Goal: Answer question/provide support: Share knowledge or assist other users

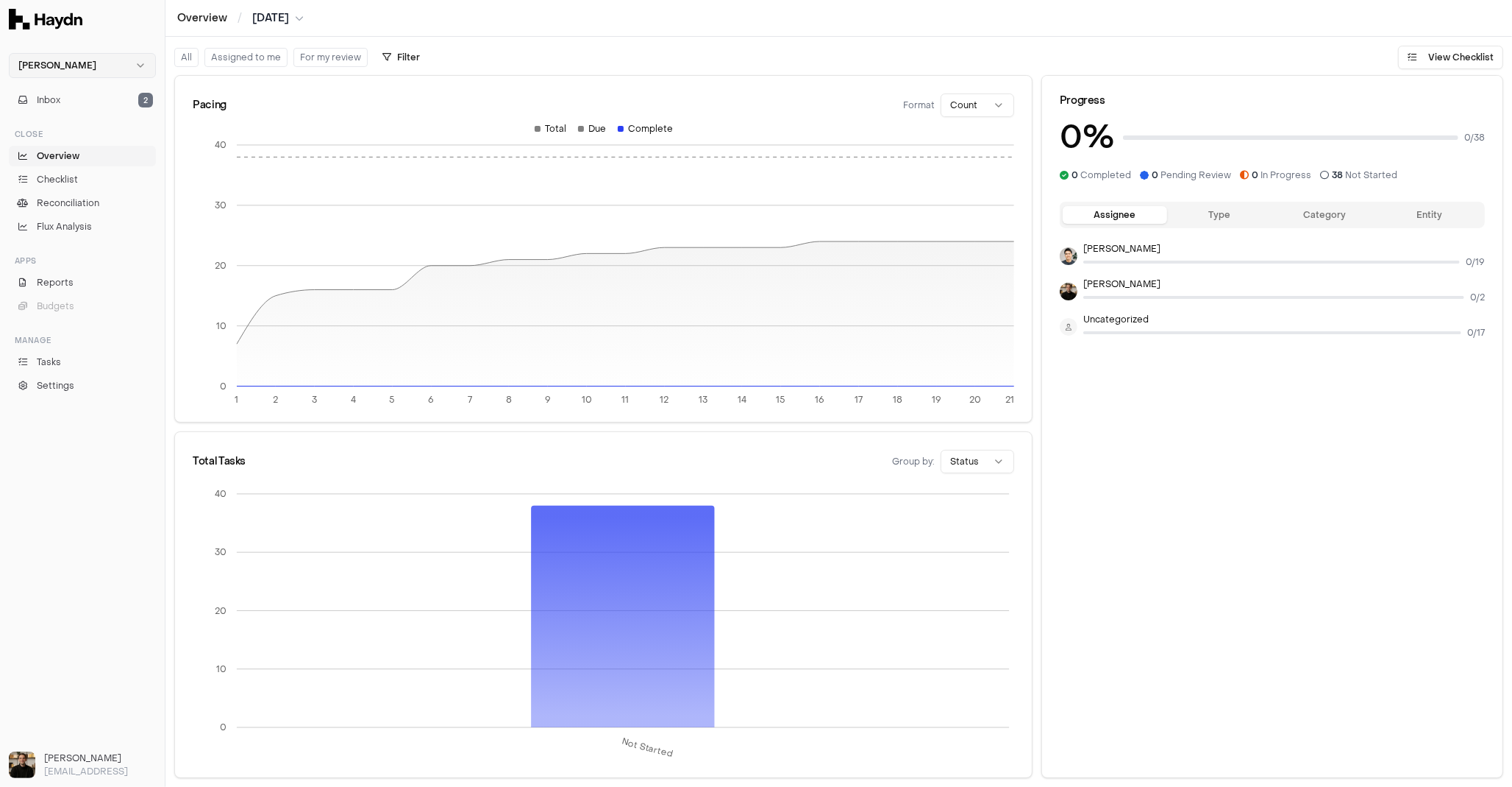
click at [47, 61] on html "Haydn Inbox 2 Close Overview Checklist Reconciliation Flux Analysis Apps Report…" at bounding box center [756, 393] width 1512 height 787
click at [64, 140] on div "Nivoda" at bounding box center [82, 135] width 140 height 21
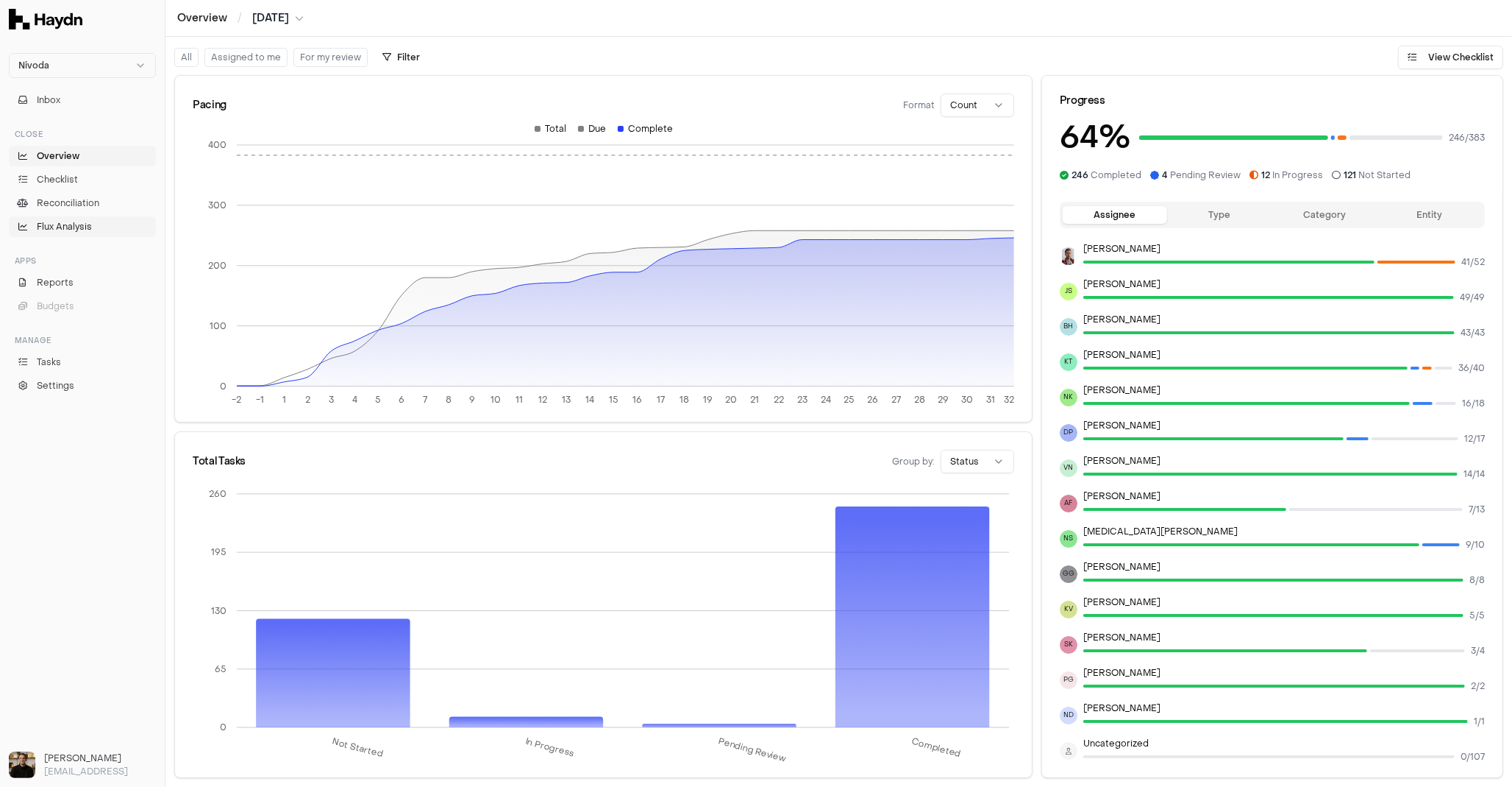
click at [83, 228] on span "Flux Analysis" at bounding box center [64, 226] width 55 height 13
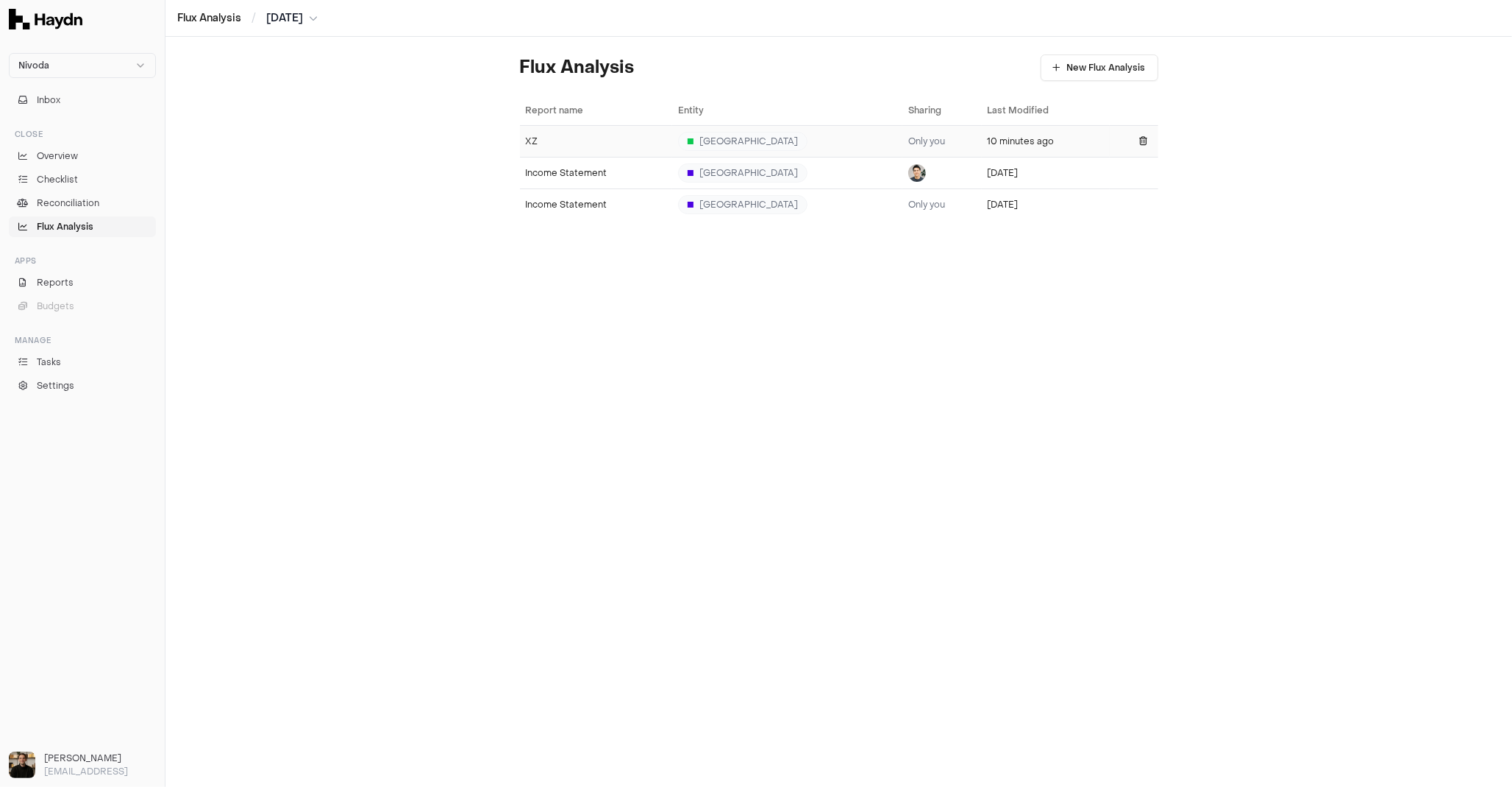
click at [561, 147] on td "XZ" at bounding box center [597, 141] width 152 height 32
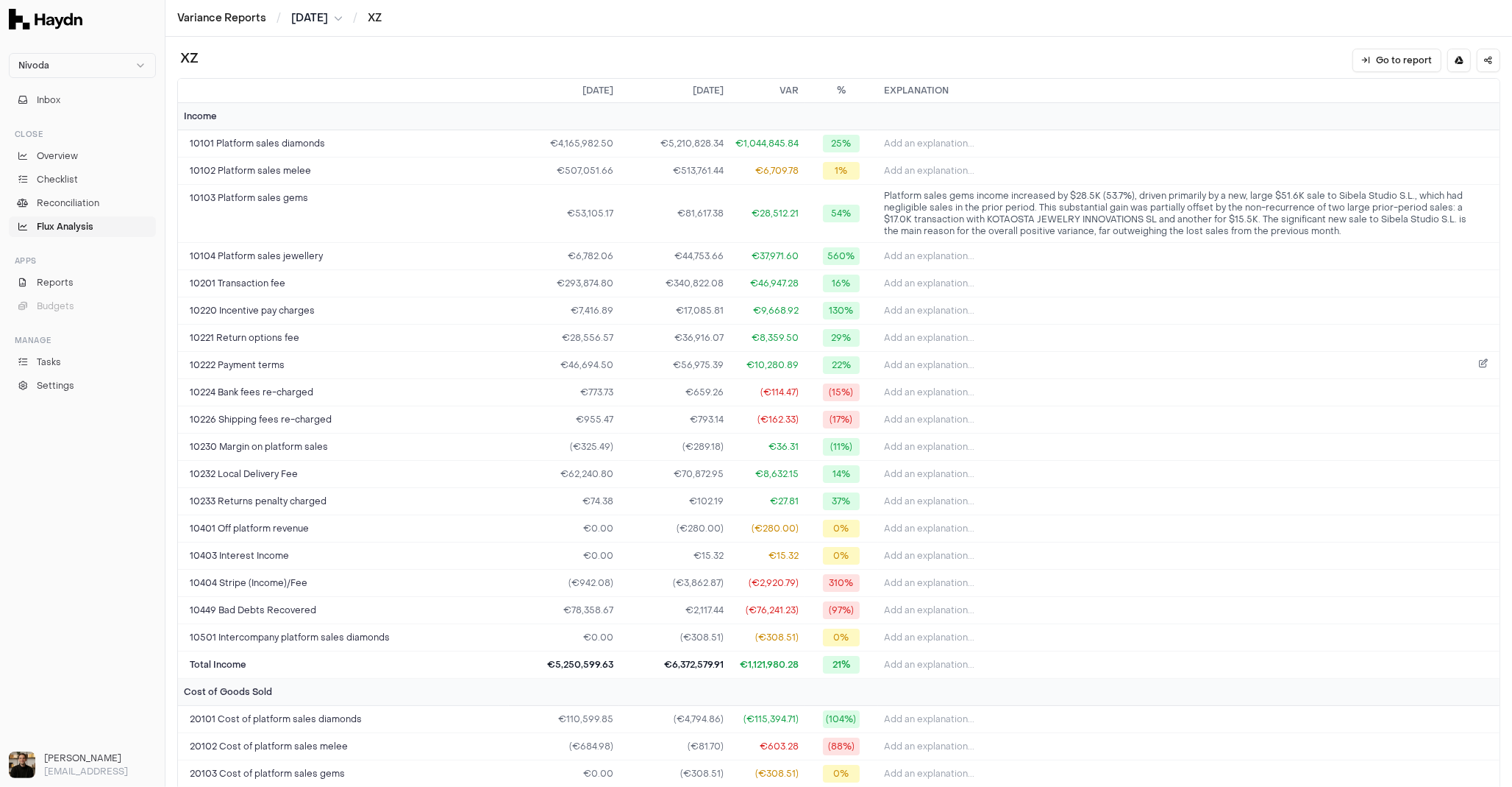
click at [1391, 362] on button "Add an explanation..." at bounding box center [1189, 364] width 610 height 21
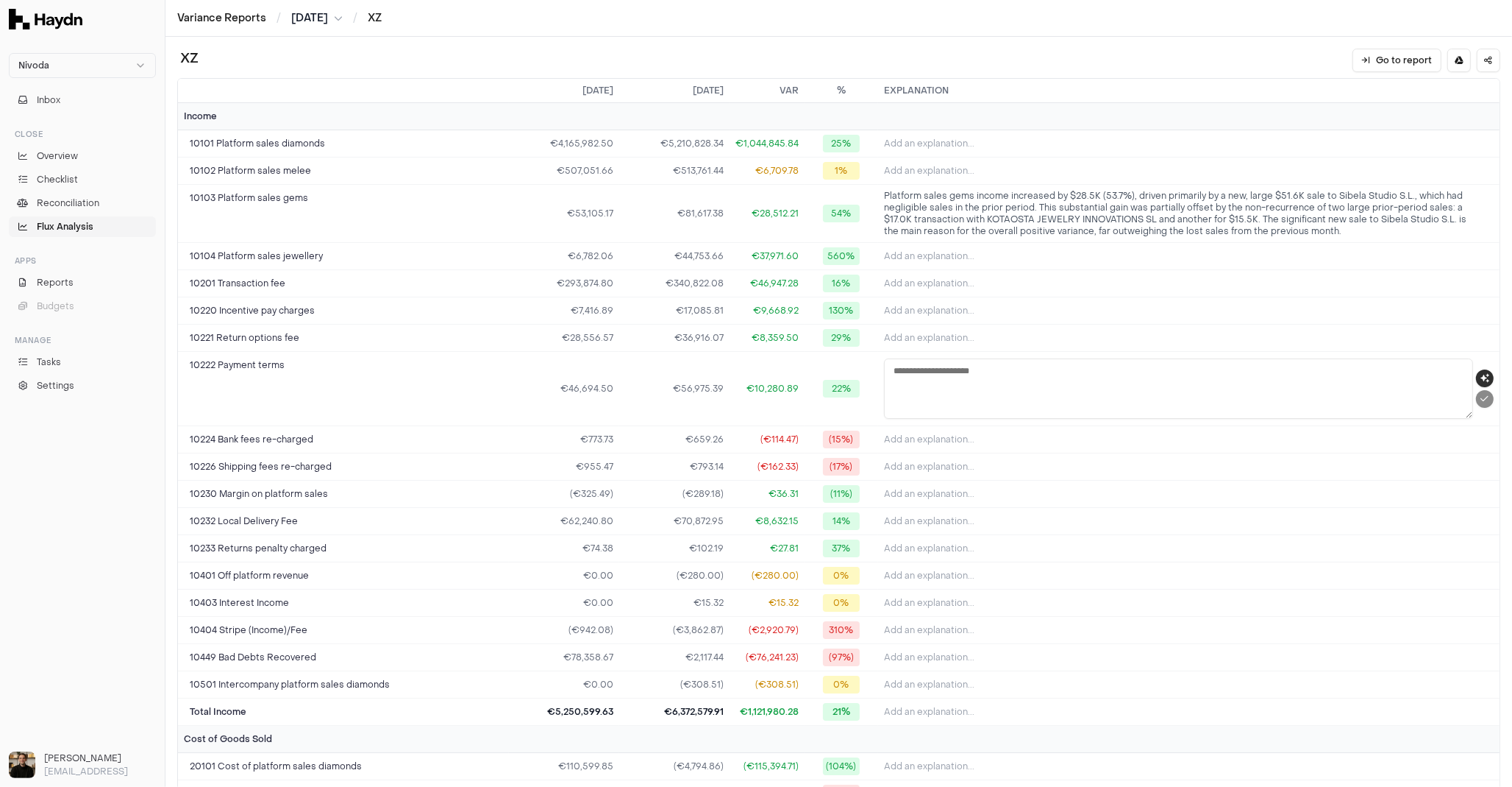
click at [1480, 374] on icon "button" at bounding box center [1484, 378] width 9 height 9
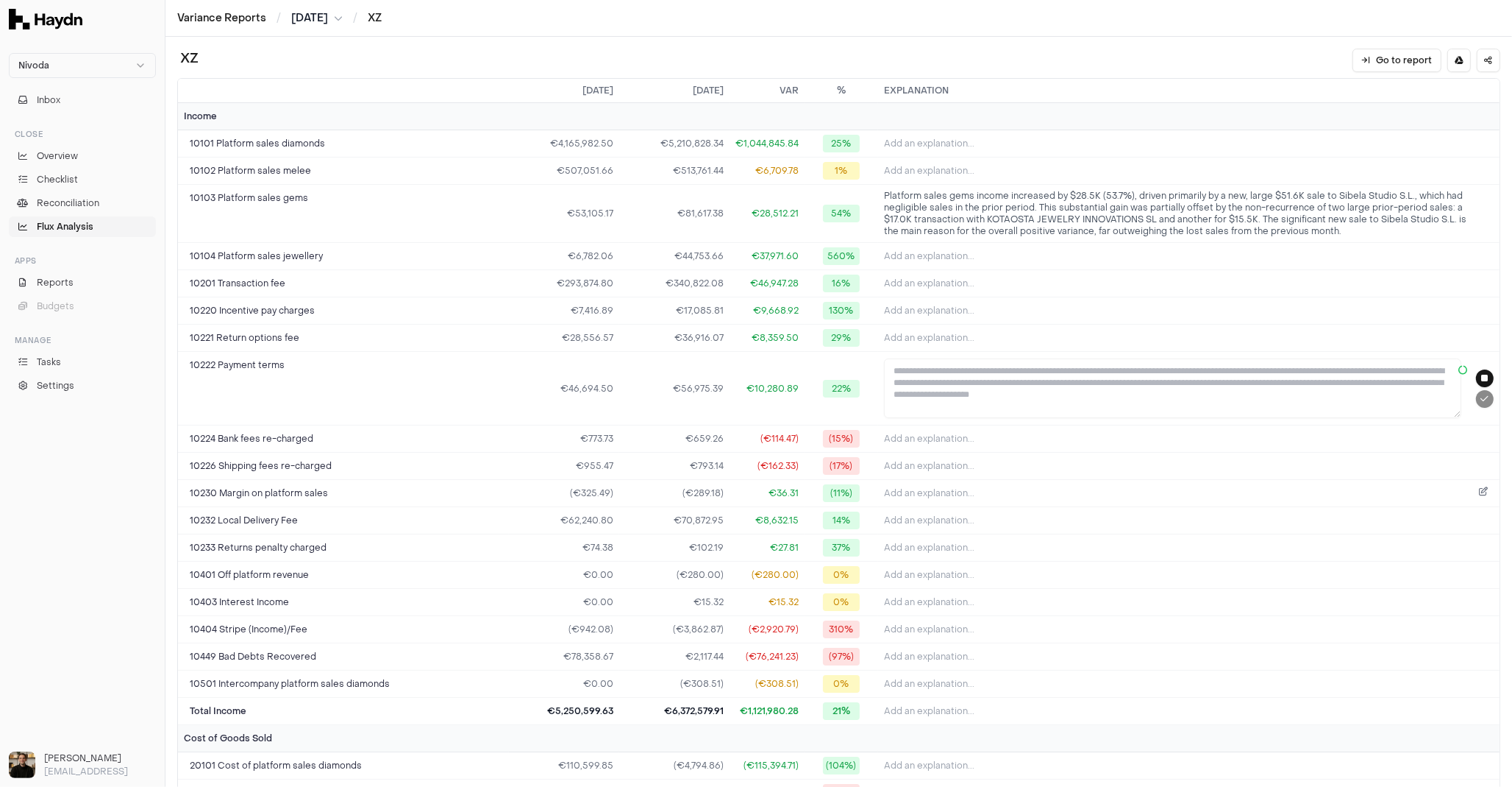
type textarea "**********"
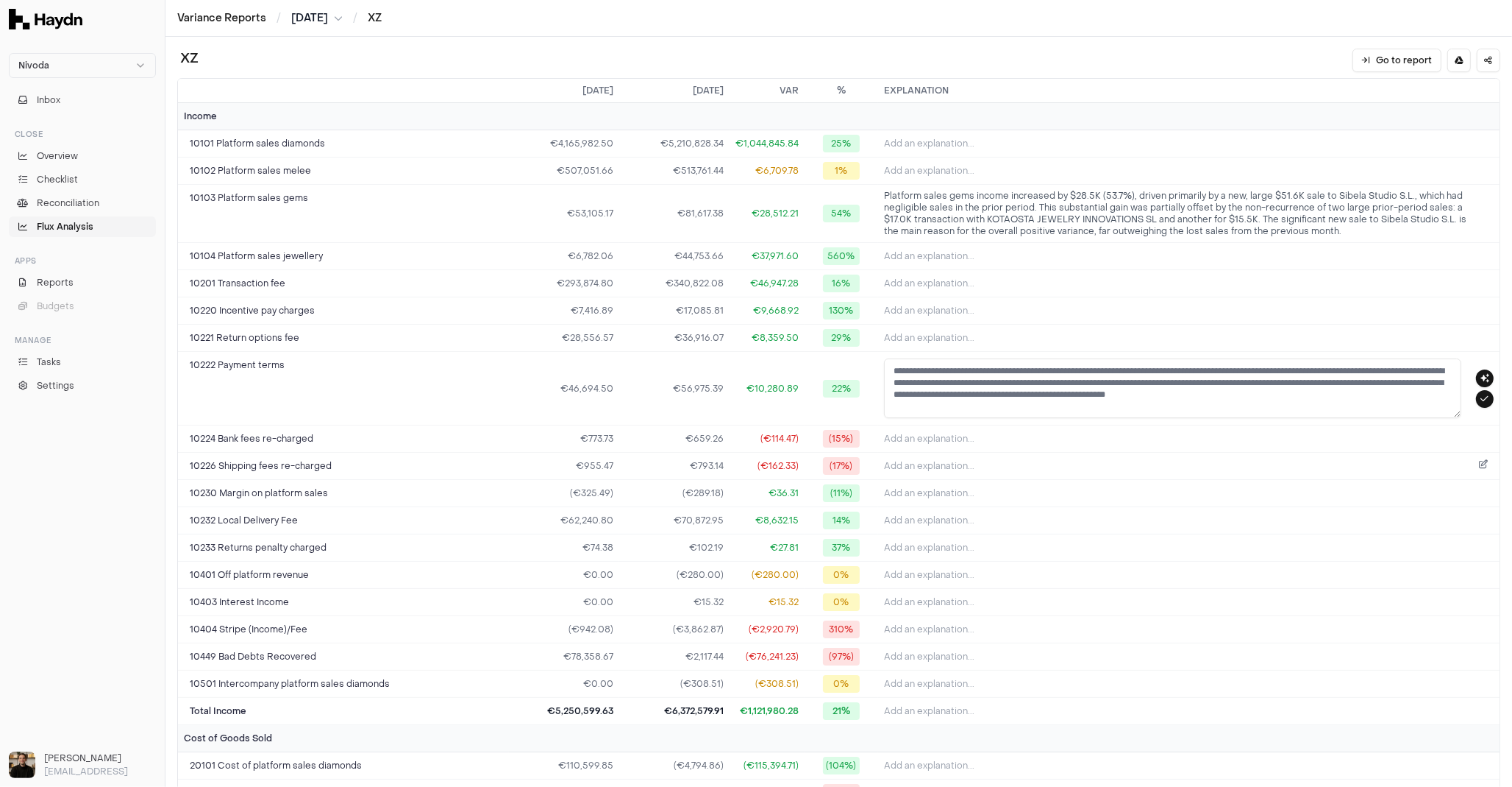
click at [929, 466] on span "Add an explanation..." at bounding box center [929, 466] width 90 height 12
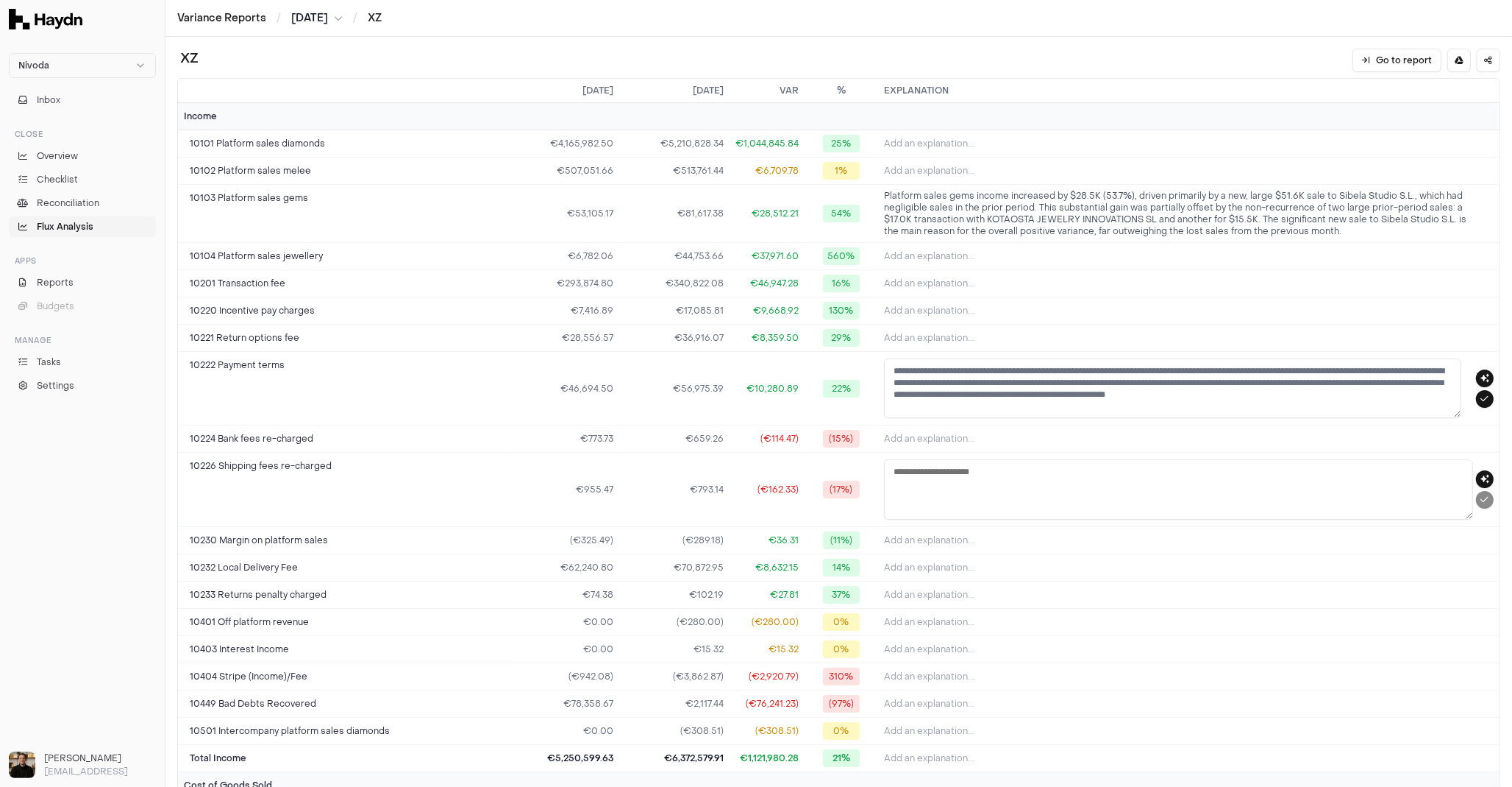
click at [932, 475] on textarea at bounding box center [1179, 489] width 589 height 60
click at [1477, 474] on button "button" at bounding box center [1485, 479] width 18 height 18
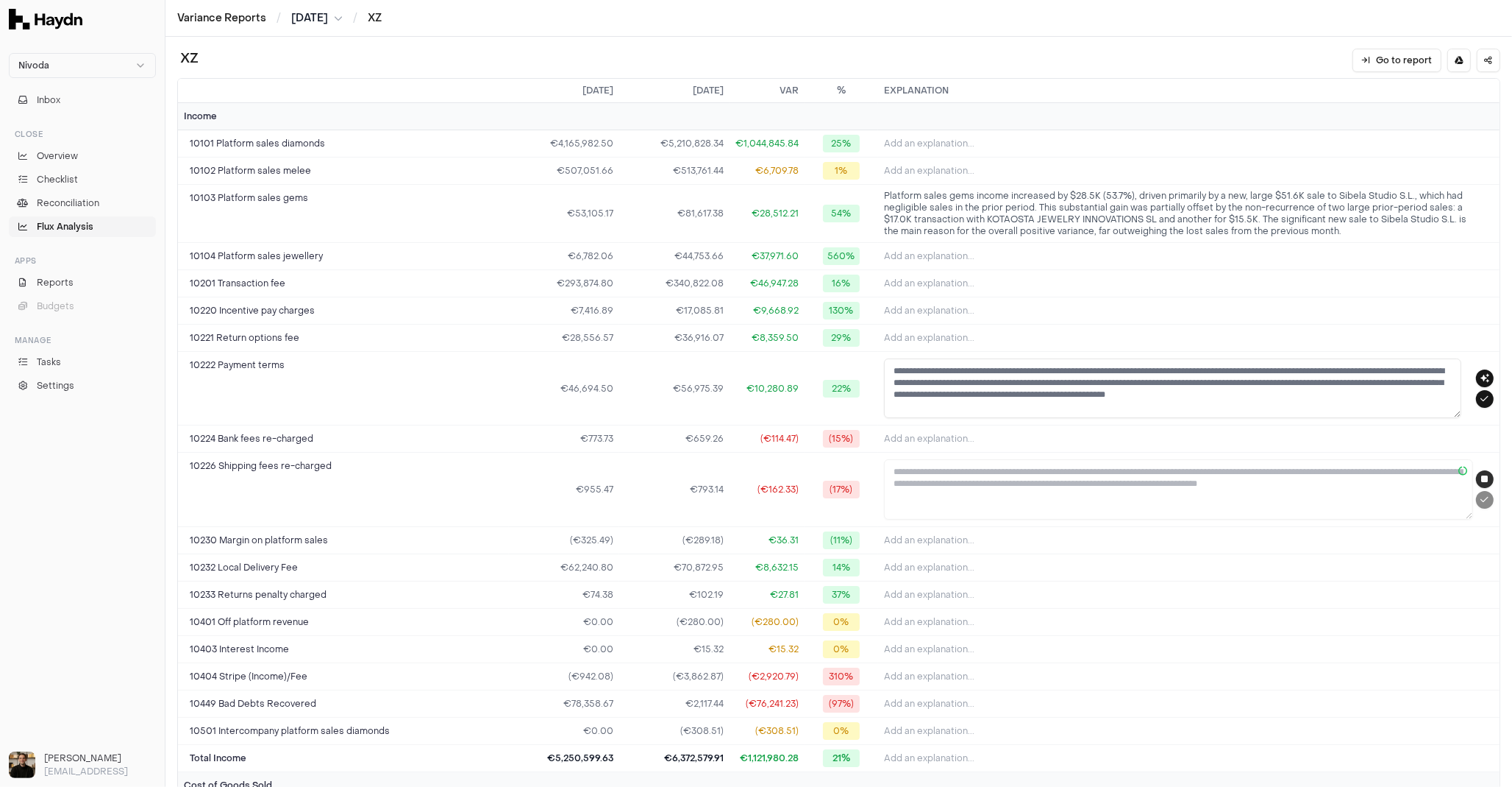
type textarea "**********"
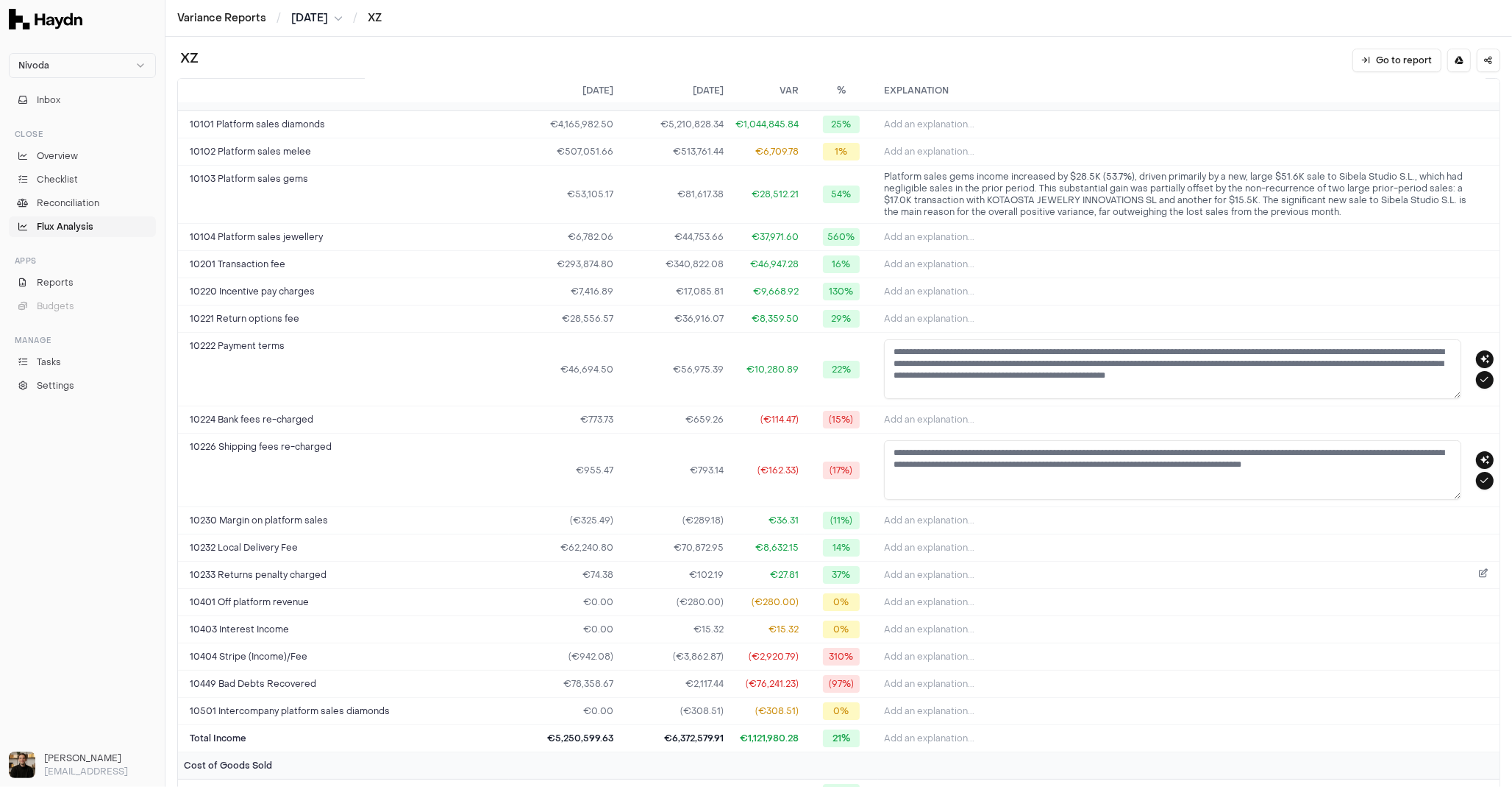
scroll to position [45, 0]
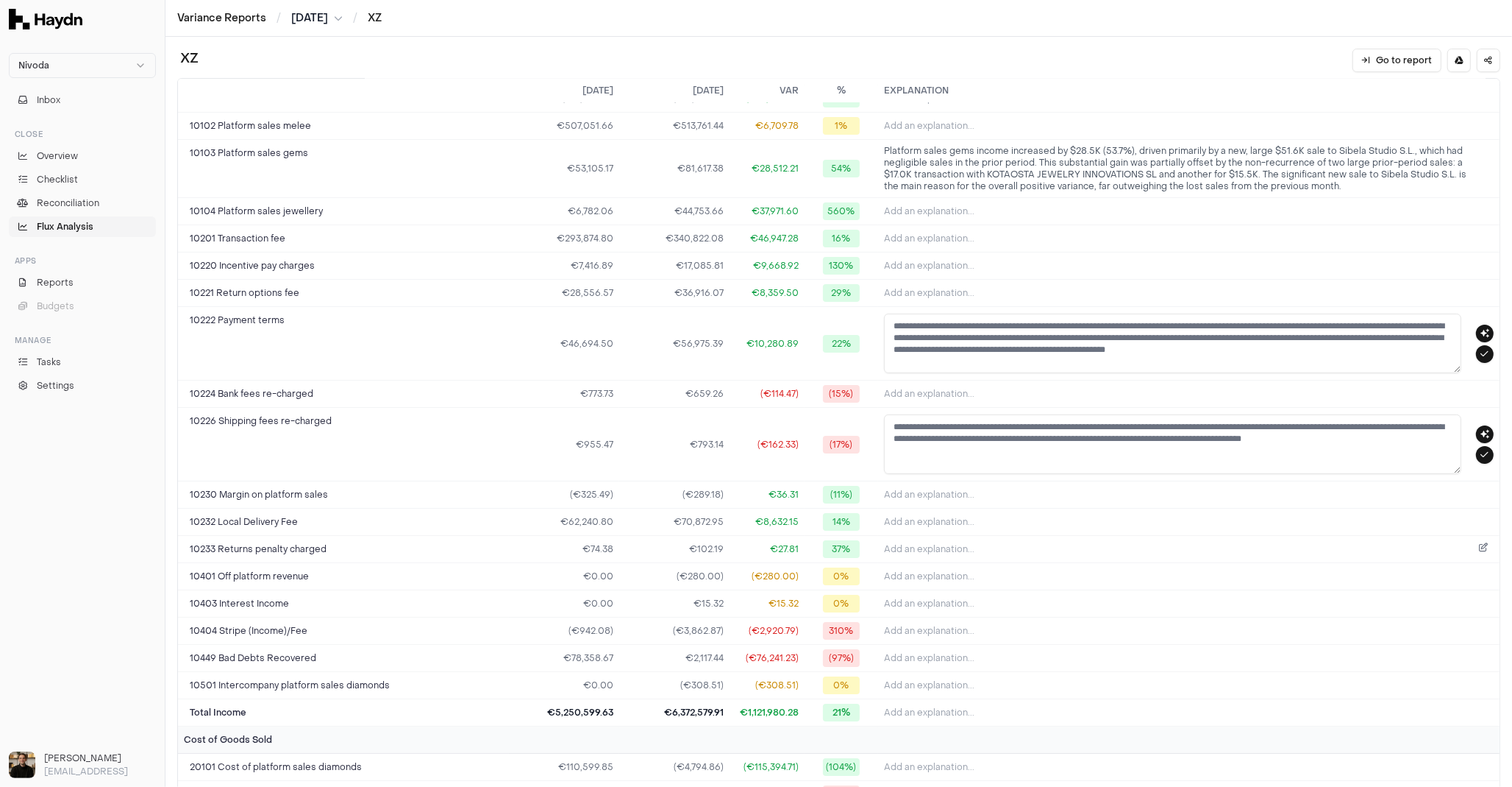
click at [1351, 551] on button "Add an explanation..." at bounding box center [1189, 548] width 610 height 21
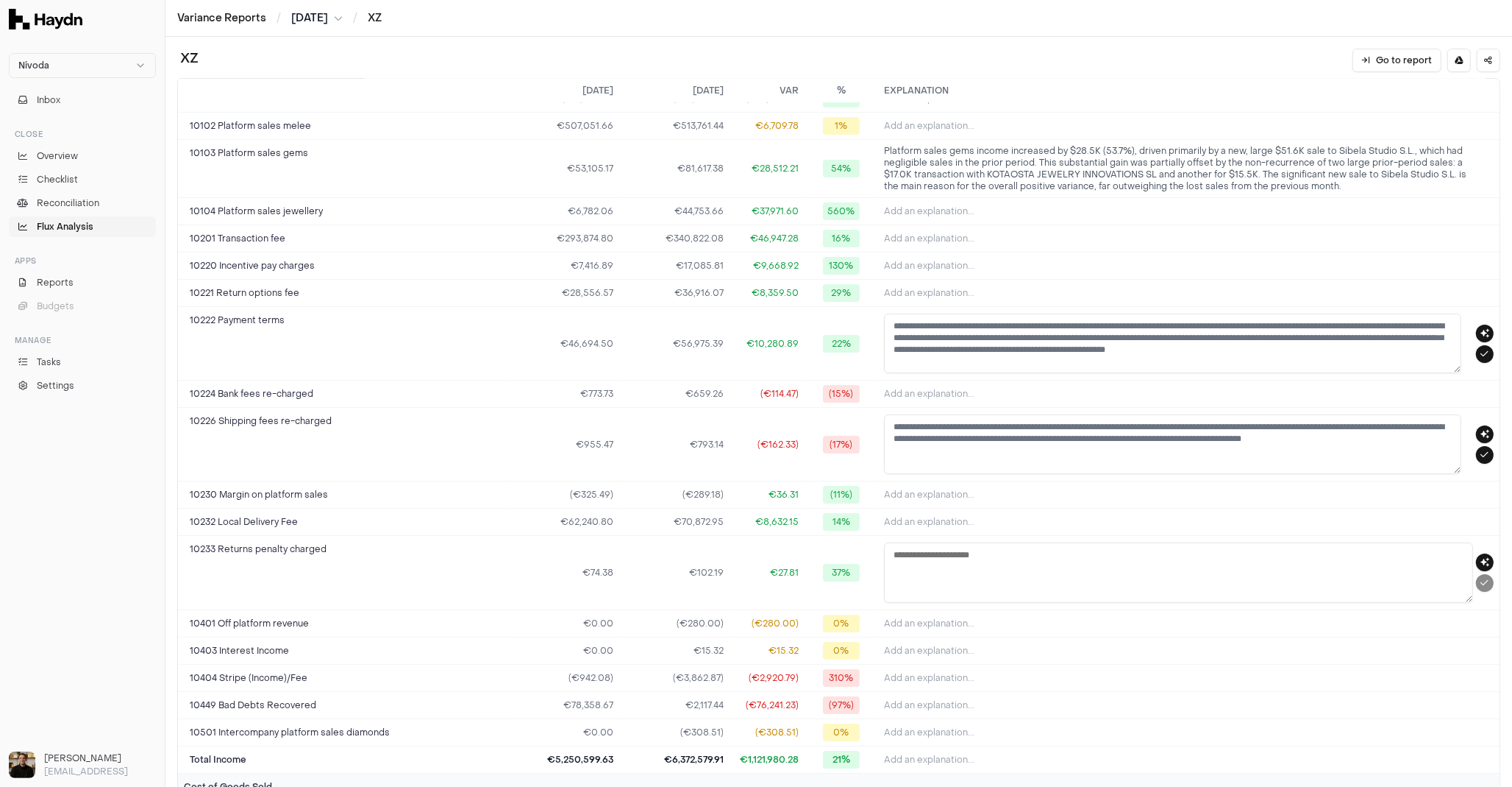
click at [1114, 566] on textarea at bounding box center [1179, 572] width 589 height 60
click at [963, 557] on textarea at bounding box center [1179, 572] width 589 height 60
click at [1480, 560] on icon "button" at bounding box center [1484, 561] width 9 height 9
type textarea "**********"
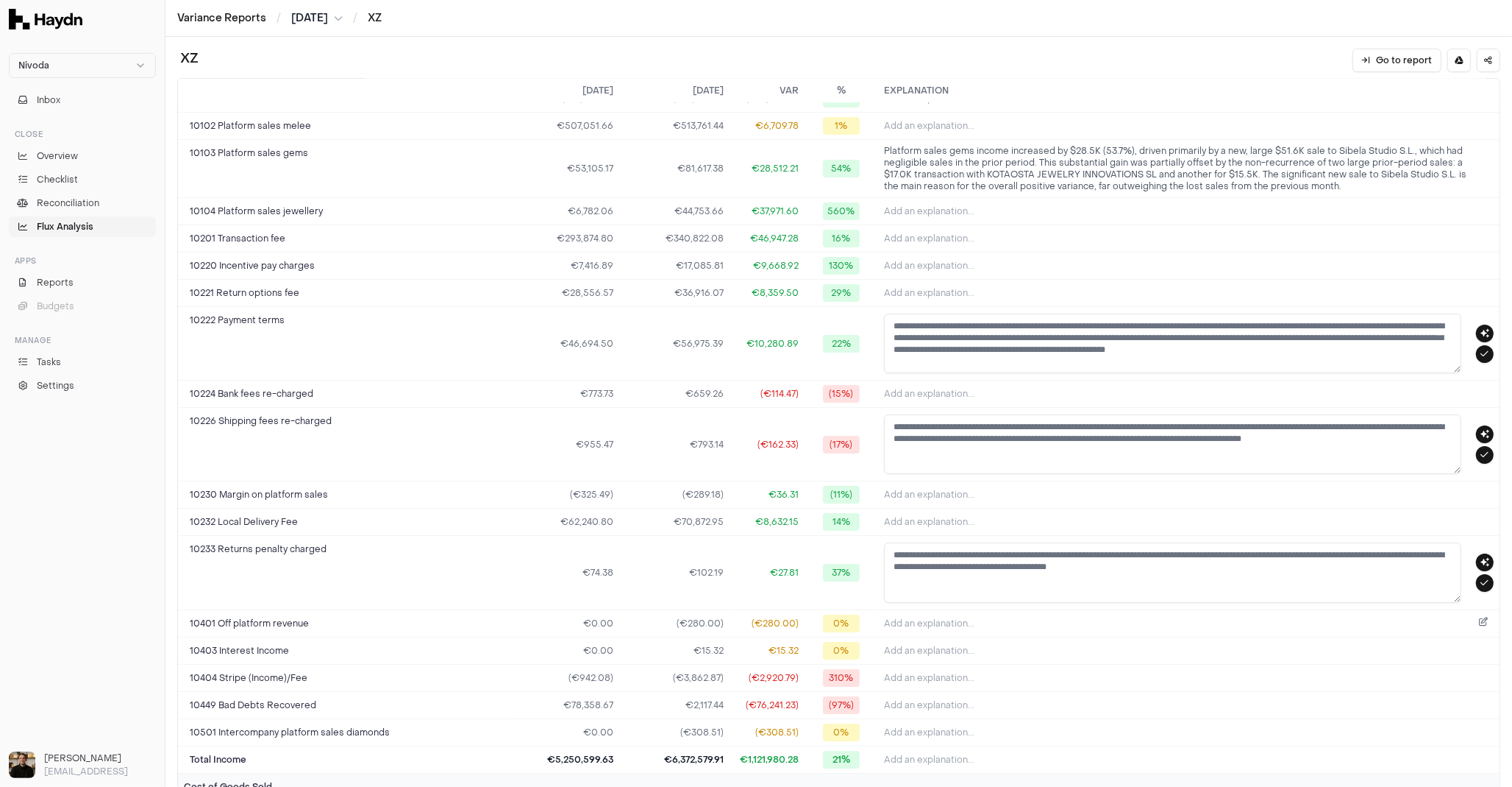
click at [1052, 627] on button "Add an explanation..." at bounding box center [1189, 623] width 610 height 21
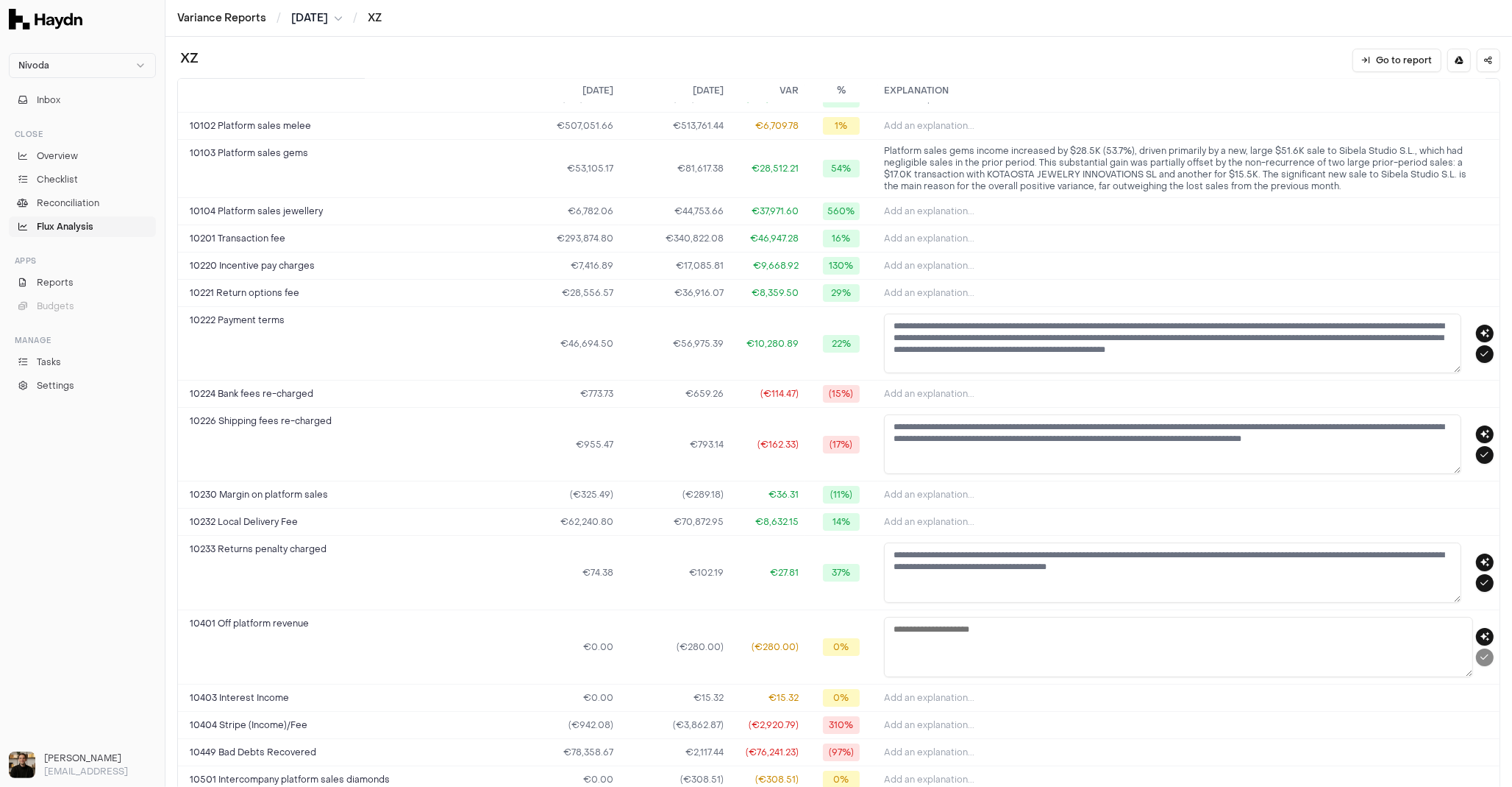
click at [1003, 643] on textarea at bounding box center [1179, 646] width 589 height 60
click at [1480, 633] on icon "button" at bounding box center [1484, 637] width 9 height 9
type textarea "**********"
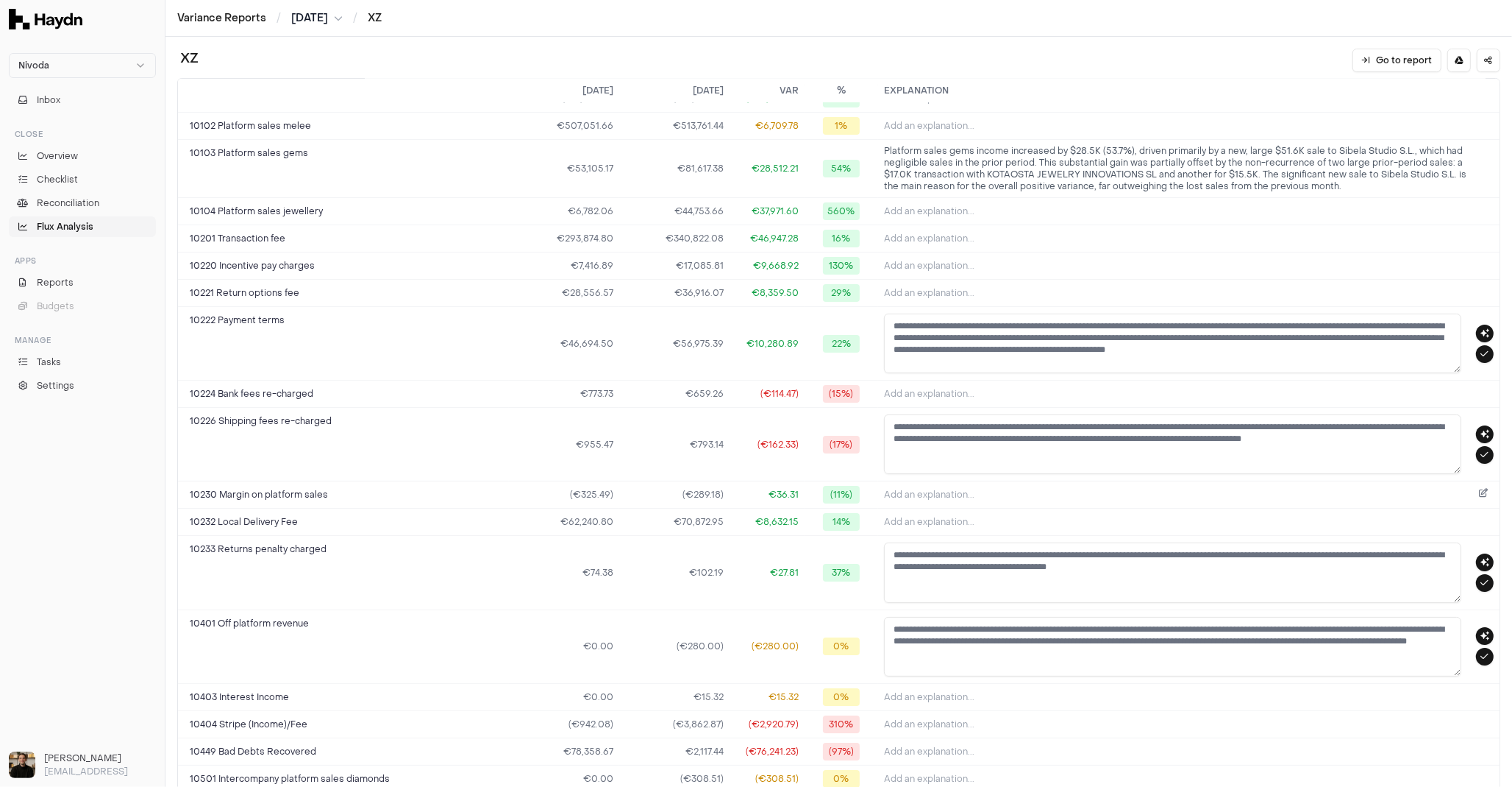
click at [1137, 495] on button "Add an explanation..." at bounding box center [1189, 494] width 610 height 21
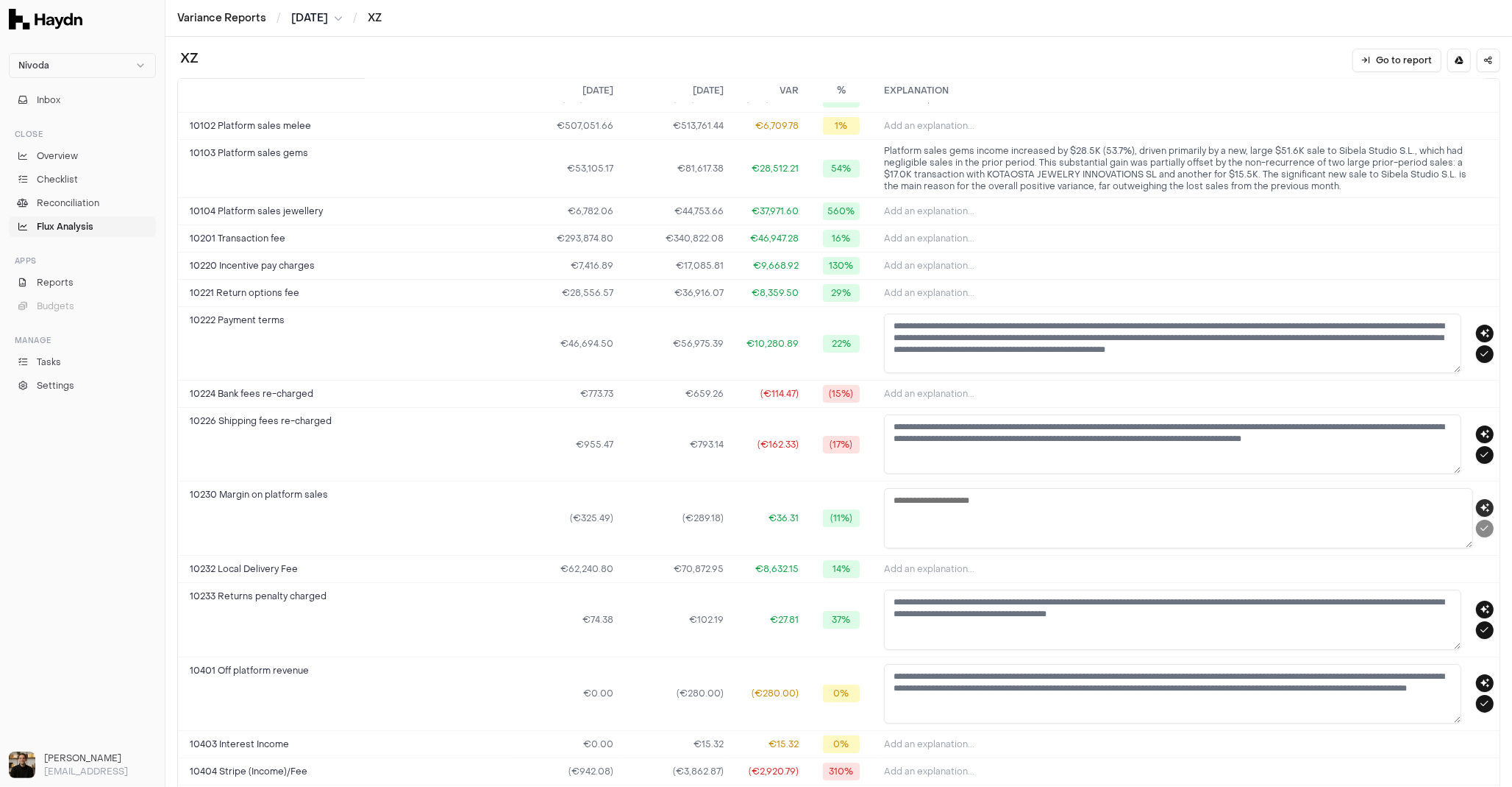
click at [1480, 506] on icon "button" at bounding box center [1484, 507] width 9 height 9
type textarea "**********"
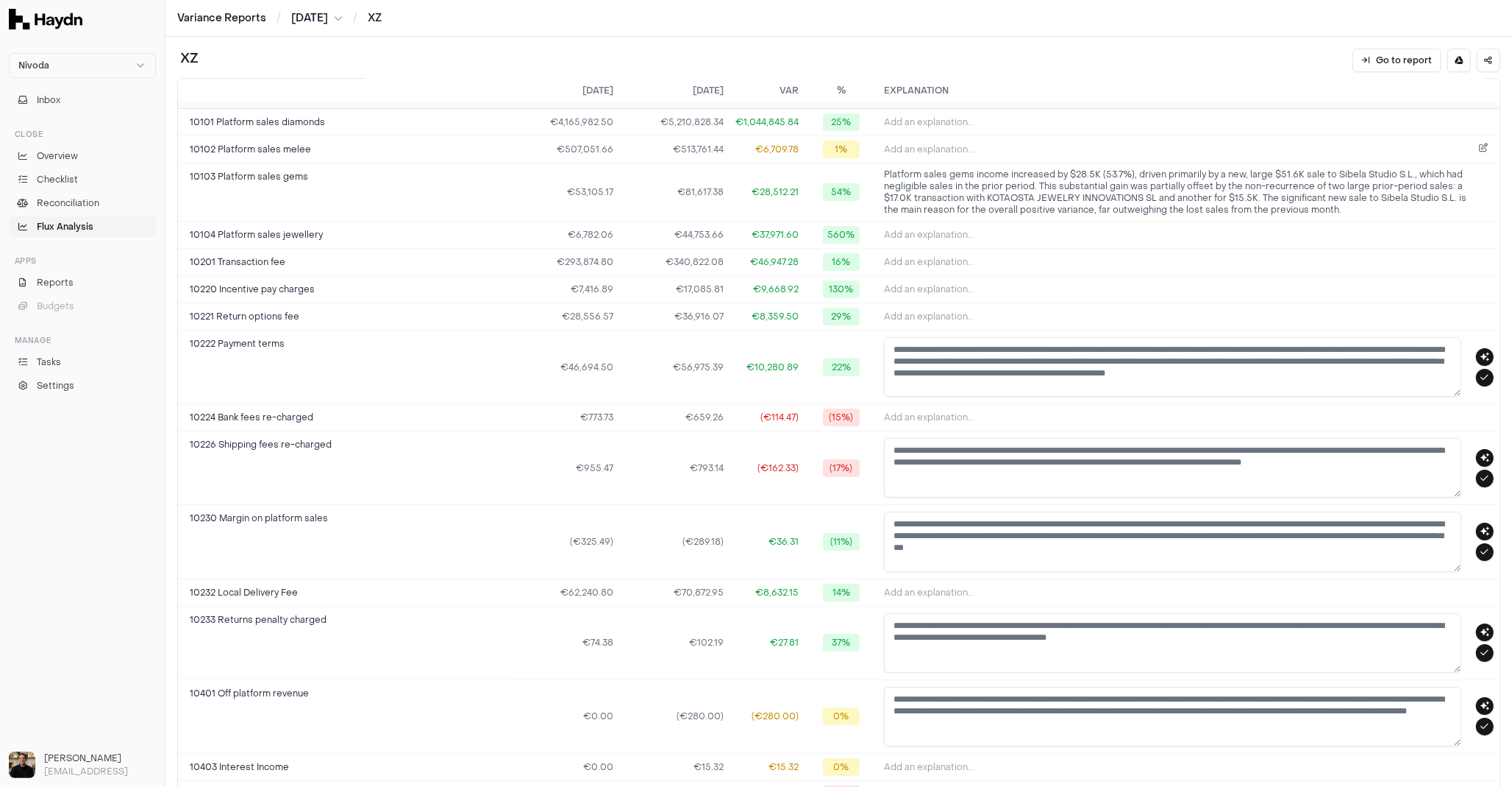
scroll to position [0, 0]
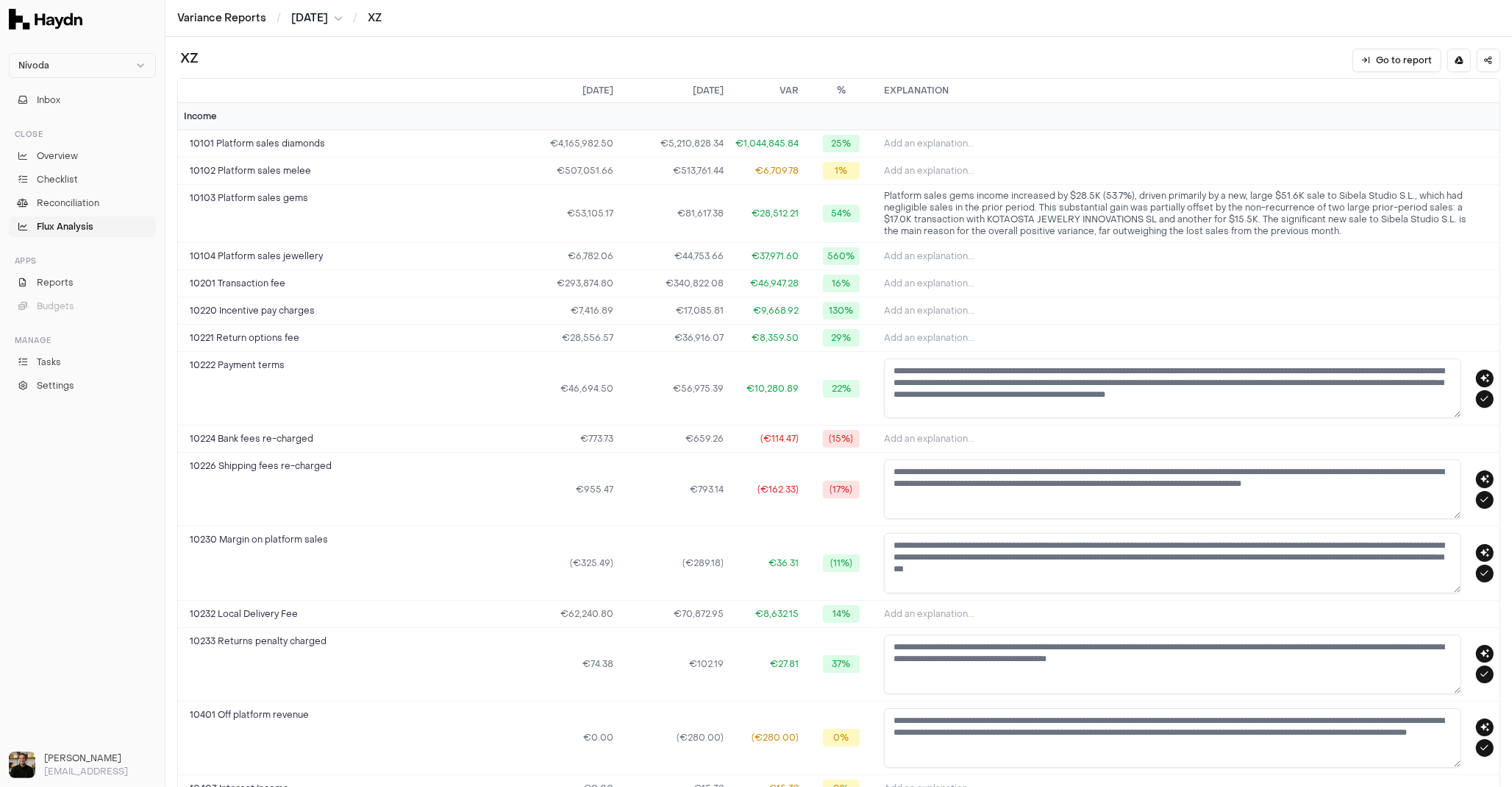
click at [1381, 86] on th "Explanation" at bounding box center [1189, 91] width 621 height 25
click at [924, 85] on th "Explanation" at bounding box center [1189, 91] width 621 height 25
click at [935, 87] on th "Explanation" at bounding box center [1189, 91] width 621 height 25
click at [924, 96] on th "Explanation" at bounding box center [1189, 91] width 621 height 25
click at [947, 113] on div at bounding box center [1004, 123] width 165 height 30
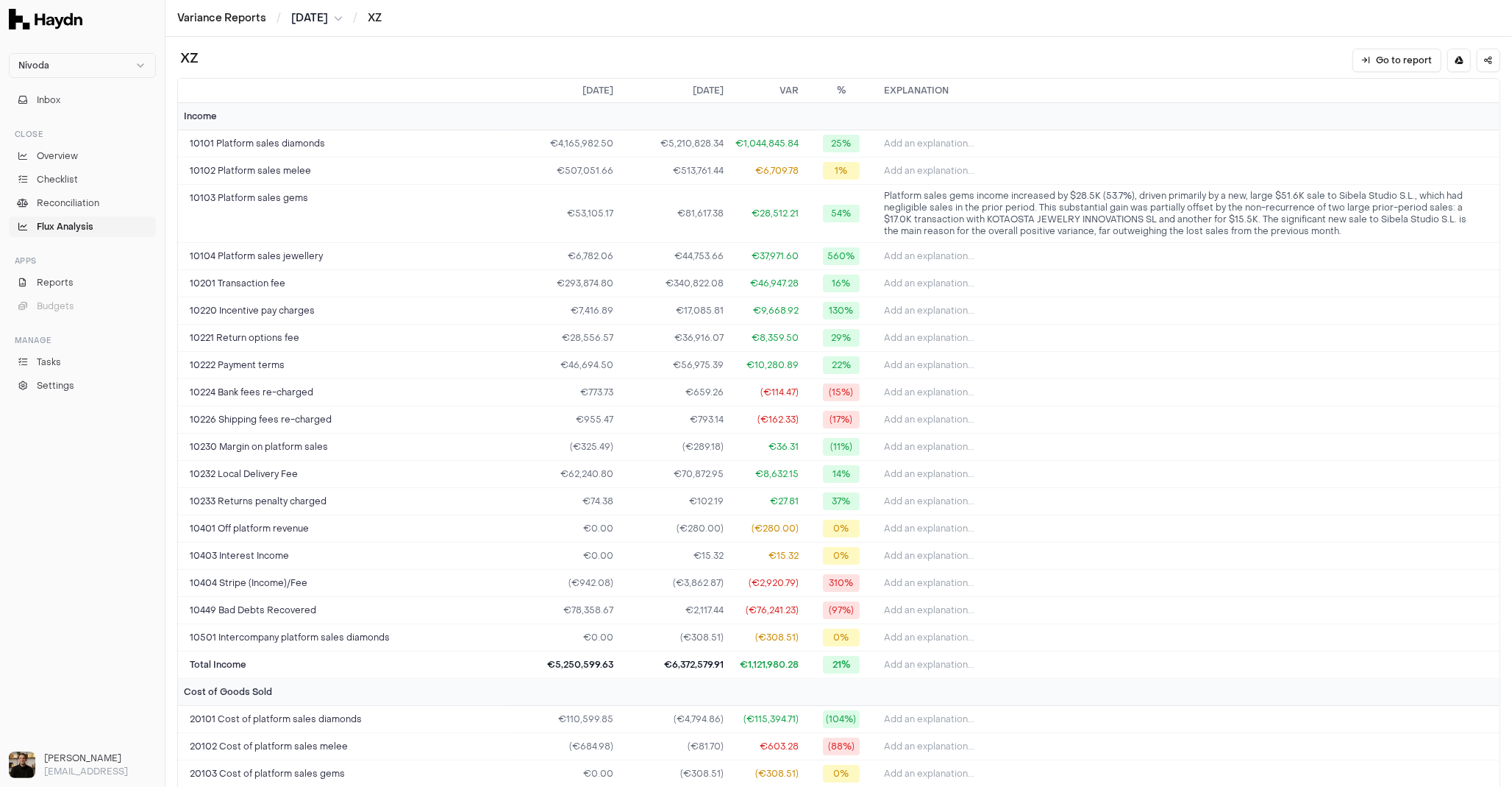
click at [833, 383] on span "(15%)" at bounding box center [841, 392] width 37 height 18
drag, startPoint x: 836, startPoint y: 357, endPoint x: 890, endPoint y: 365, distance: 54.6
click at [890, 365] on tr "10222 Payment terms €46,694.50 €56,975.39 €10,280.89 22% Add an explanation..." at bounding box center [839, 365] width 1322 height 28
click at [896, 360] on span "Add an explanation..." at bounding box center [929, 365] width 90 height 12
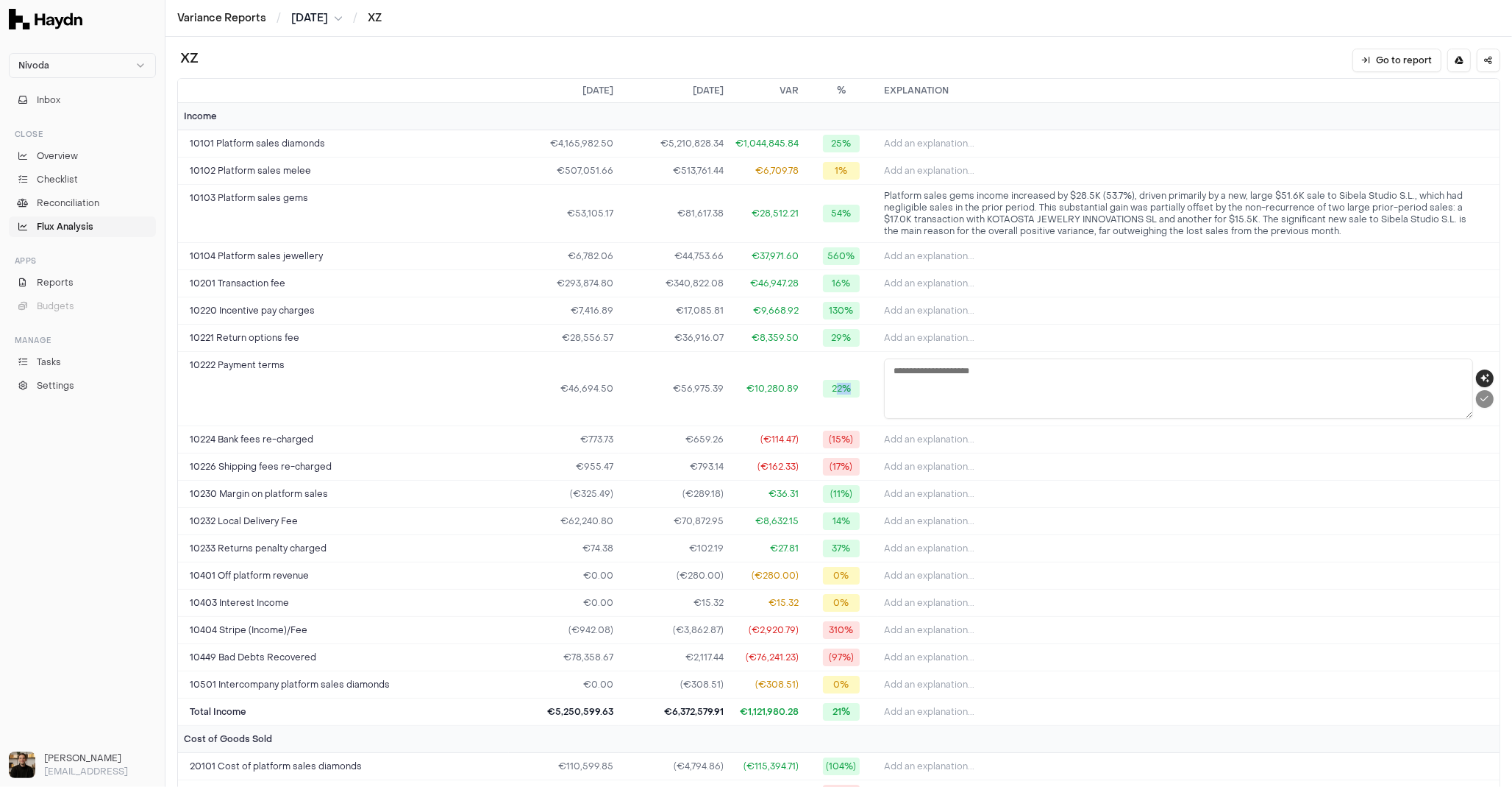
click at [1480, 374] on icon "button" at bounding box center [1484, 378] width 9 height 9
type textarea "**********"
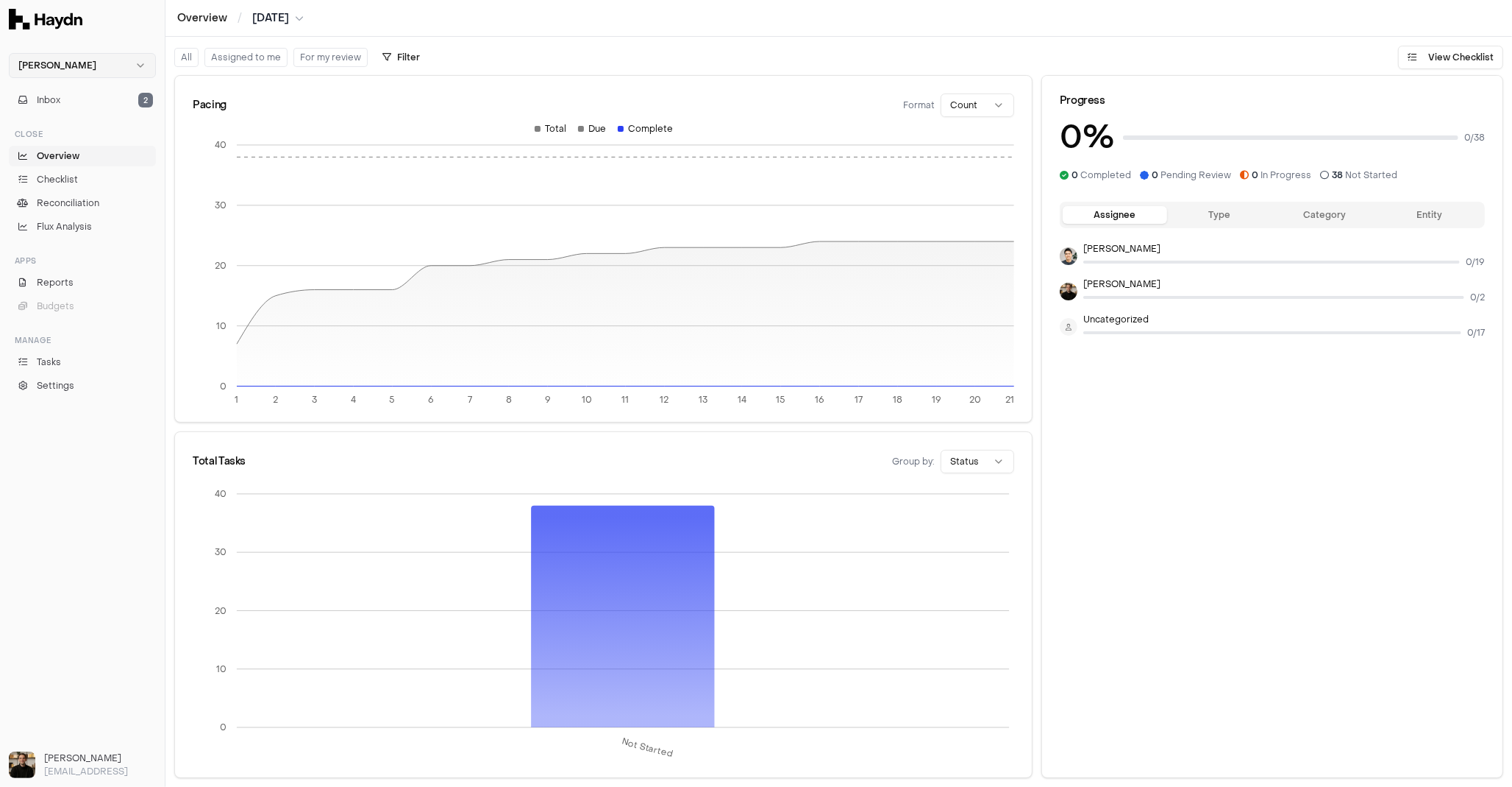
click at [102, 74] on html "Haydn Inbox 2 Close Overview Checklist Reconciliation Flux Analysis Apps Report…" at bounding box center [756, 393] width 1512 height 787
click at [69, 136] on div "Nivoda" at bounding box center [82, 135] width 140 height 21
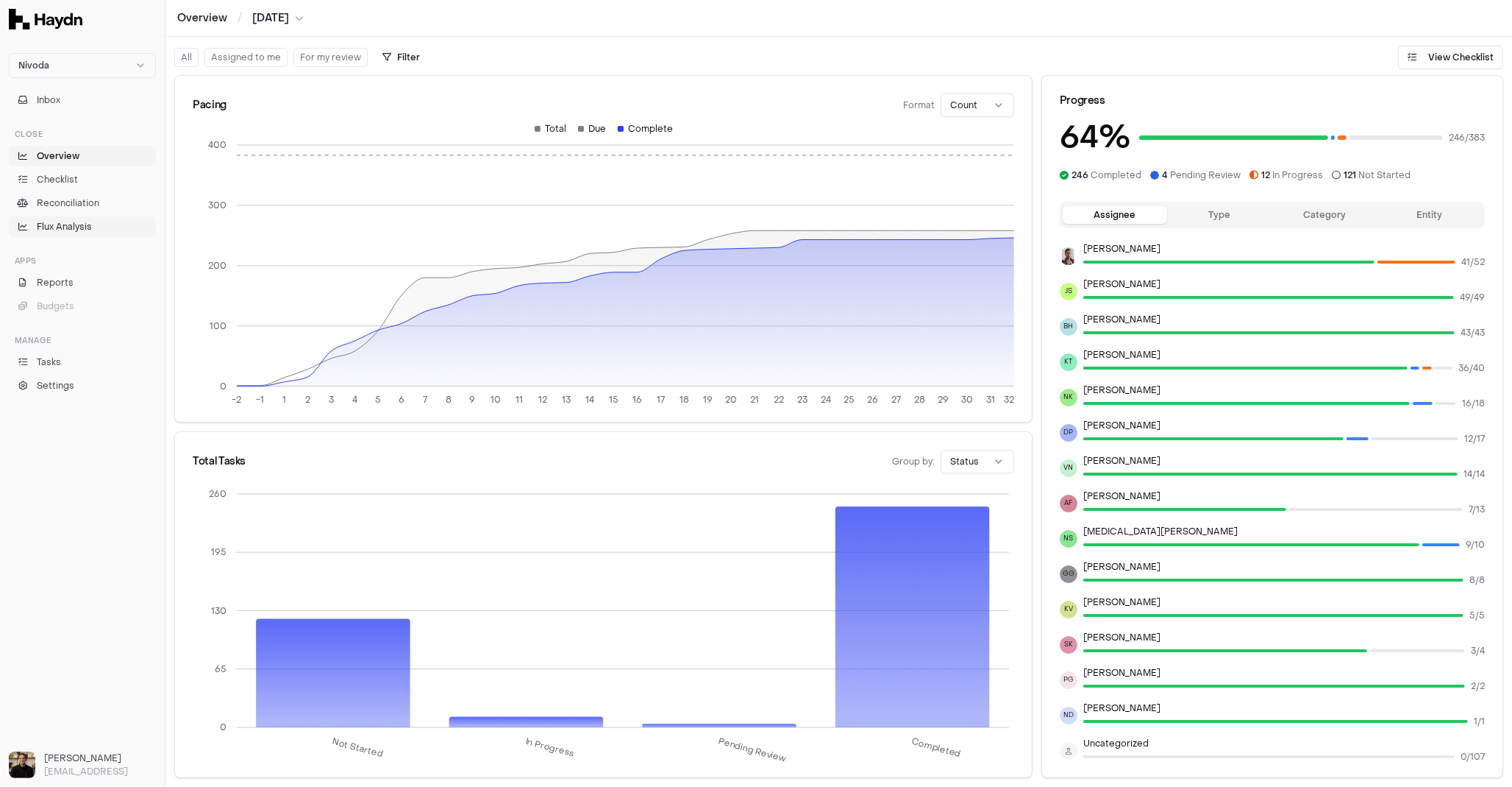
click at [72, 217] on link "Flux Analysis" at bounding box center [82, 227] width 147 height 21
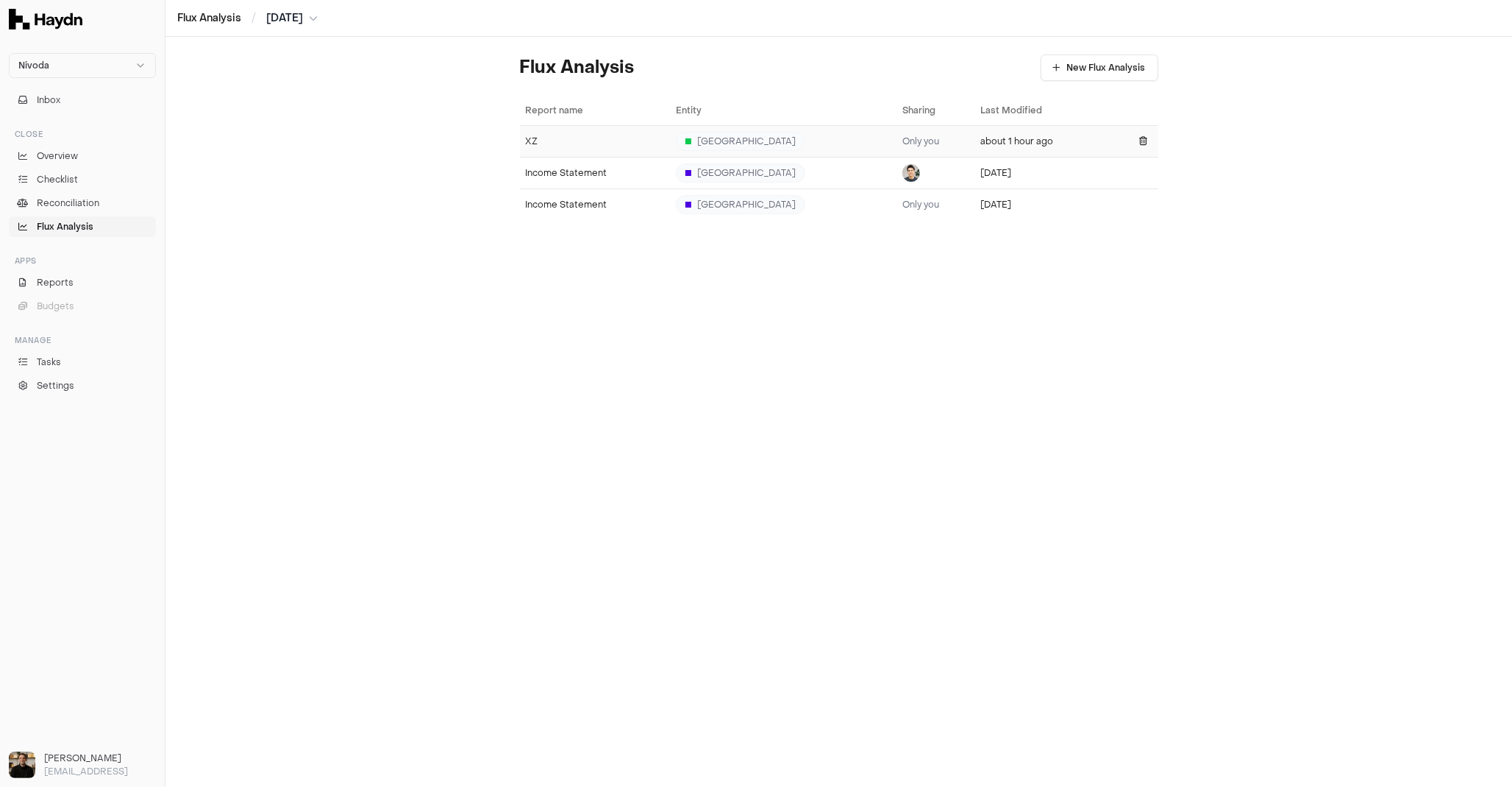
click at [586, 139] on div "XZ" at bounding box center [596, 142] width 139 height 12
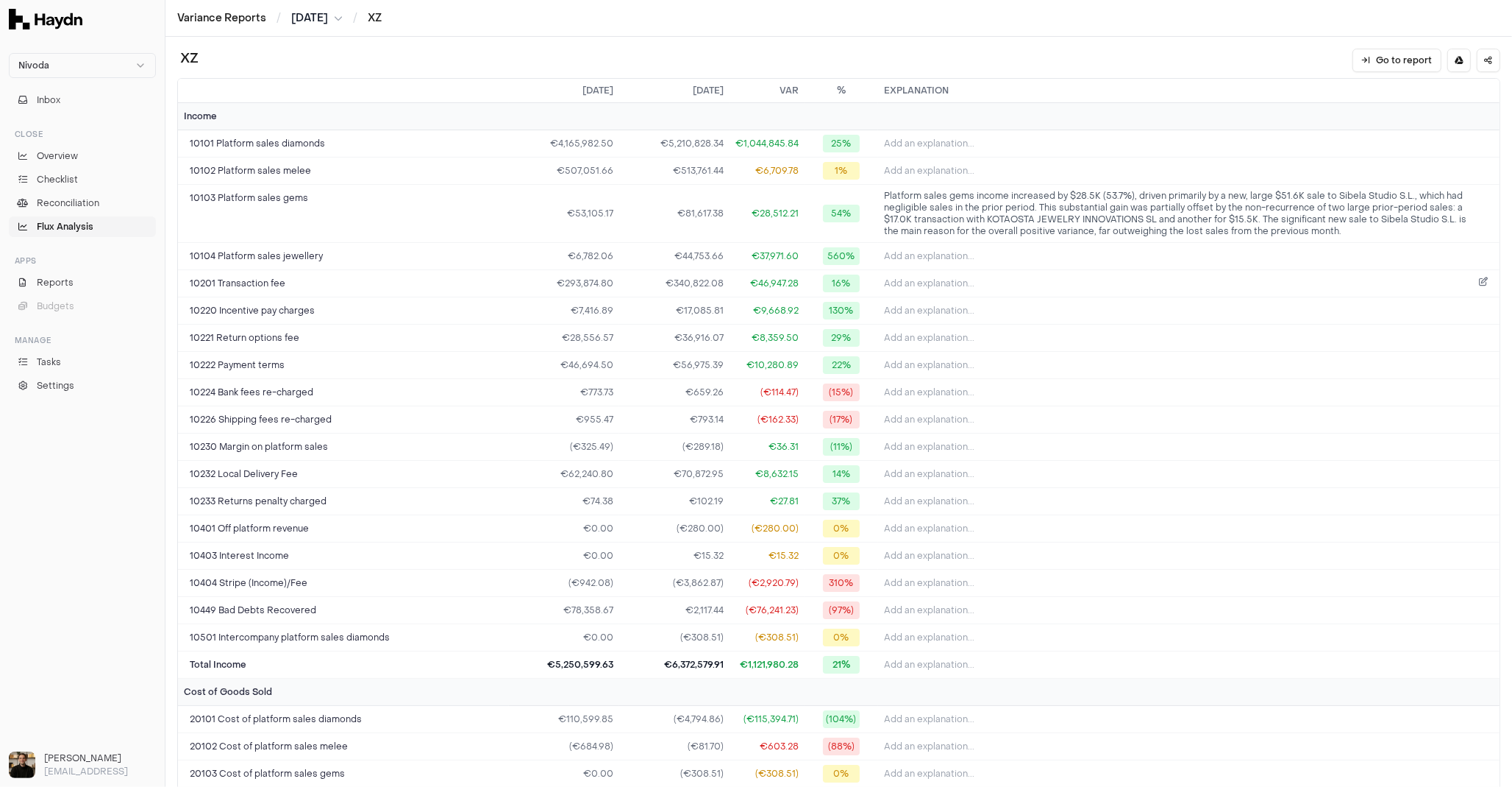
click at [962, 292] on td "Add an explanation..." at bounding box center [1189, 284] width 621 height 28
click at [1077, 306] on button "Add an explanation..." at bounding box center [1189, 310] width 610 height 21
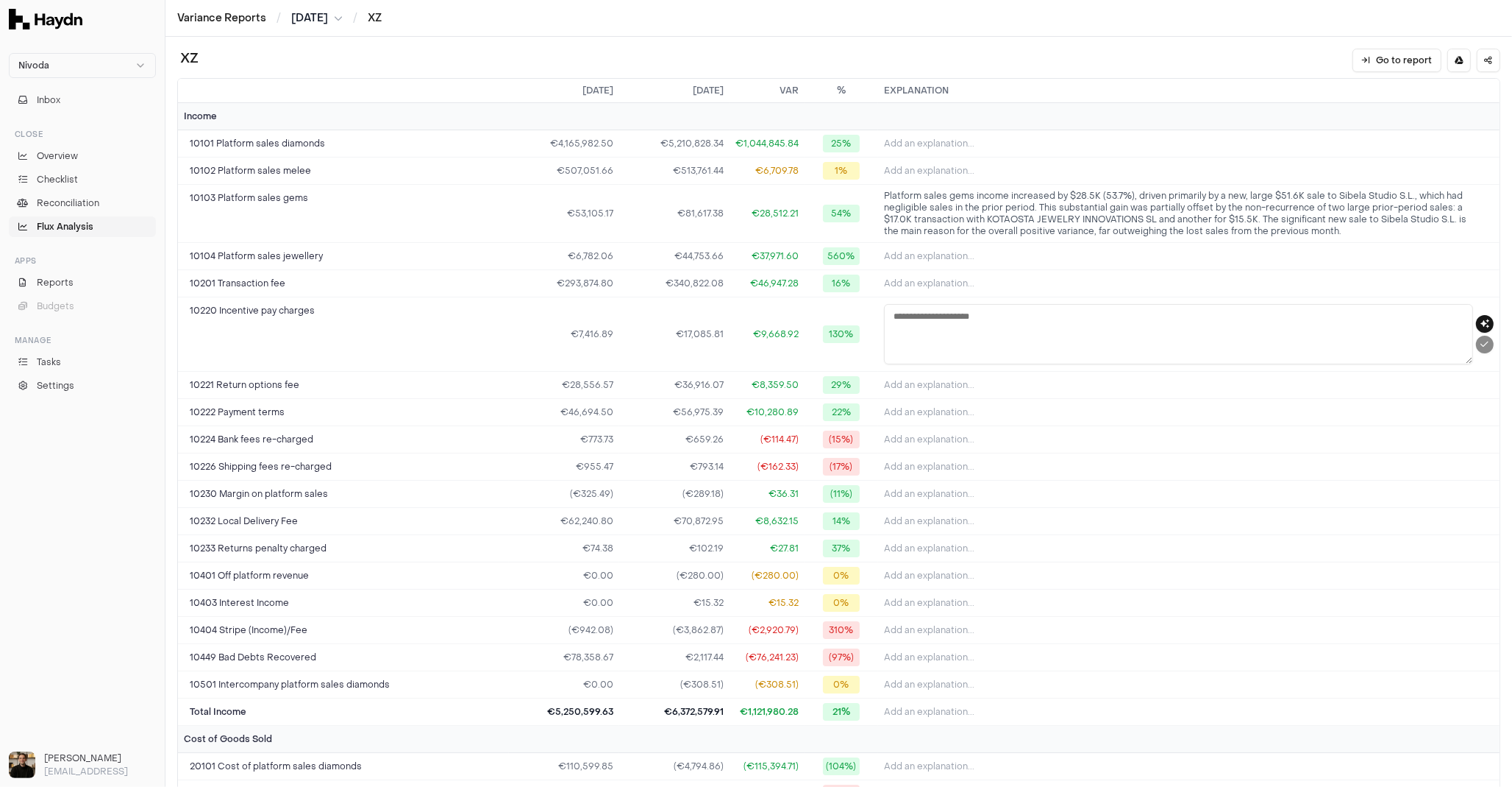
drag, startPoint x: 1474, startPoint y: 321, endPoint x: 1426, endPoint y: 356, distance: 59.4
click at [1480, 320] on icon "button" at bounding box center [1484, 324] width 9 height 9
type textarea "**********"
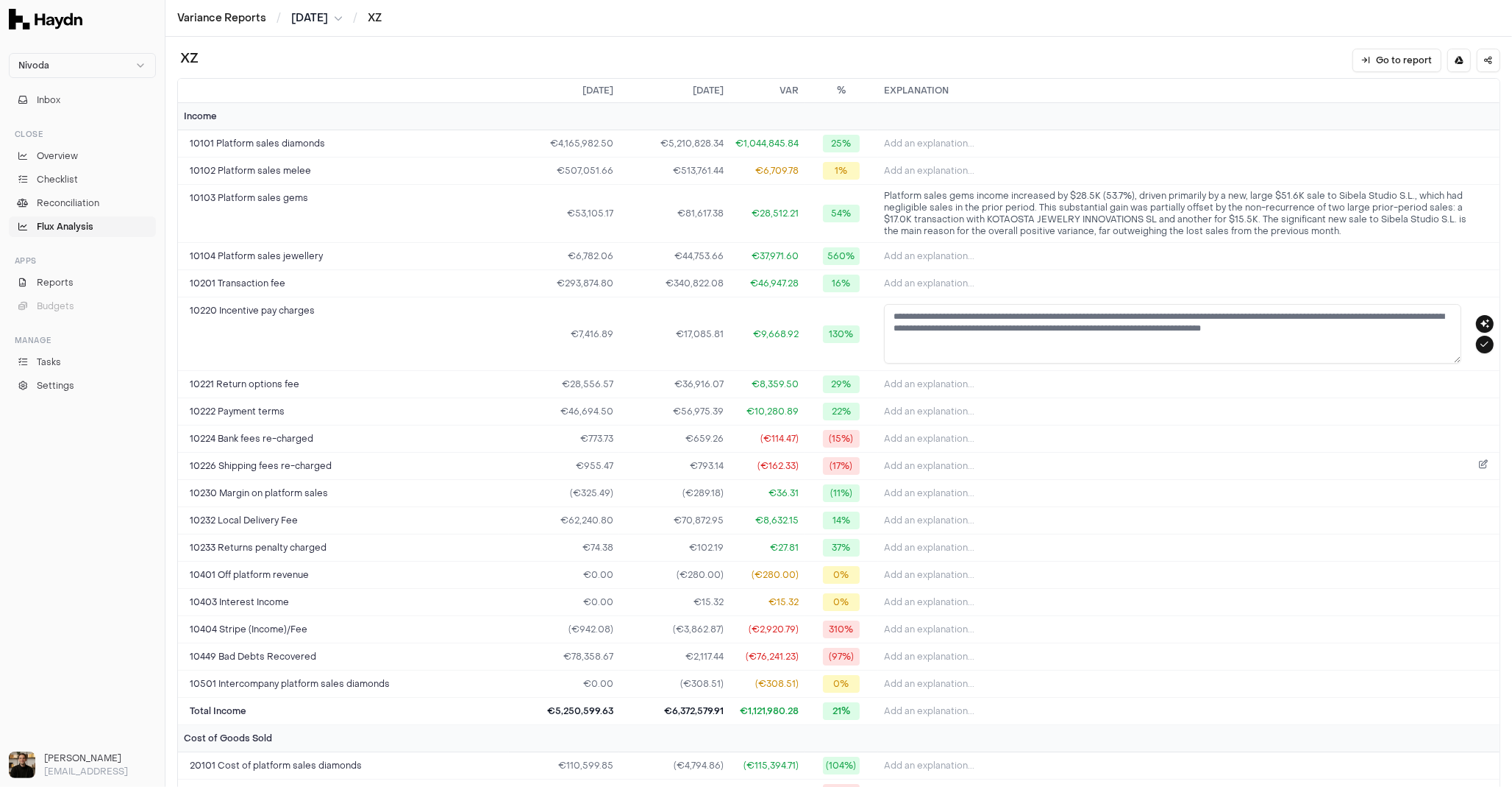
click at [971, 461] on button "Add an explanation..." at bounding box center [1189, 465] width 610 height 21
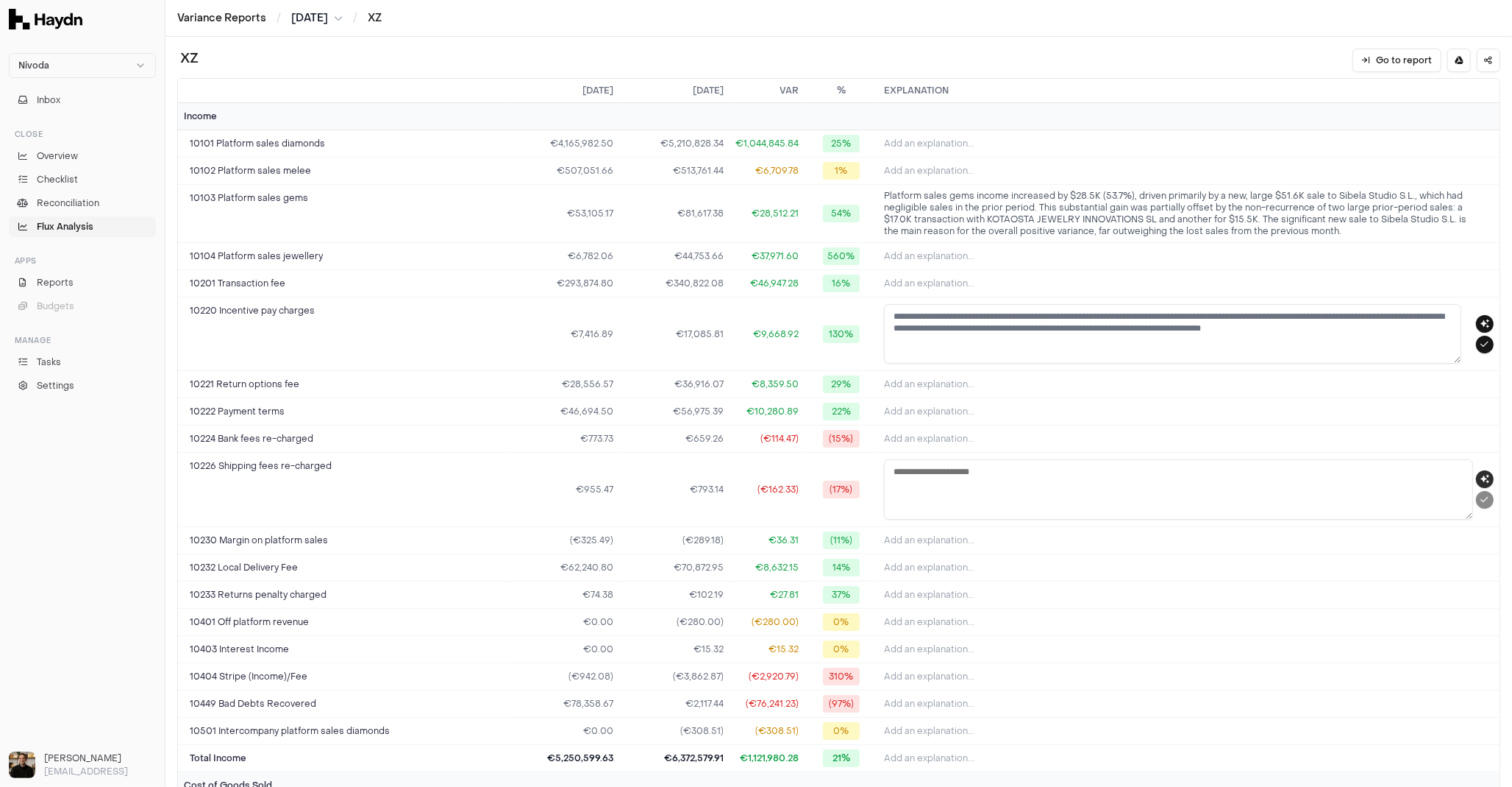
click at [1480, 474] on icon "button" at bounding box center [1484, 478] width 9 height 9
type textarea "**********"
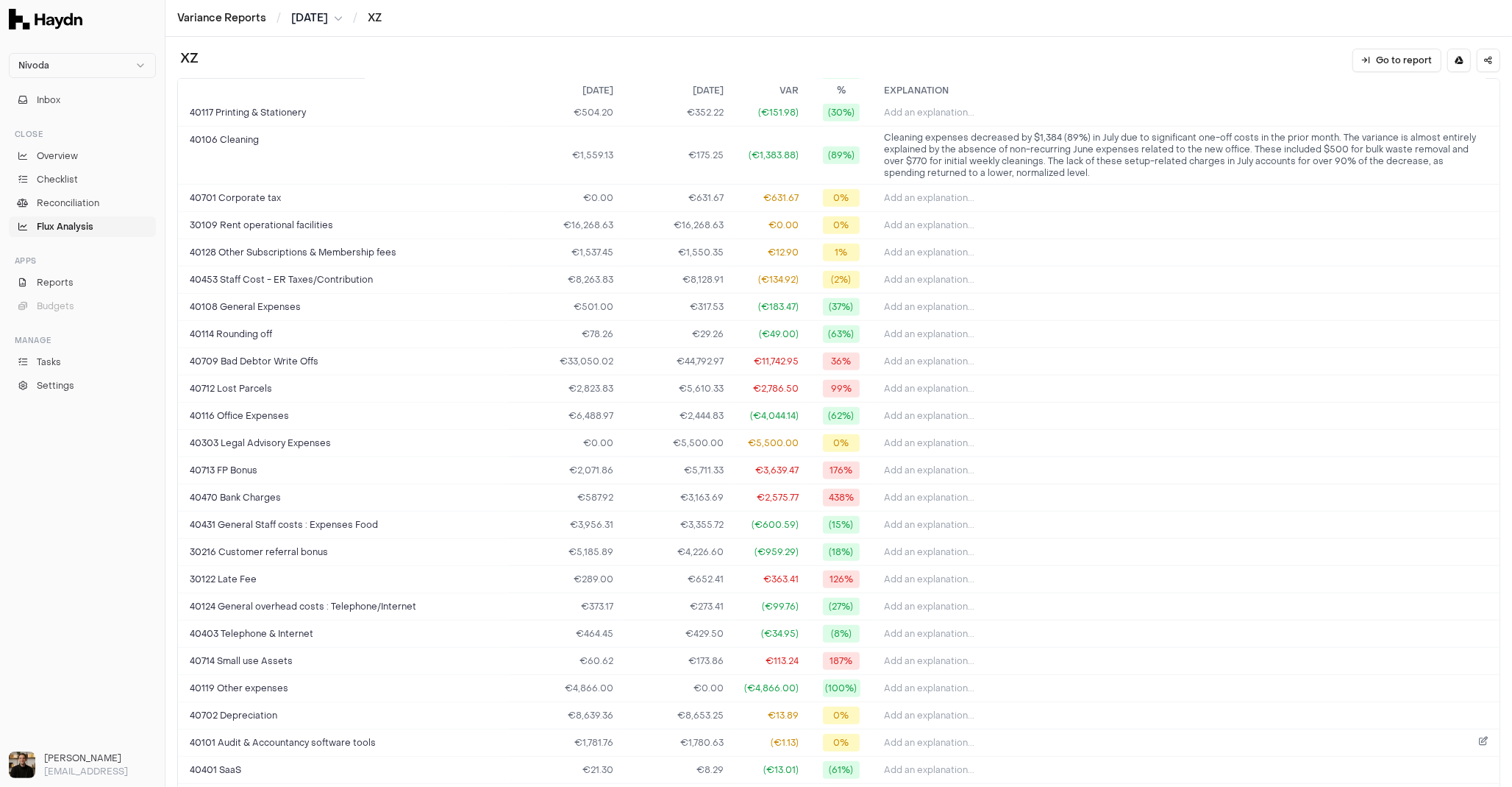
scroll to position [1495, 0]
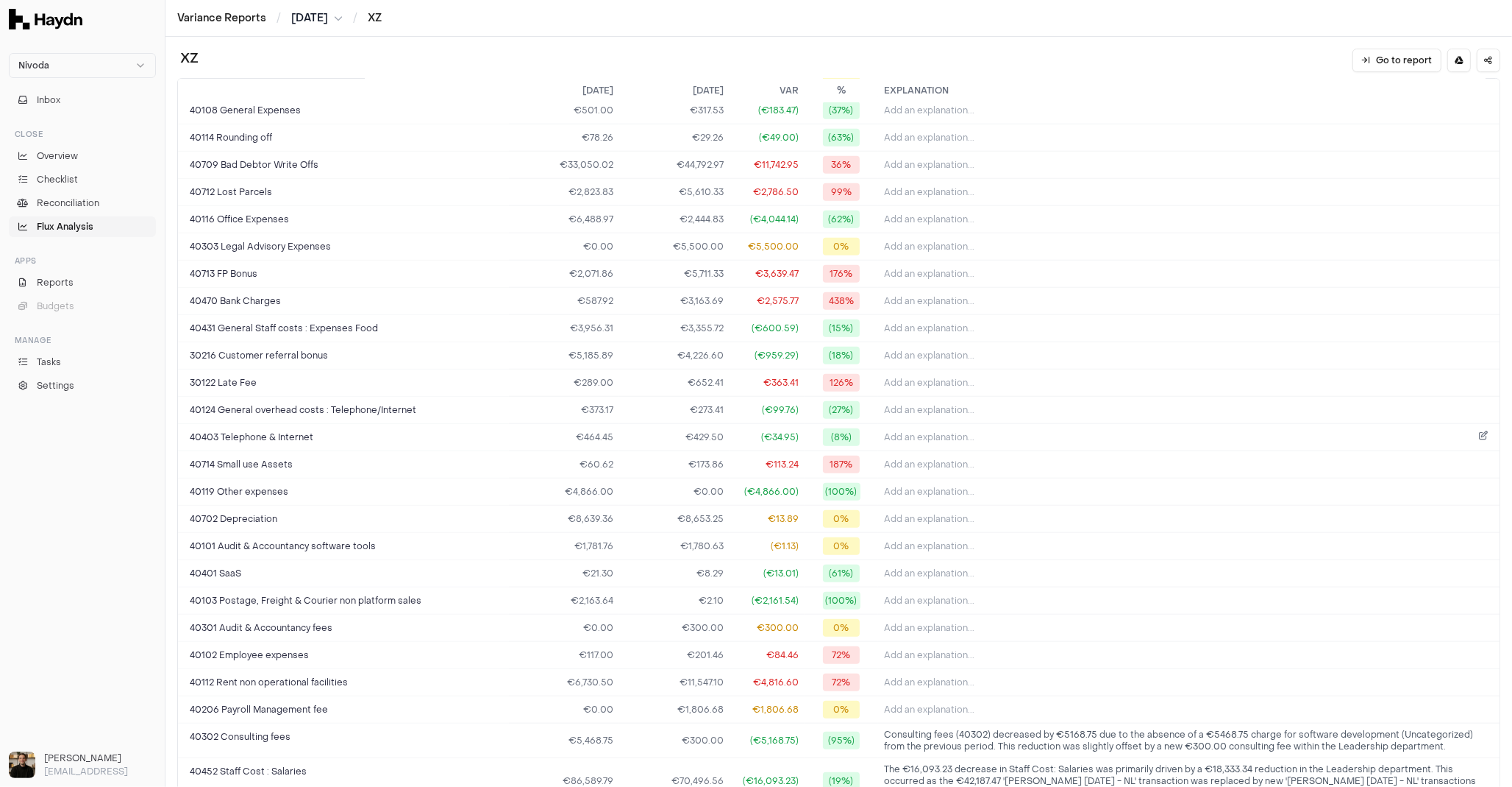
click at [980, 427] on button "Add an explanation..." at bounding box center [1189, 437] width 610 height 21
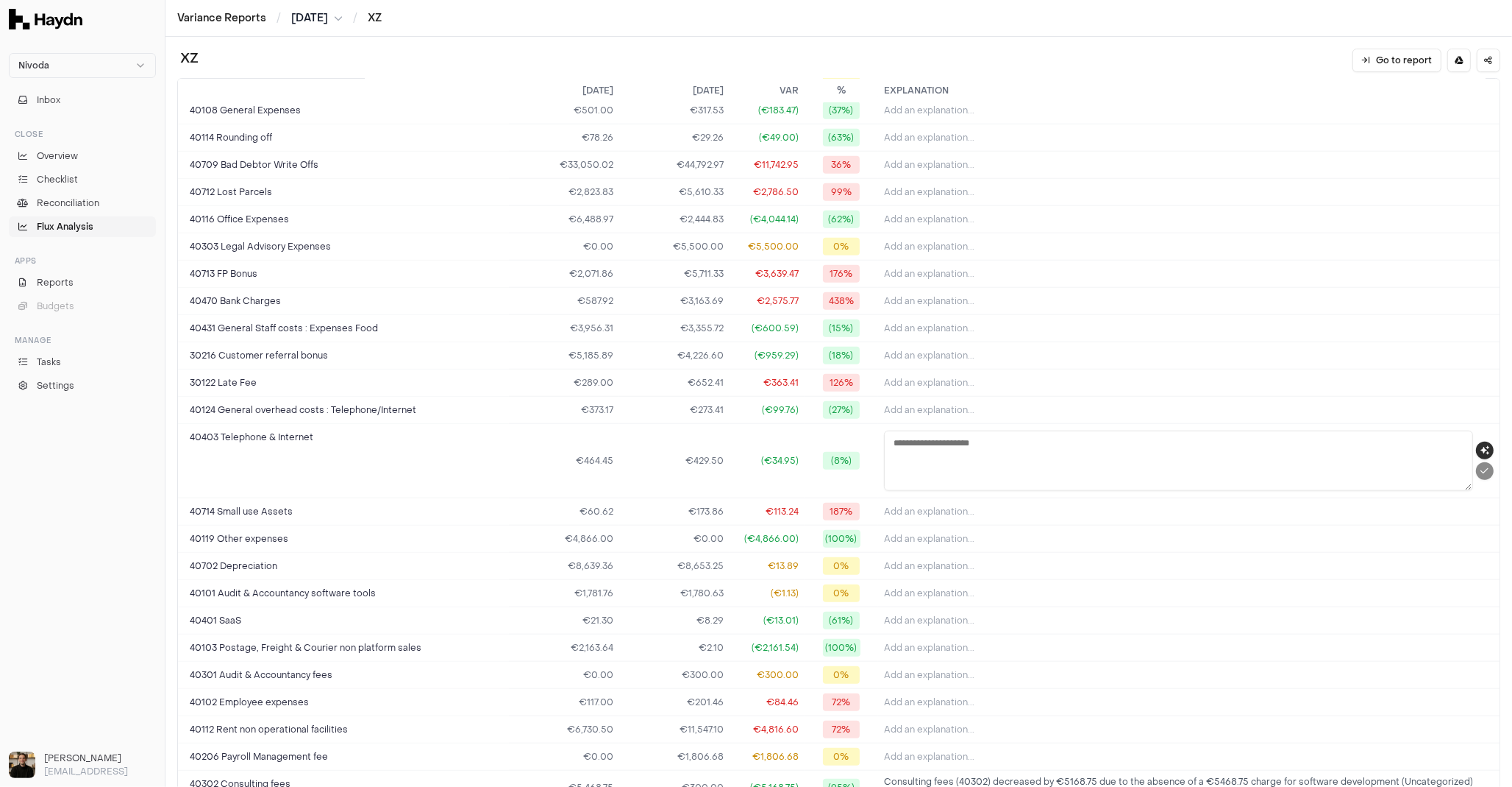
click at [1480, 445] on icon "button" at bounding box center [1484, 449] width 9 height 9
type textarea "**********"
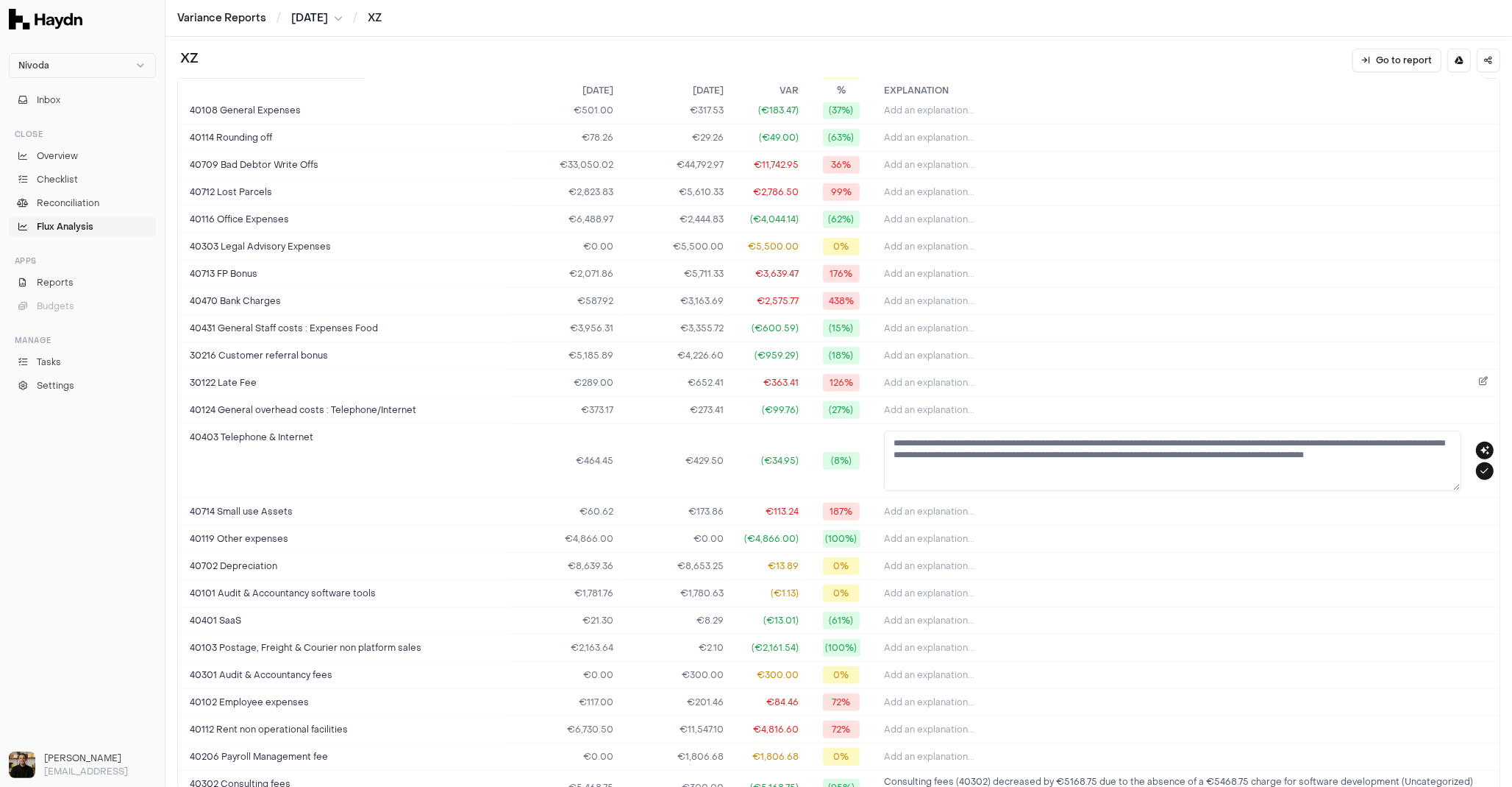
click at [962, 377] on span "Add an explanation..." at bounding box center [929, 383] width 90 height 12
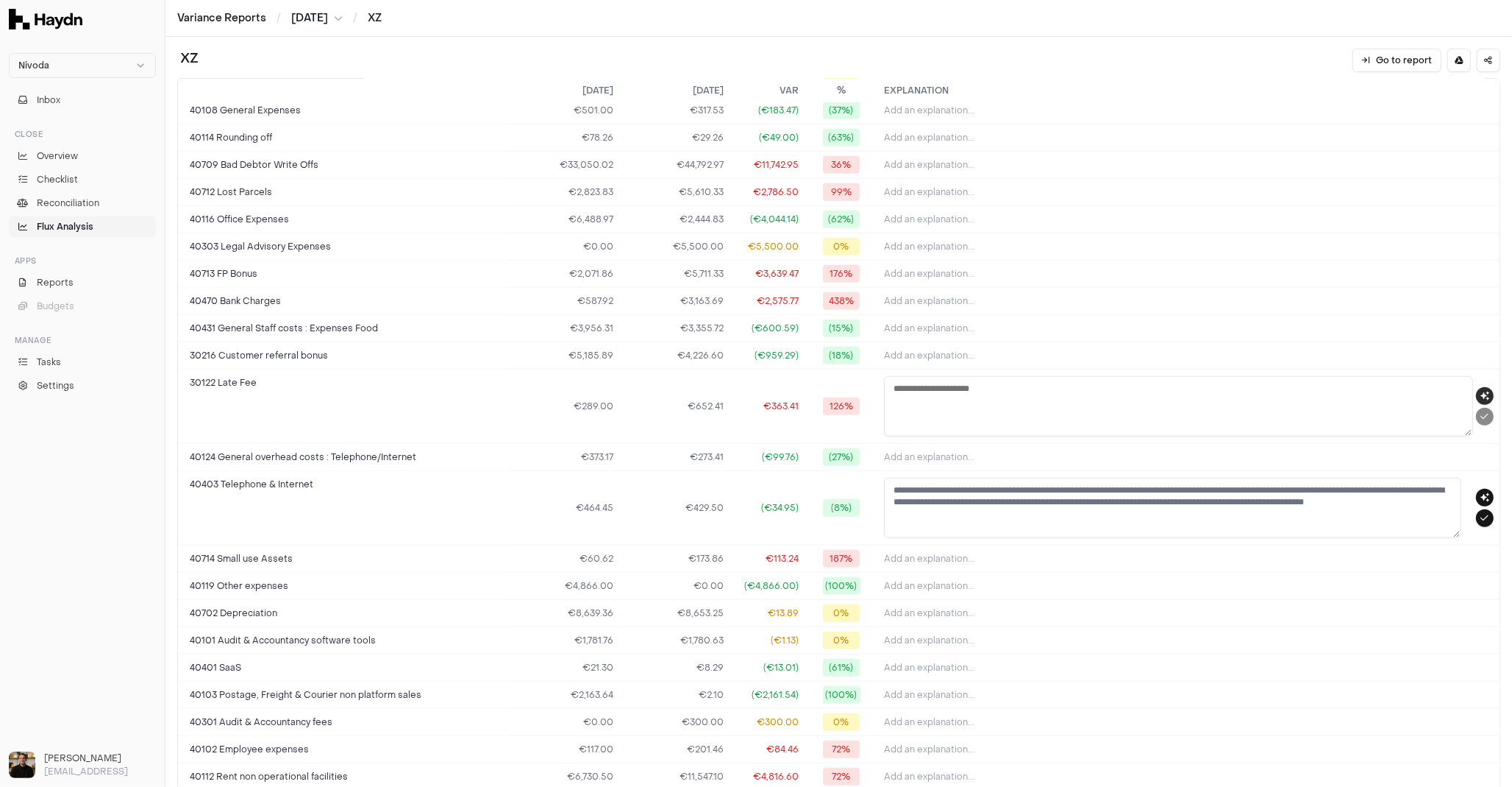
click at [1477, 387] on button "button" at bounding box center [1485, 396] width 18 height 18
type textarea "**********"
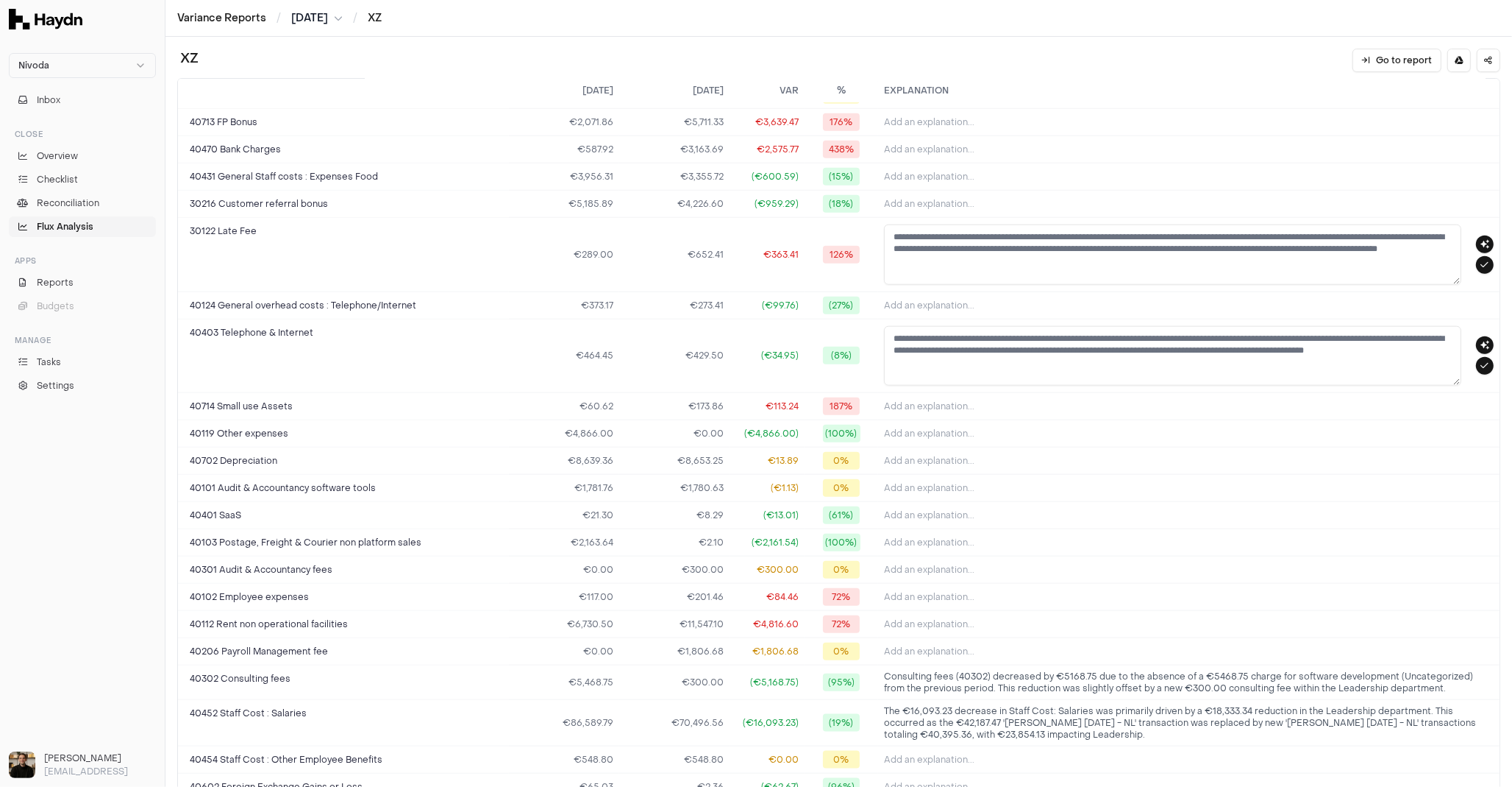
scroll to position [1759, 0]
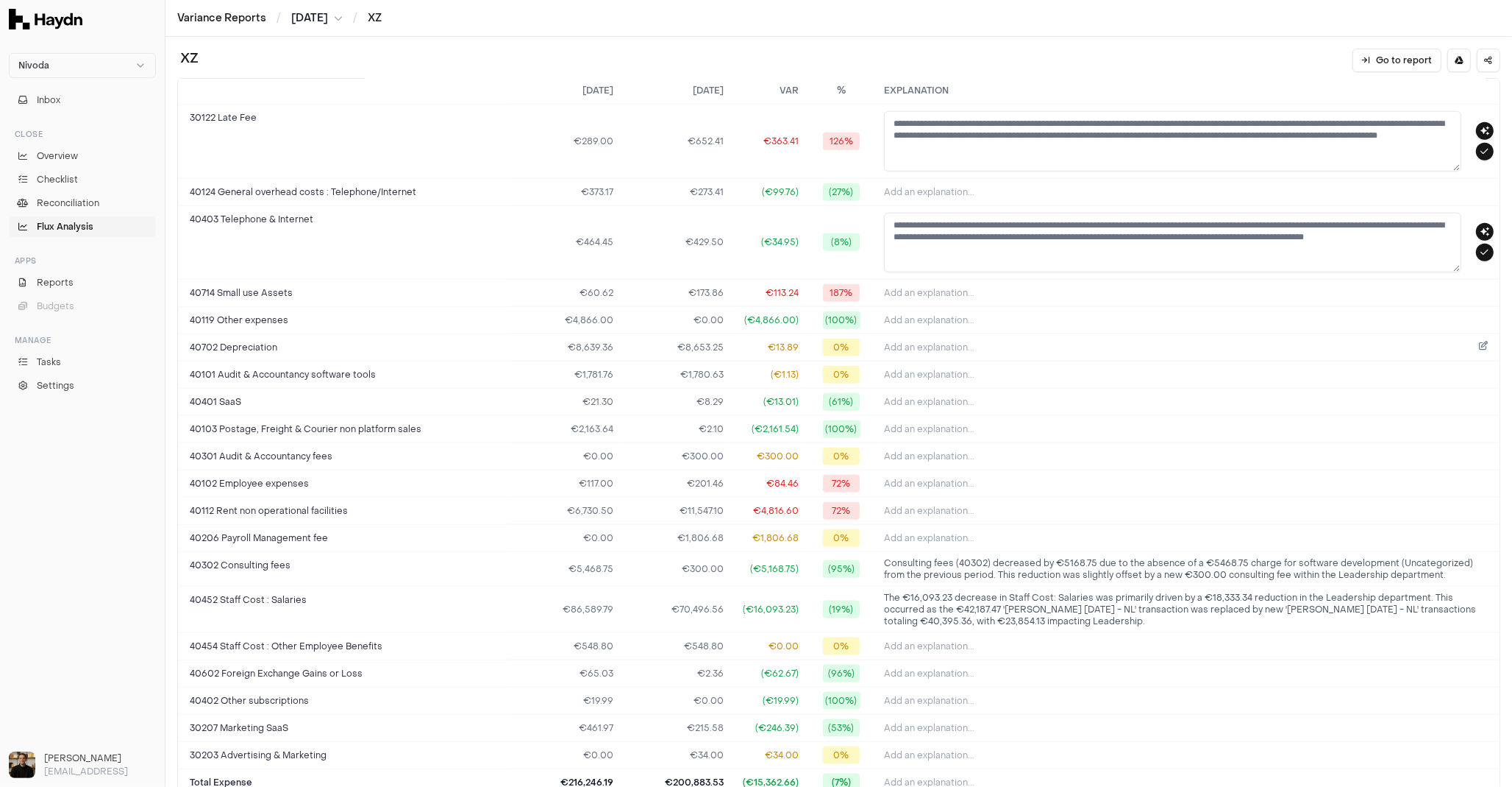
click at [996, 337] on button "Add an explanation..." at bounding box center [1189, 346] width 610 height 21
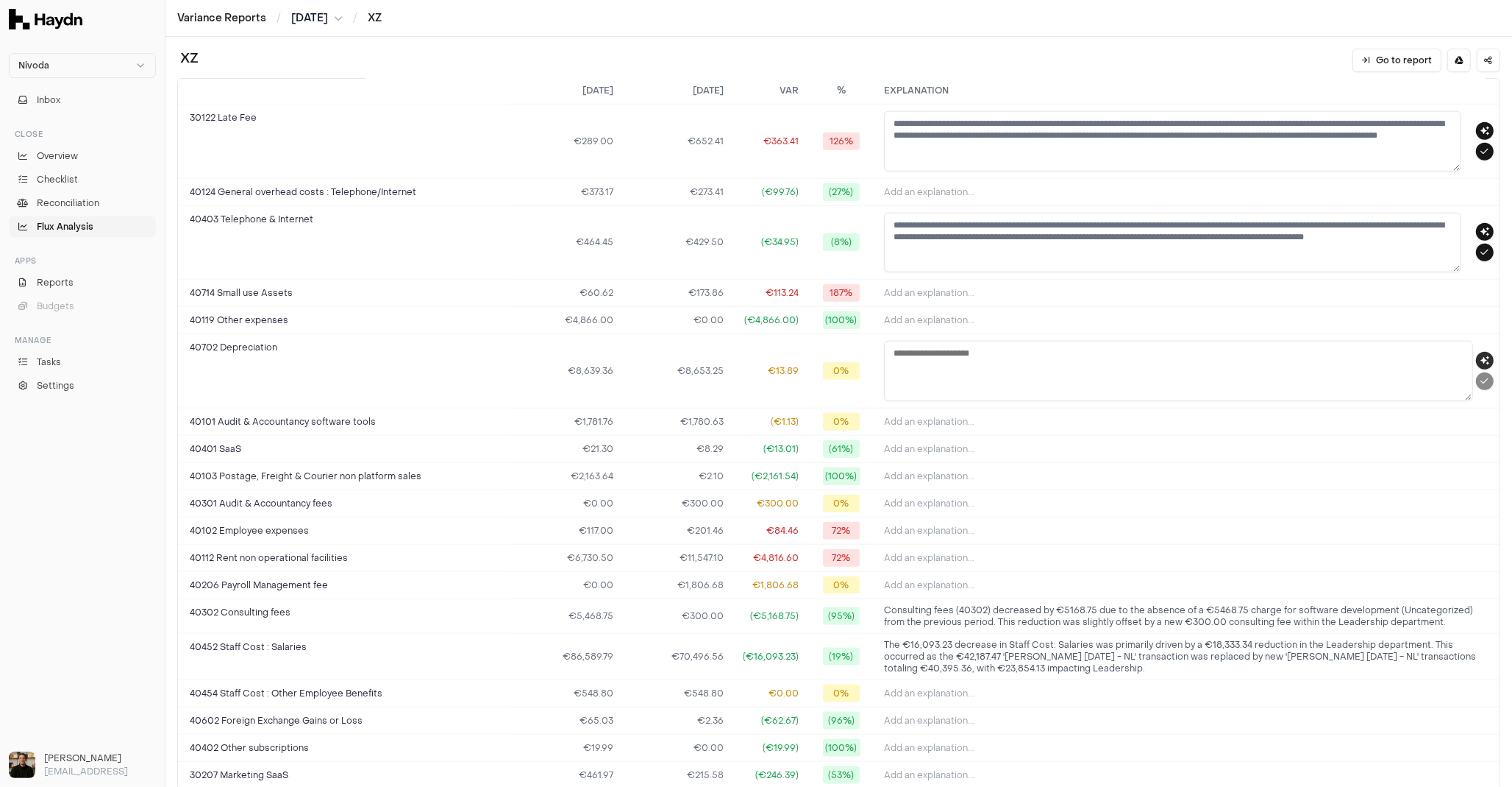
click at [1477, 351] on button "button" at bounding box center [1485, 360] width 18 height 18
type textarea "**********"
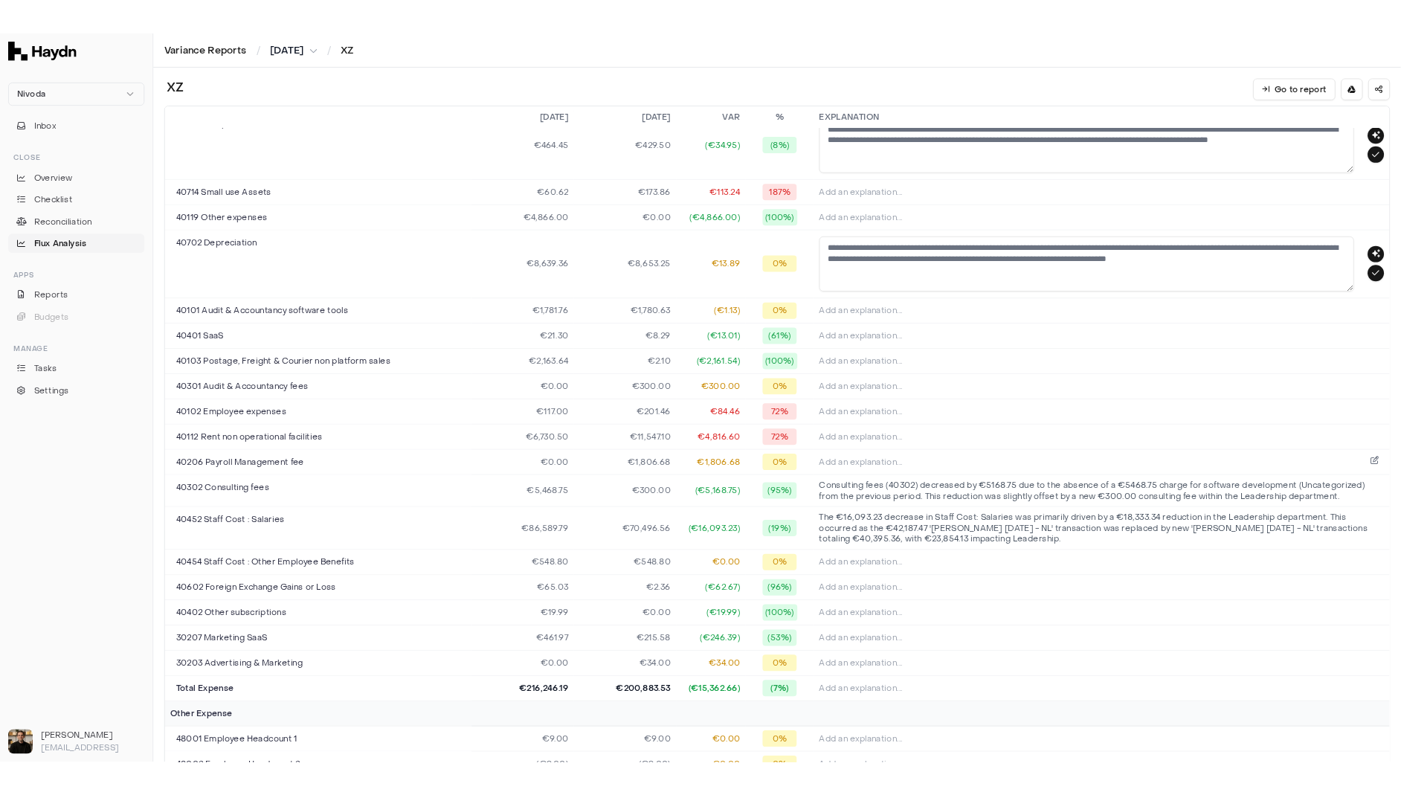
scroll to position [1870, 0]
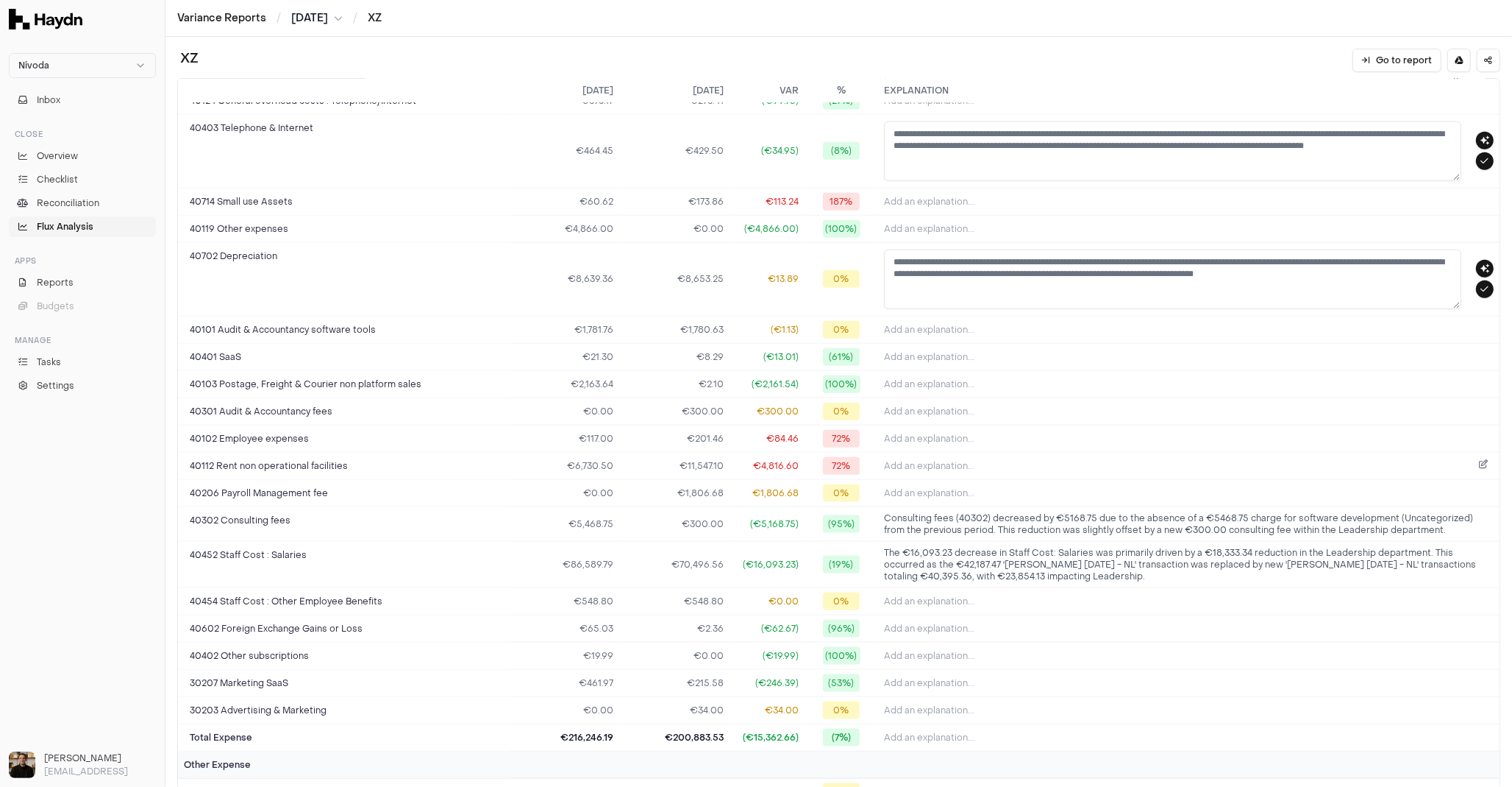
click at [1146, 457] on td "Add an explanation..." at bounding box center [1189, 465] width 621 height 28
click at [1148, 455] on button "Add an explanation..." at bounding box center [1189, 465] width 610 height 21
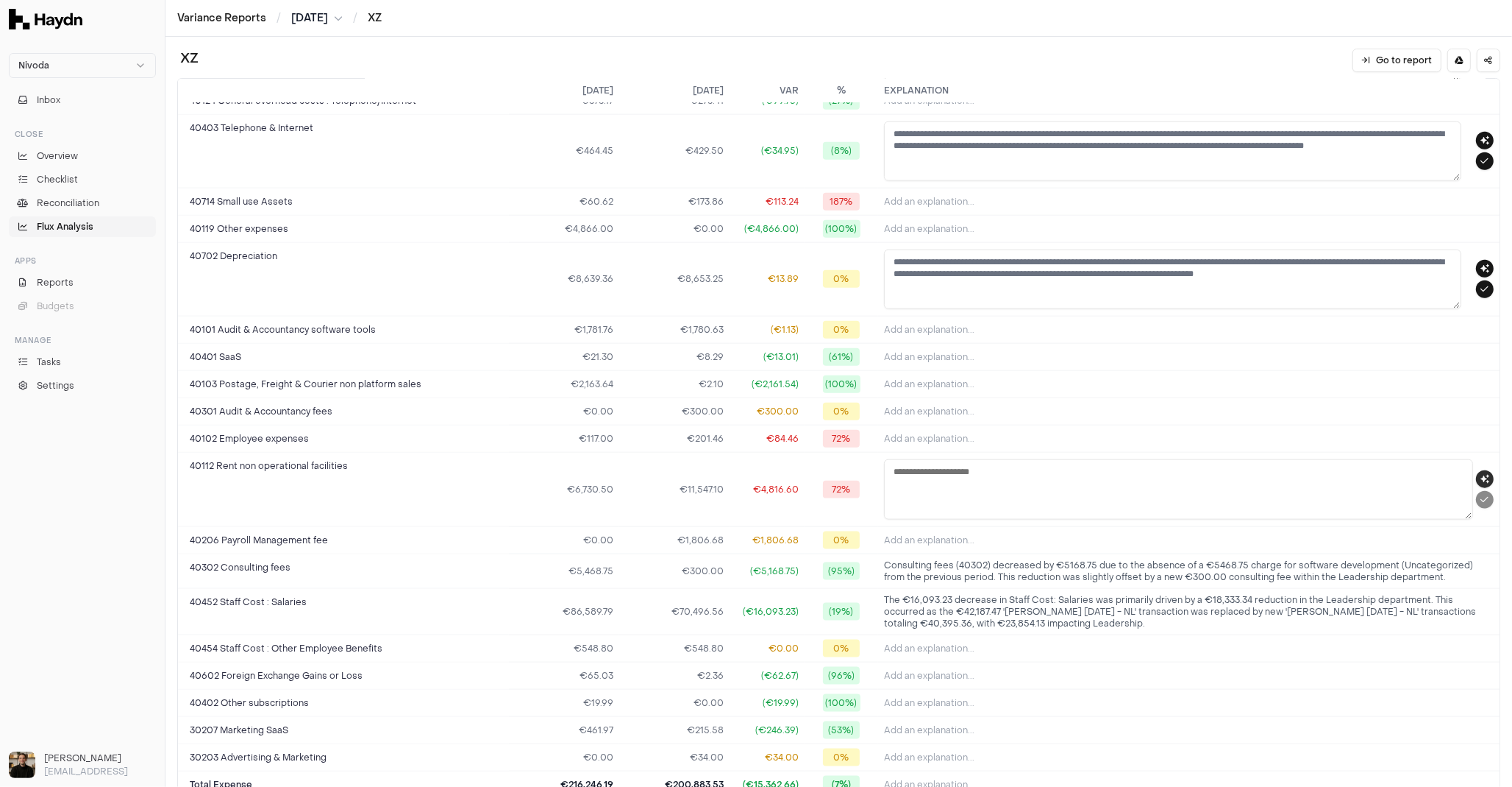
click at [1480, 474] on icon "button" at bounding box center [1484, 478] width 9 height 9
type textarea "**********"
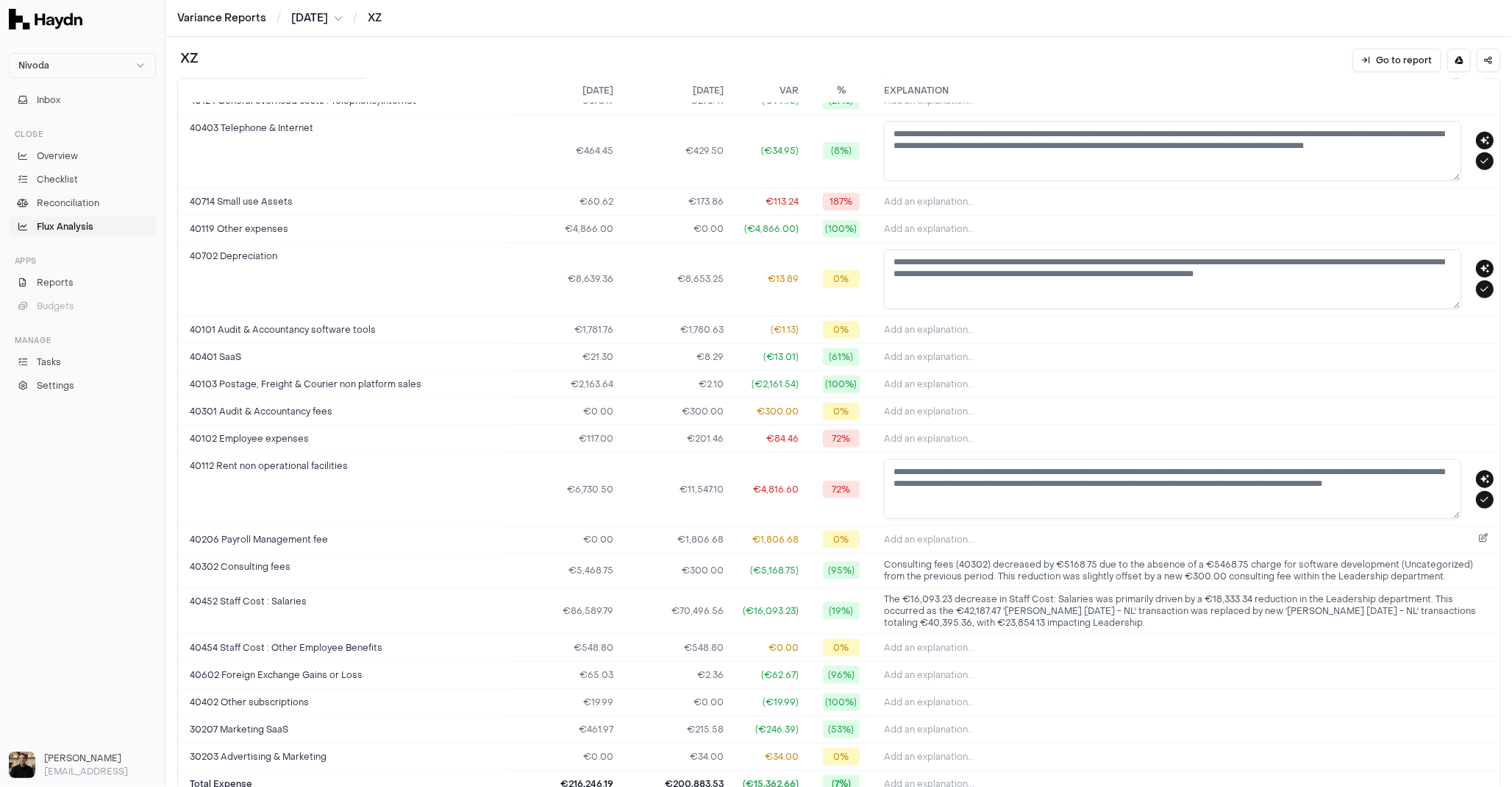
click at [1147, 529] on button "Add an explanation..." at bounding box center [1189, 539] width 610 height 21
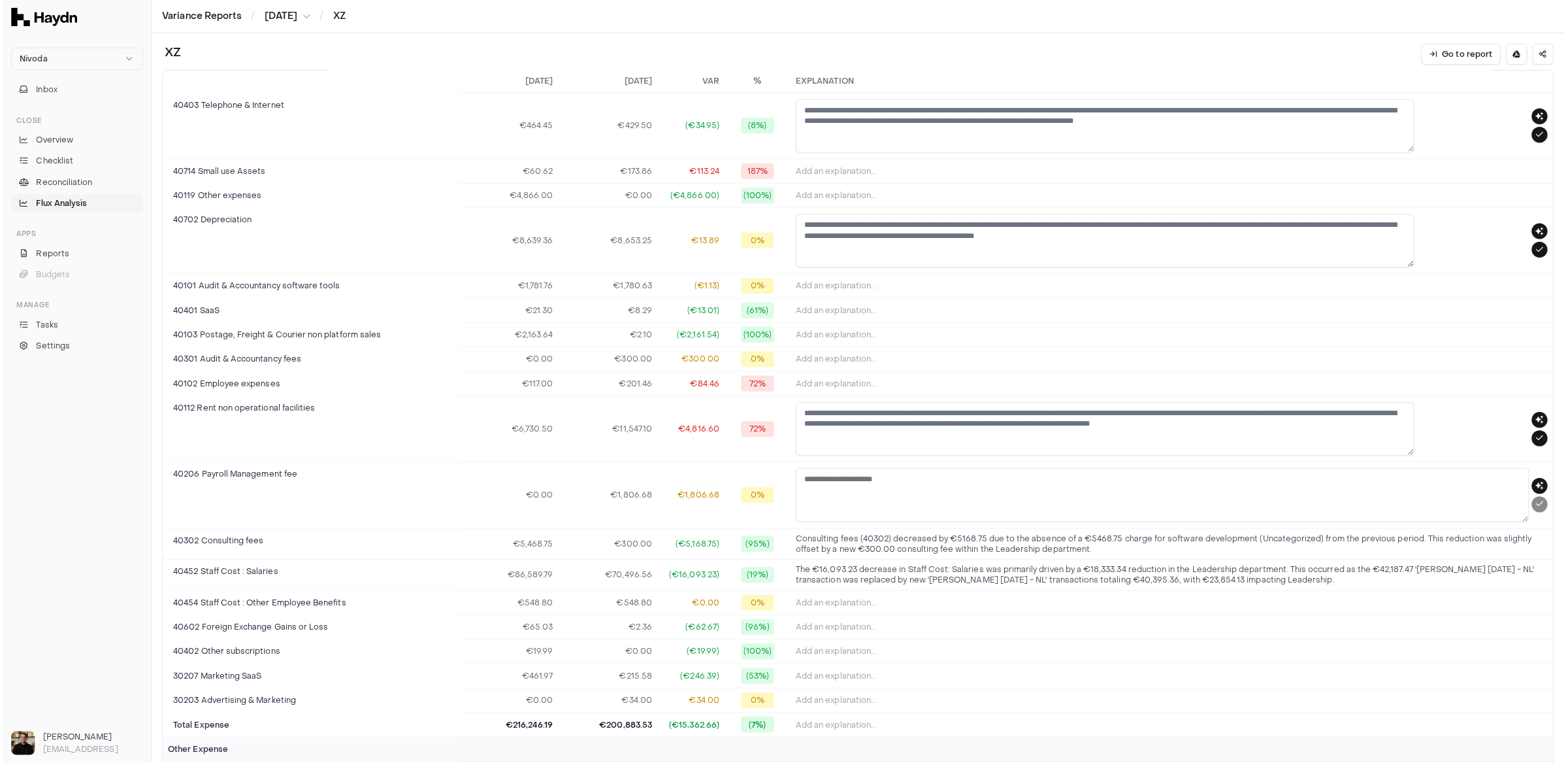
scroll to position [1622, 0]
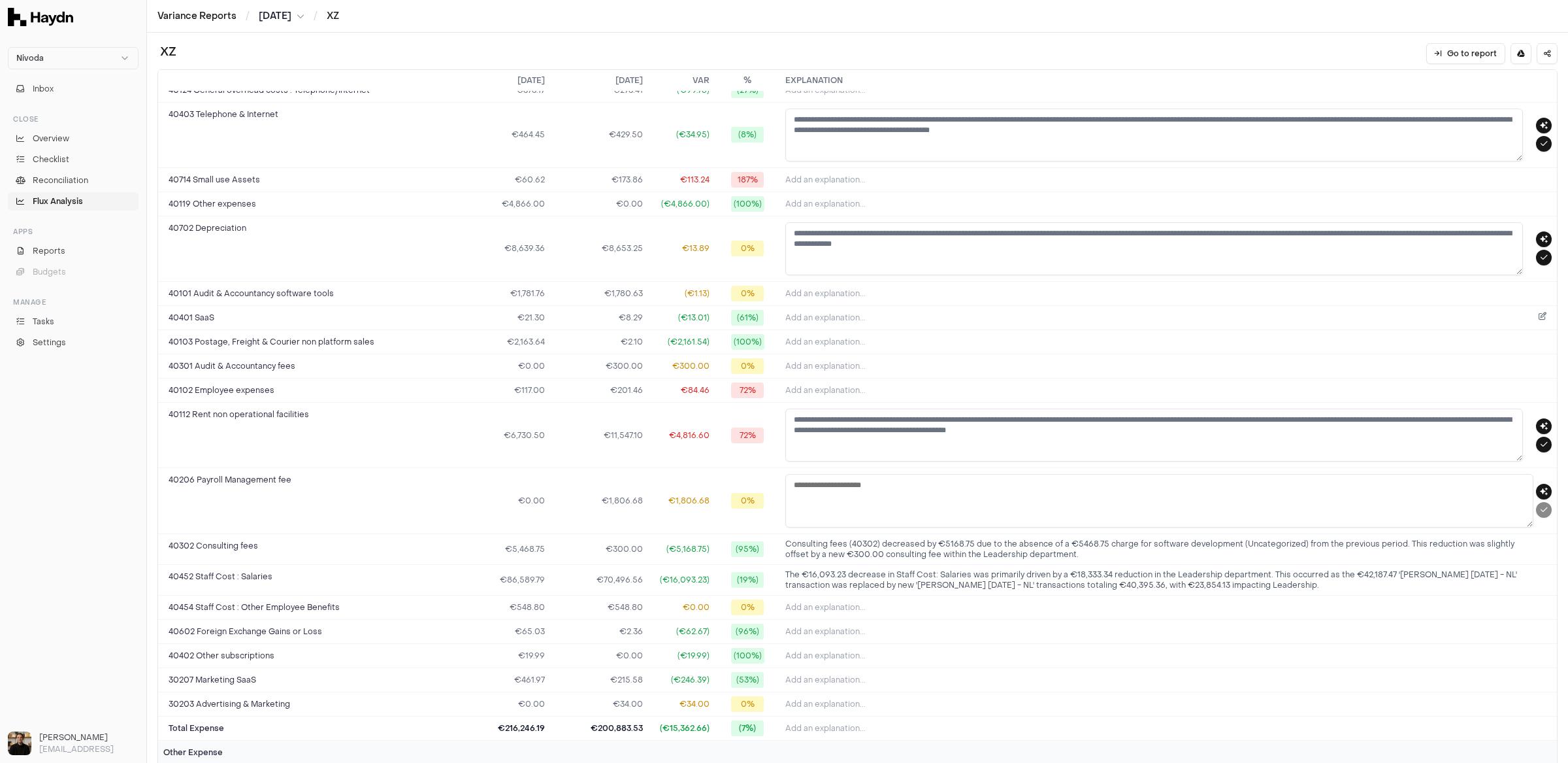
click at [928, 309] on button "Add an explanation..." at bounding box center [1169, 317] width 766 height 18
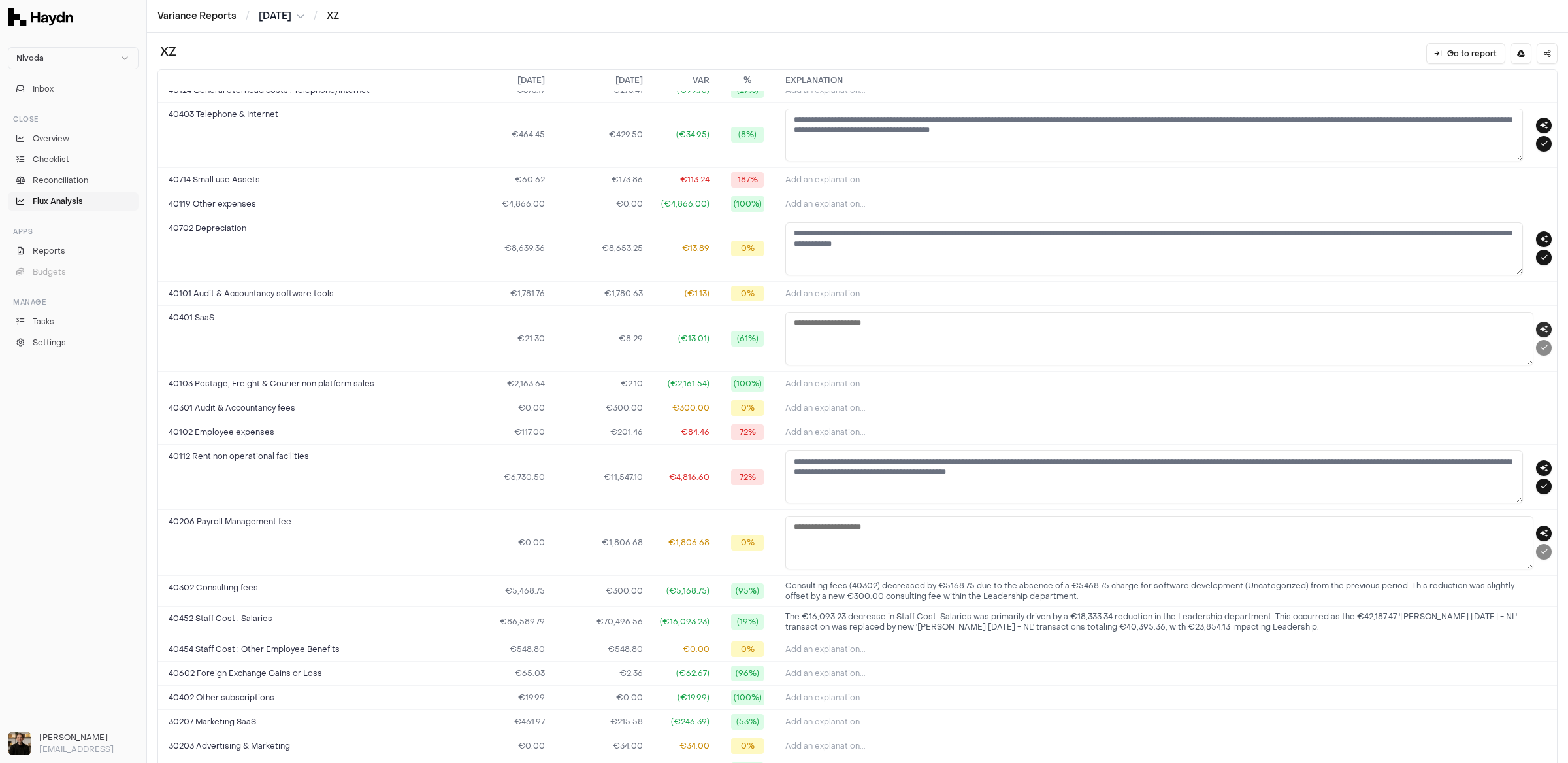
click at [1343, 322] on button "button" at bounding box center [1544, 330] width 16 height 16
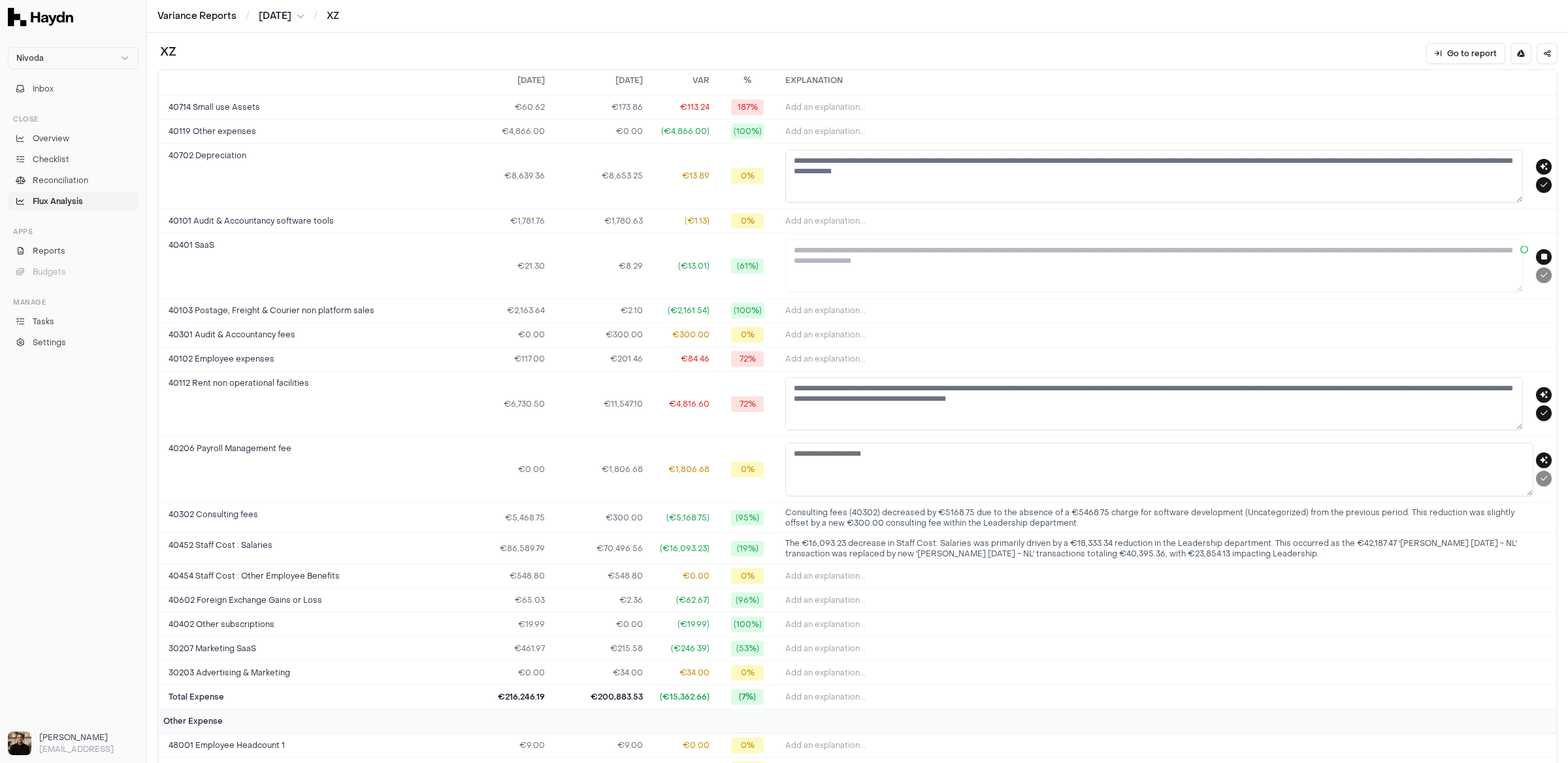
type textarea "**********"
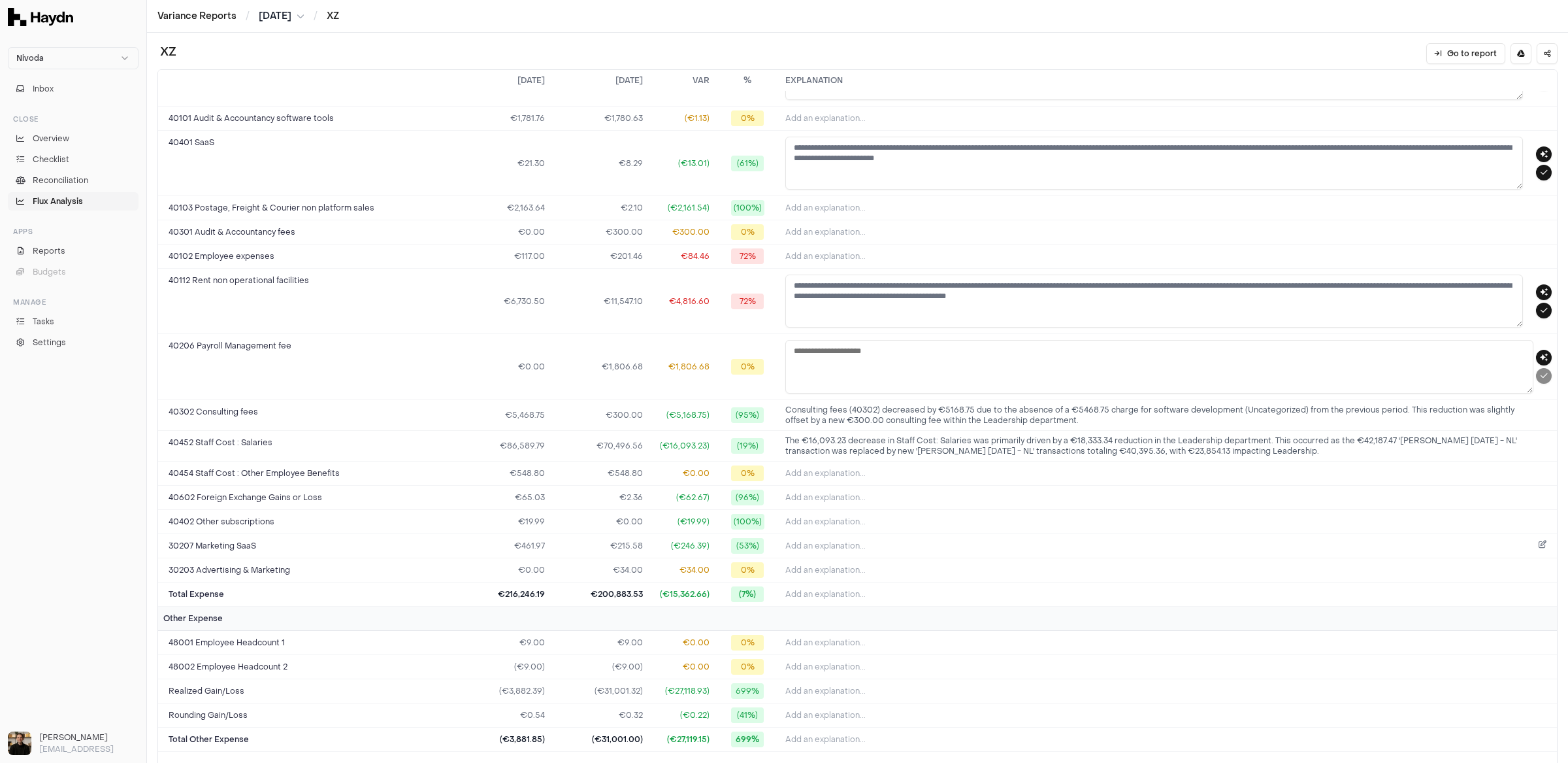
click at [894, 536] on button "Add an explanation..." at bounding box center [1169, 545] width 766 height 18
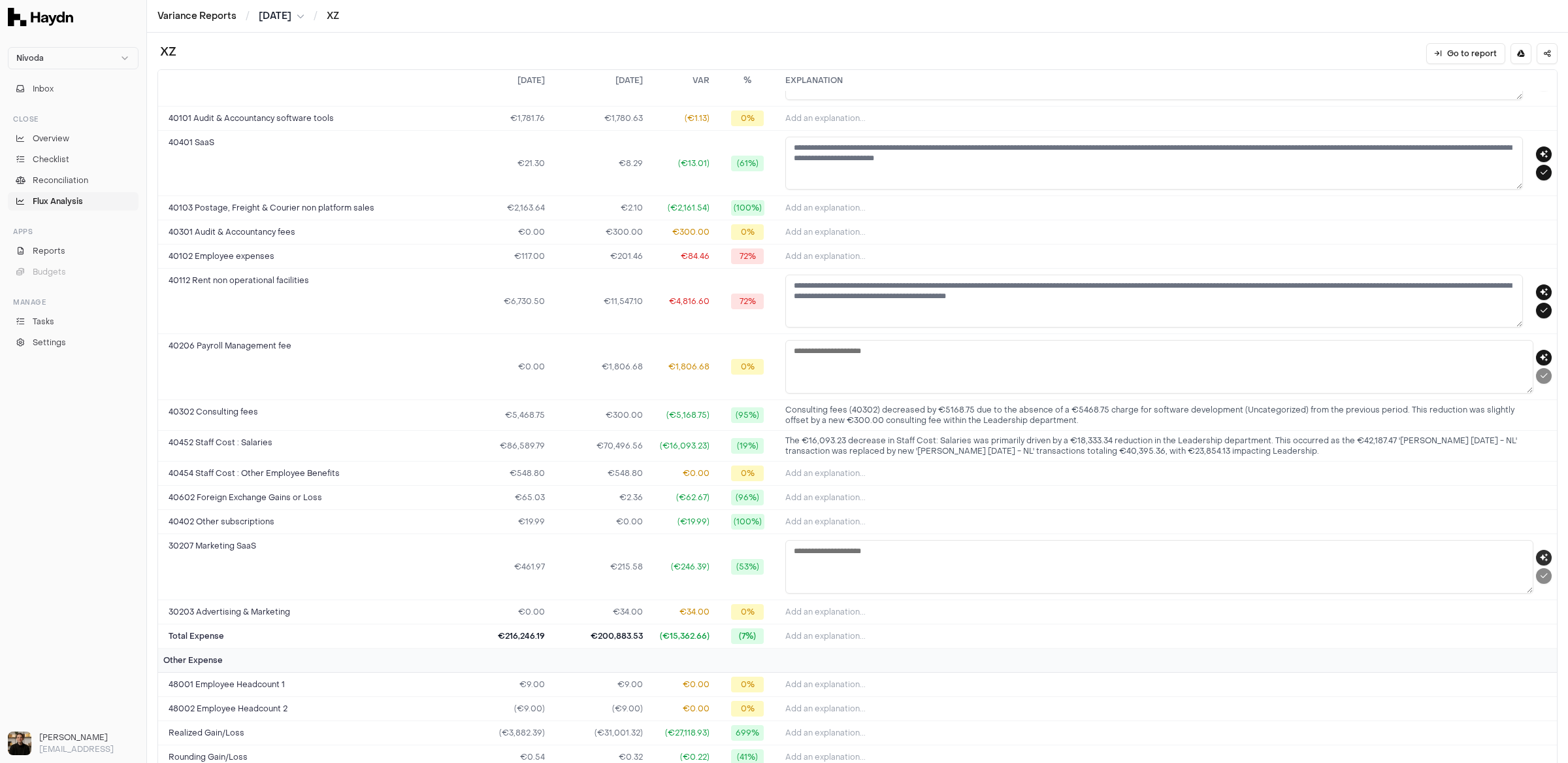
click at [1343, 549] on button "button" at bounding box center [1544, 557] width 16 height 16
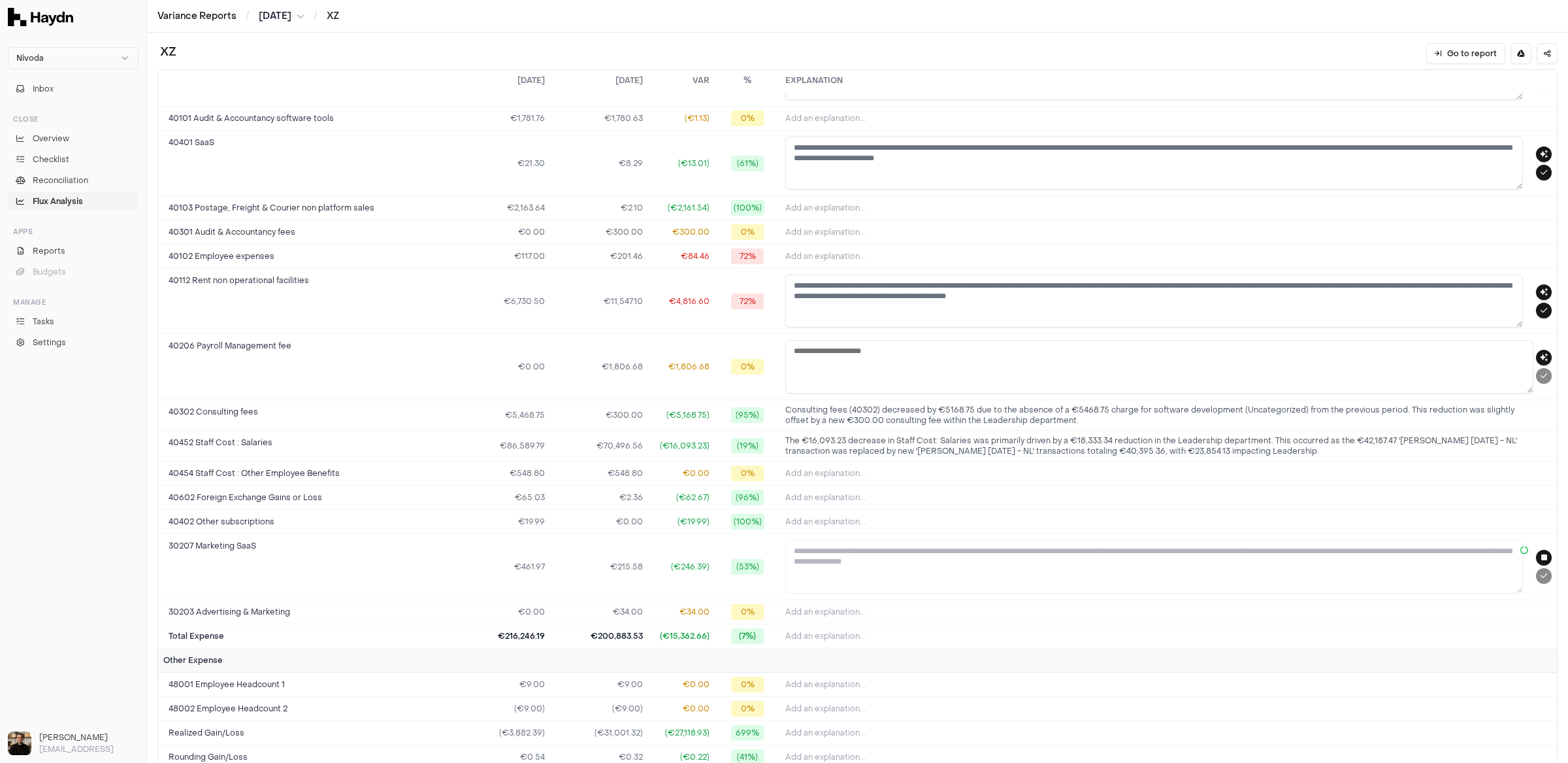
type textarea "**********"
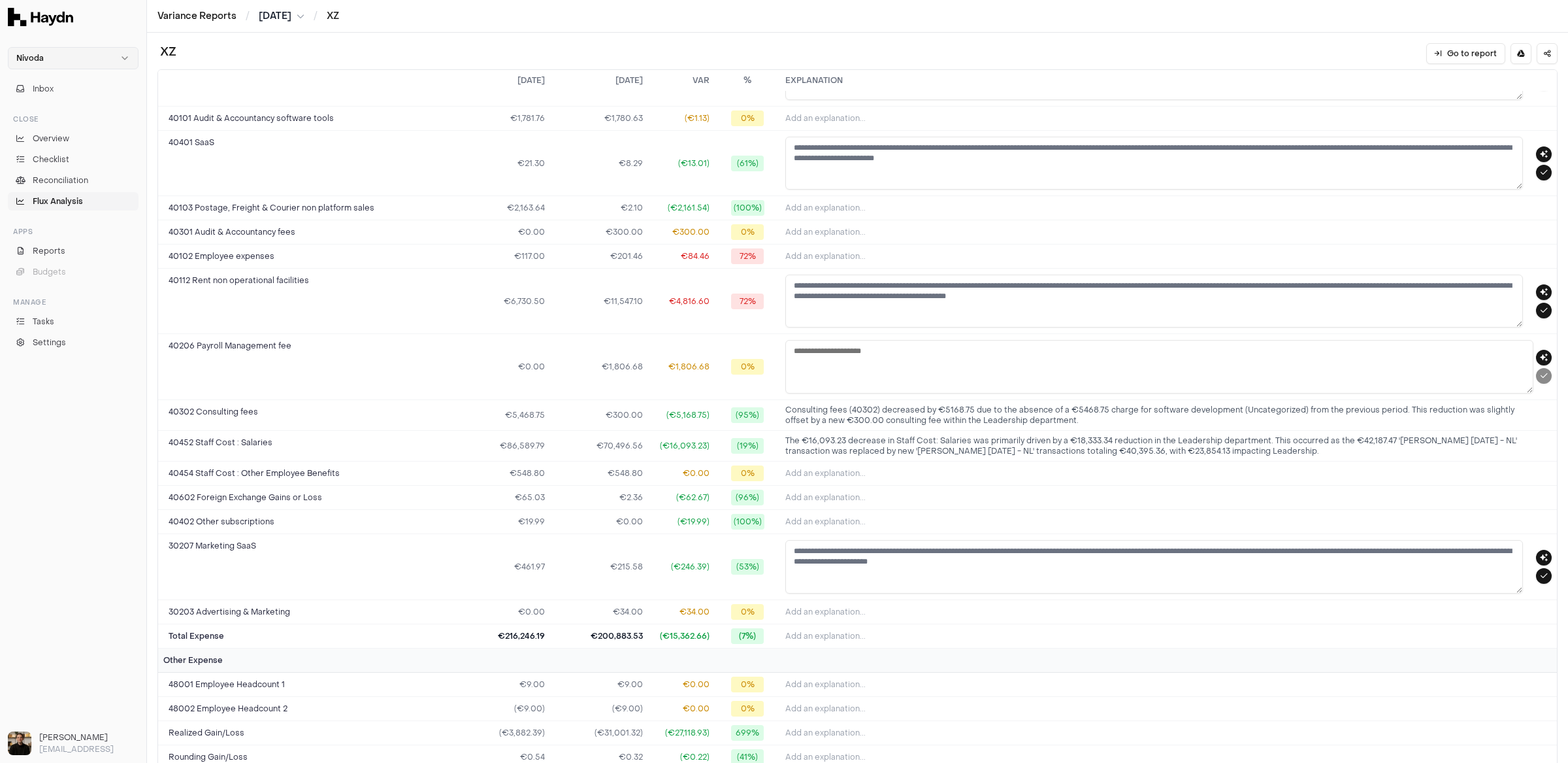
click at [65, 57] on html "Nivoda Inbox Close Overview Checklist Reconciliation Flux Analysis Apps Reports…" at bounding box center [784, 382] width 1568 height 763
click at [40, 159] on span "Heroes" at bounding box center [31, 156] width 29 height 11
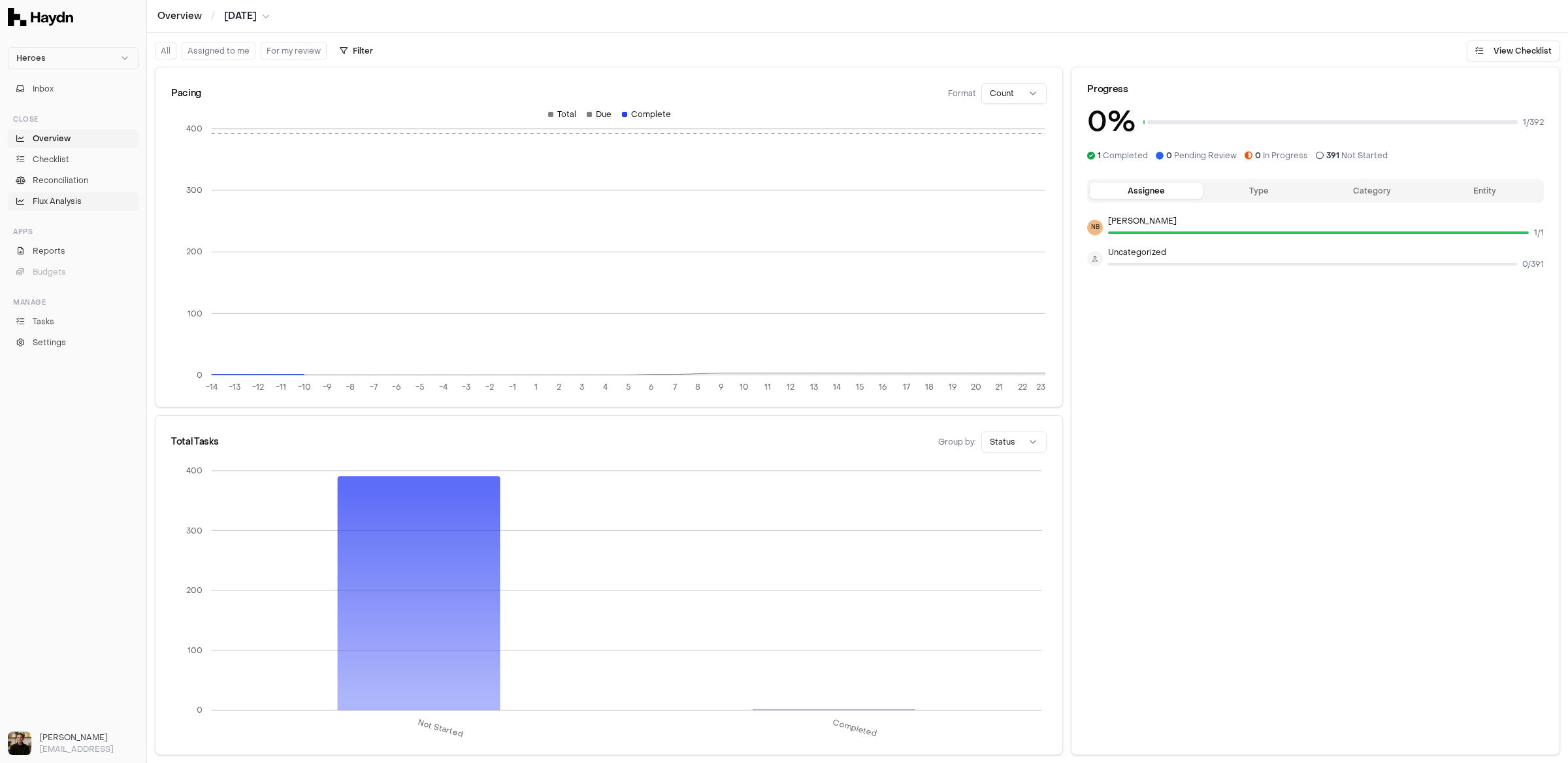
click at [63, 194] on link "Flux Analysis" at bounding box center [73, 201] width 131 height 18
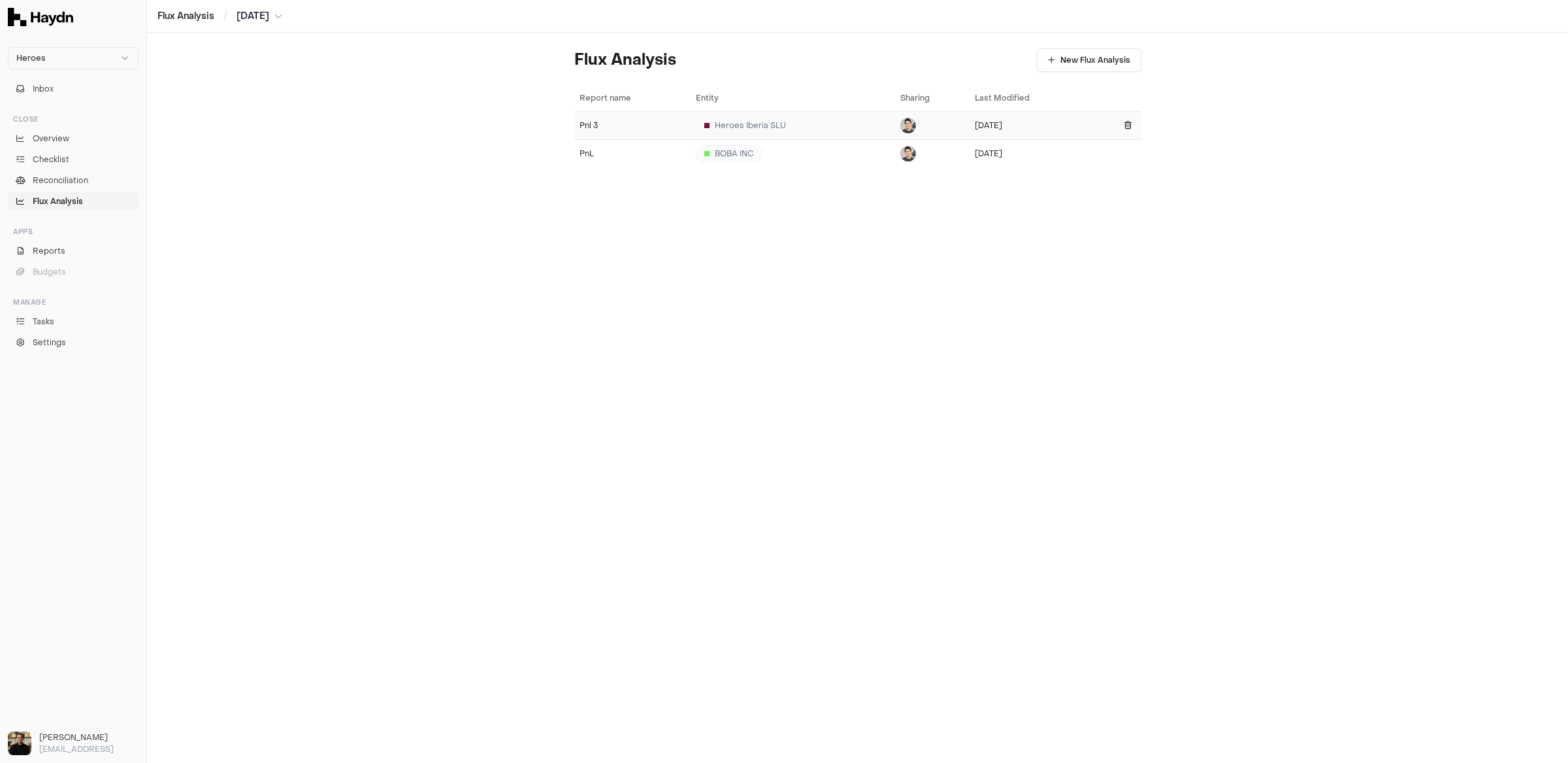
drag, startPoint x: 563, startPoint y: 193, endPoint x: 622, endPoint y: 121, distance: 93.1
click at [622, 121] on div "Flux Analysis New Flux Analysis Report name Entity Sharing Last Modified Pnl 3 …" at bounding box center [857, 397] width 1421 height 730
click at [552, 126] on div "Flux Analysis New Flux Analysis Report name Entity Sharing Last Modified Pnl 3 …" at bounding box center [857, 397] width 1421 height 730
click at [601, 122] on div "Pnl 3" at bounding box center [632, 126] width 105 height 11
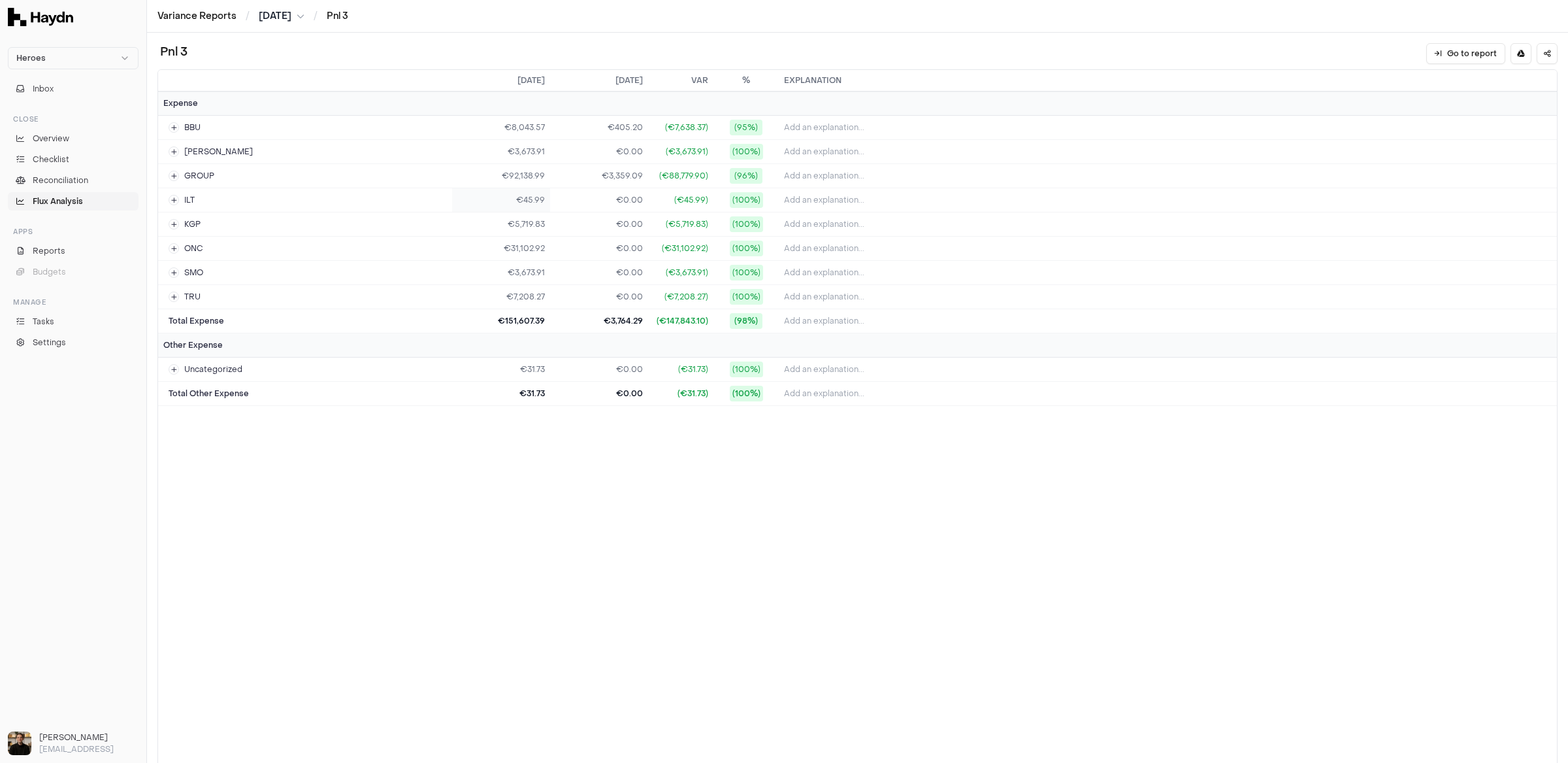
click at [512, 205] on td "€45.99" at bounding box center [501, 200] width 98 height 25
click at [633, 213] on td "€0.00" at bounding box center [599, 225] width 98 height 25
click at [529, 230] on td "€5,719.83" at bounding box center [501, 225] width 98 height 25
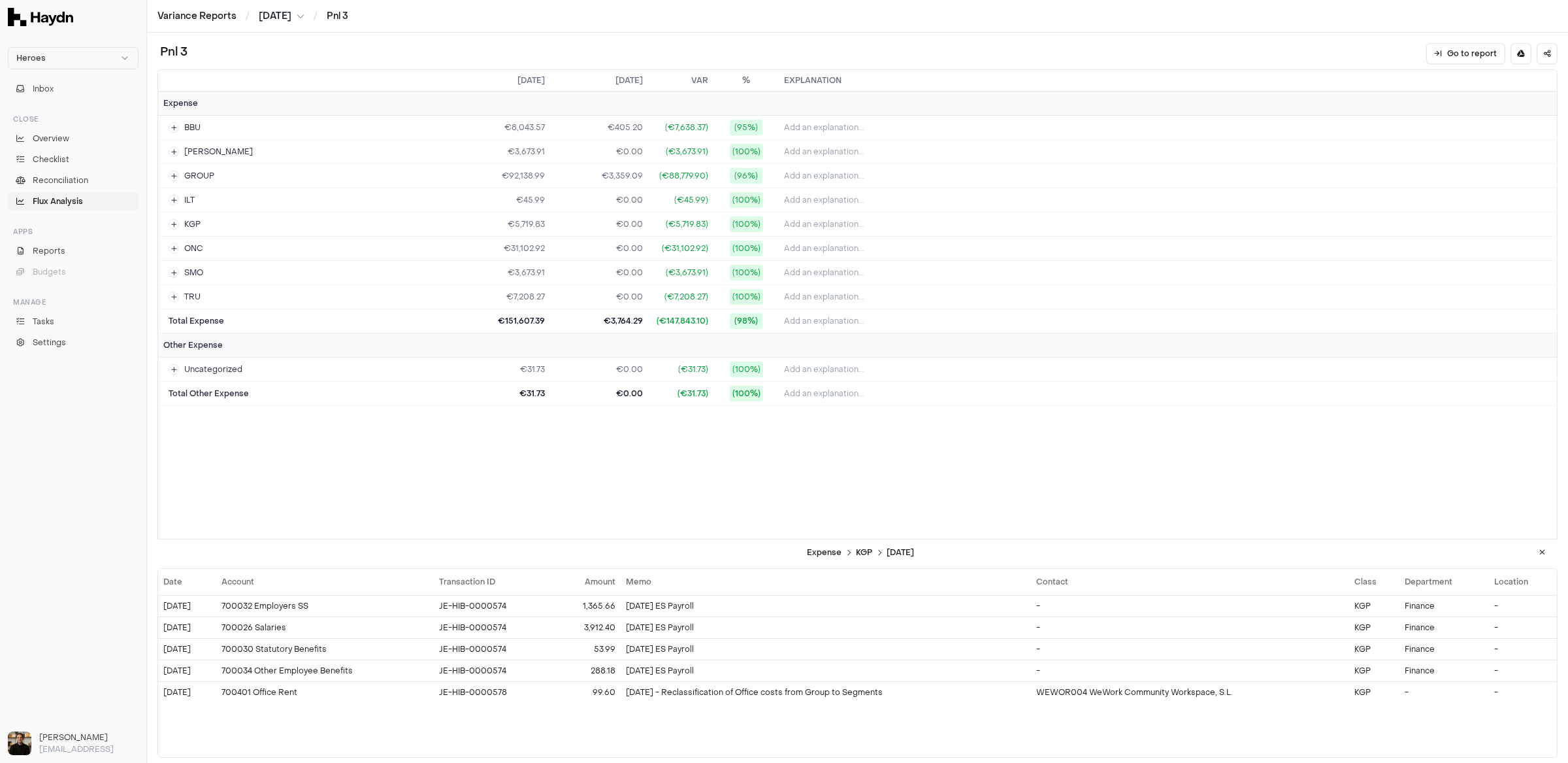
click at [292, 10] on span "[DATE]" at bounding box center [274, 16] width 33 height 13
click at [359, 100] on button "Aug" at bounding box center [381, 98] width 45 height 24
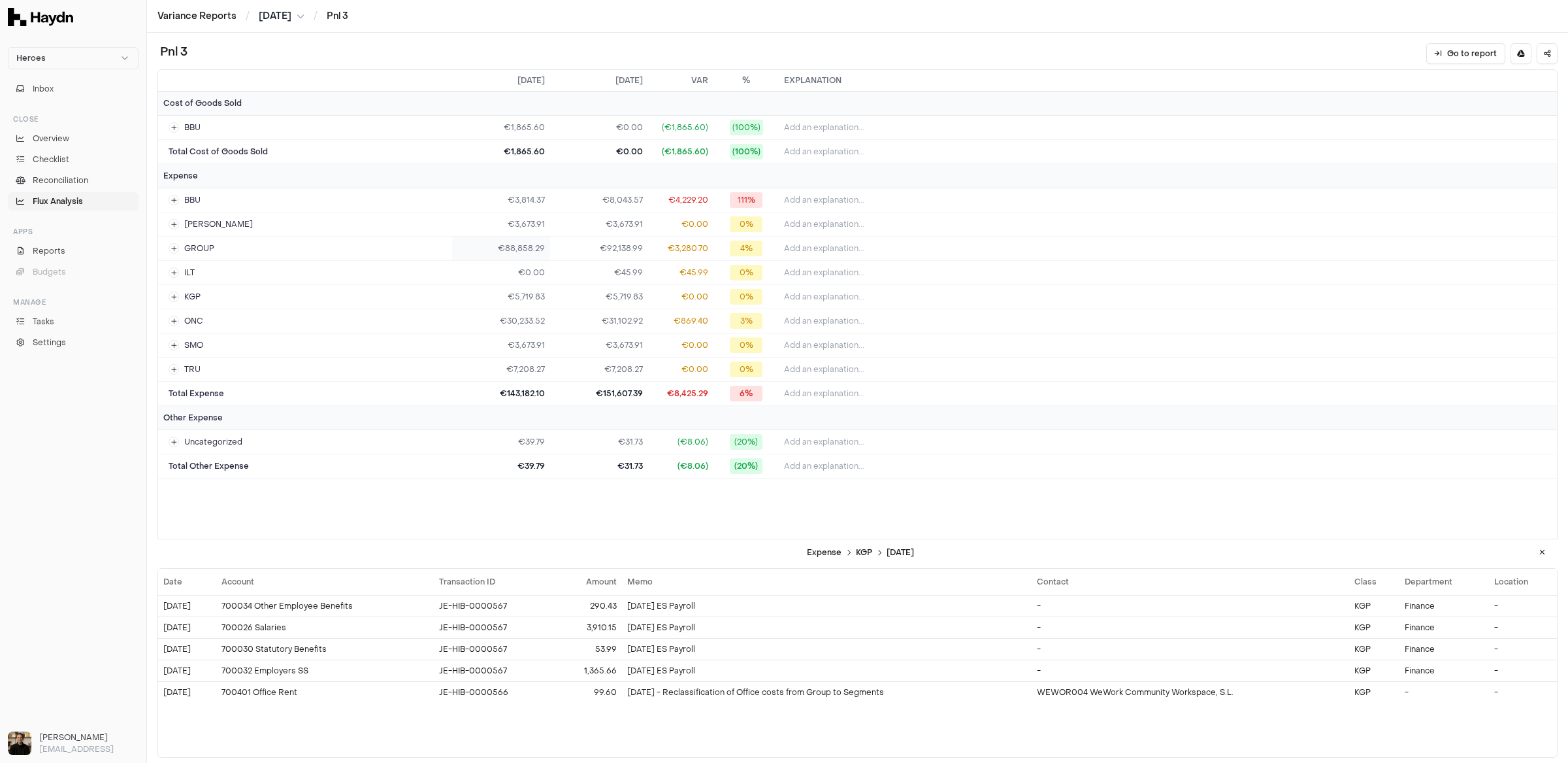
click at [539, 243] on td "€88,858.29" at bounding box center [501, 249] width 98 height 25
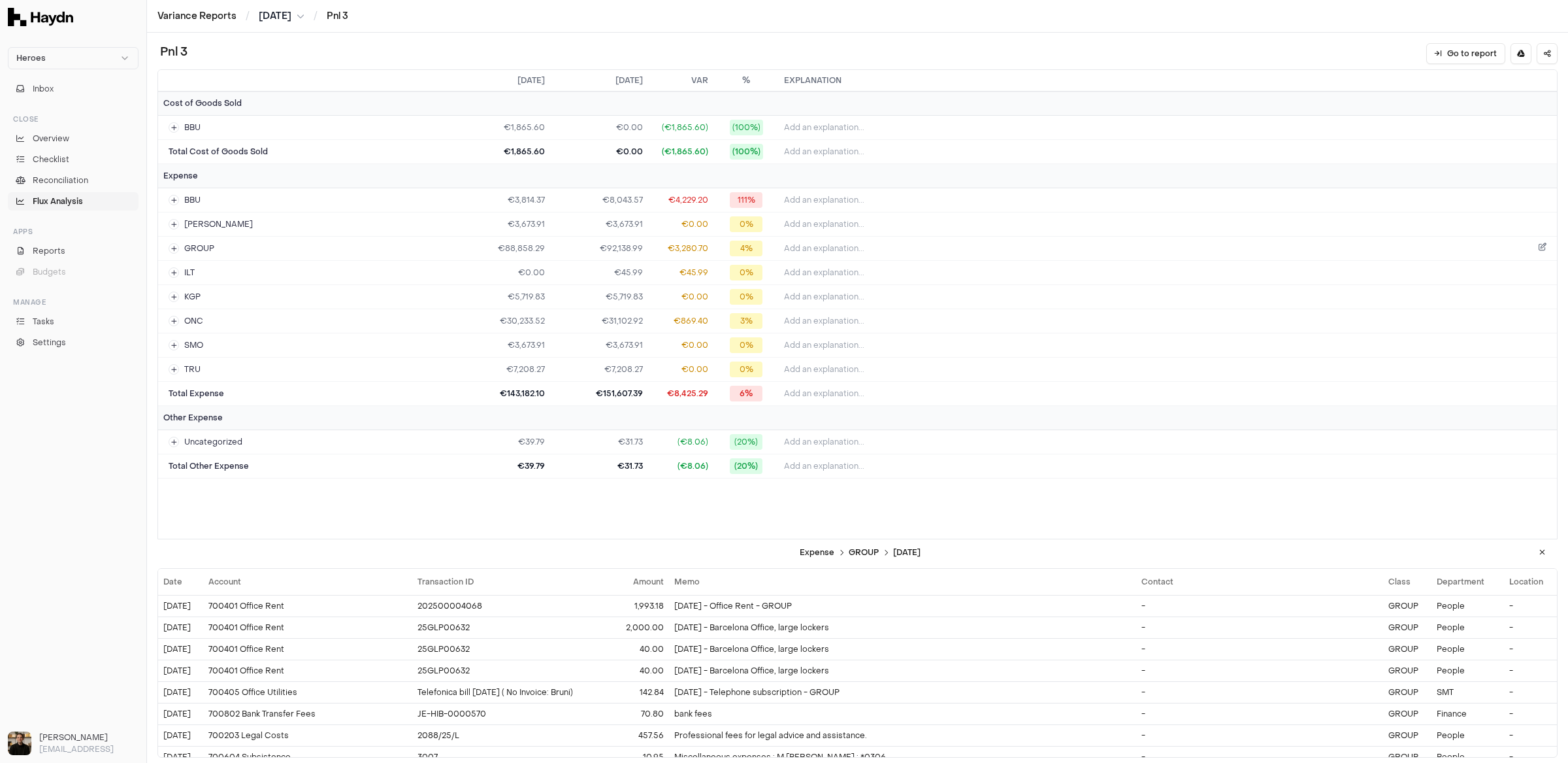
click at [818, 243] on span "Add an explanation..." at bounding box center [824, 249] width 80 height 11
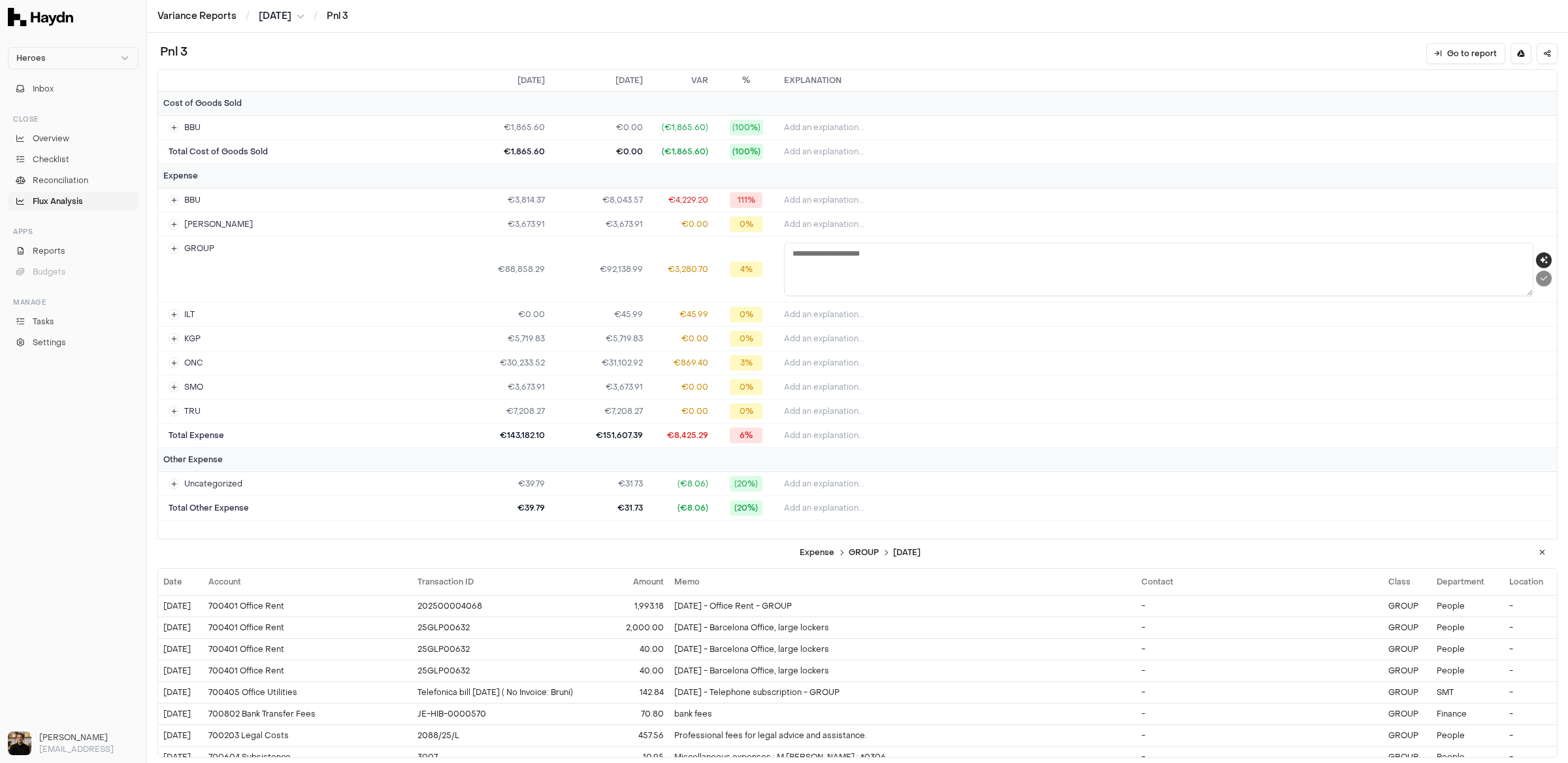
click at [1343, 257] on icon "button" at bounding box center [1543, 259] width 8 height 8
type textarea "**********"
click at [897, 329] on button "Add an explanation..." at bounding box center [1167, 338] width 767 height 18
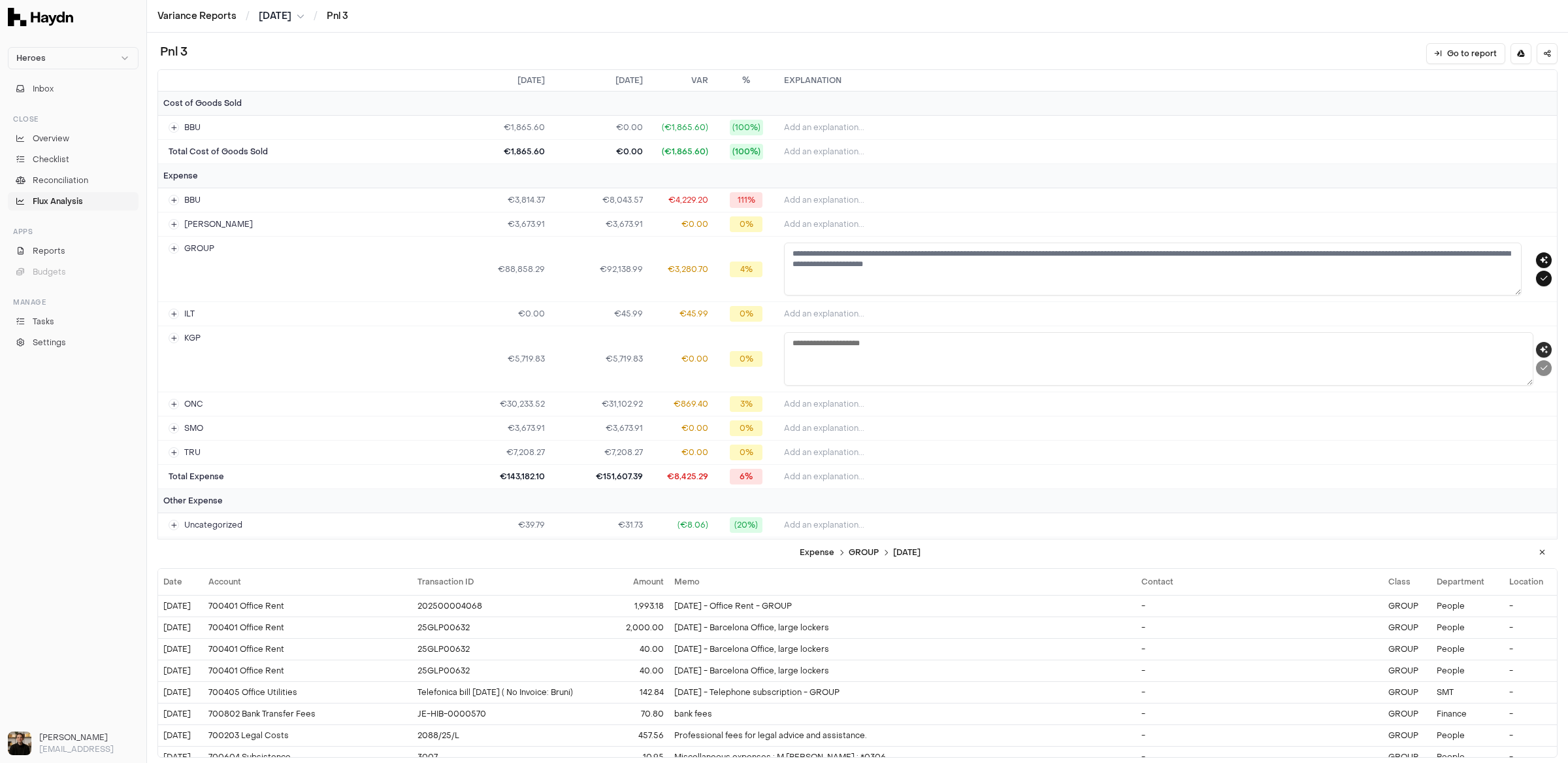
click at [1343, 345] on icon "button" at bounding box center [1543, 349] width 8 height 8
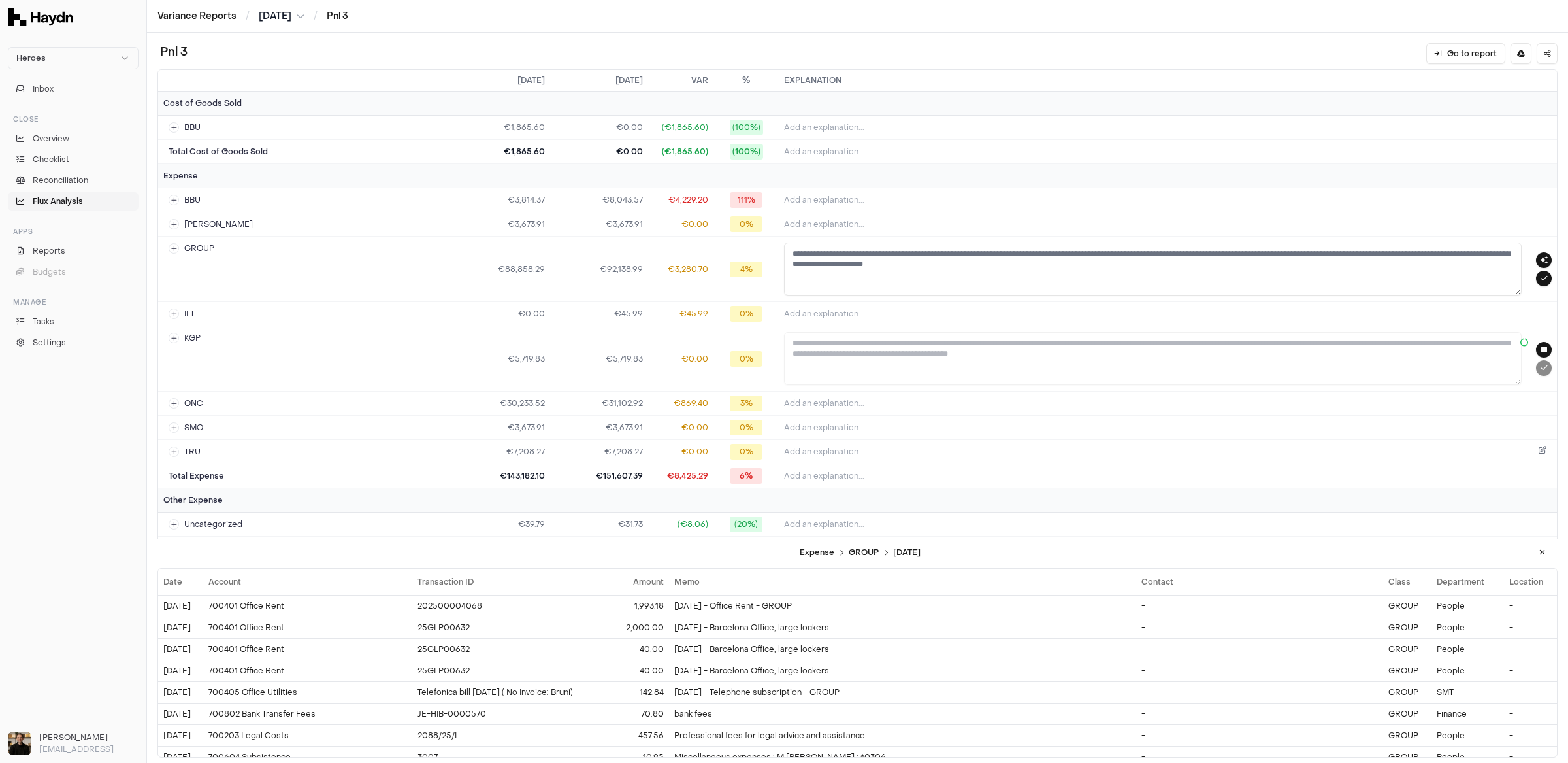
type textarea "**********"
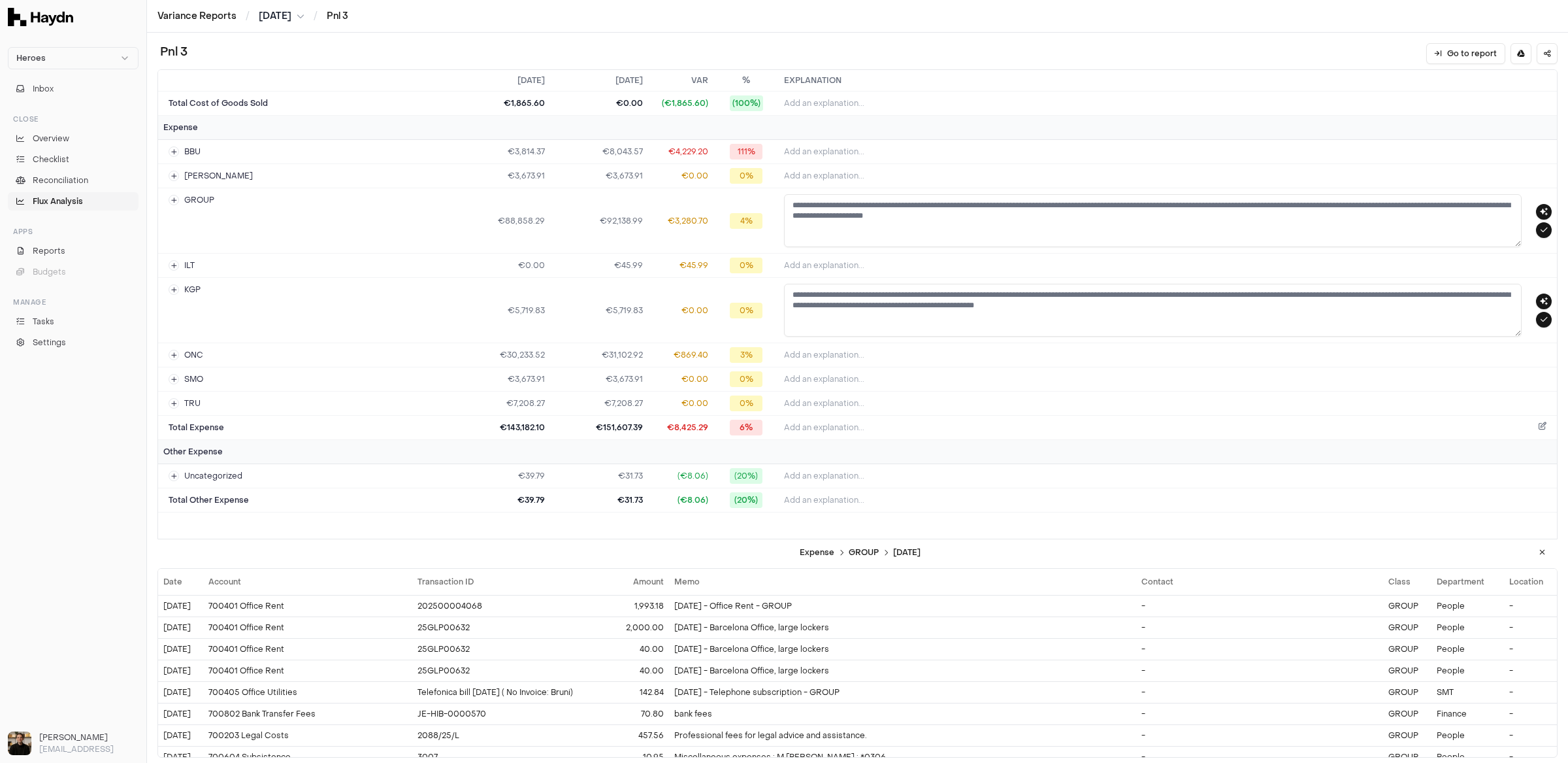
scroll to position [55, 0]
click at [208, 352] on td "ONC" at bounding box center [305, 354] width 294 height 24
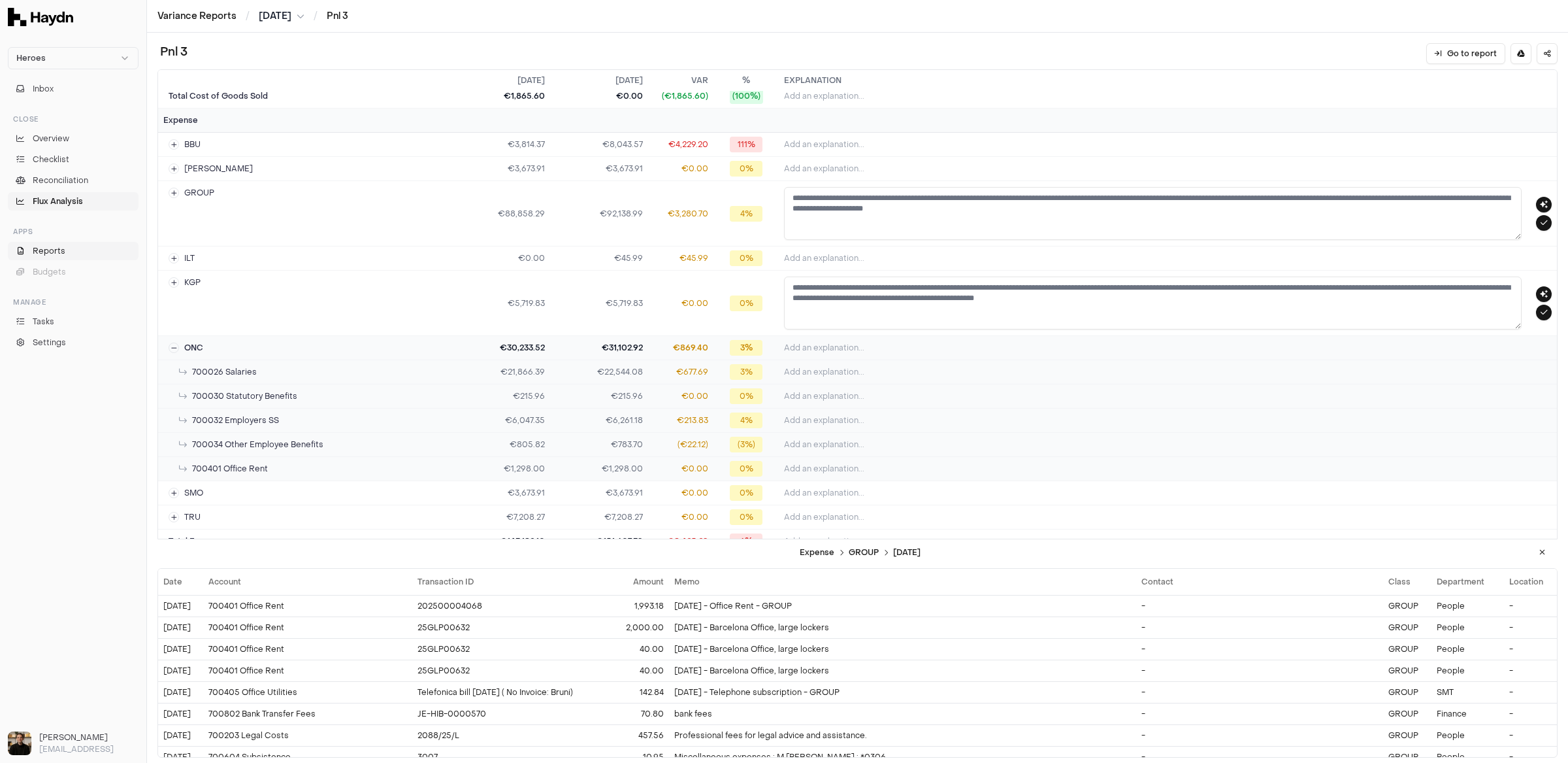
click at [62, 245] on span "Reports" at bounding box center [48, 251] width 33 height 11
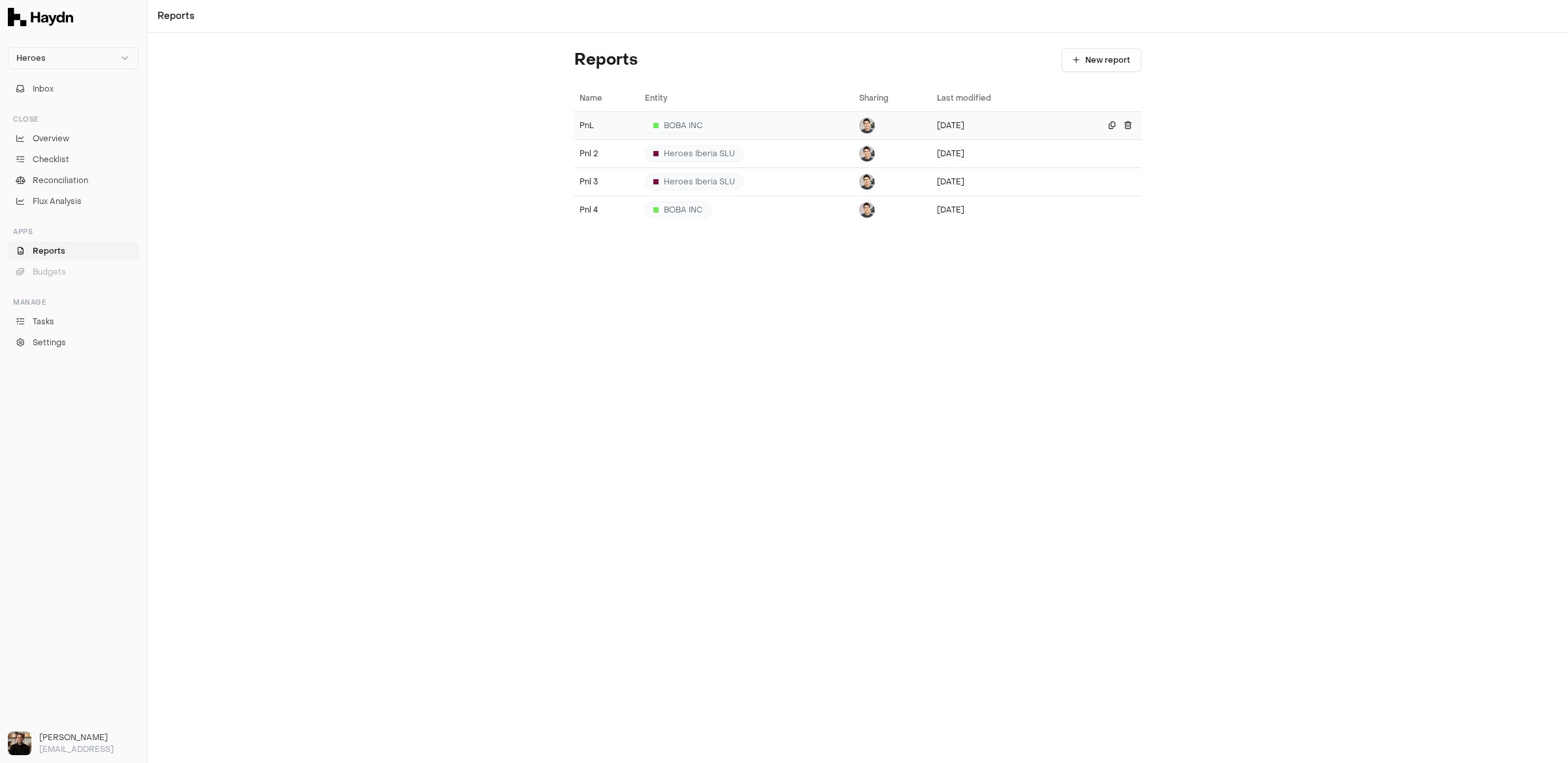
click at [584, 130] on td "PnL" at bounding box center [606, 125] width 65 height 28
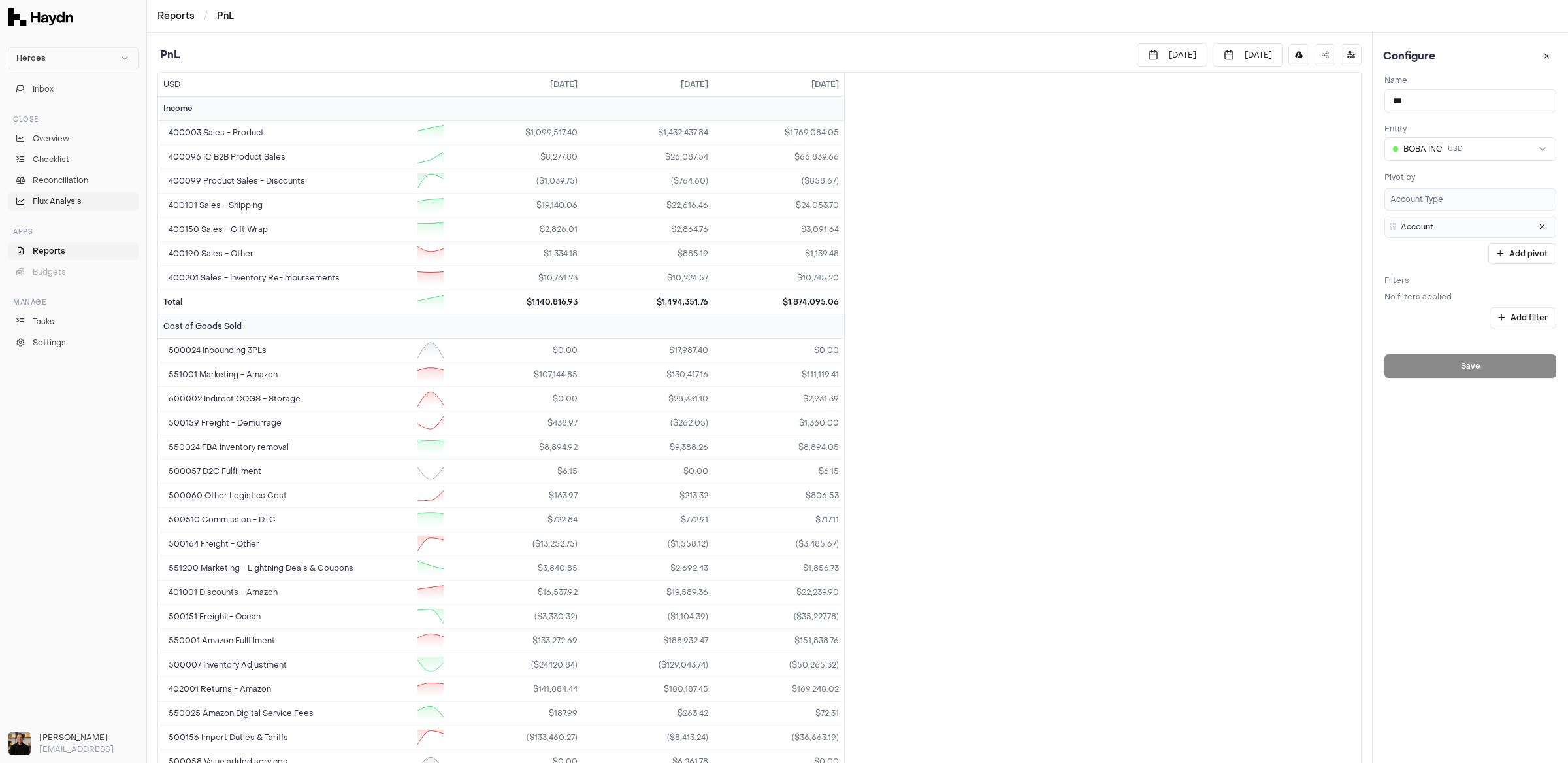
click at [37, 193] on link "Flux Analysis" at bounding box center [73, 201] width 131 height 18
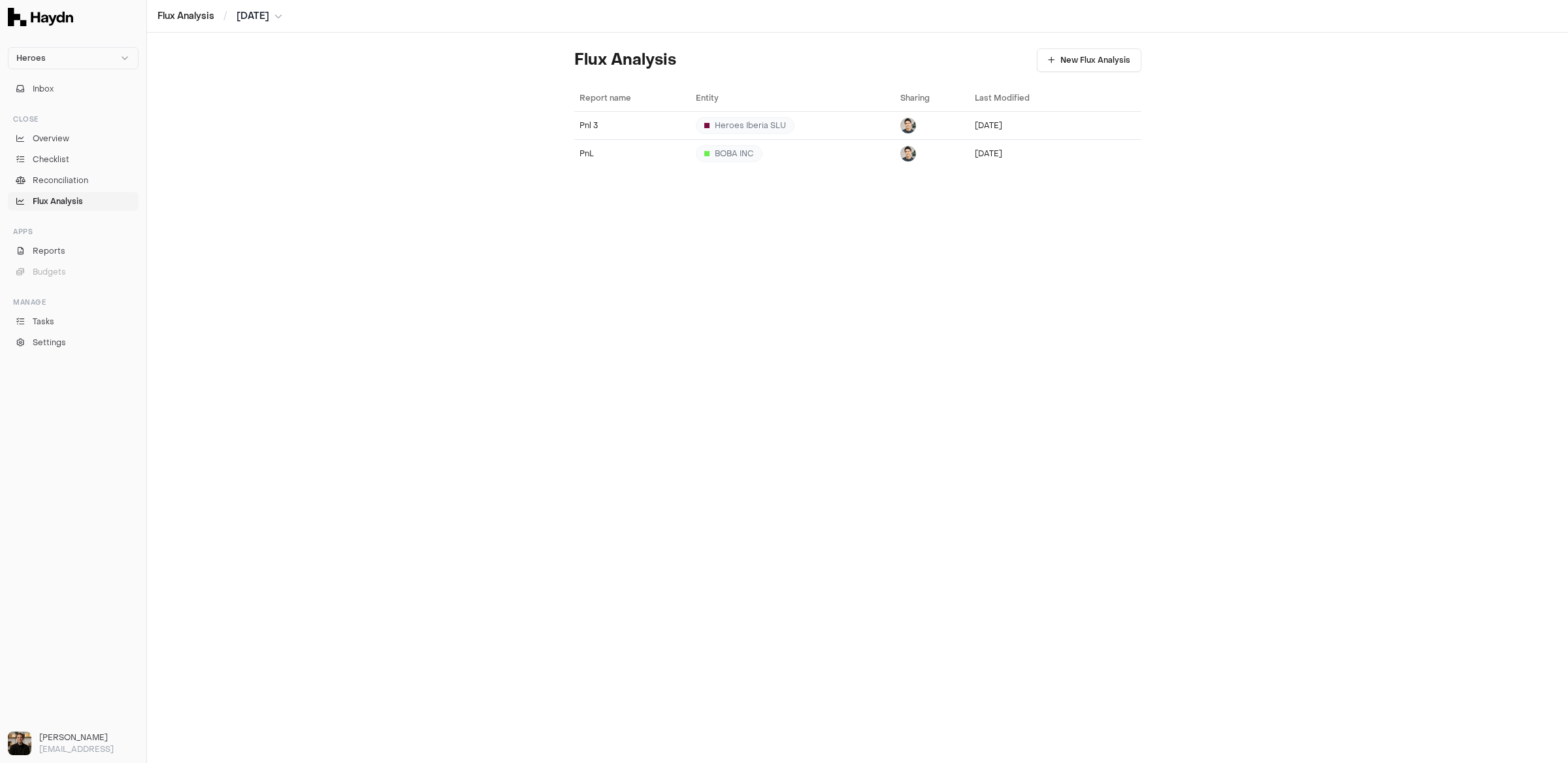
click at [39, 193] on link "Flux Analysis" at bounding box center [73, 201] width 131 height 18
click at [750, 155] on div "BOBA INC" at bounding box center [730, 153] width 67 height 17
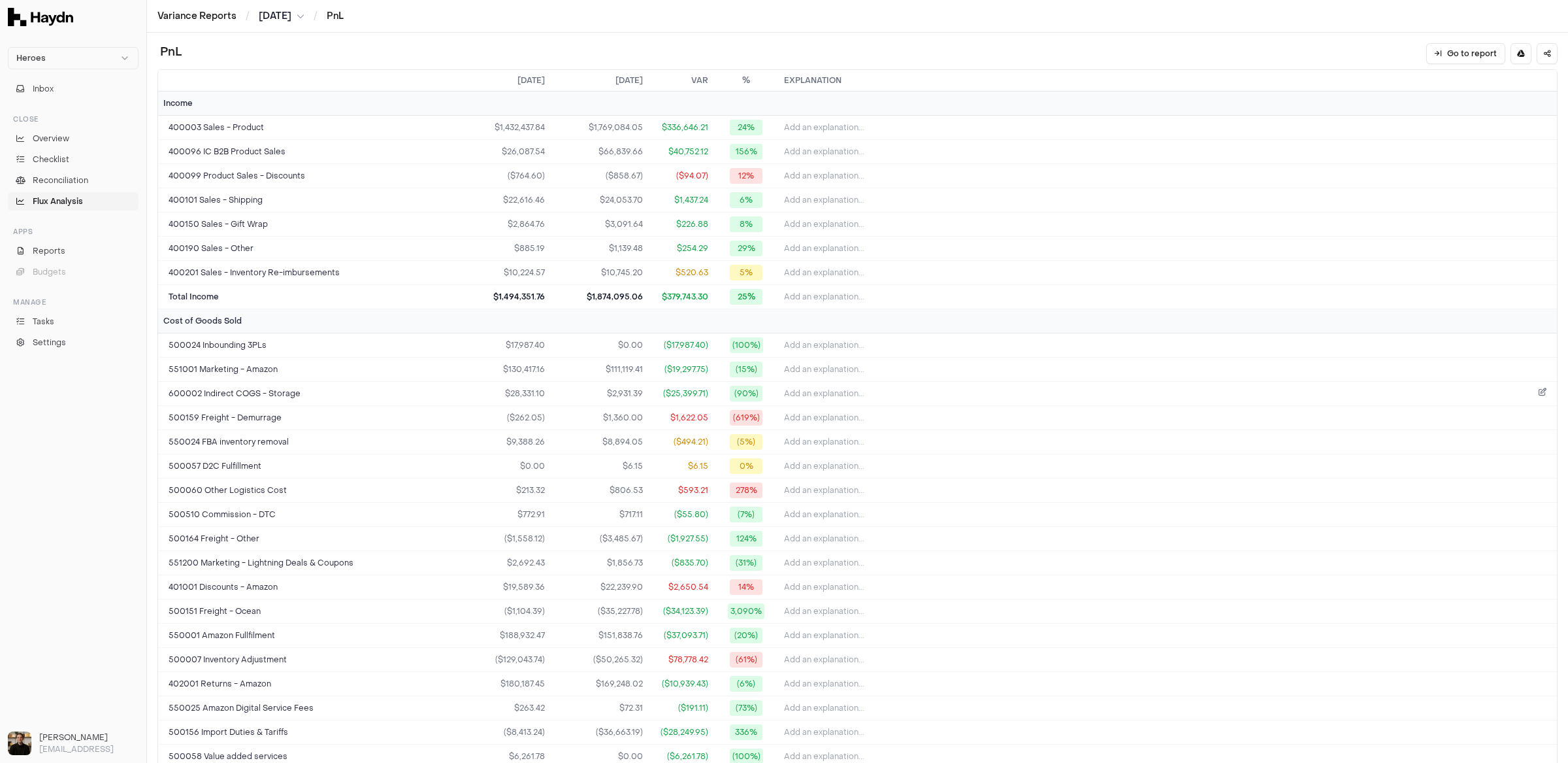
click at [864, 387] on button "Add an explanation..." at bounding box center [1167, 393] width 767 height 18
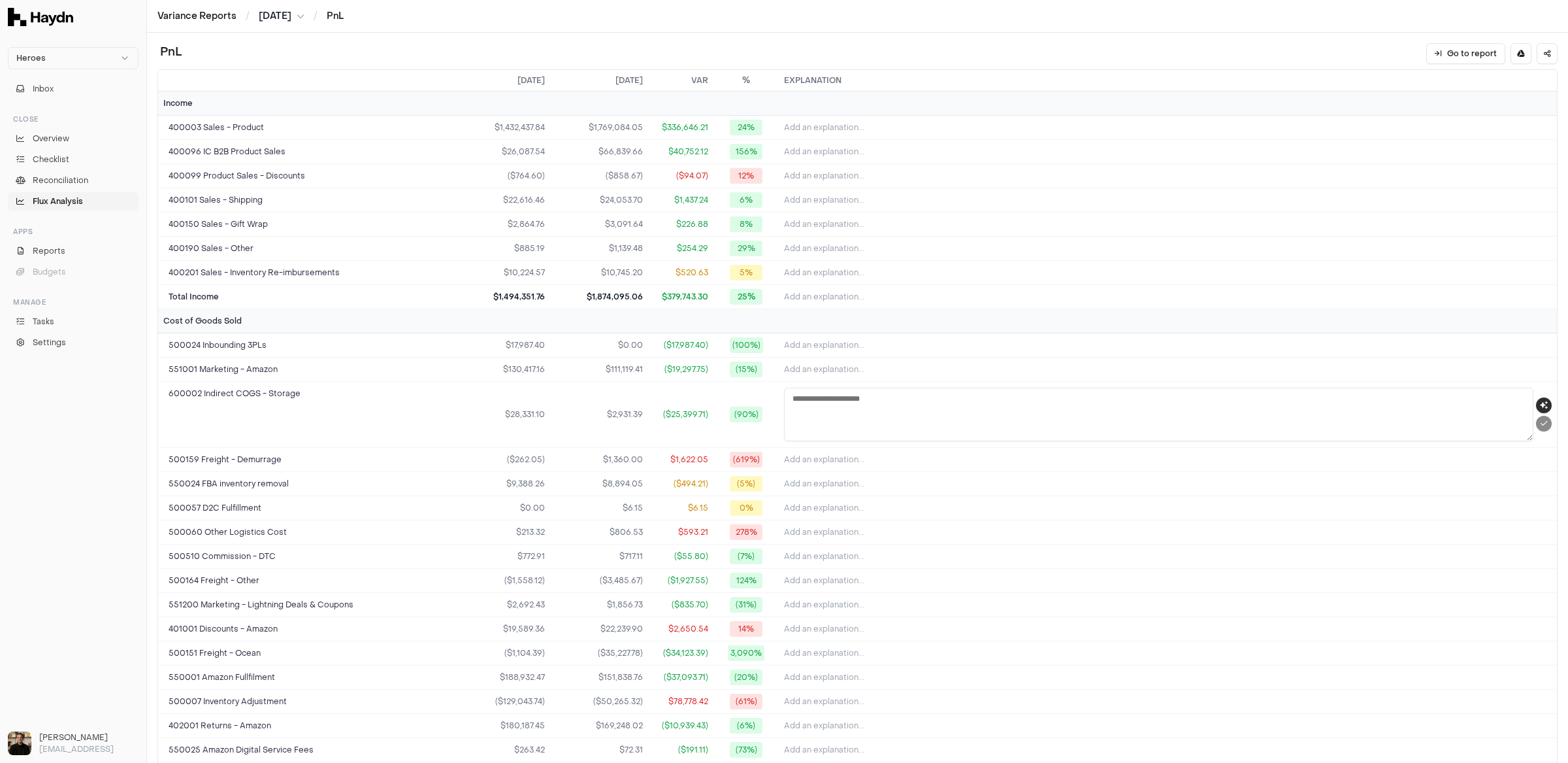
click at [1343, 402] on icon "button" at bounding box center [1543, 404] width 8 height 8
type textarea "**********"
drag, startPoint x: 1218, startPoint y: 397, endPoint x: 1132, endPoint y: 393, distance: 86.1
click at [1132, 393] on textarea "**********" at bounding box center [1152, 414] width 737 height 53
click at [1135, 390] on textarea "**********" at bounding box center [1152, 414] width 737 height 53
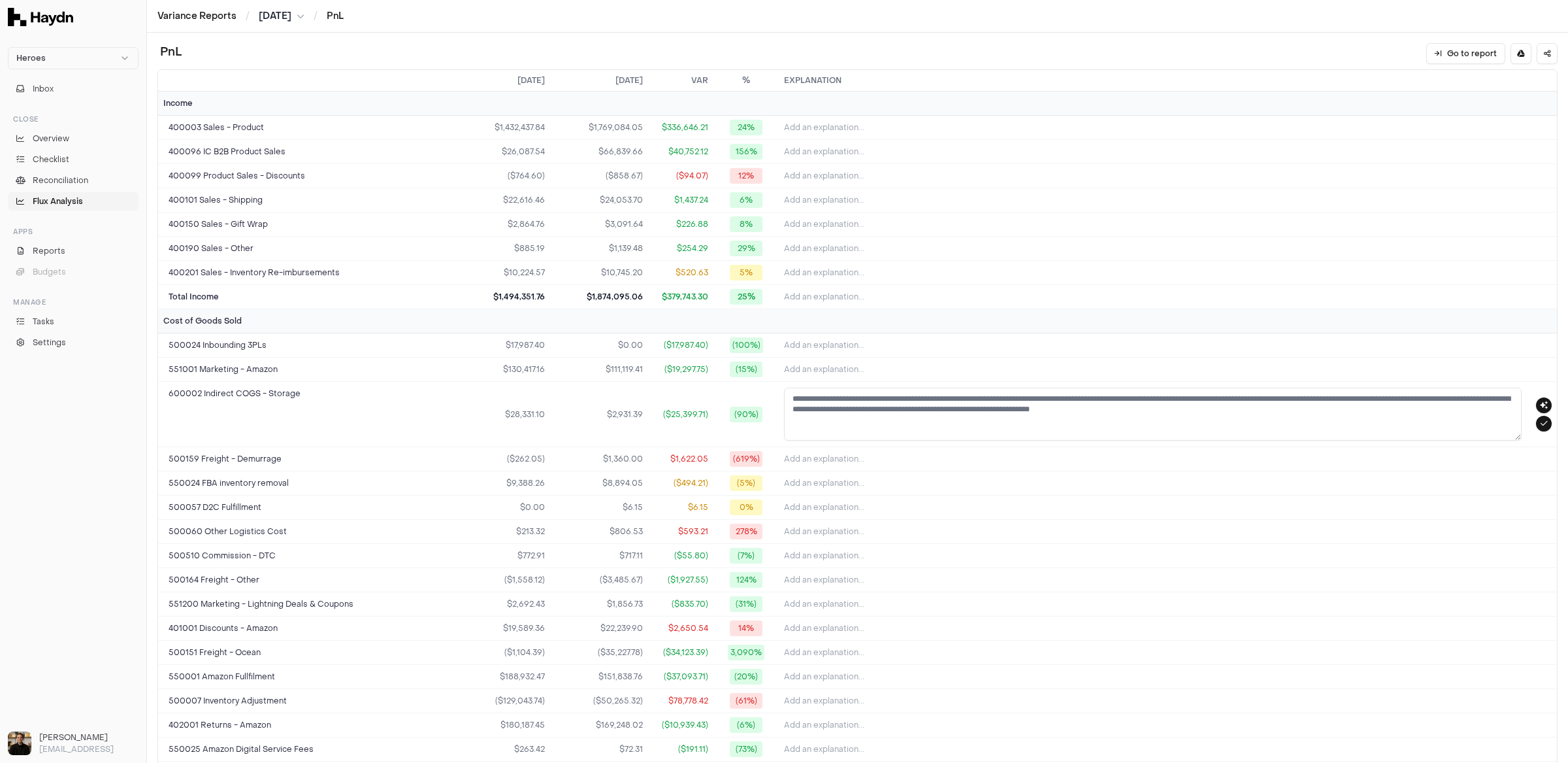
drag, startPoint x: 1121, startPoint y: 401, endPoint x: 1204, endPoint y: 392, distance: 83.5
click at [1204, 392] on textarea "**********" at bounding box center [1152, 414] width 737 height 53
click at [1209, 400] on textarea "**********" at bounding box center [1152, 414] width 737 height 53
click at [519, 418] on td "$28,331.10" at bounding box center [501, 414] width 98 height 65
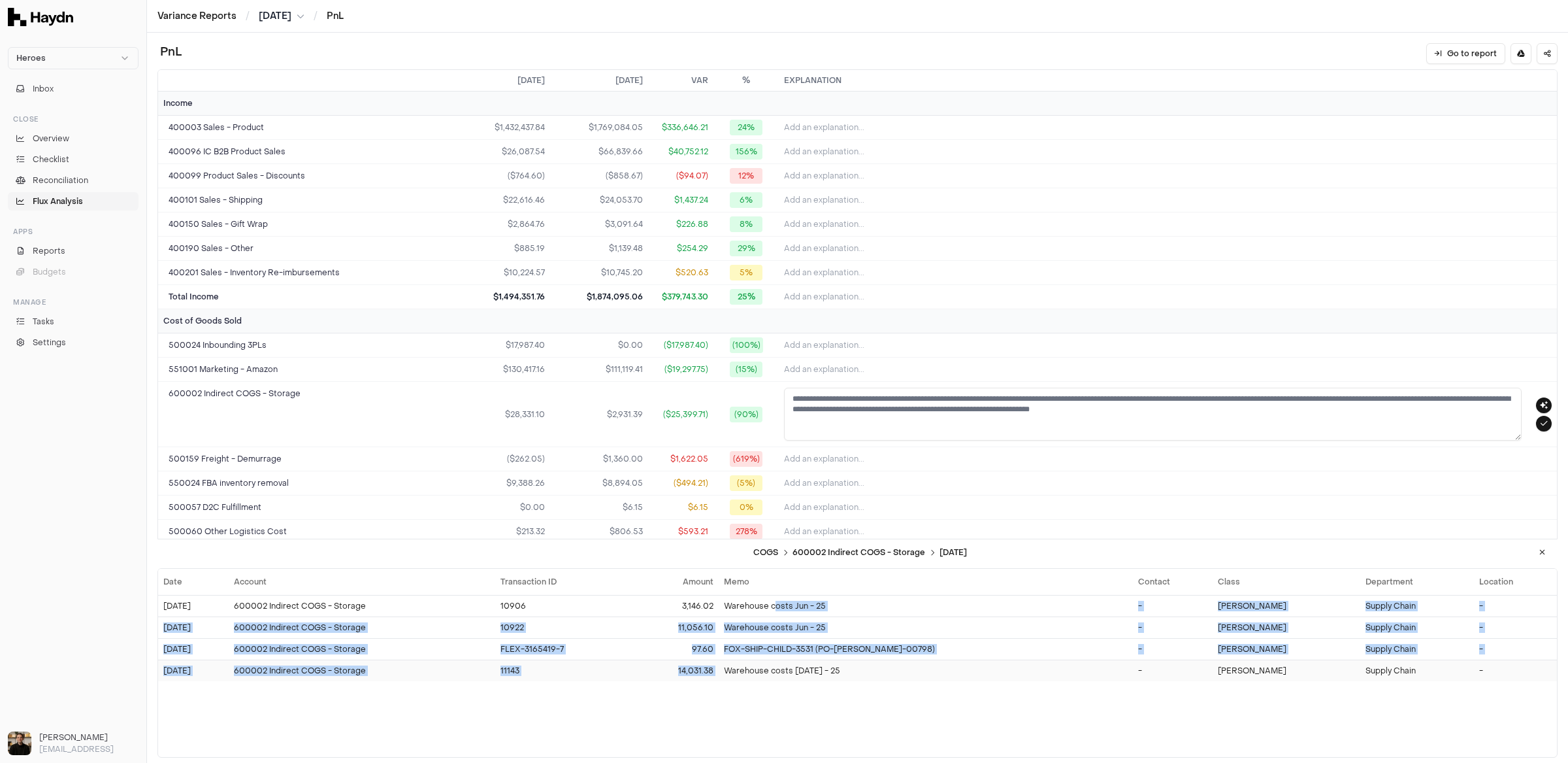
drag, startPoint x: 879, startPoint y: 613, endPoint x: 911, endPoint y: 659, distance: 56.0
click at [911, 659] on tbody "[DATE] 600002 Indirect COGS - Storage 10906 3,146.02 Warehouse costs Jun - 25 -…" at bounding box center [858, 637] width 1399 height 86
click at [911, 659] on td "Warehouse costs [DATE] - 25" at bounding box center [926, 670] width 414 height 22
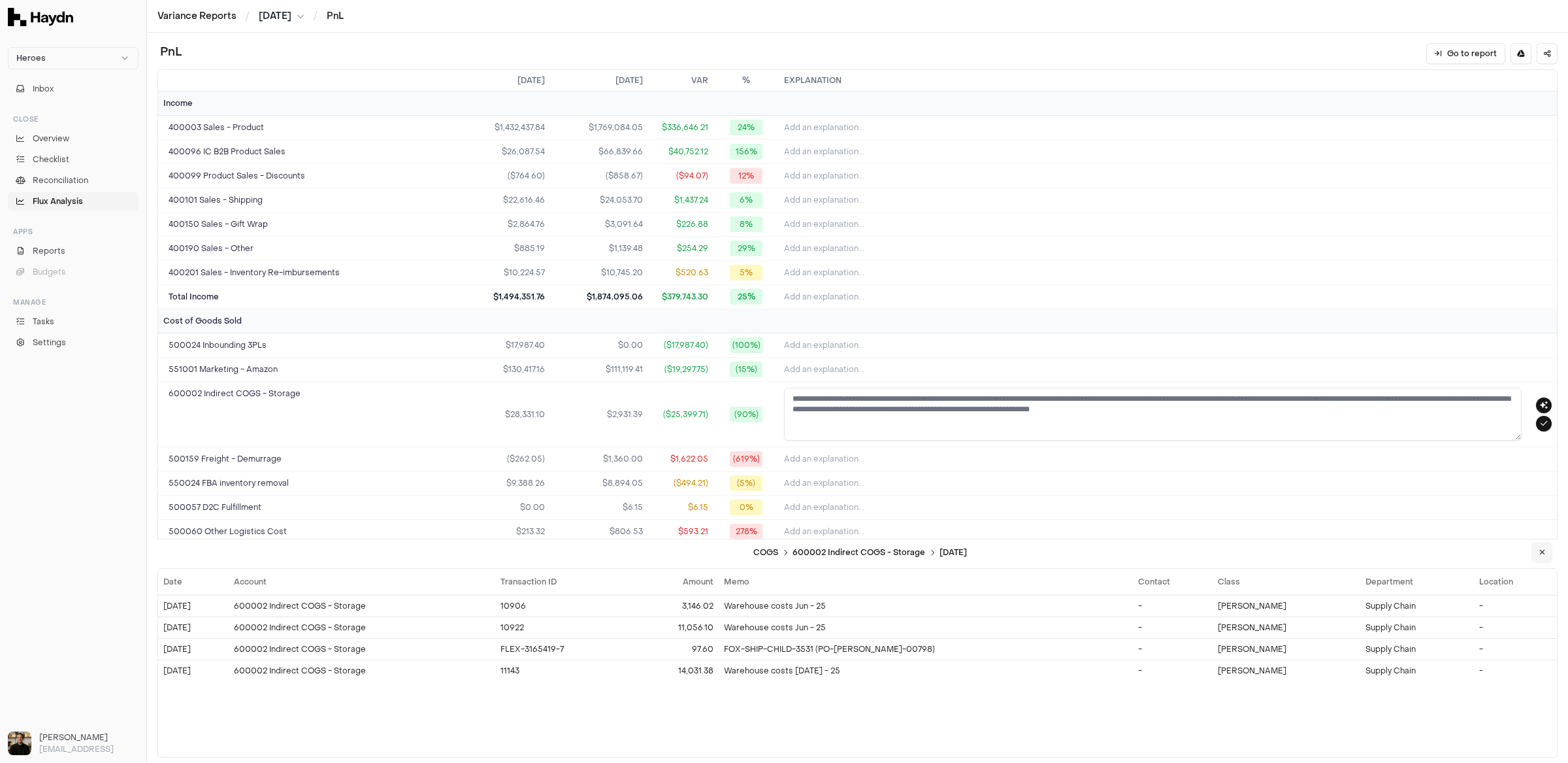
click at [1343, 553] on icon at bounding box center [1542, 552] width 6 height 8
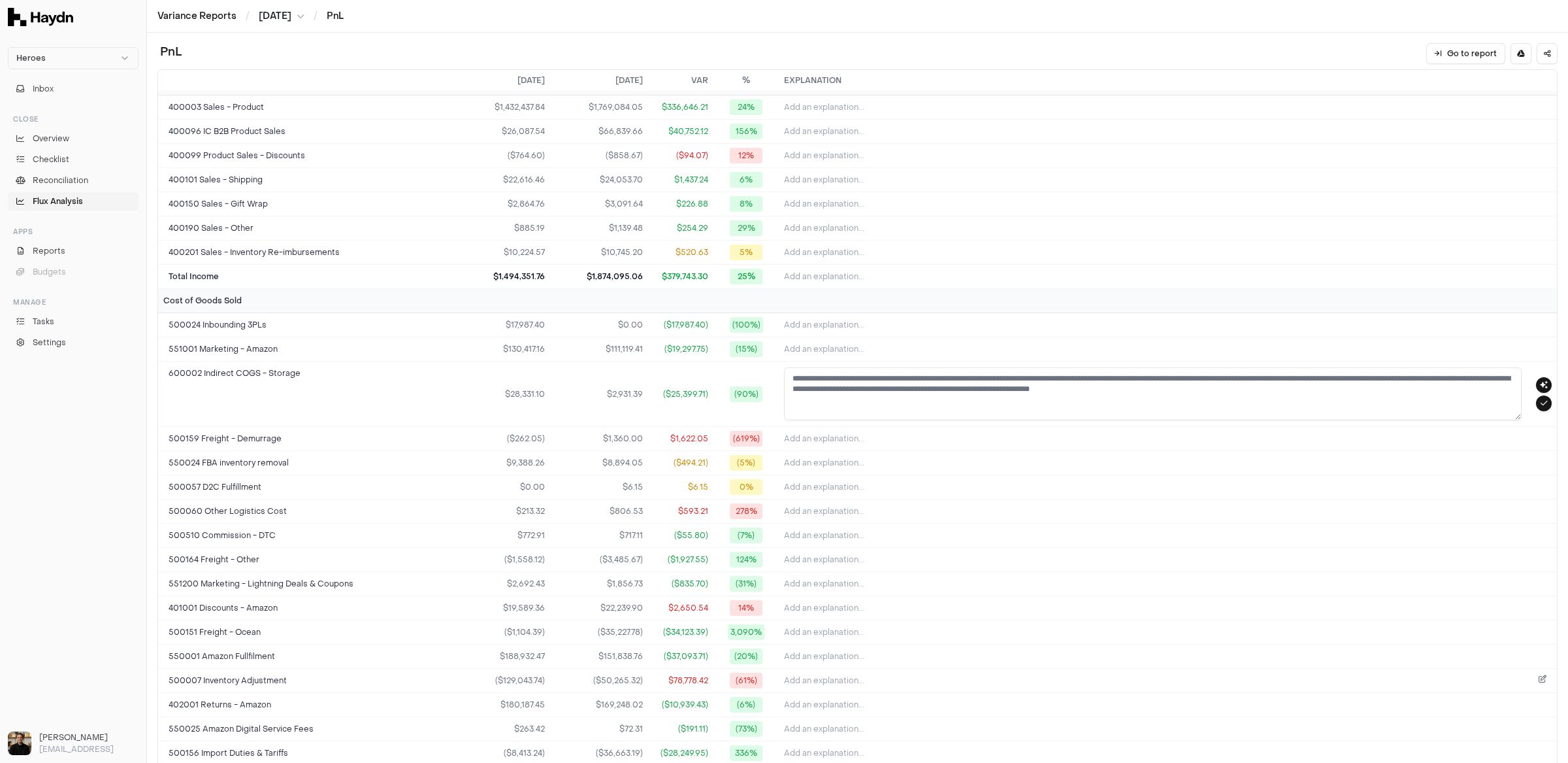
scroll to position [22, 0]
click at [846, 626] on span "Add an explanation..." at bounding box center [824, 630] width 80 height 11
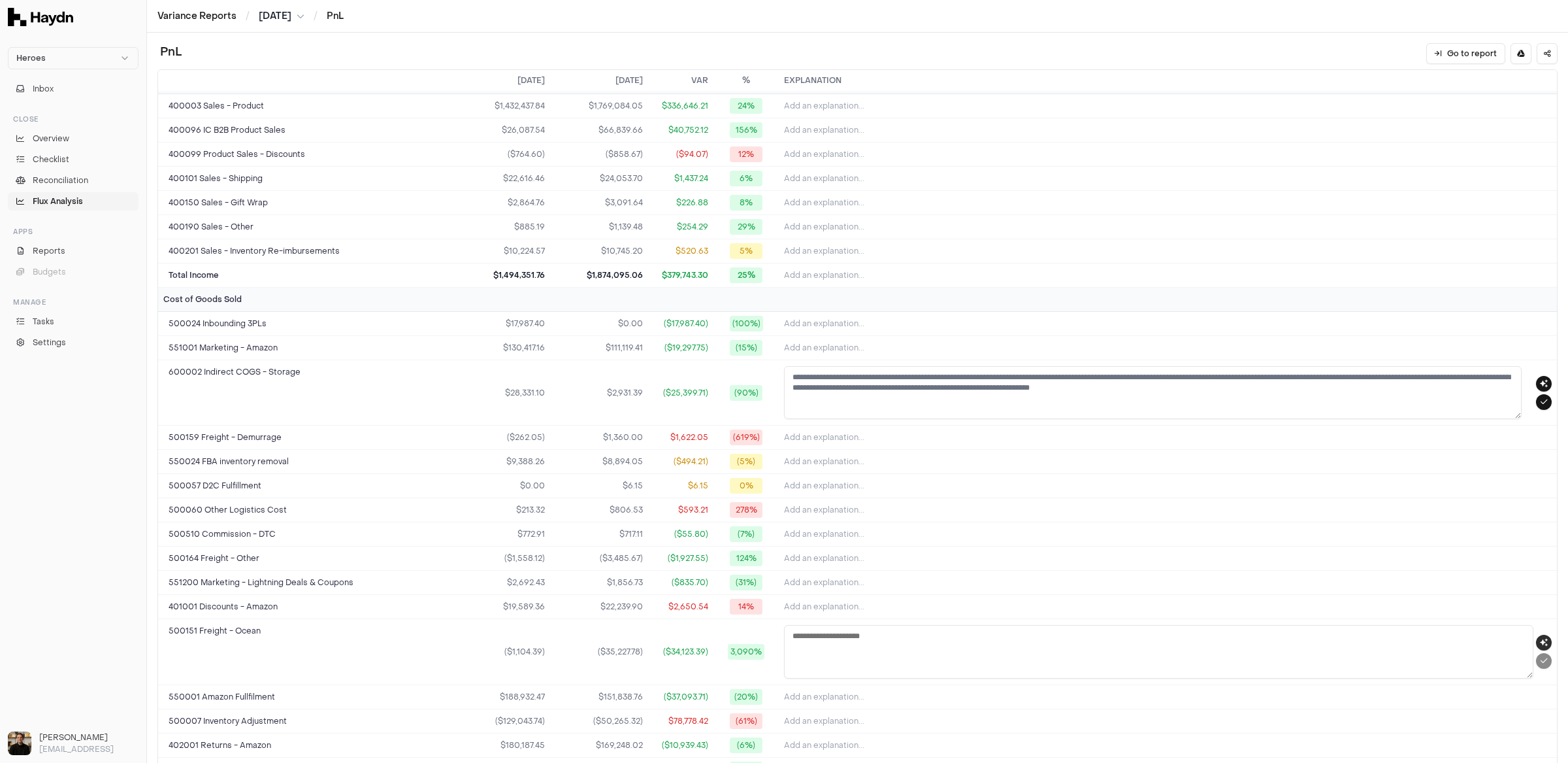
click at [1343, 638] on icon "button" at bounding box center [1543, 642] width 8 height 8
type textarea "**********"
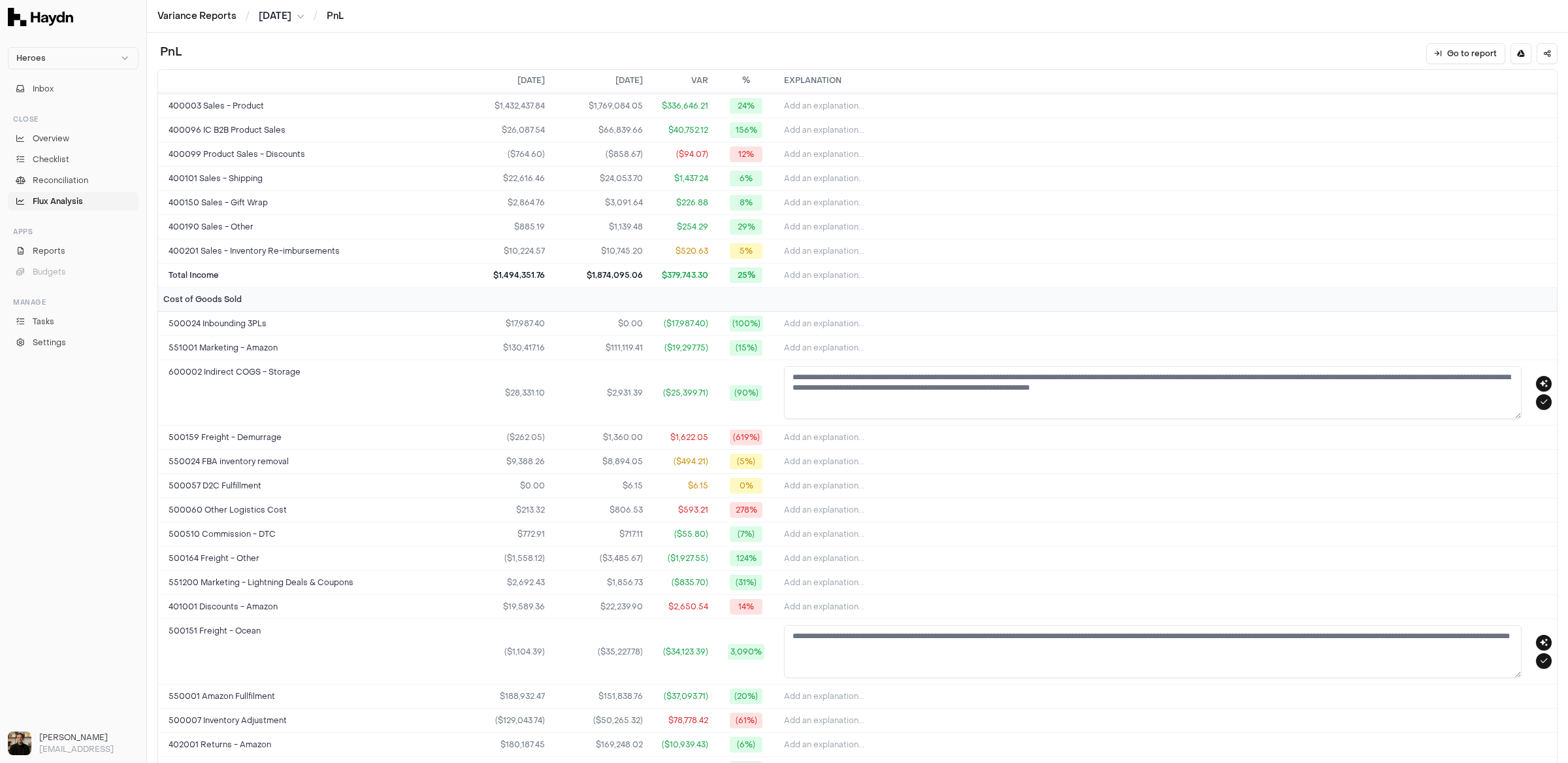
drag, startPoint x: 1049, startPoint y: 631, endPoint x: 1175, endPoint y: 644, distance: 126.7
click at [1175, 644] on textarea "**********" at bounding box center [1152, 651] width 737 height 53
click at [1170, 656] on textarea "**********" at bounding box center [1152, 651] width 737 height 53
drag, startPoint x: 1328, startPoint y: 630, endPoint x: 1368, endPoint y: 629, distance: 40.0
click at [1343, 629] on textarea "**********" at bounding box center [1152, 651] width 737 height 53
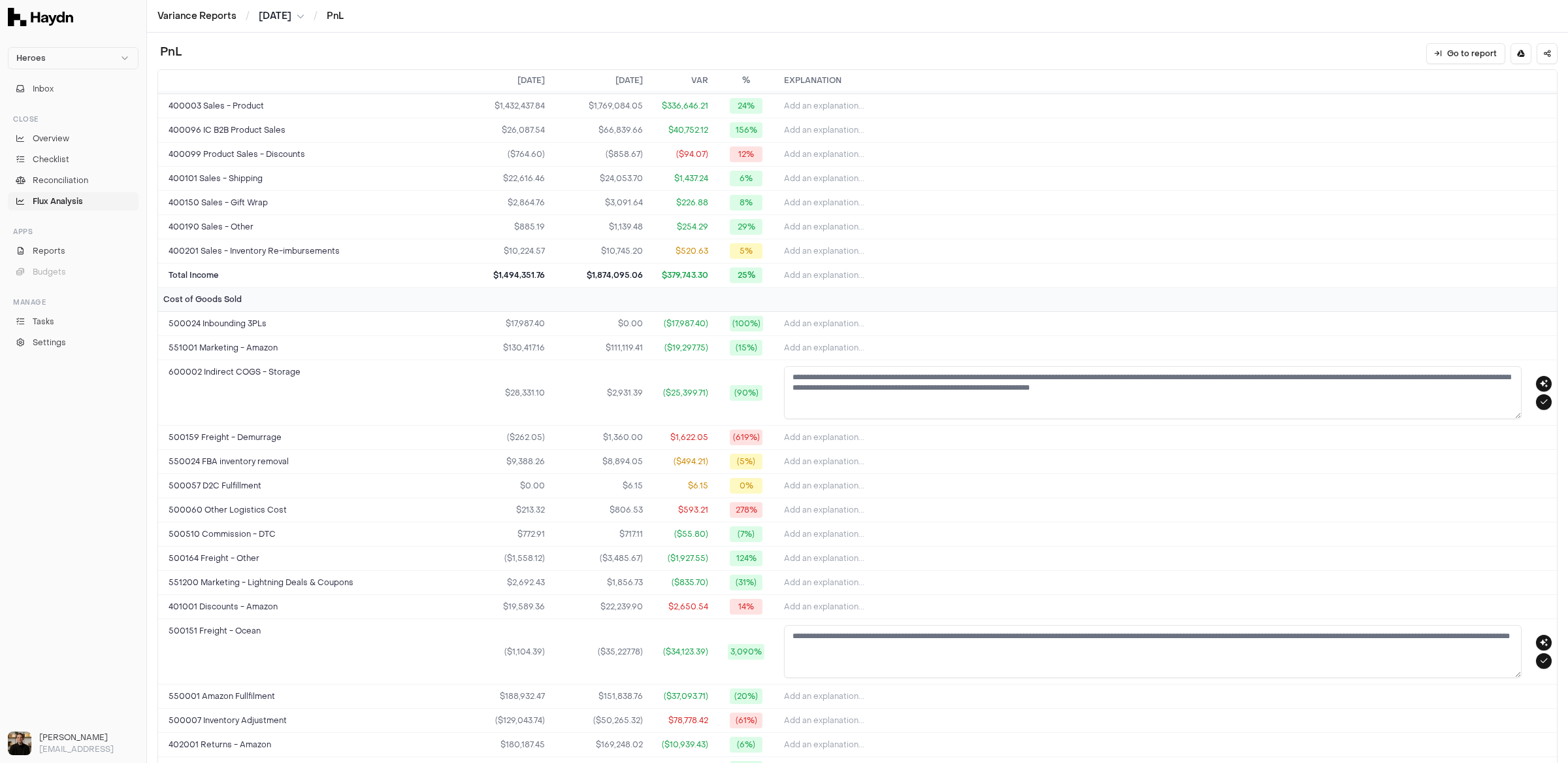
click at [1343, 661] on textarea "**********" at bounding box center [1152, 651] width 737 height 53
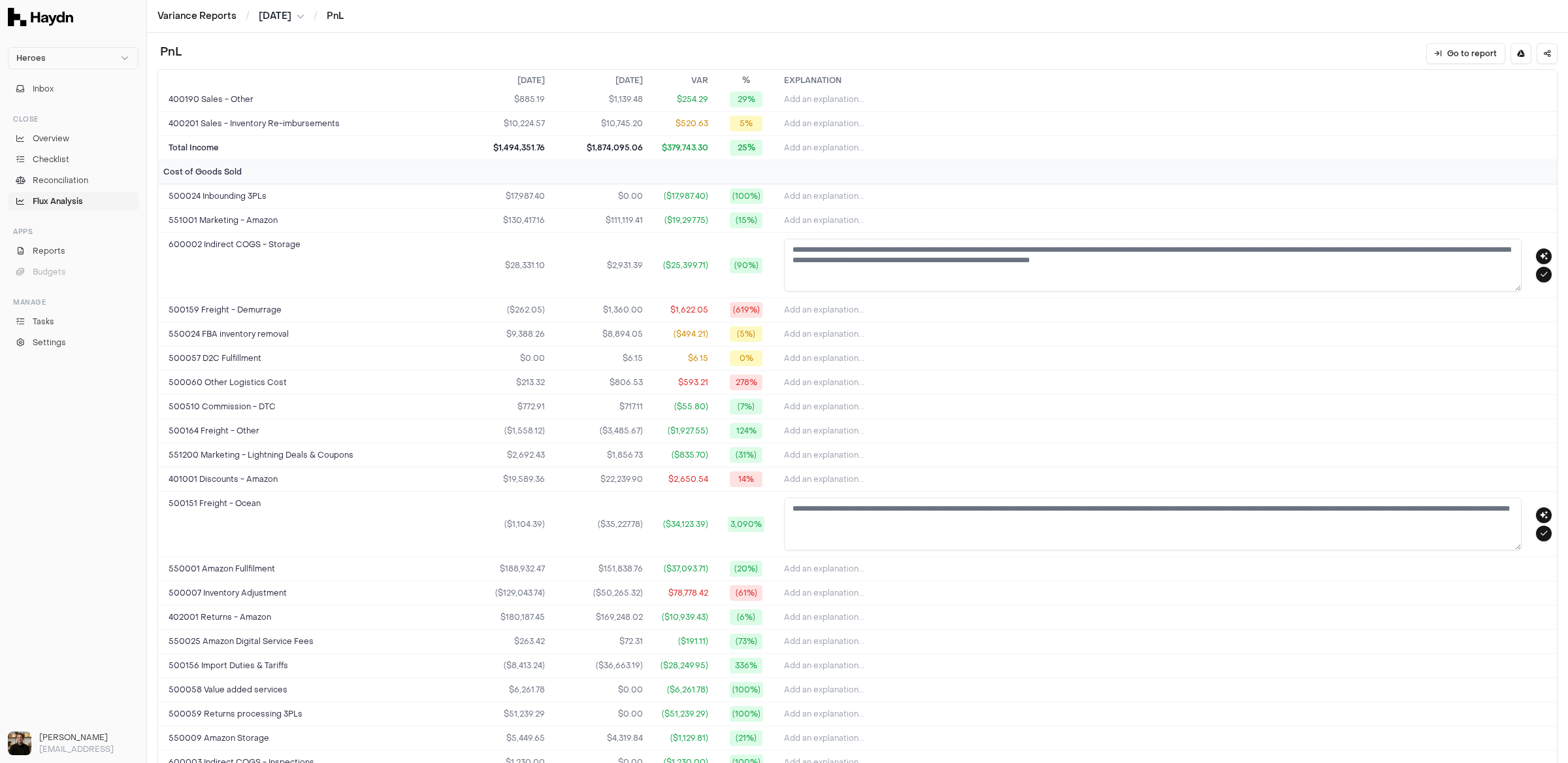
scroll to position [154, 0]
click at [508, 511] on td "($1,104.39)" at bounding box center [501, 520] width 98 height 65
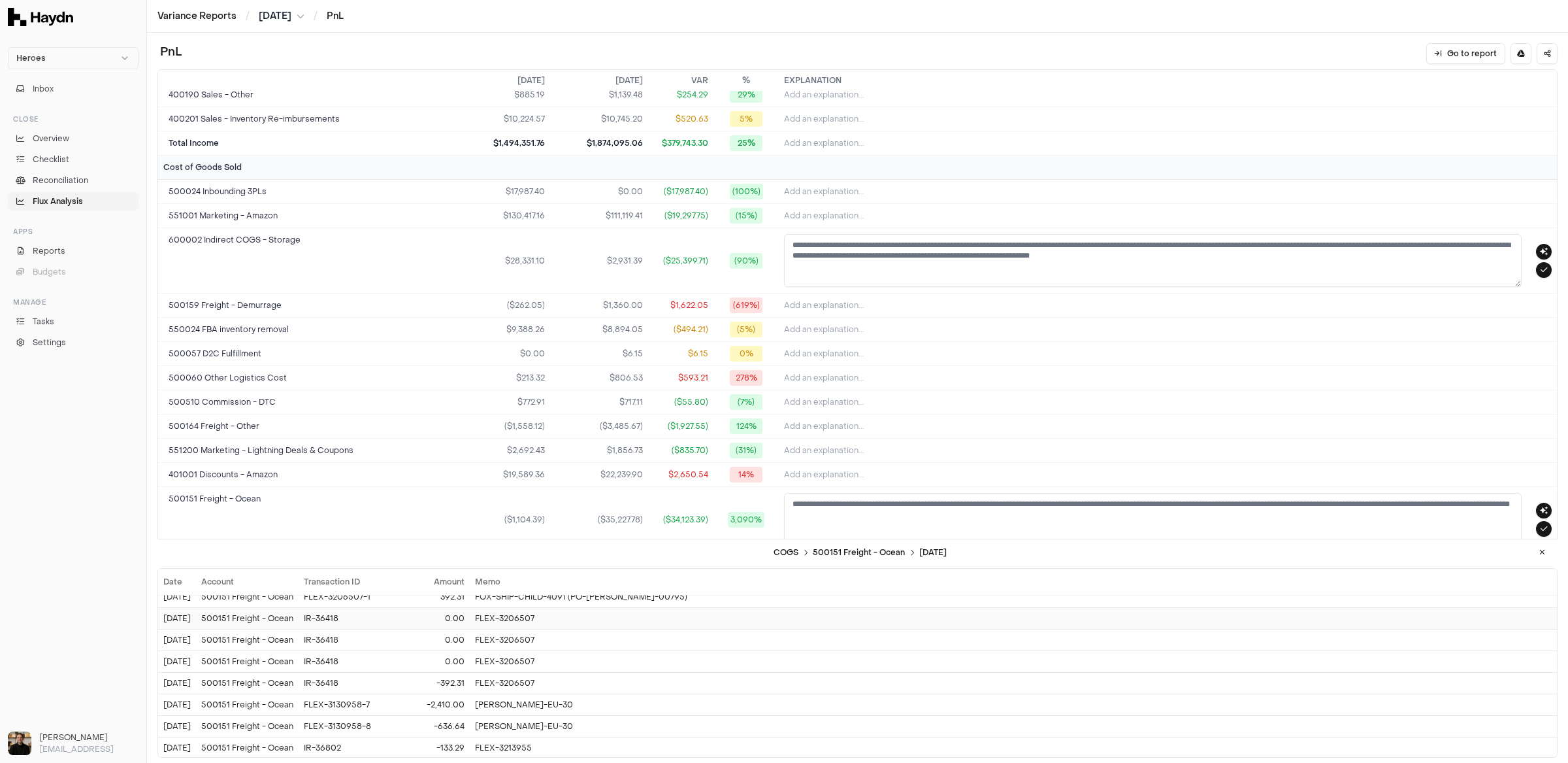
scroll to position [0, 0]
click at [1343, 556] on icon at bounding box center [1542, 552] width 6 height 8
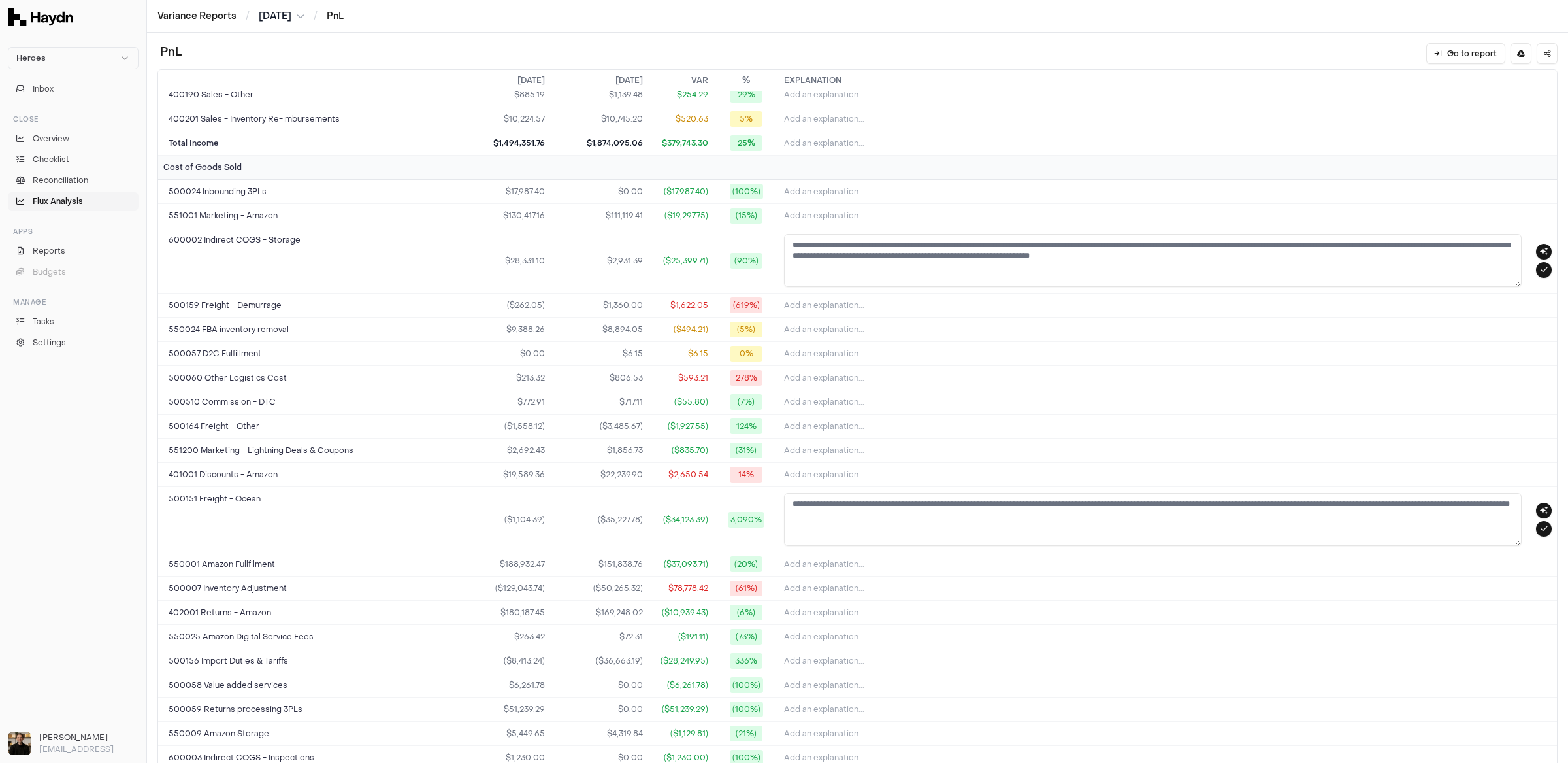
drag, startPoint x: 923, startPoint y: 245, endPoint x: 1096, endPoint y: 265, distance: 174.2
click at [1096, 265] on textarea "**********" at bounding box center [1152, 260] width 737 height 53
click at [1097, 264] on textarea "**********" at bounding box center [1152, 260] width 737 height 53
click at [1089, 368] on button "Add an explanation..." at bounding box center [1167, 377] width 767 height 18
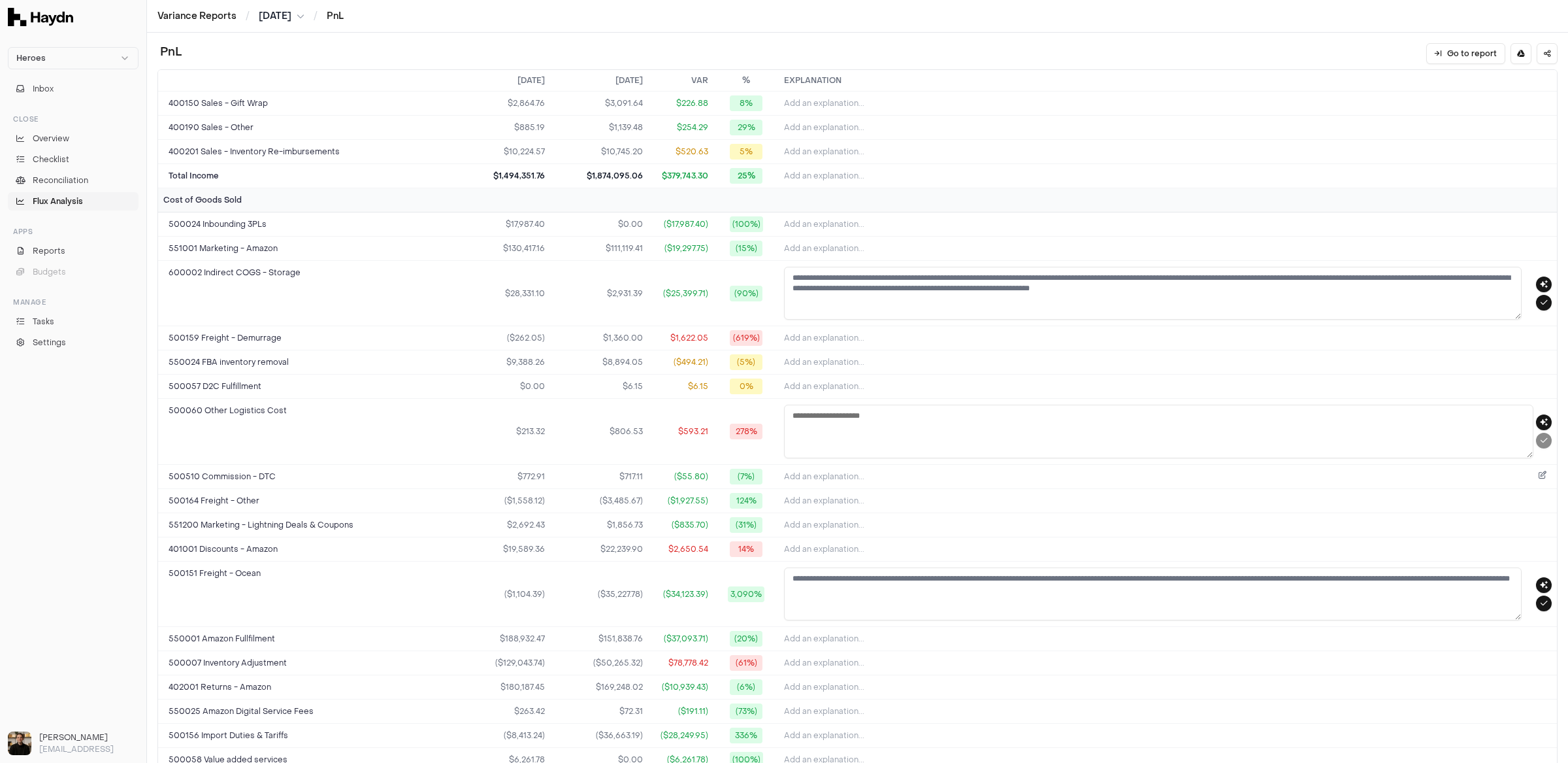
scroll to position [179, 0]
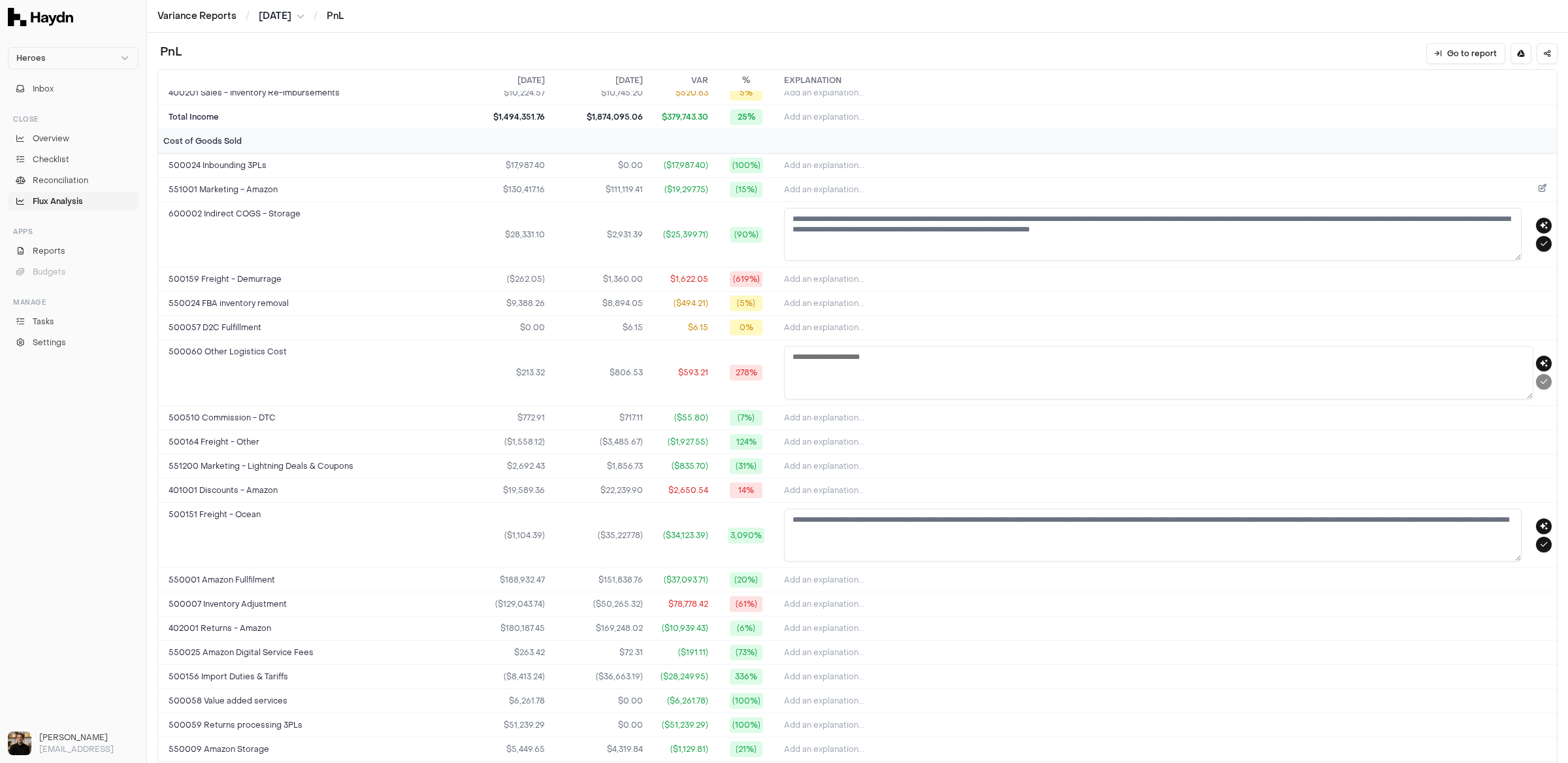
click at [935, 180] on button "Add an explanation..." at bounding box center [1167, 189] width 767 height 18
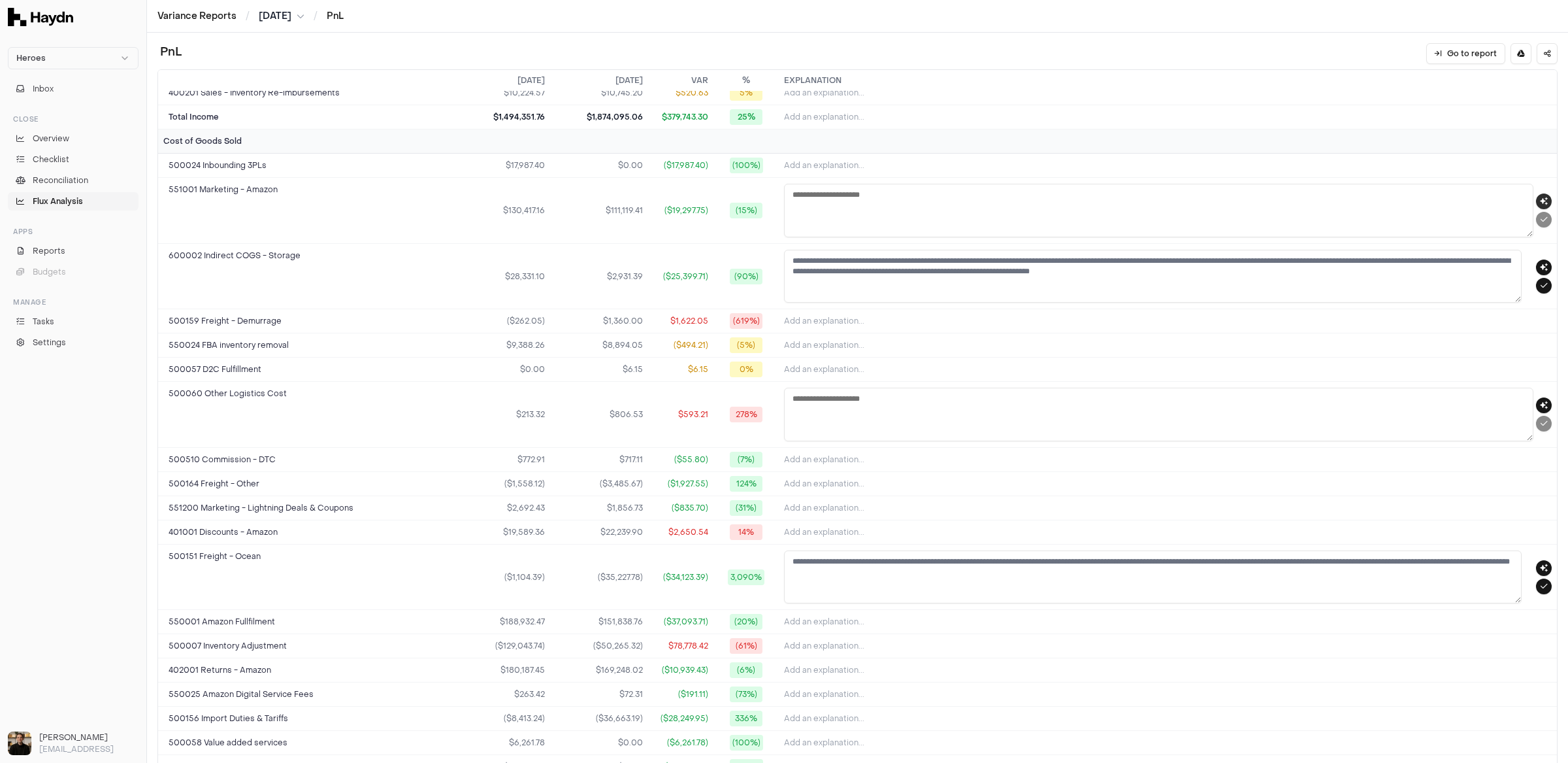
click at [1343, 199] on button "button" at bounding box center [1544, 201] width 16 height 16
type textarea "**********"
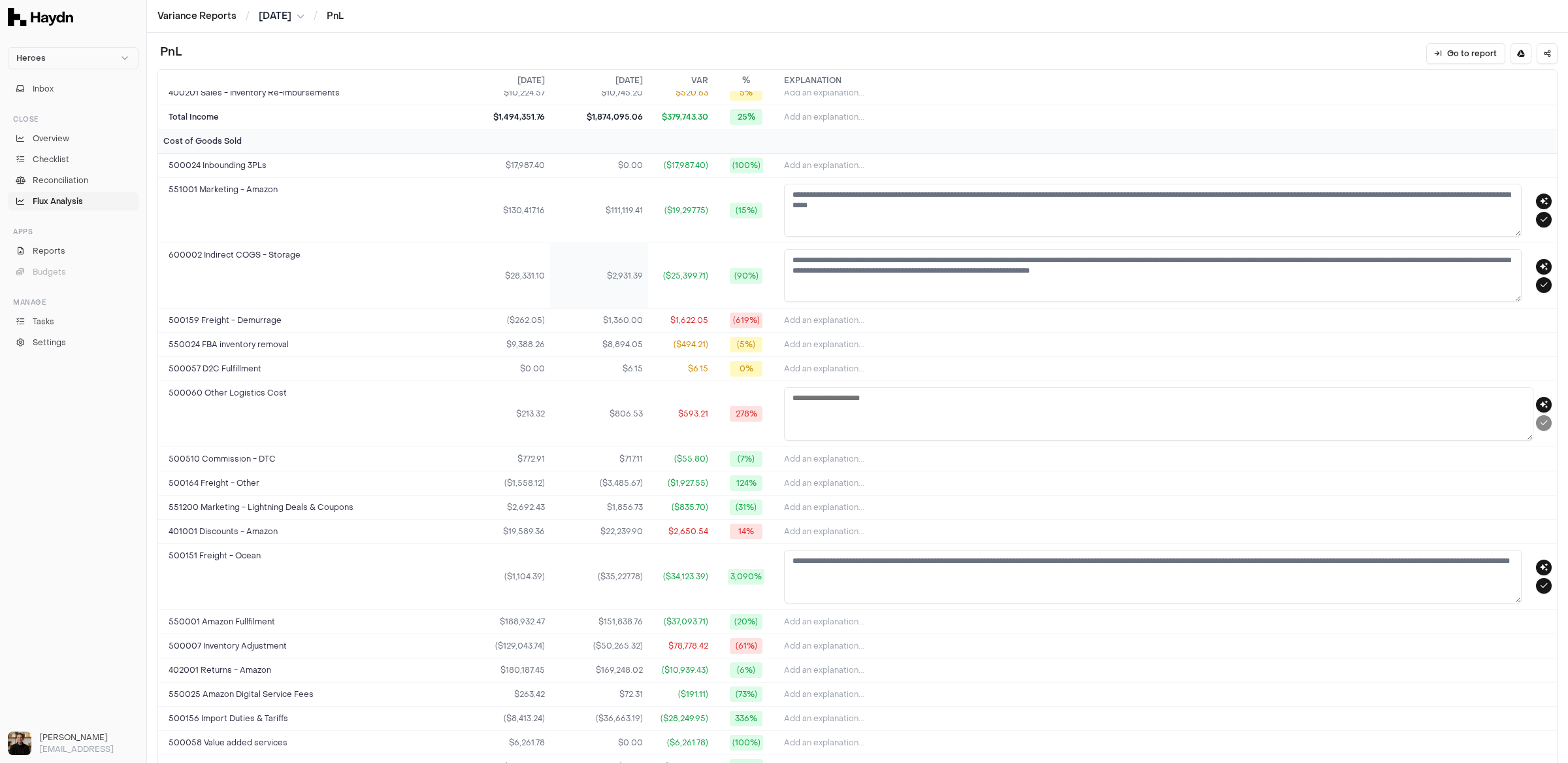
click at [628, 278] on td "$2,931.39" at bounding box center [599, 276] width 98 height 65
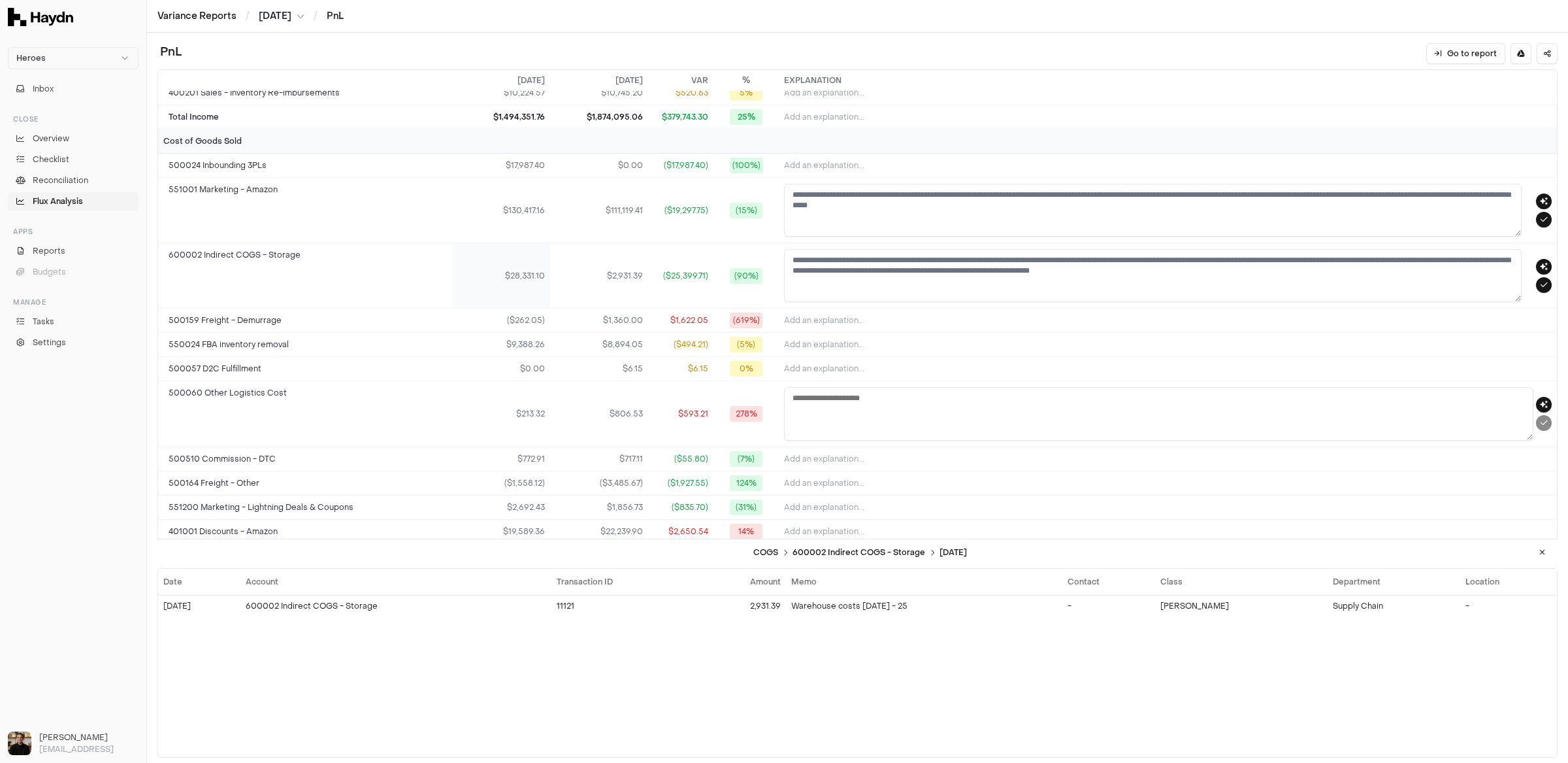
click at [520, 284] on td "$28,331.10" at bounding box center [501, 276] width 98 height 65
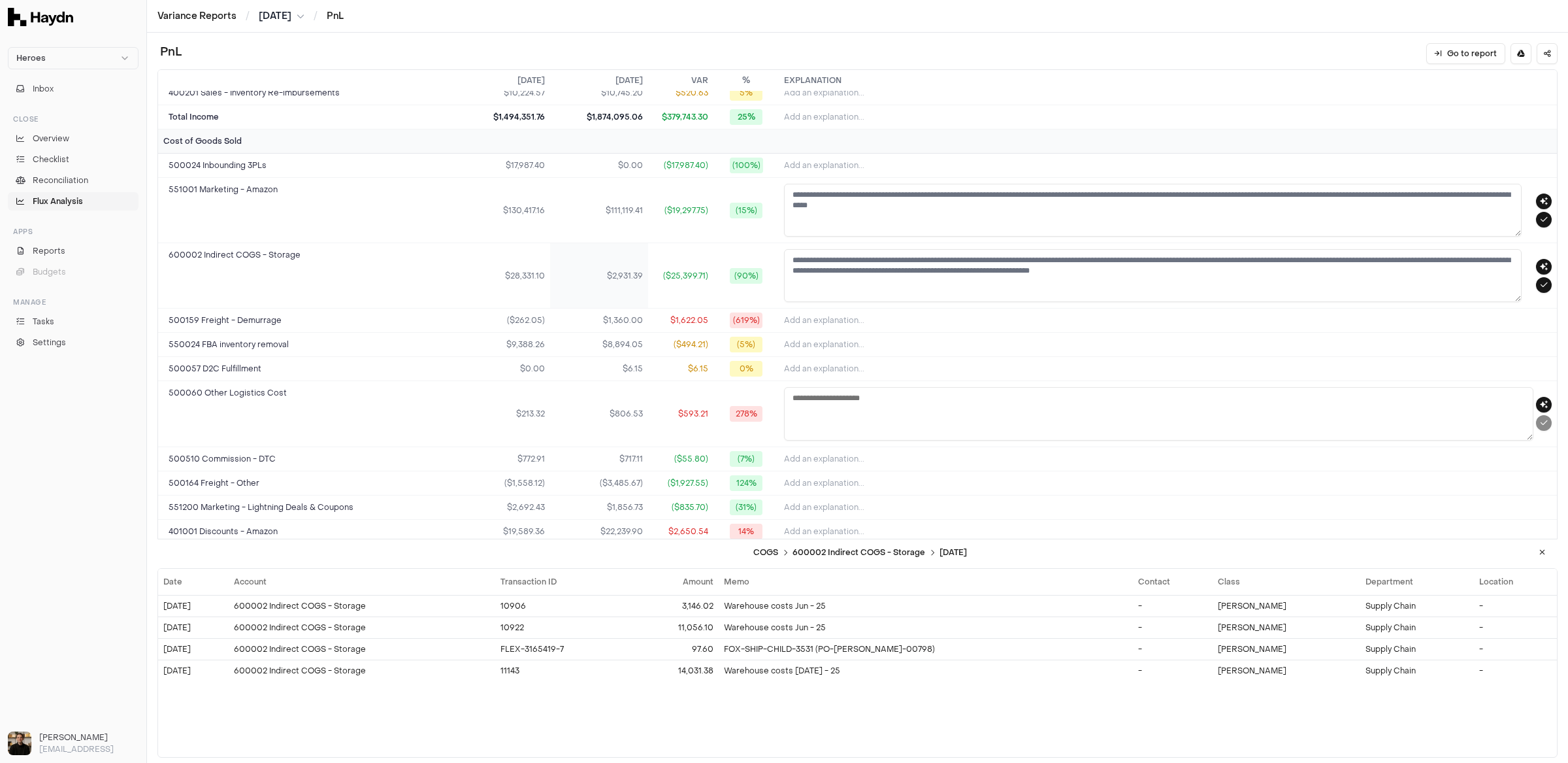
click at [578, 282] on td "$2,931.39" at bounding box center [599, 276] width 98 height 65
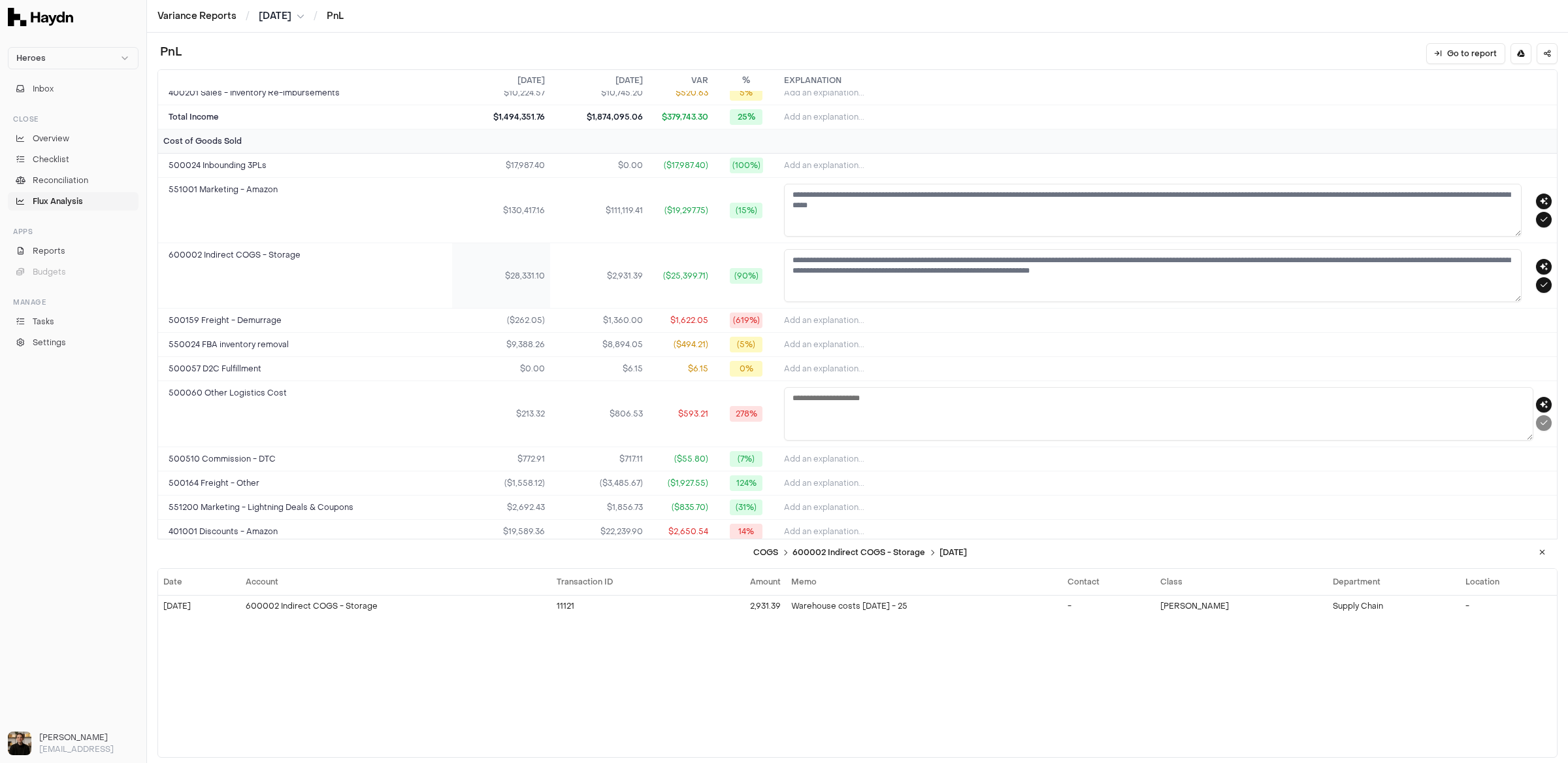
click at [516, 289] on td "$28,331.10" at bounding box center [501, 276] width 98 height 65
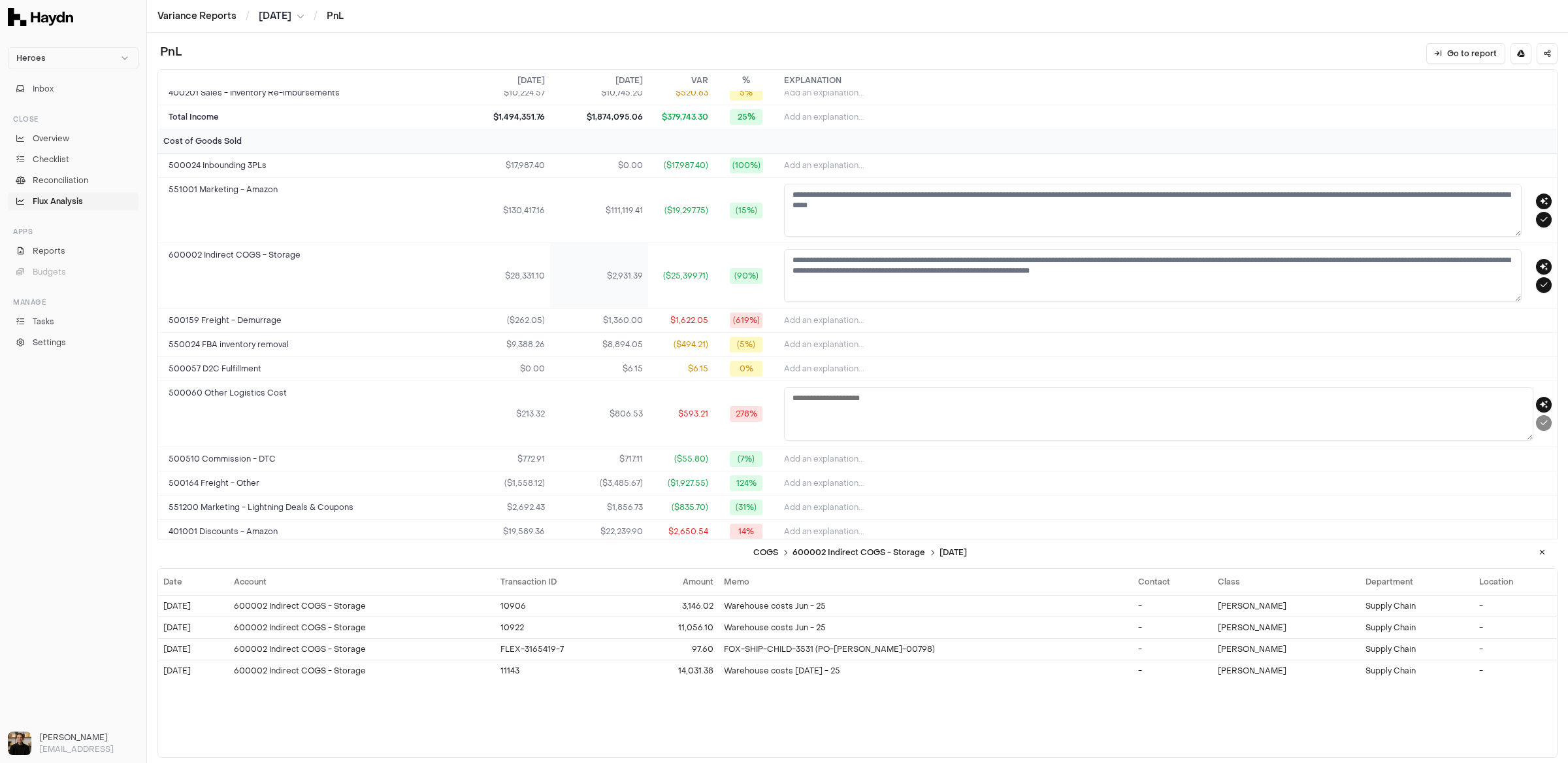
click at [570, 289] on td "$2,931.39" at bounding box center [599, 276] width 98 height 65
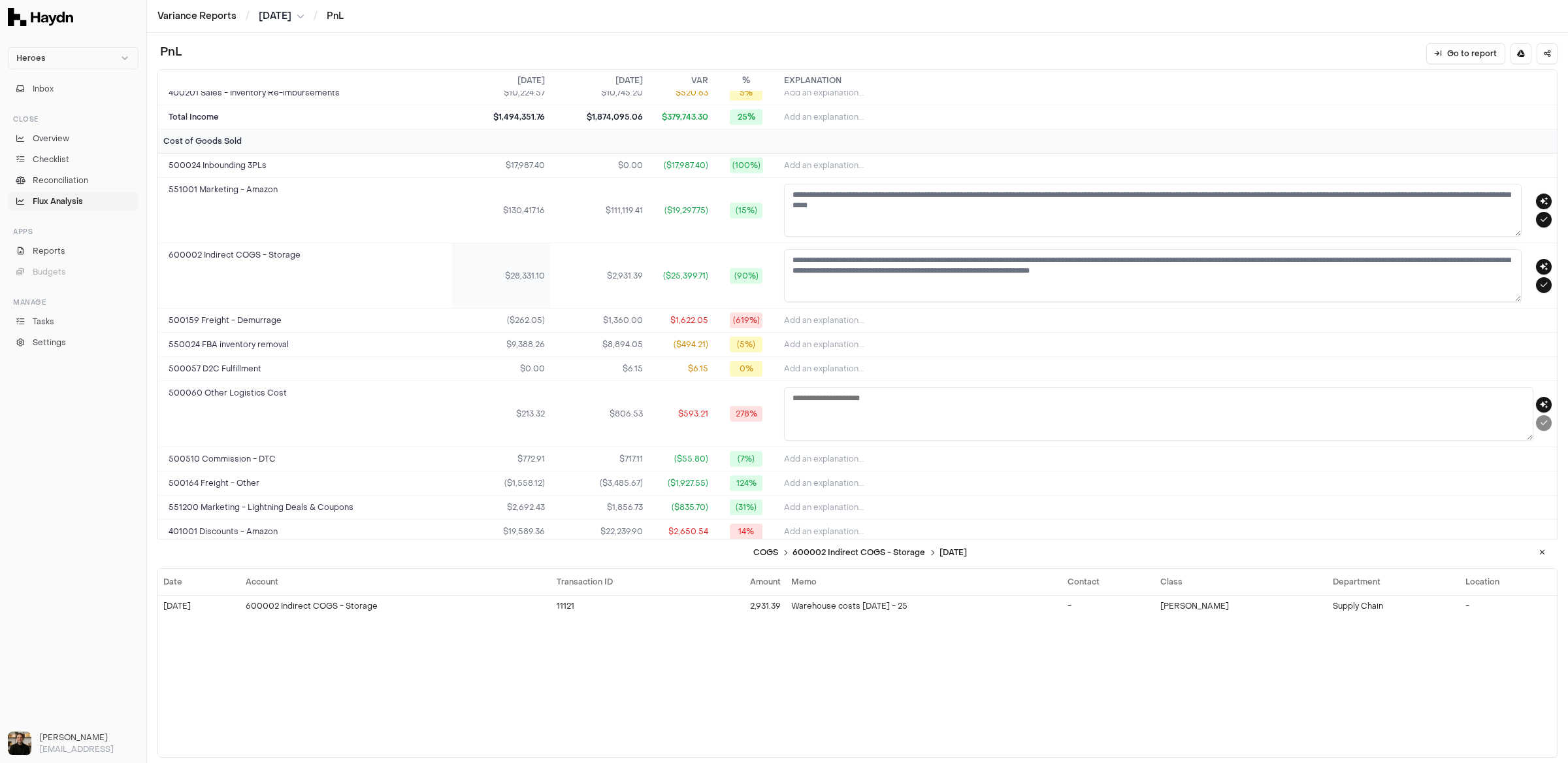
click at [513, 289] on td "$28,331.10" at bounding box center [501, 276] width 98 height 65
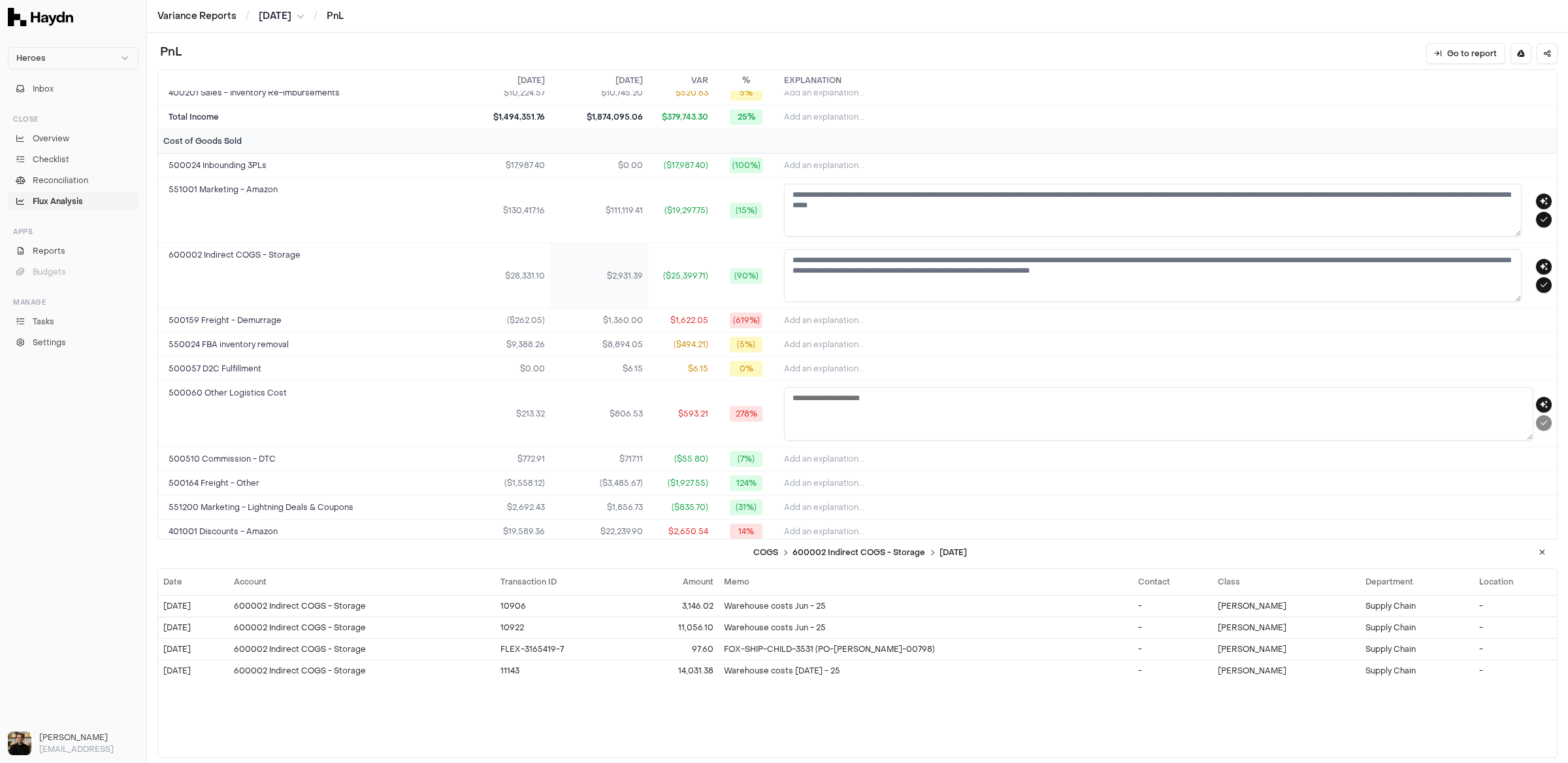
click at [582, 289] on td "$2,931.39" at bounding box center [599, 276] width 98 height 65
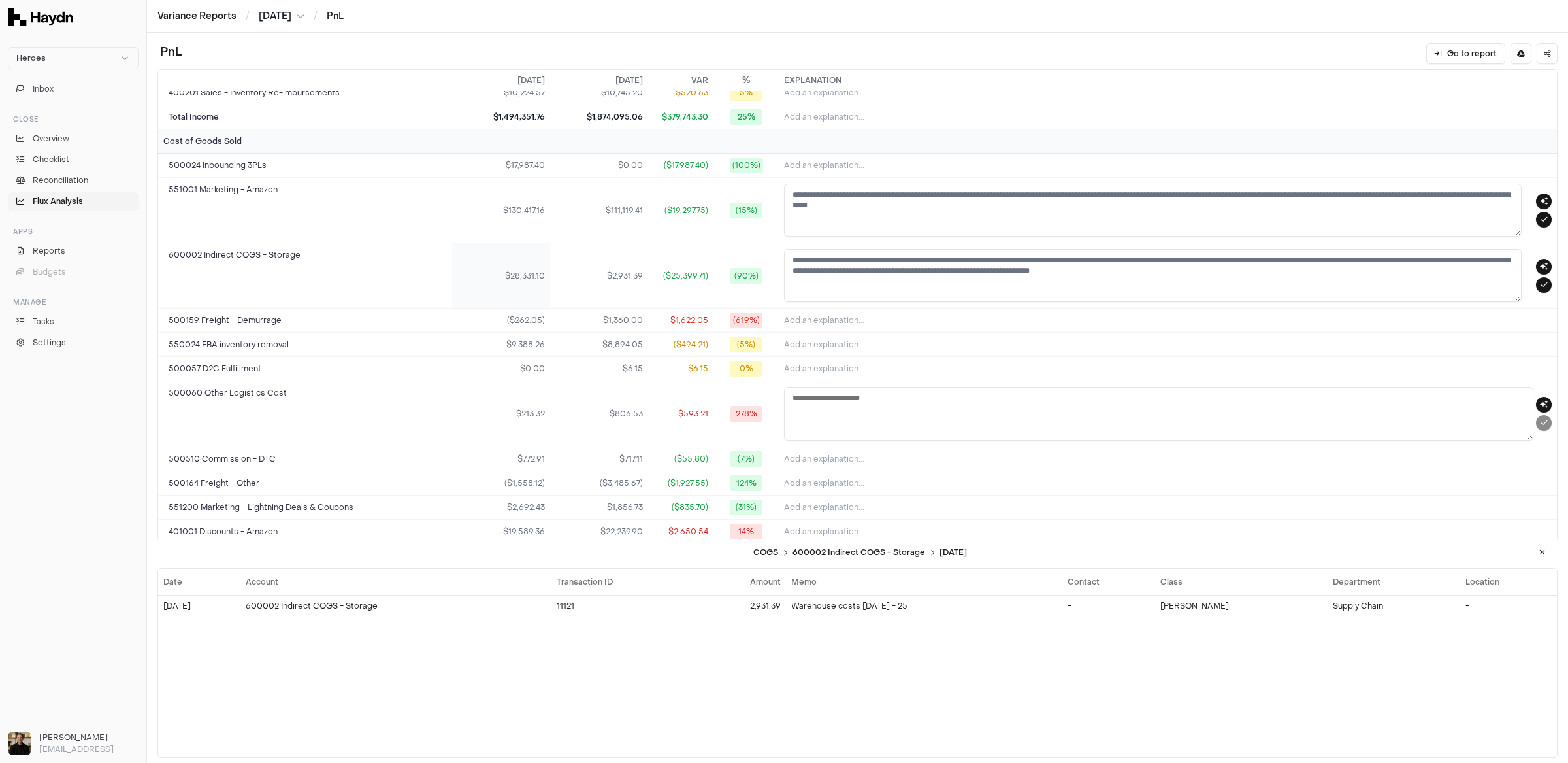
click at [520, 296] on td "$28,331.10" at bounding box center [501, 276] width 98 height 65
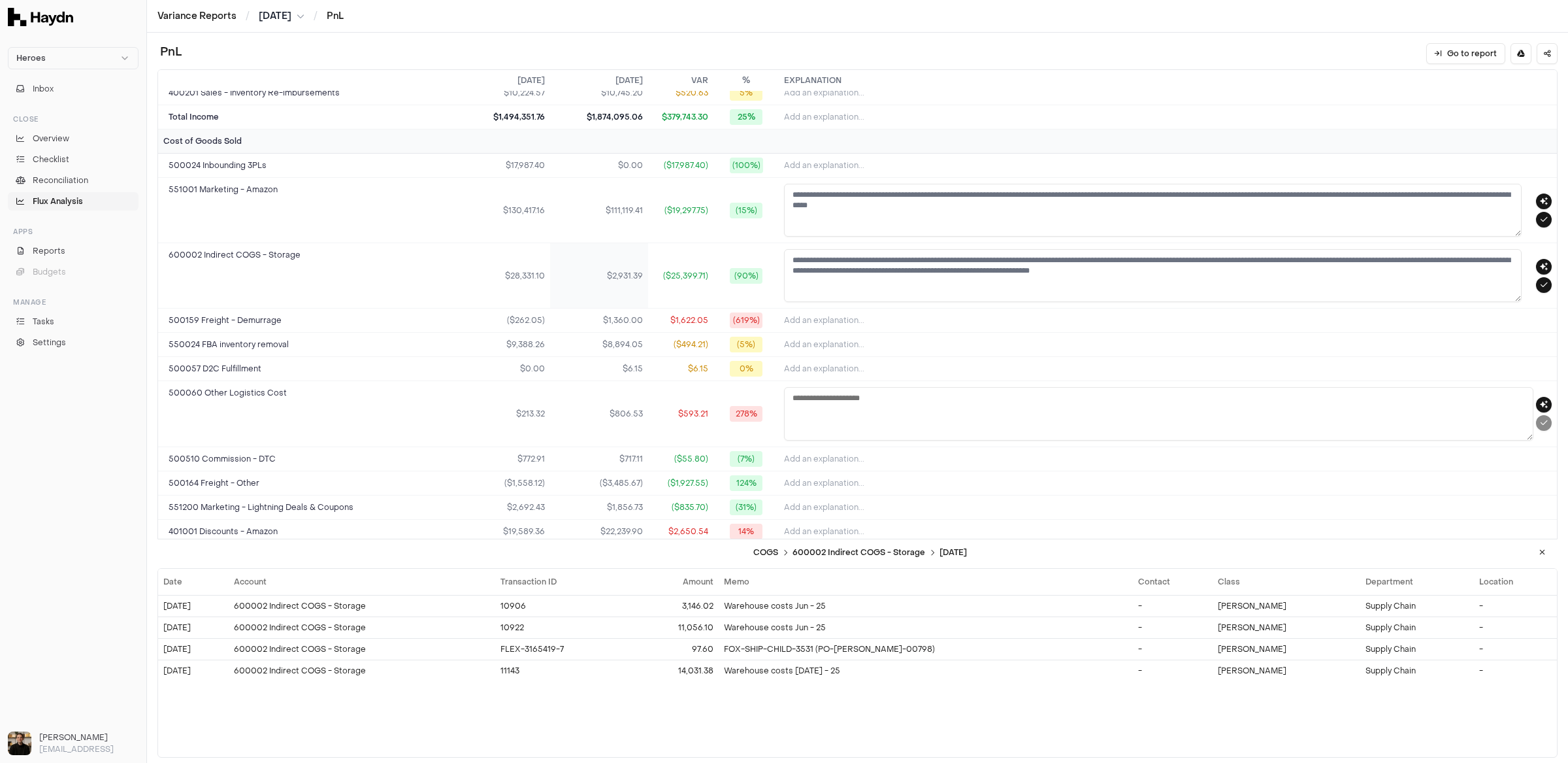
click at [585, 294] on td "$2,931.39" at bounding box center [599, 276] width 98 height 65
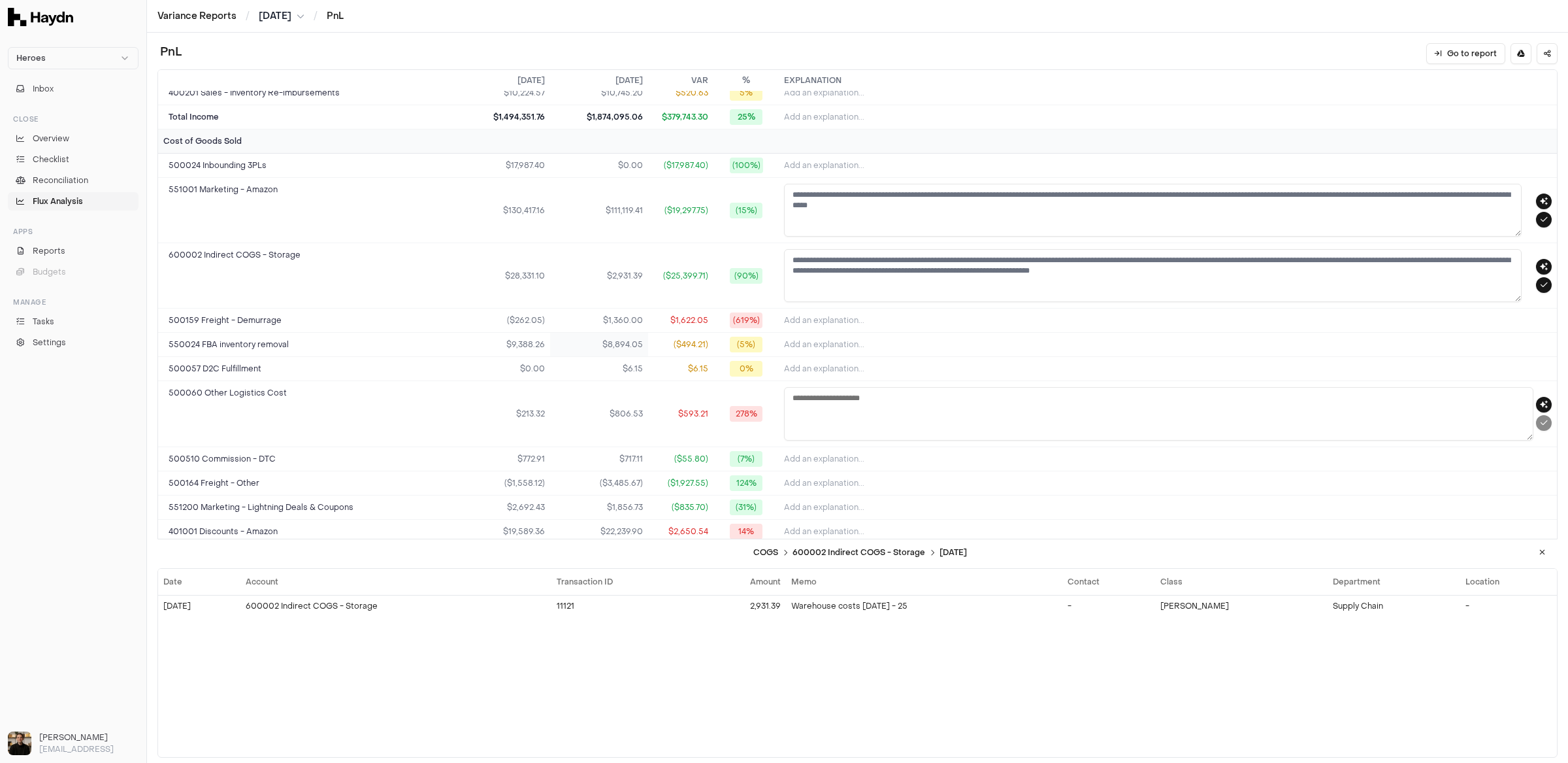
click at [575, 343] on td "$8,894.05" at bounding box center [599, 345] width 98 height 25
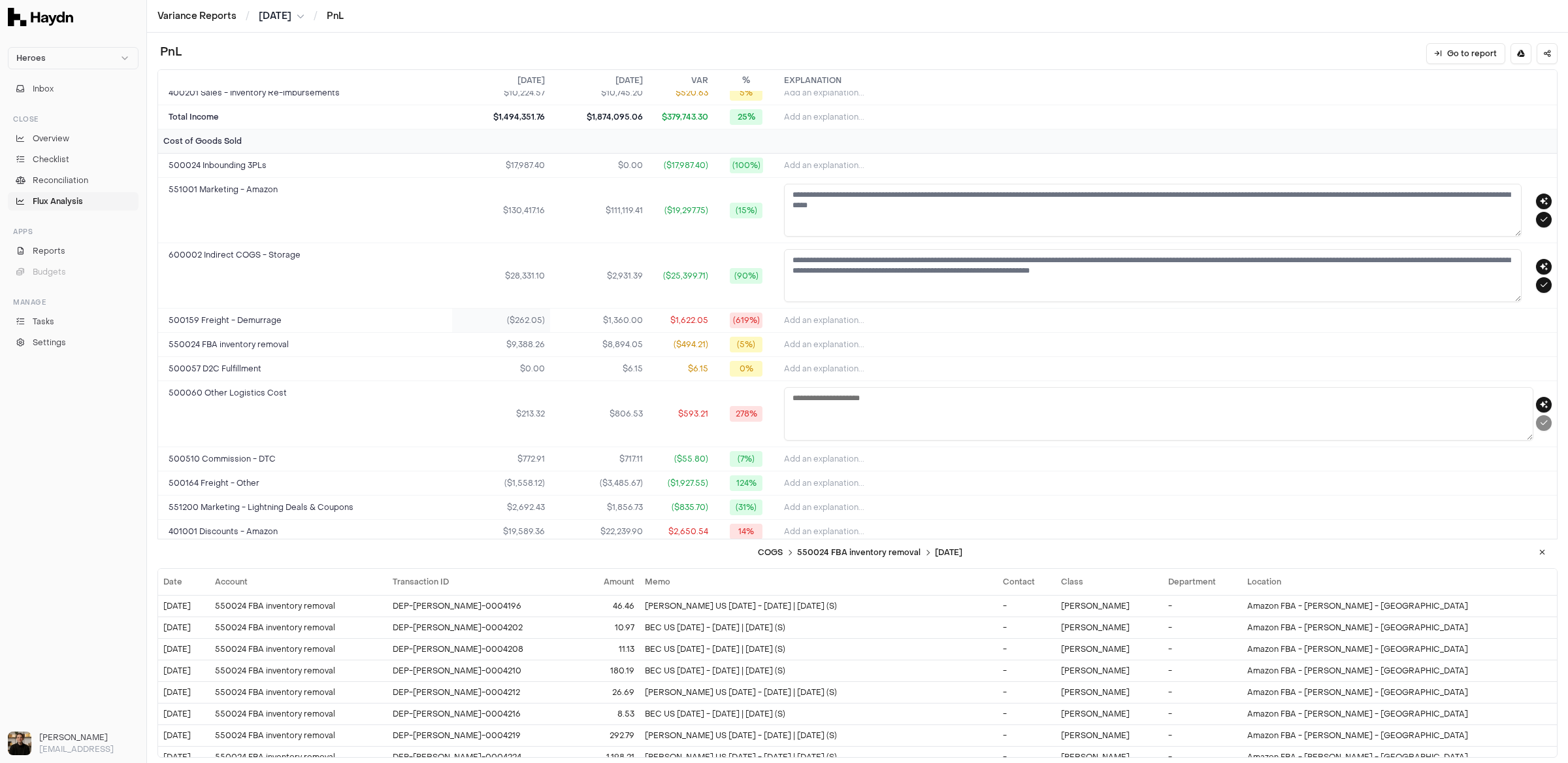
click at [543, 316] on td "($262.05)" at bounding box center [501, 321] width 98 height 25
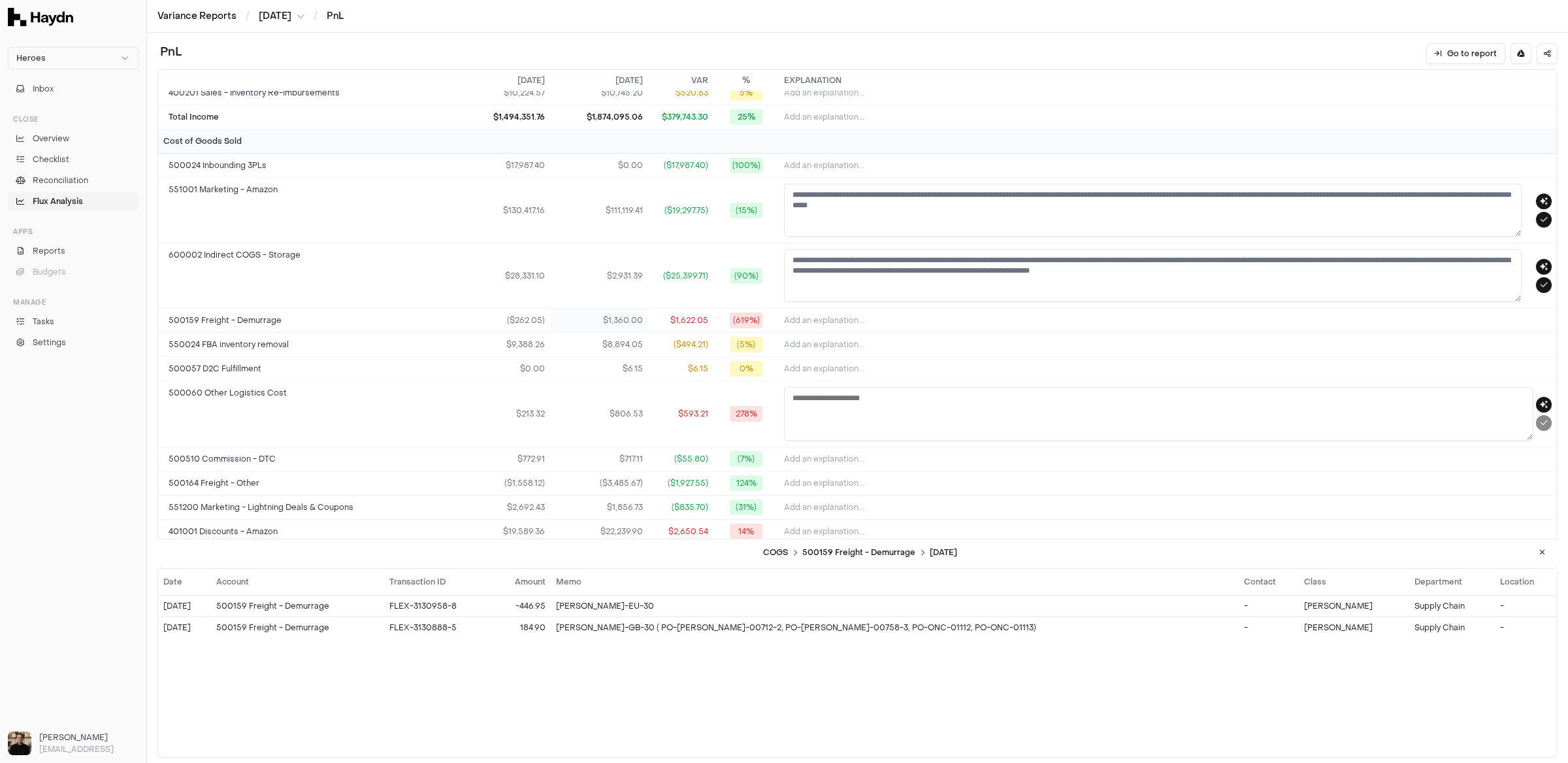
click at [599, 316] on td "$1,360.00" at bounding box center [599, 321] width 98 height 25
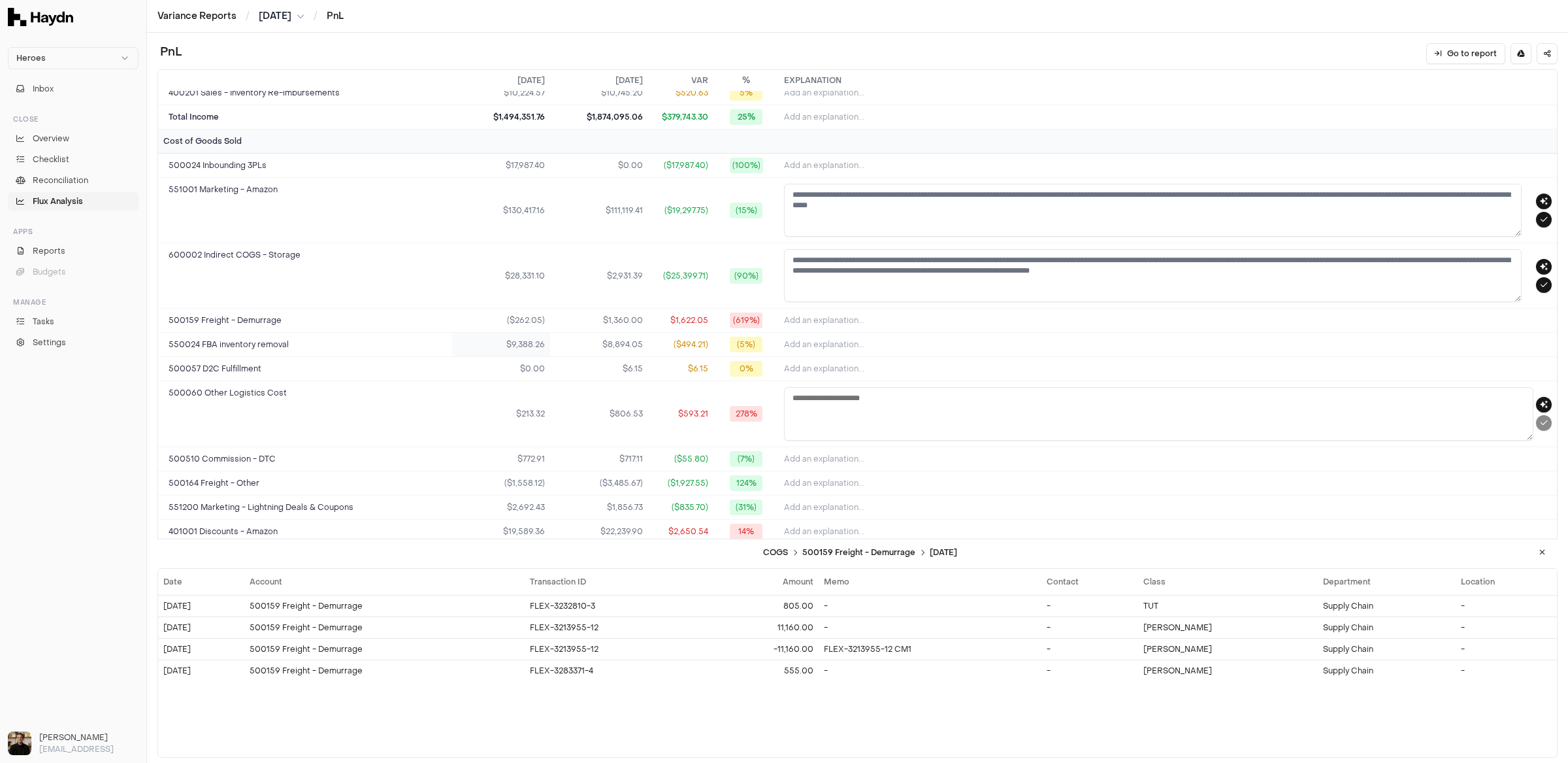
click at [503, 334] on td "$9,388.26" at bounding box center [501, 345] width 98 height 25
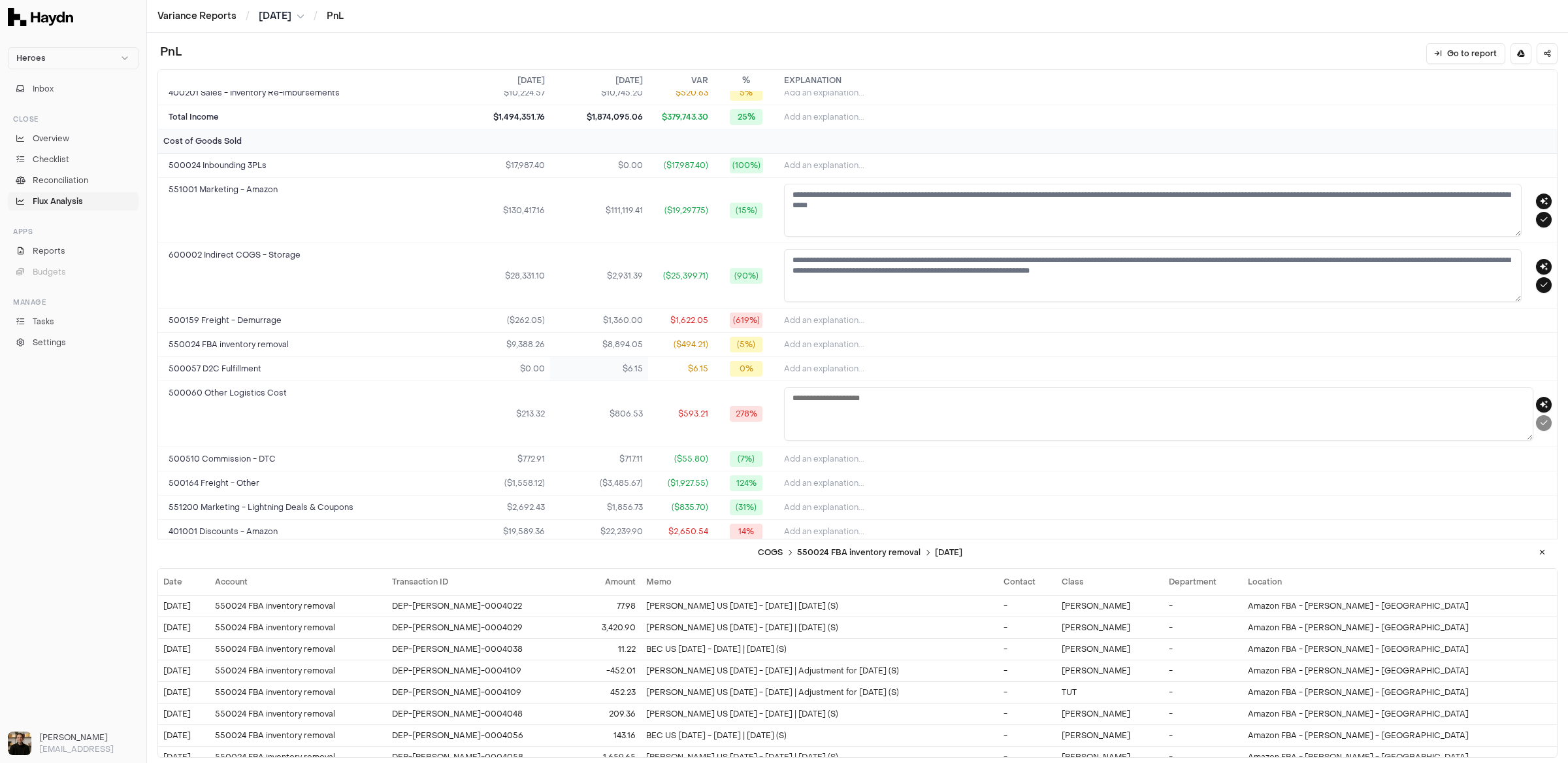
click at [562, 357] on td "$6.15" at bounding box center [599, 369] width 98 height 25
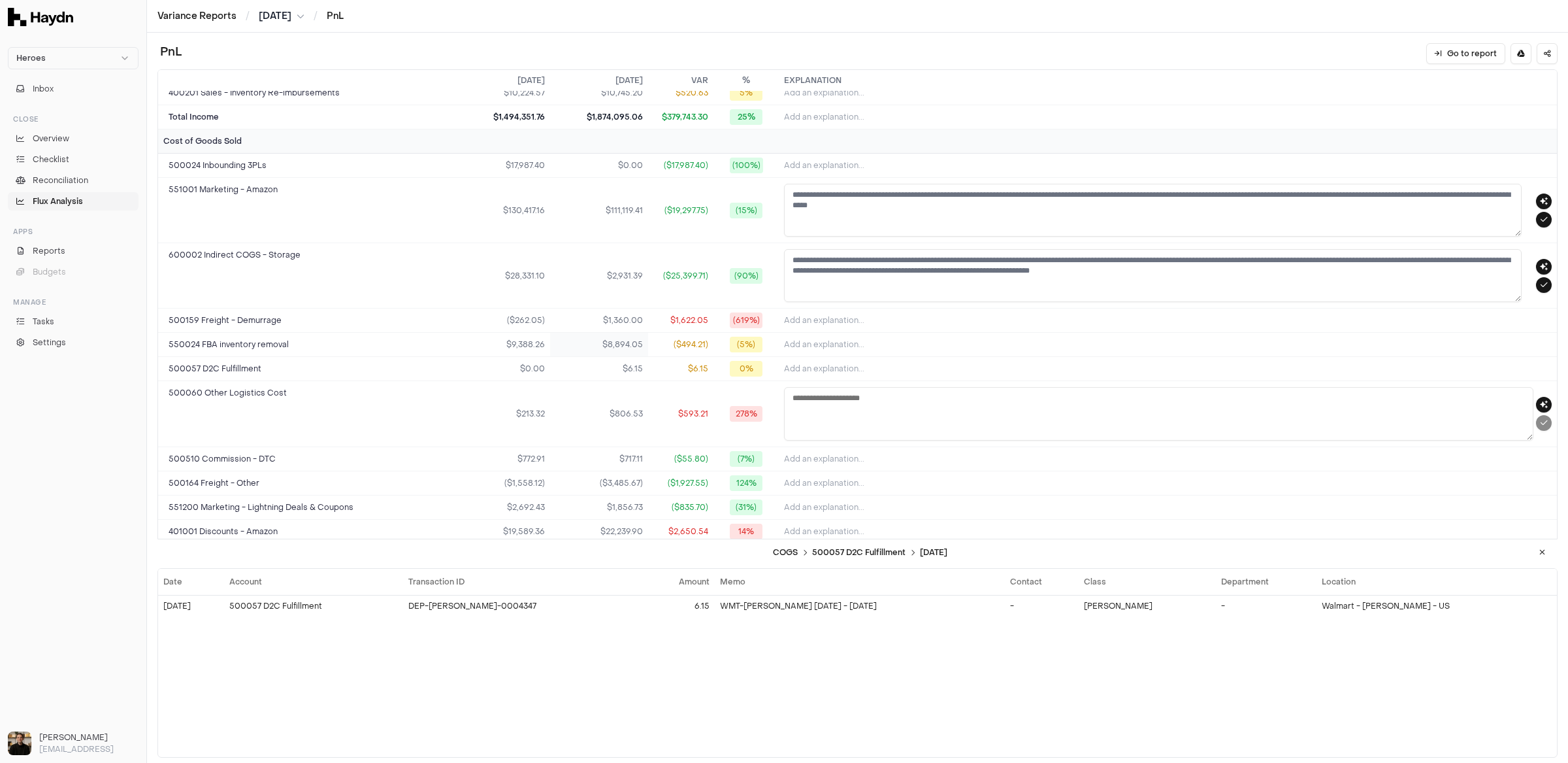
click at [599, 344] on td "$8,894.05" at bounding box center [599, 345] width 98 height 25
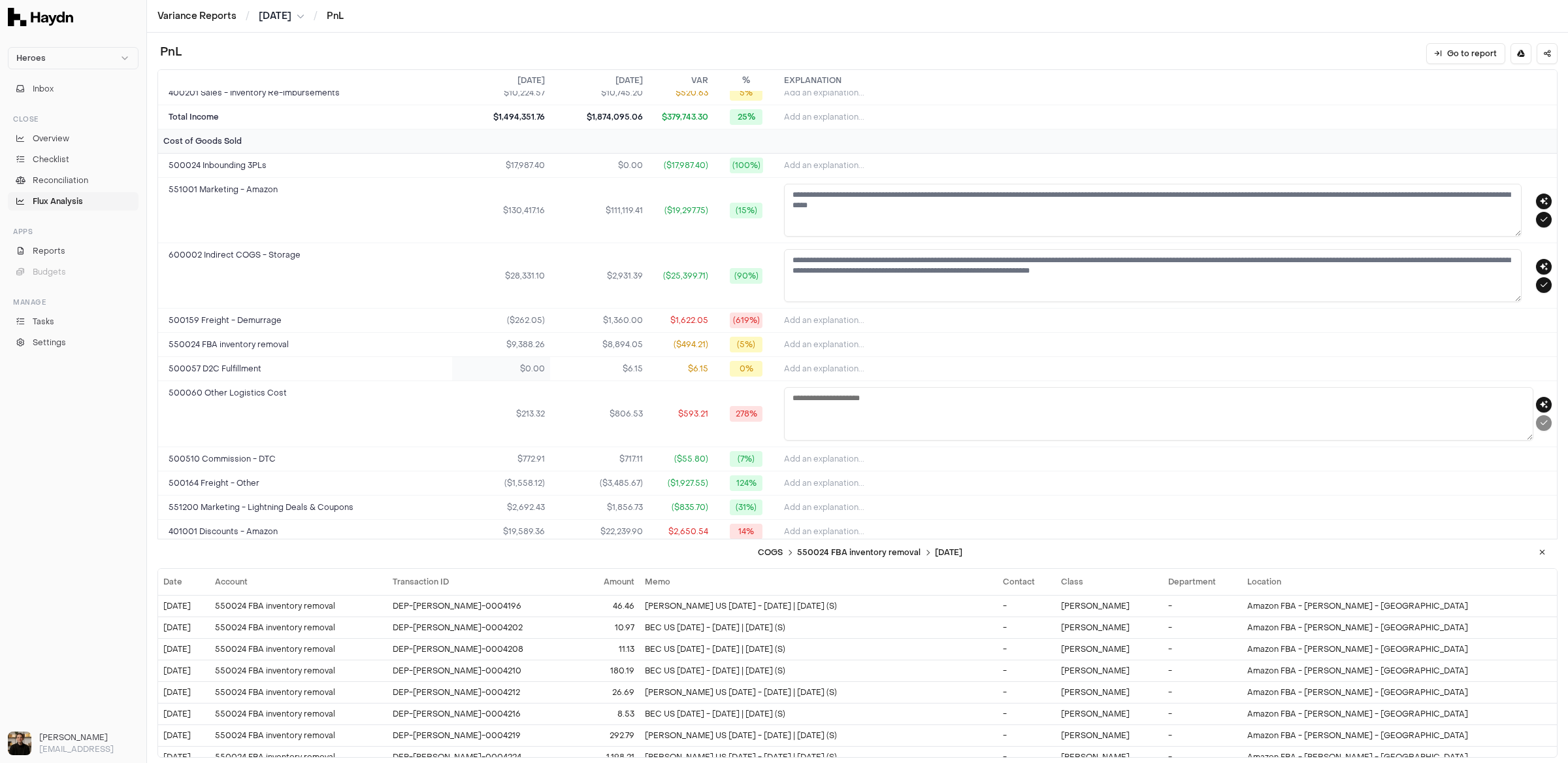
click at [534, 357] on td "$0.00" at bounding box center [501, 369] width 98 height 25
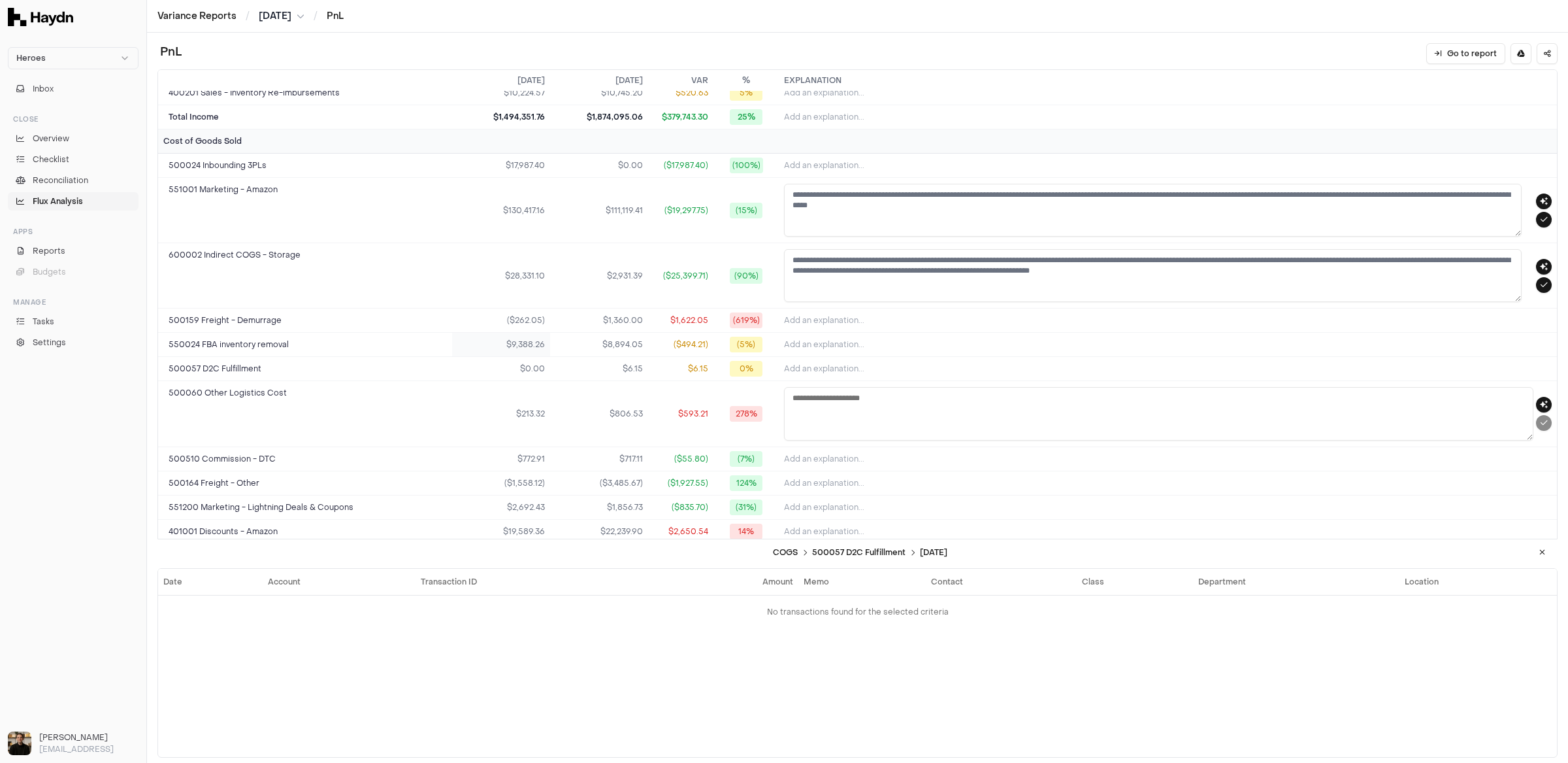
click at [511, 332] on td "$9,388.26" at bounding box center [501, 345] width 98 height 25
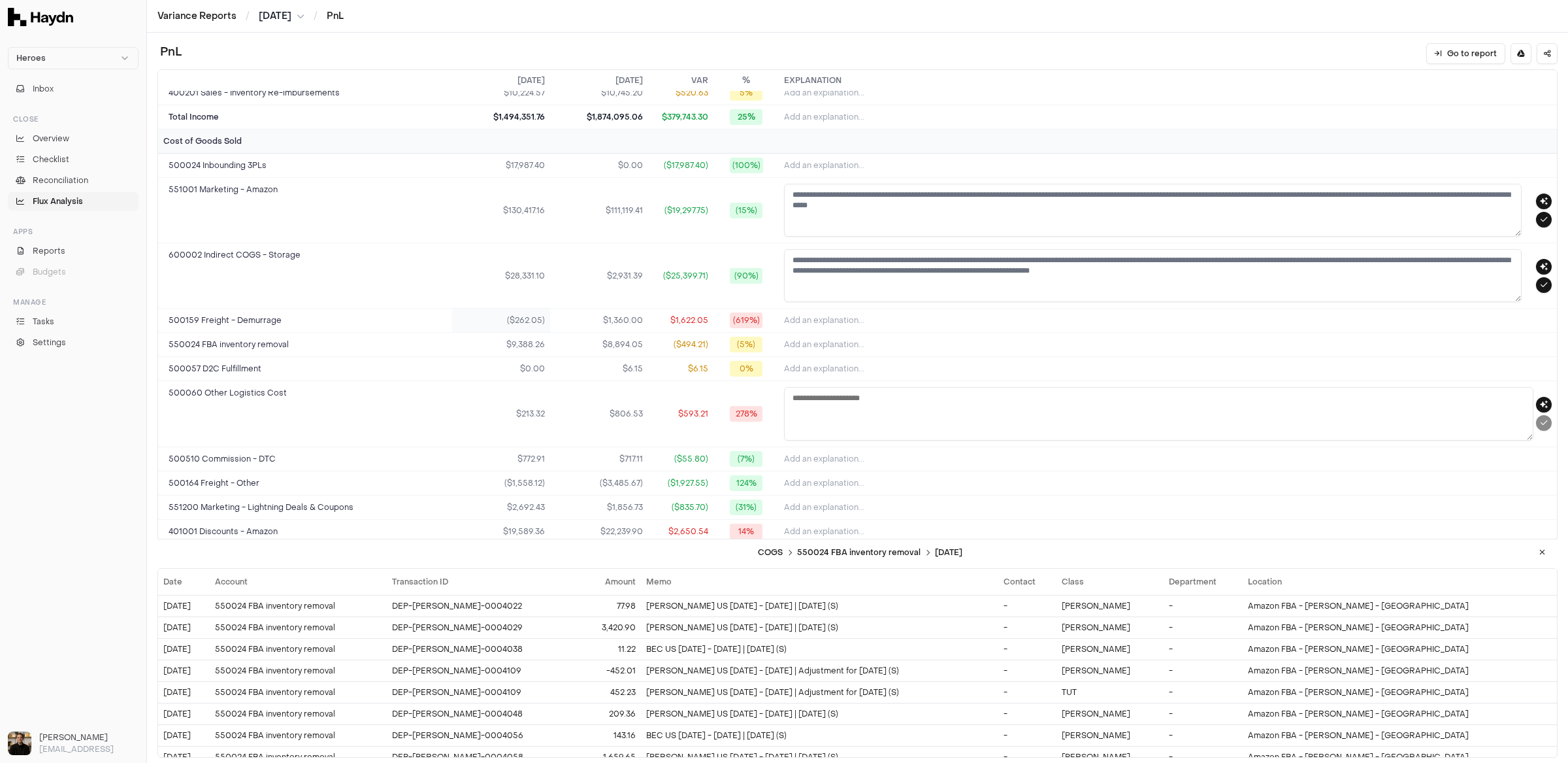
click at [508, 309] on td "($262.05)" at bounding box center [501, 321] width 98 height 25
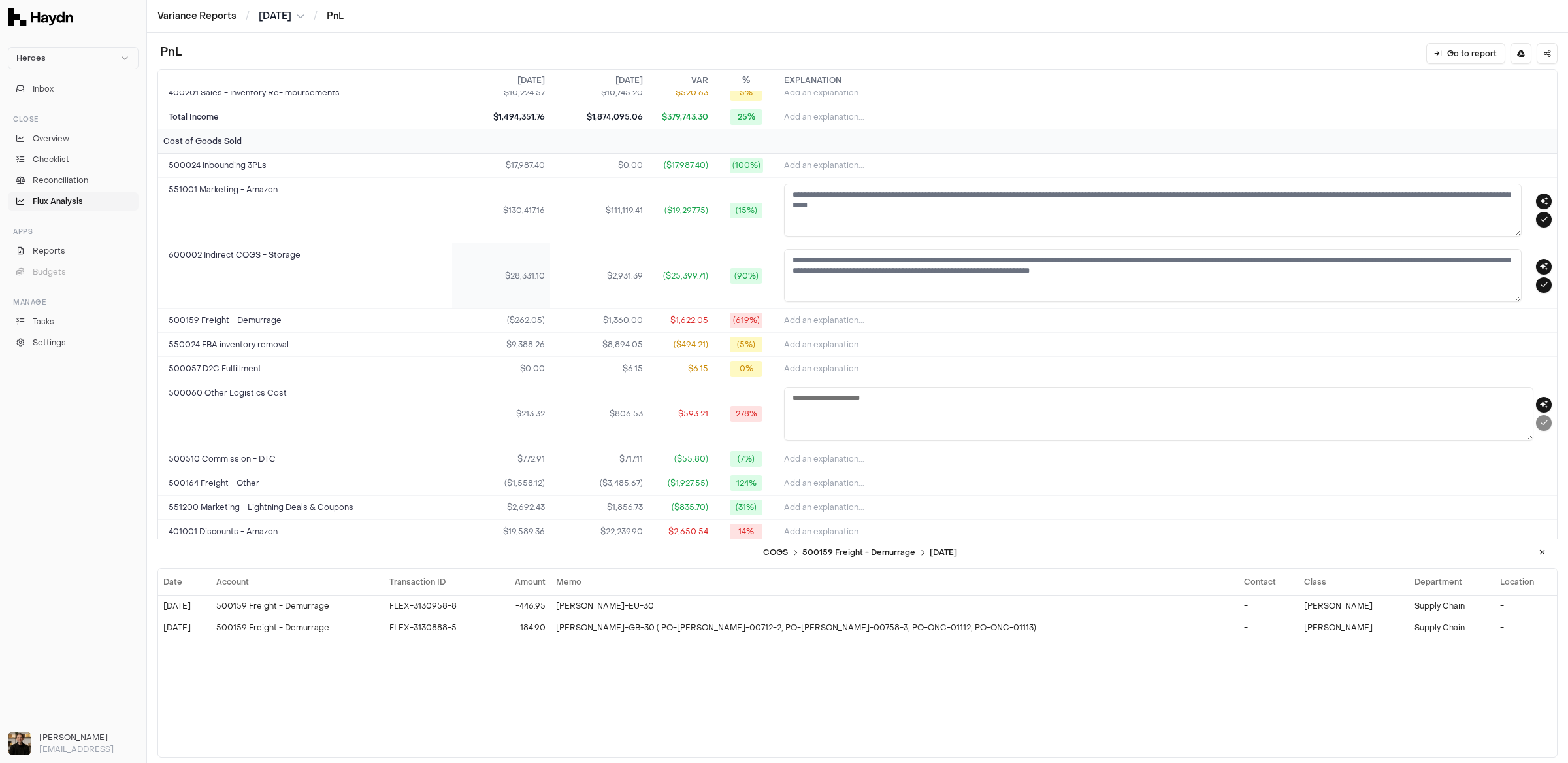
click at [508, 278] on td "$28,331.10" at bounding box center [501, 276] width 98 height 65
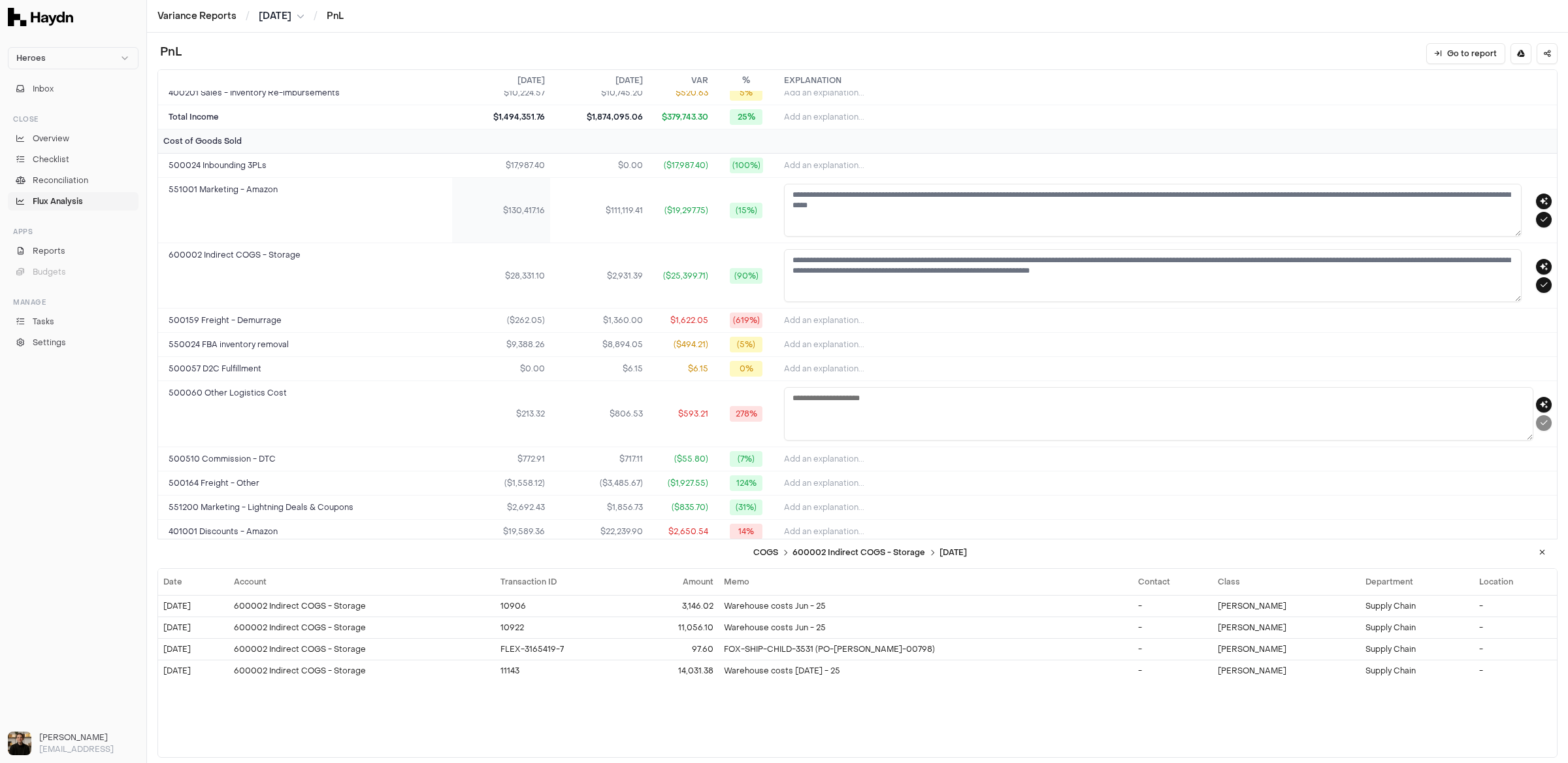
click at [520, 219] on td "$130,417.16" at bounding box center [501, 210] width 98 height 65
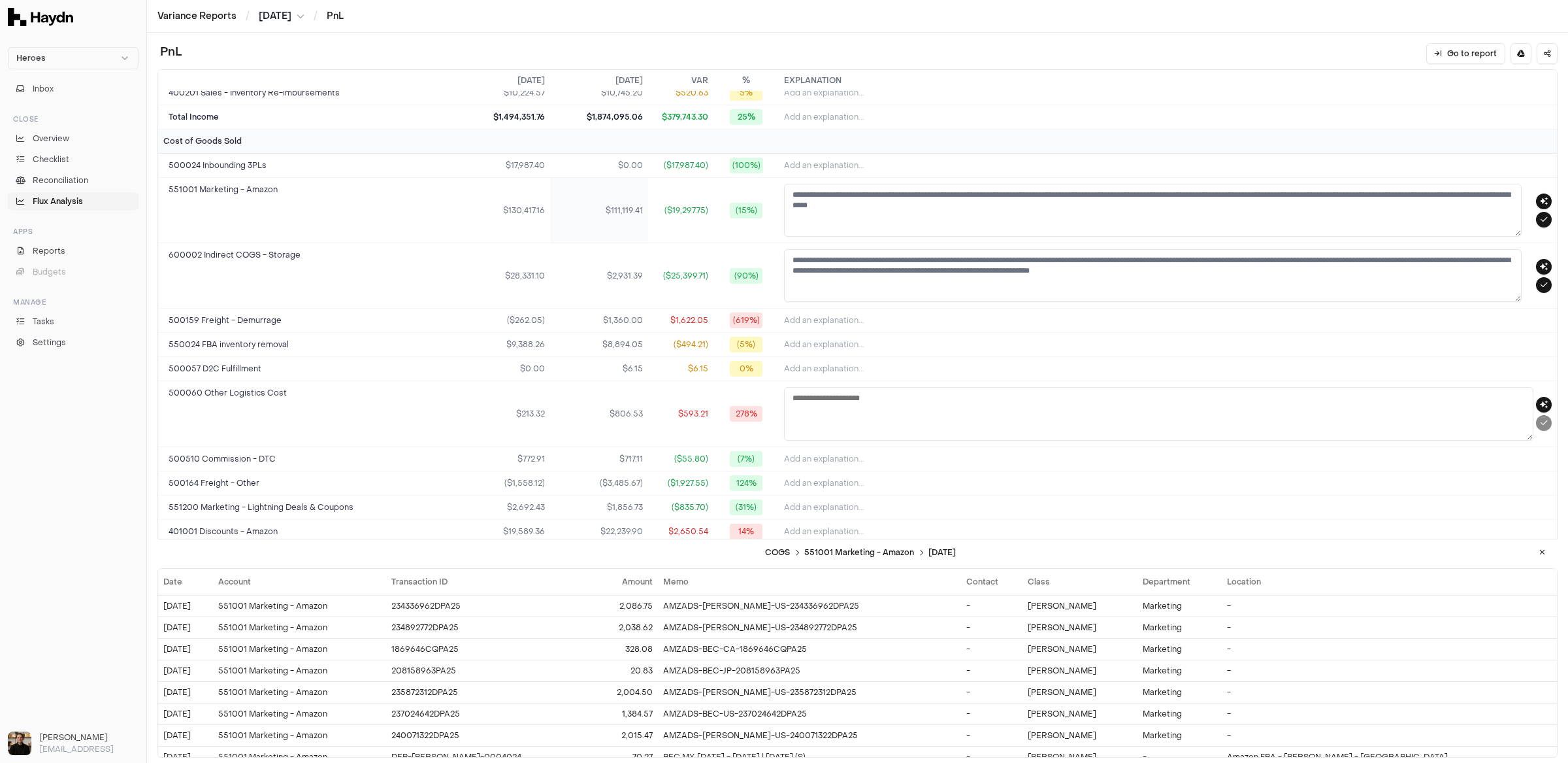
click at [585, 220] on td "$111,119.41" at bounding box center [599, 210] width 98 height 65
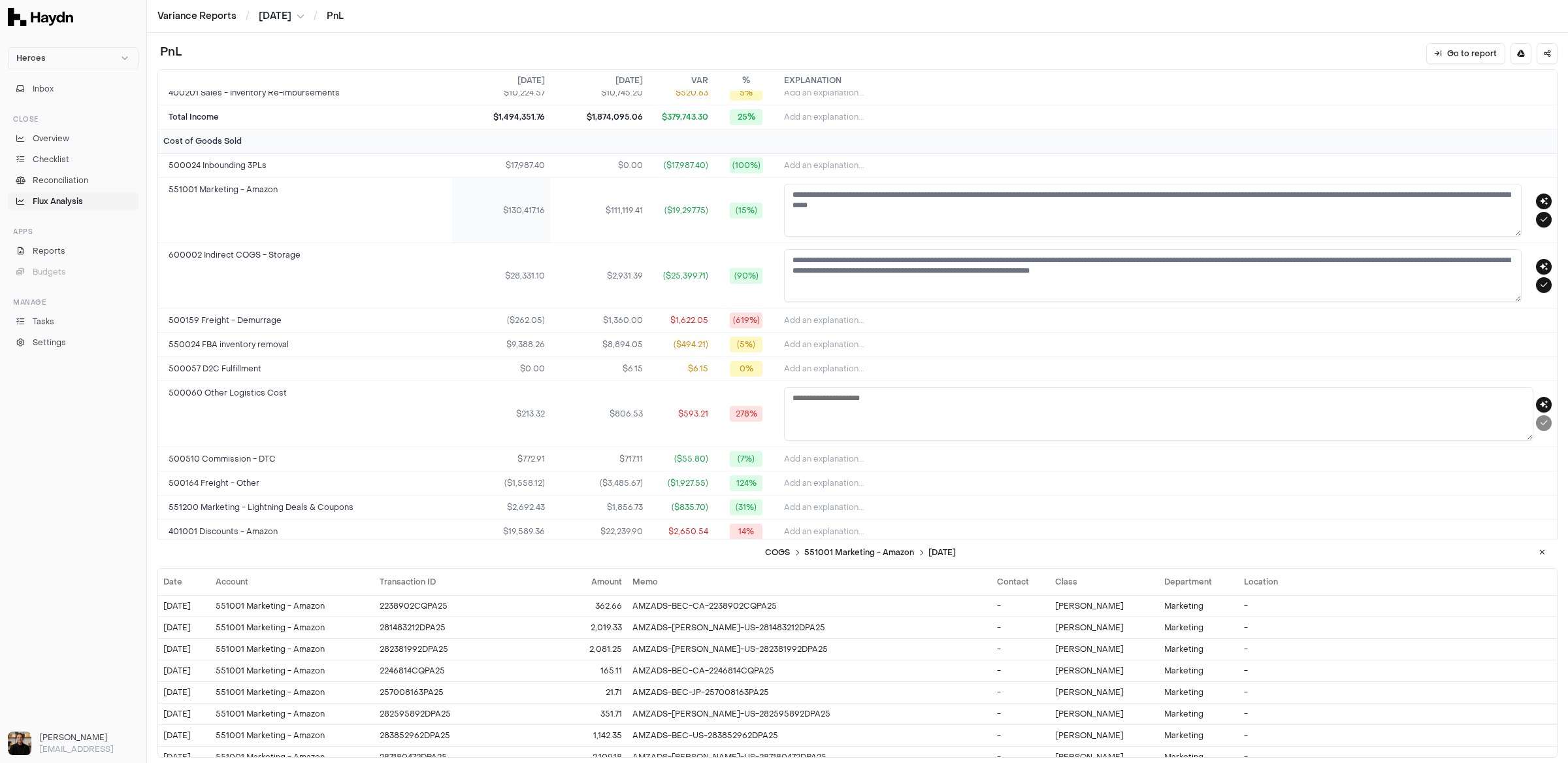
click at [531, 222] on td "$130,417.16" at bounding box center [501, 210] width 98 height 65
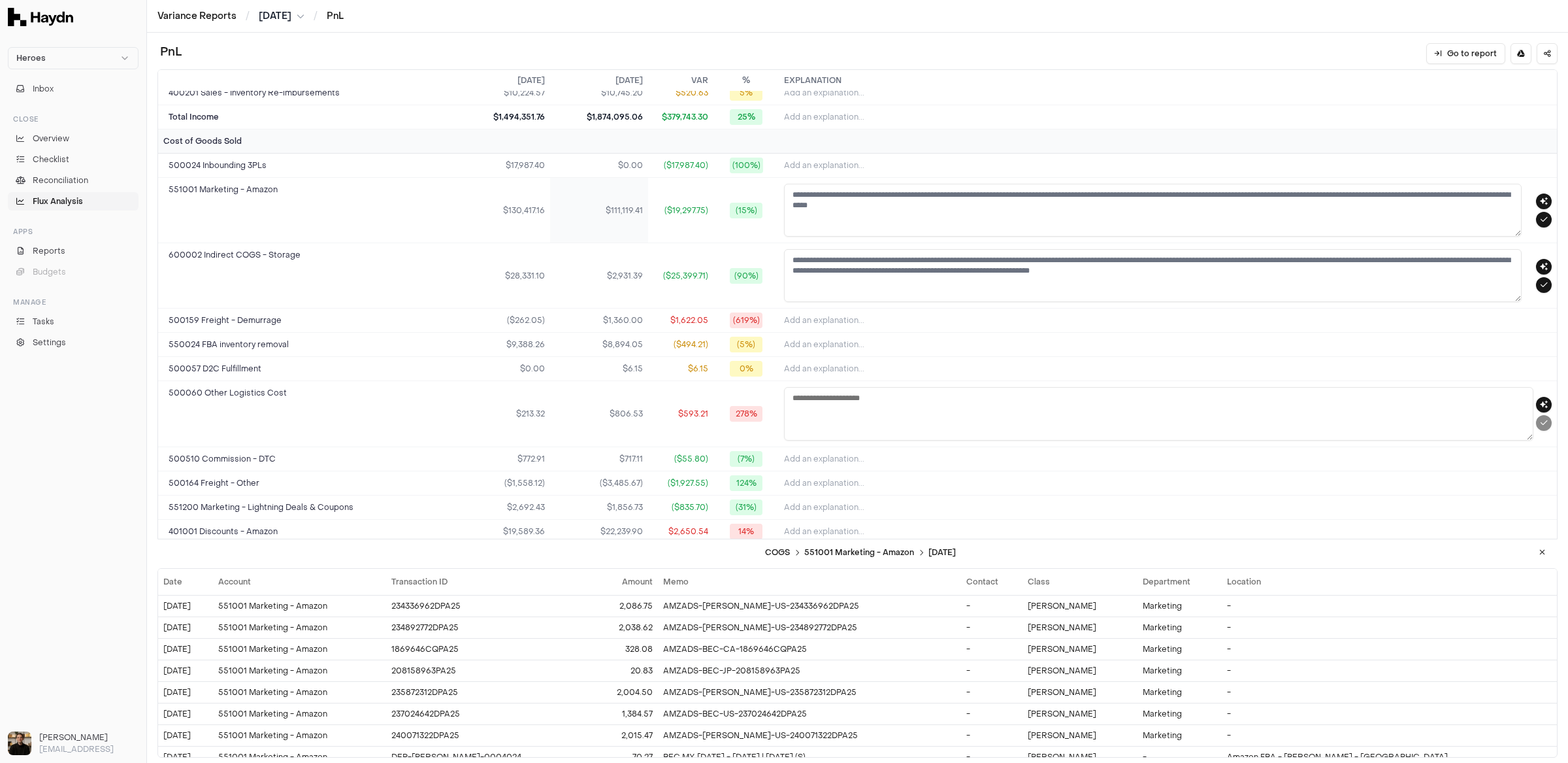
click at [586, 221] on td "$111,119.41" at bounding box center [599, 210] width 98 height 65
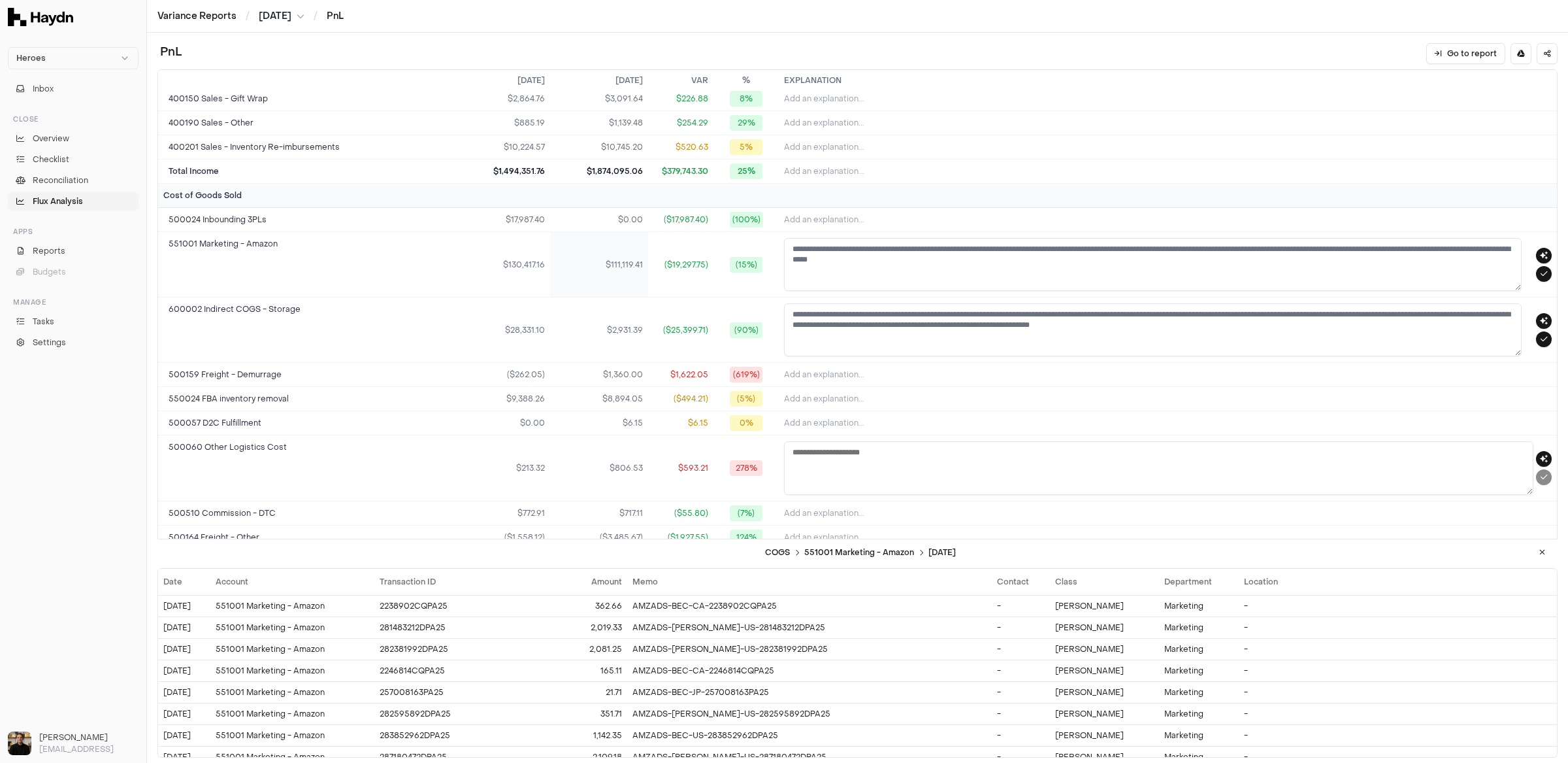
scroll to position [0, 0]
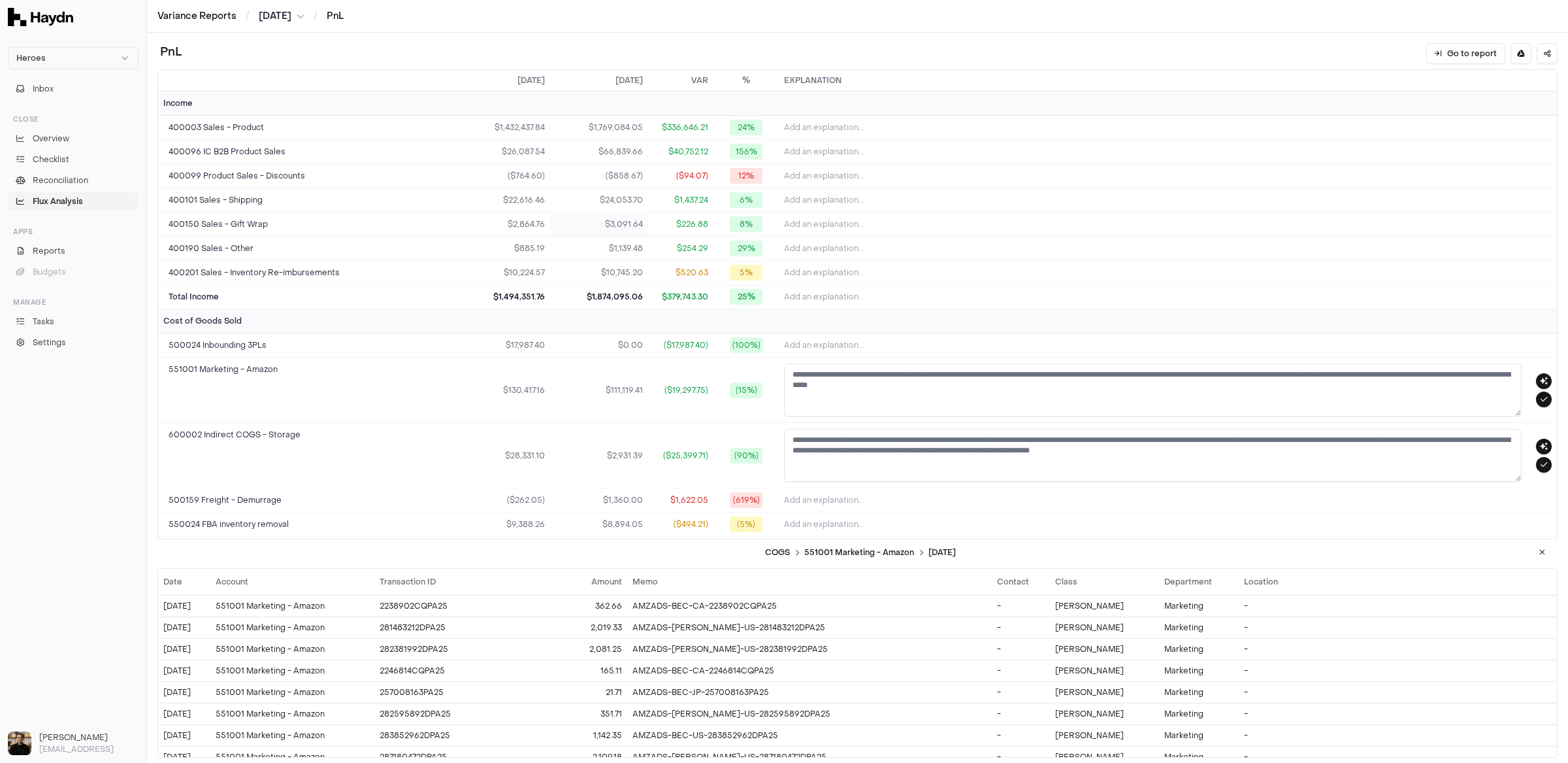
click at [586, 219] on td "$3,091.64" at bounding box center [599, 225] width 98 height 25
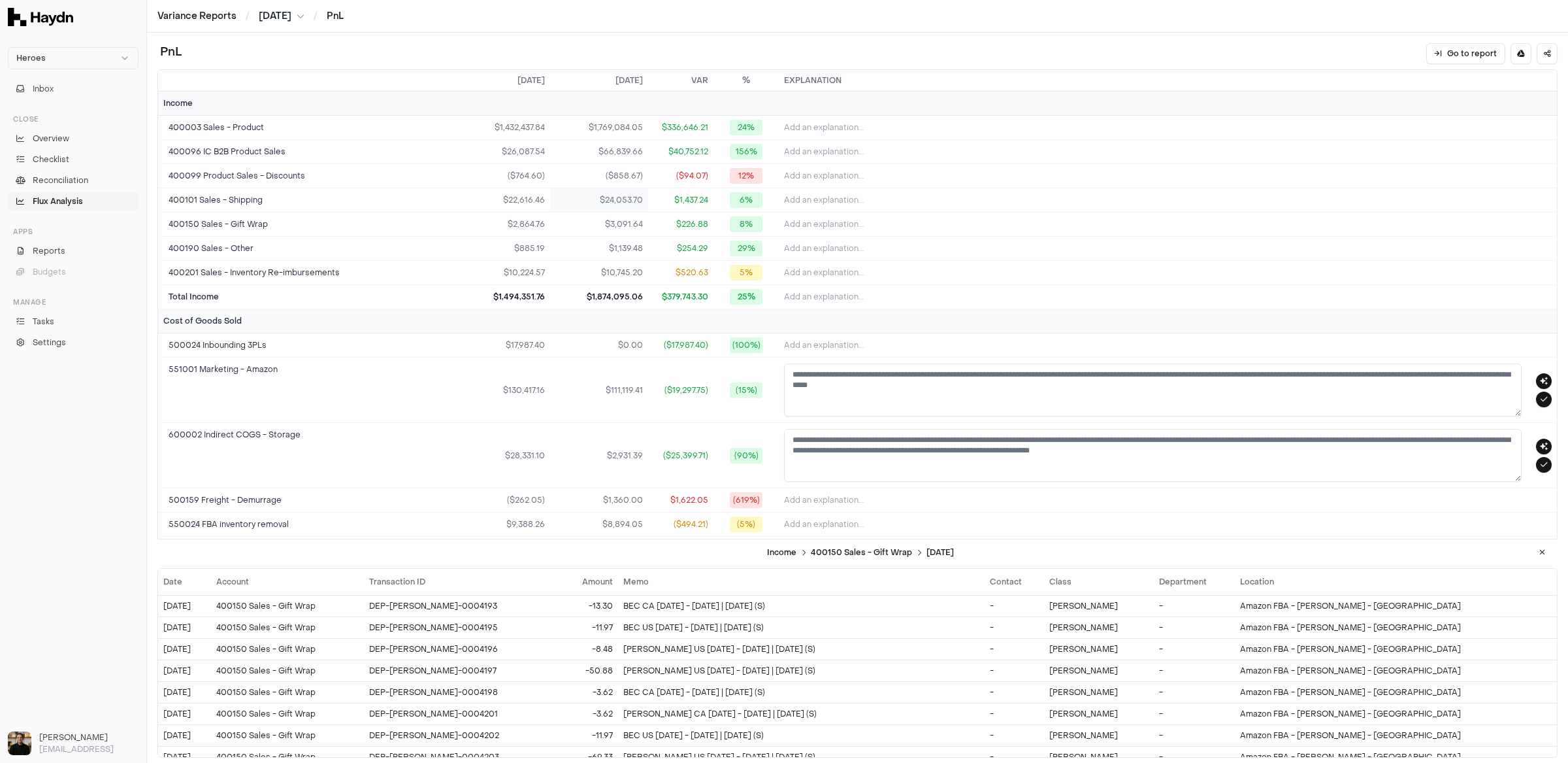
click at [587, 196] on td "$24,053.70" at bounding box center [599, 200] width 98 height 25
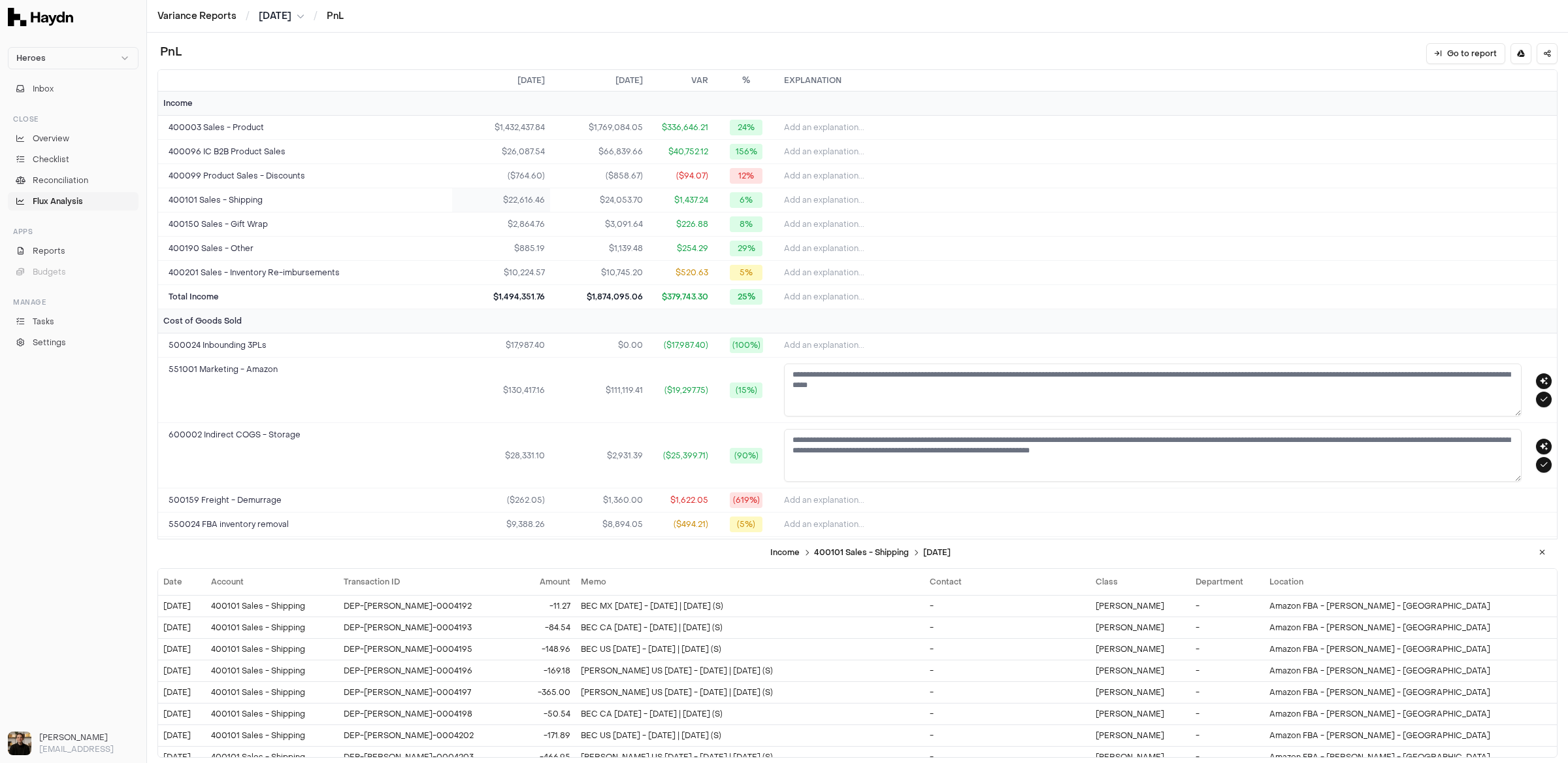
click at [529, 196] on td "$22,616.46" at bounding box center [501, 200] width 98 height 25
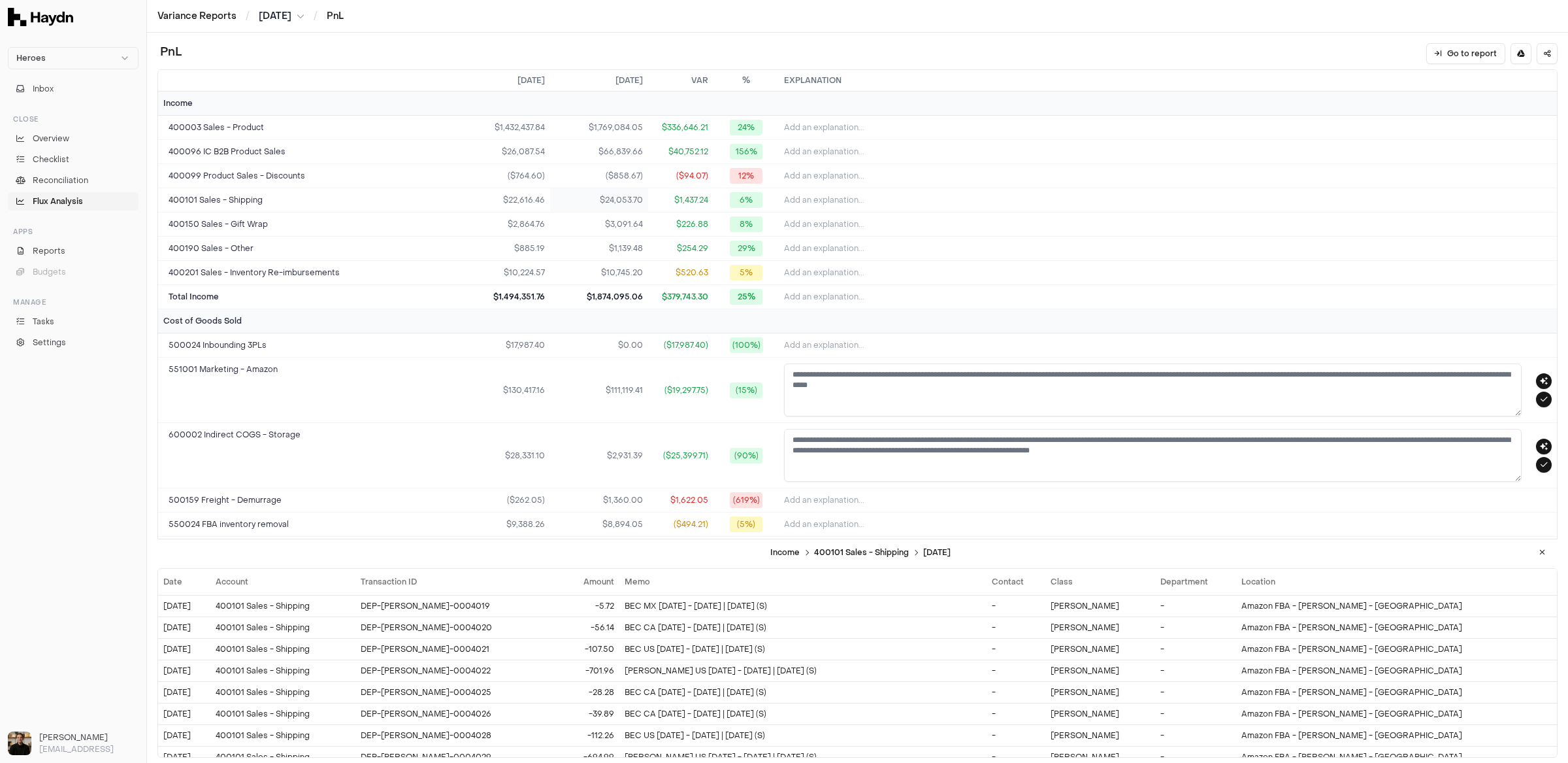
click at [577, 197] on td "$24,053.70" at bounding box center [599, 200] width 98 height 25
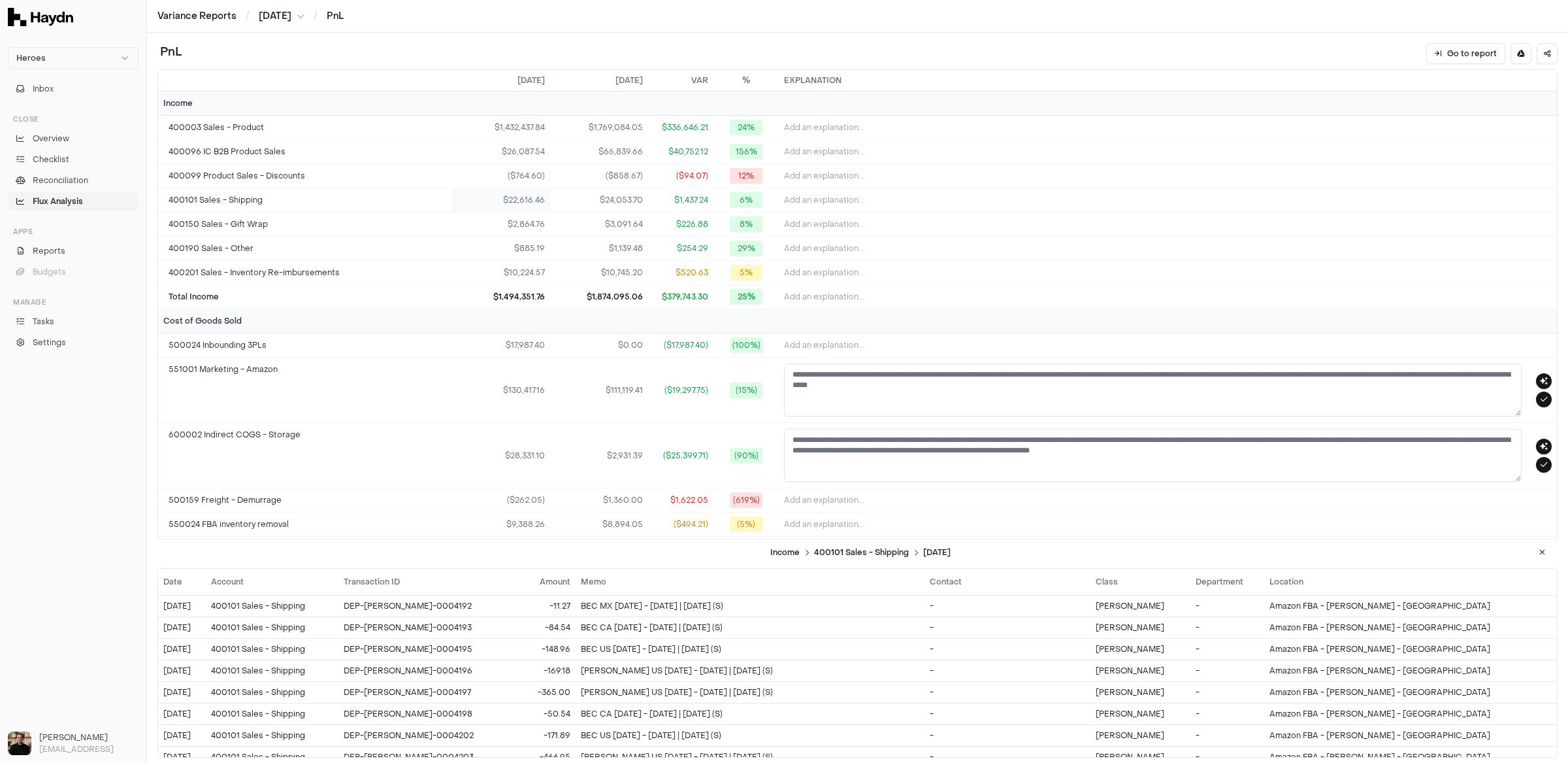
click at [524, 195] on td "$22,616.46" at bounding box center [501, 200] width 98 height 25
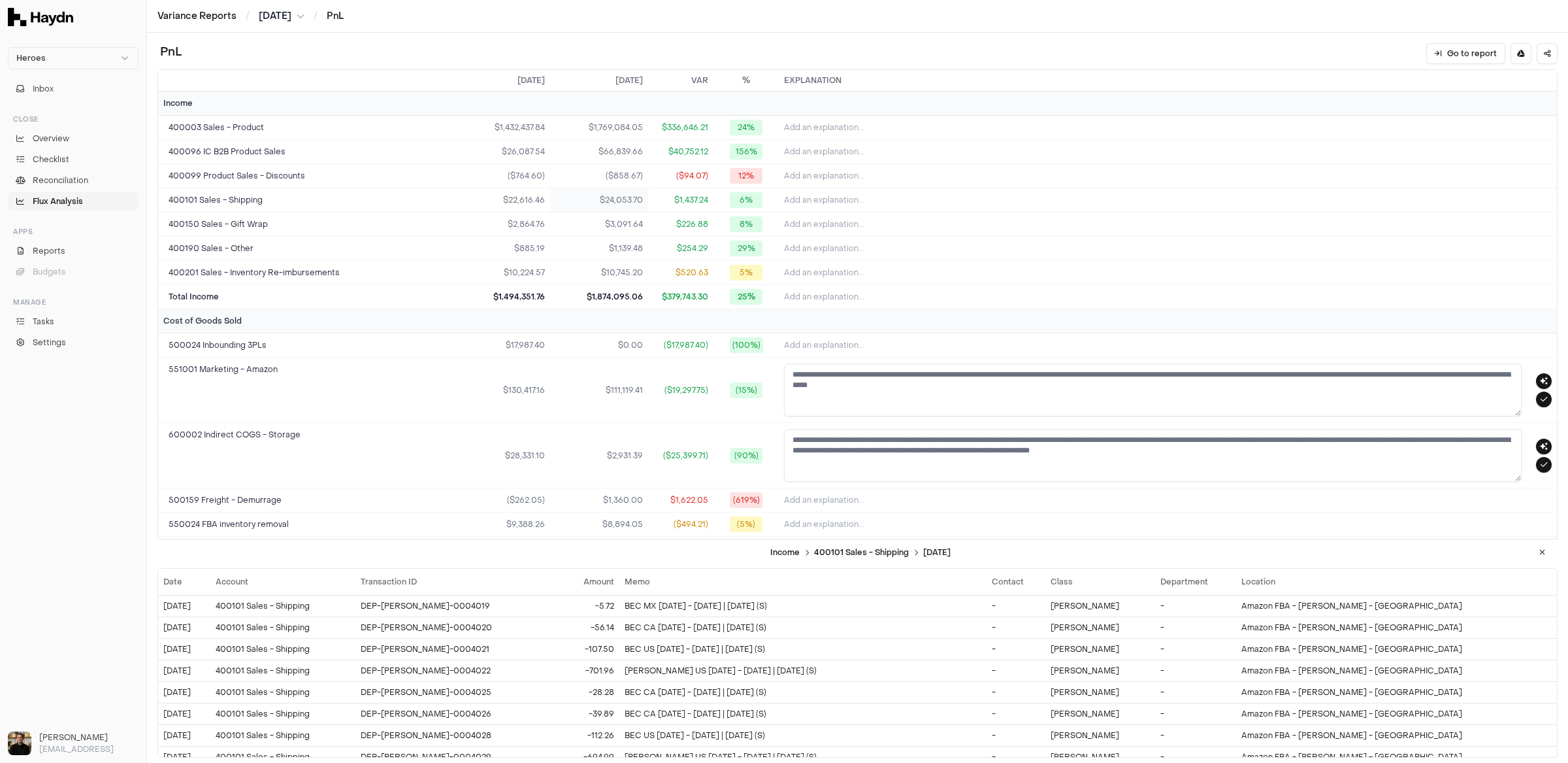
click at [581, 198] on td "$24,053.70" at bounding box center [599, 200] width 98 height 25
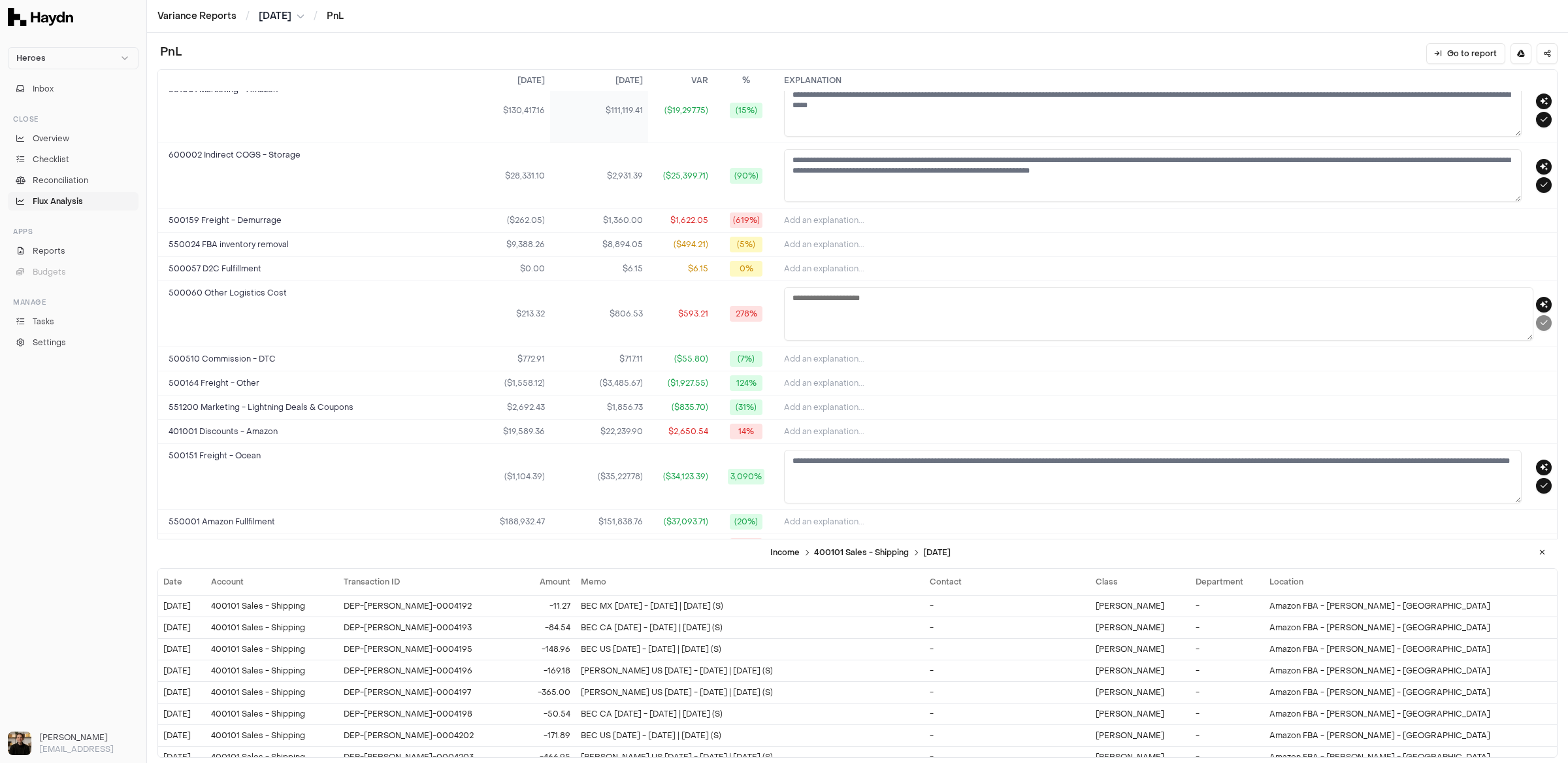
scroll to position [262, 0]
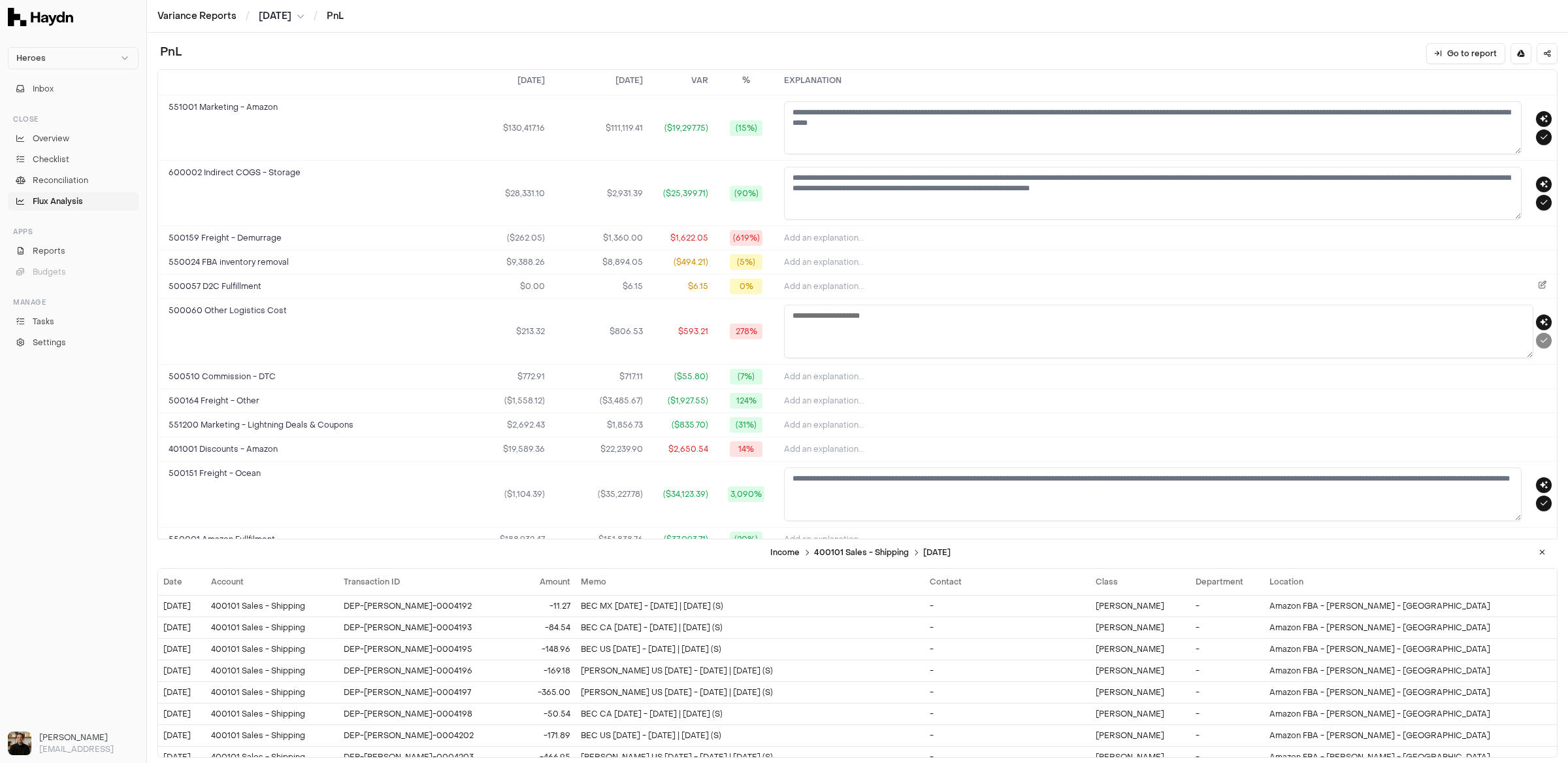
click at [837, 286] on span "Add an explanation..." at bounding box center [824, 287] width 80 height 11
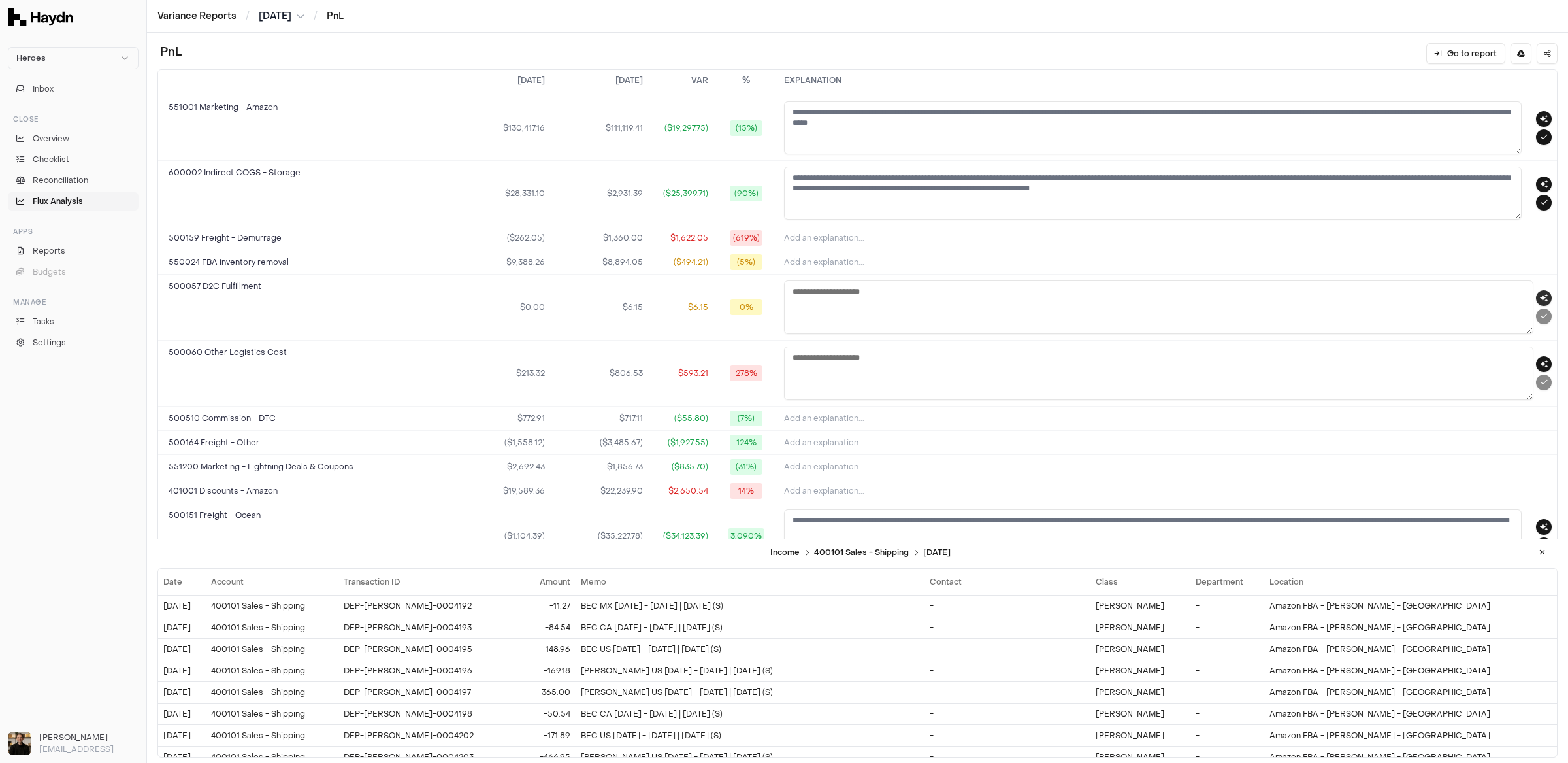
click at [1343, 294] on icon "button" at bounding box center [1543, 298] width 8 height 8
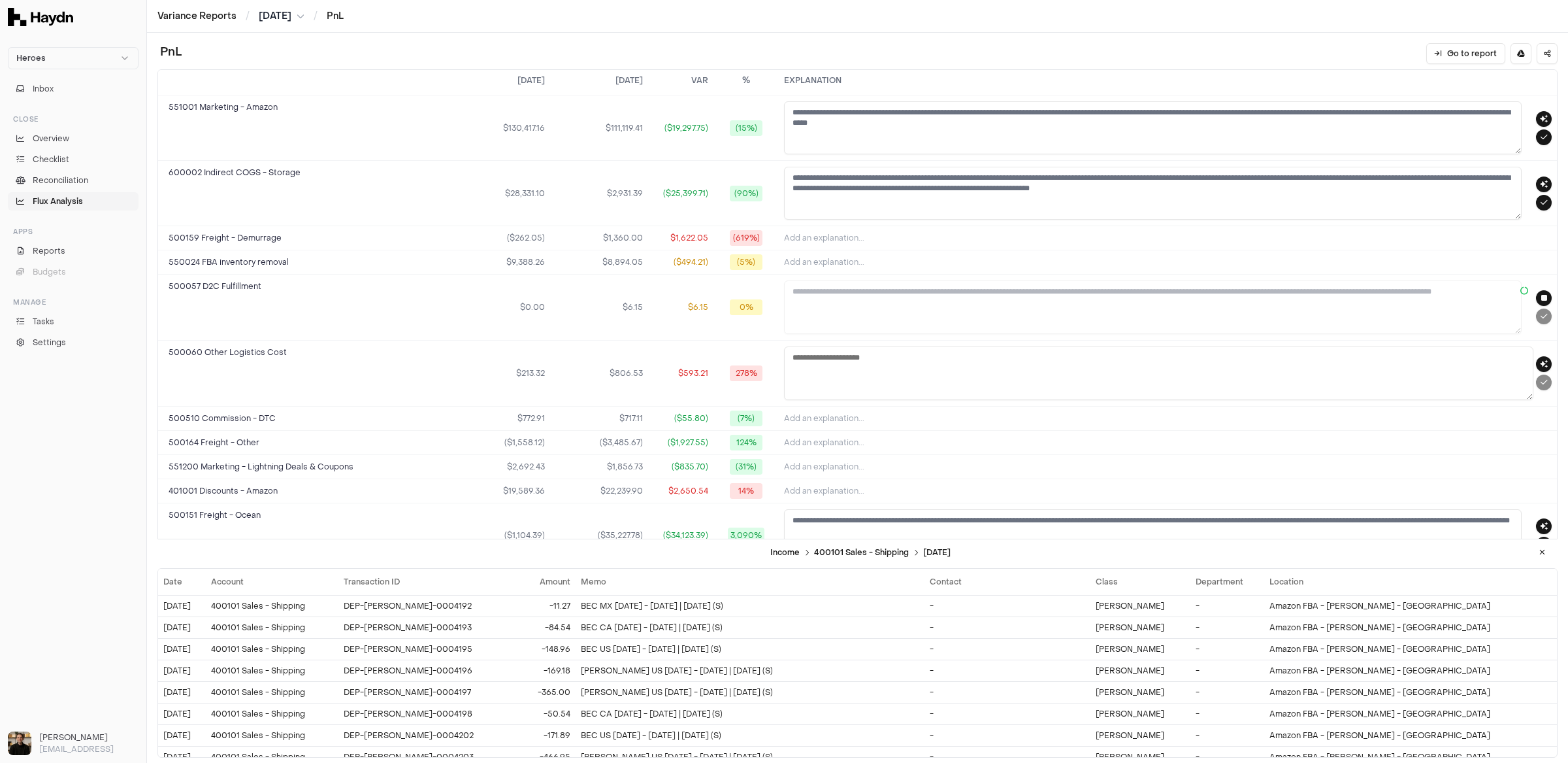
type textarea "**********"
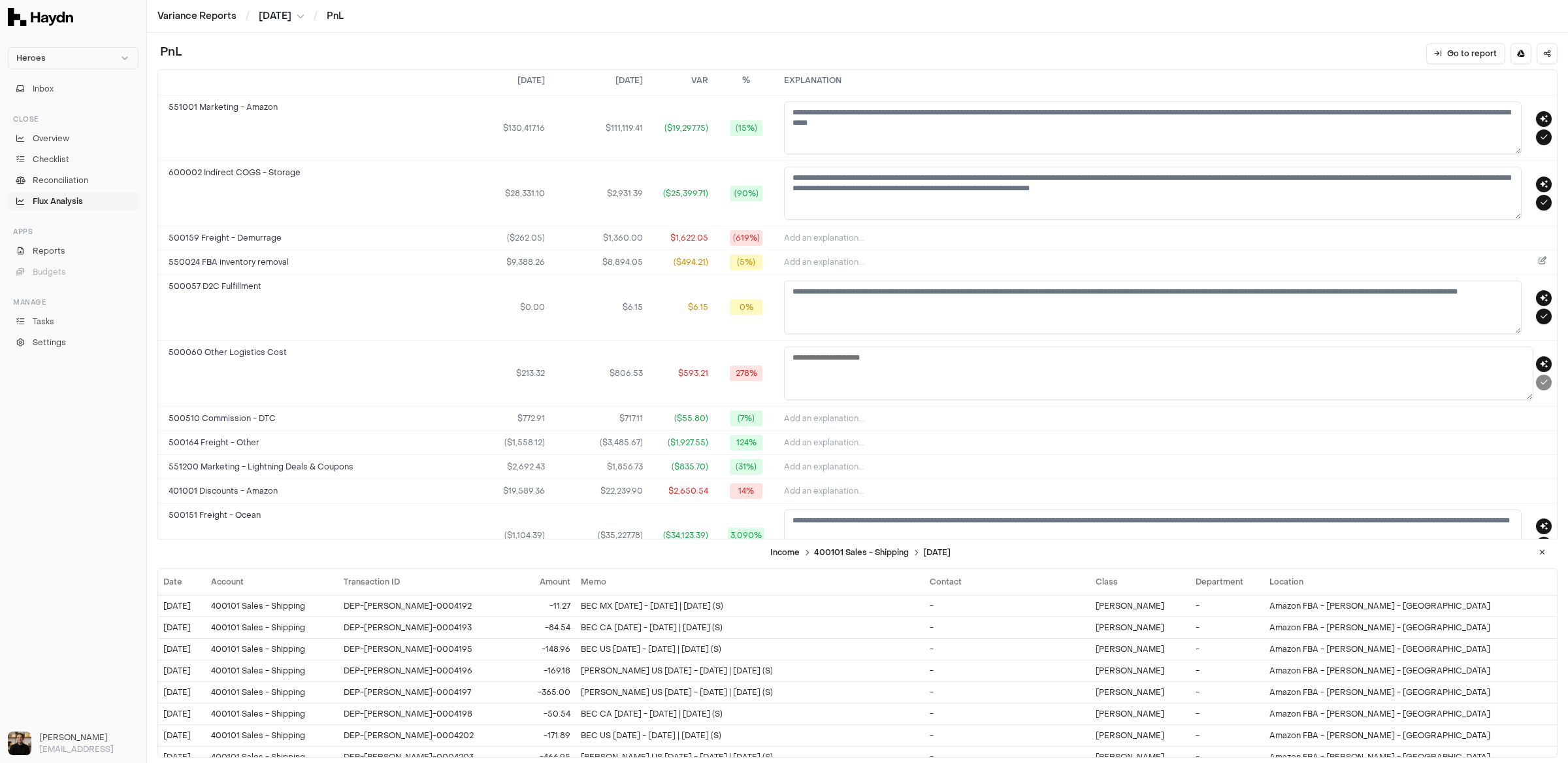
click at [1300, 253] on button "Add an explanation..." at bounding box center [1167, 262] width 767 height 18
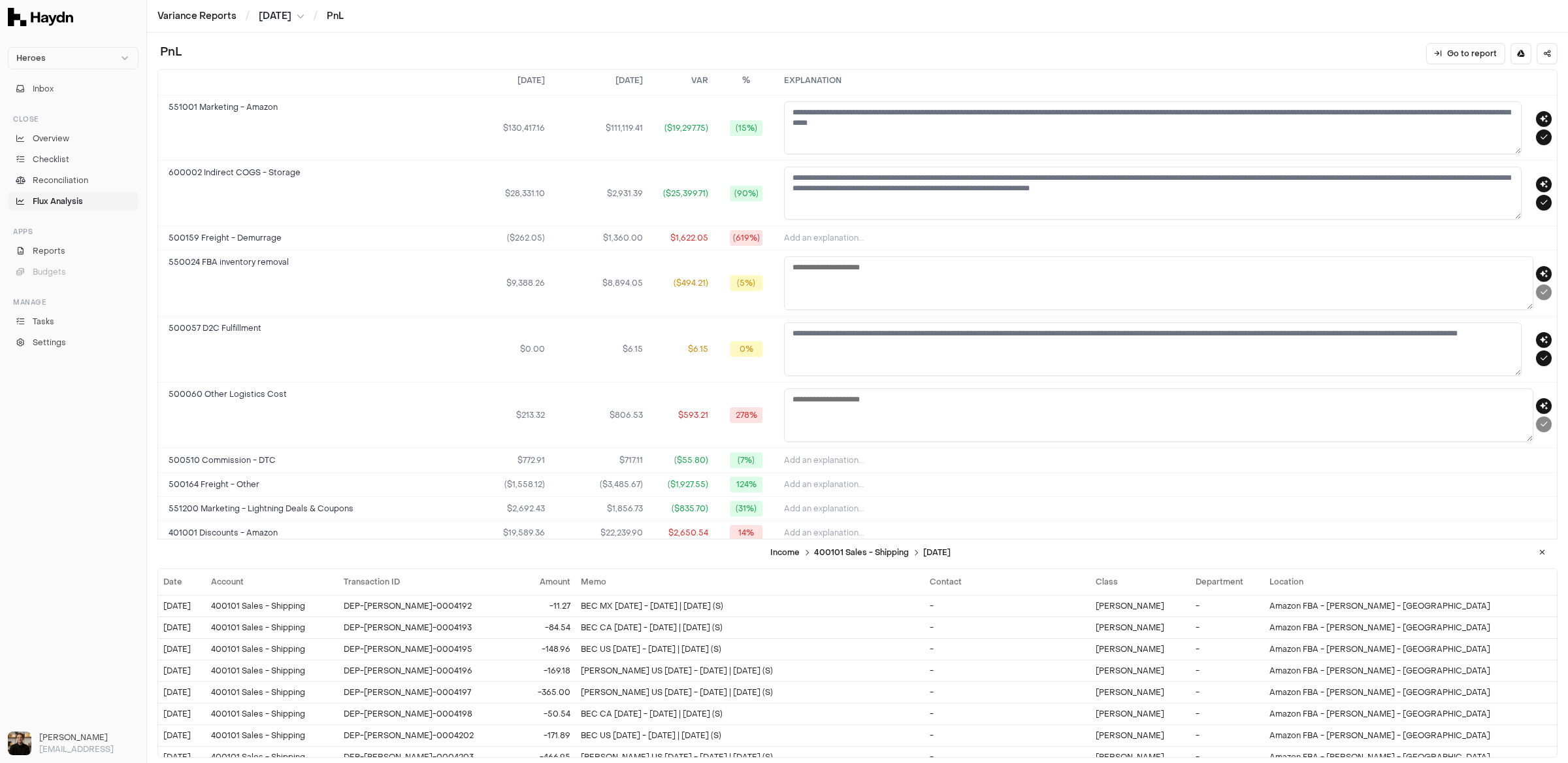
click at [1343, 269] on form at bounding box center [1167, 282] width 767 height 54
click at [1343, 270] on icon "button" at bounding box center [1543, 273] width 8 height 8
type textarea "**********"
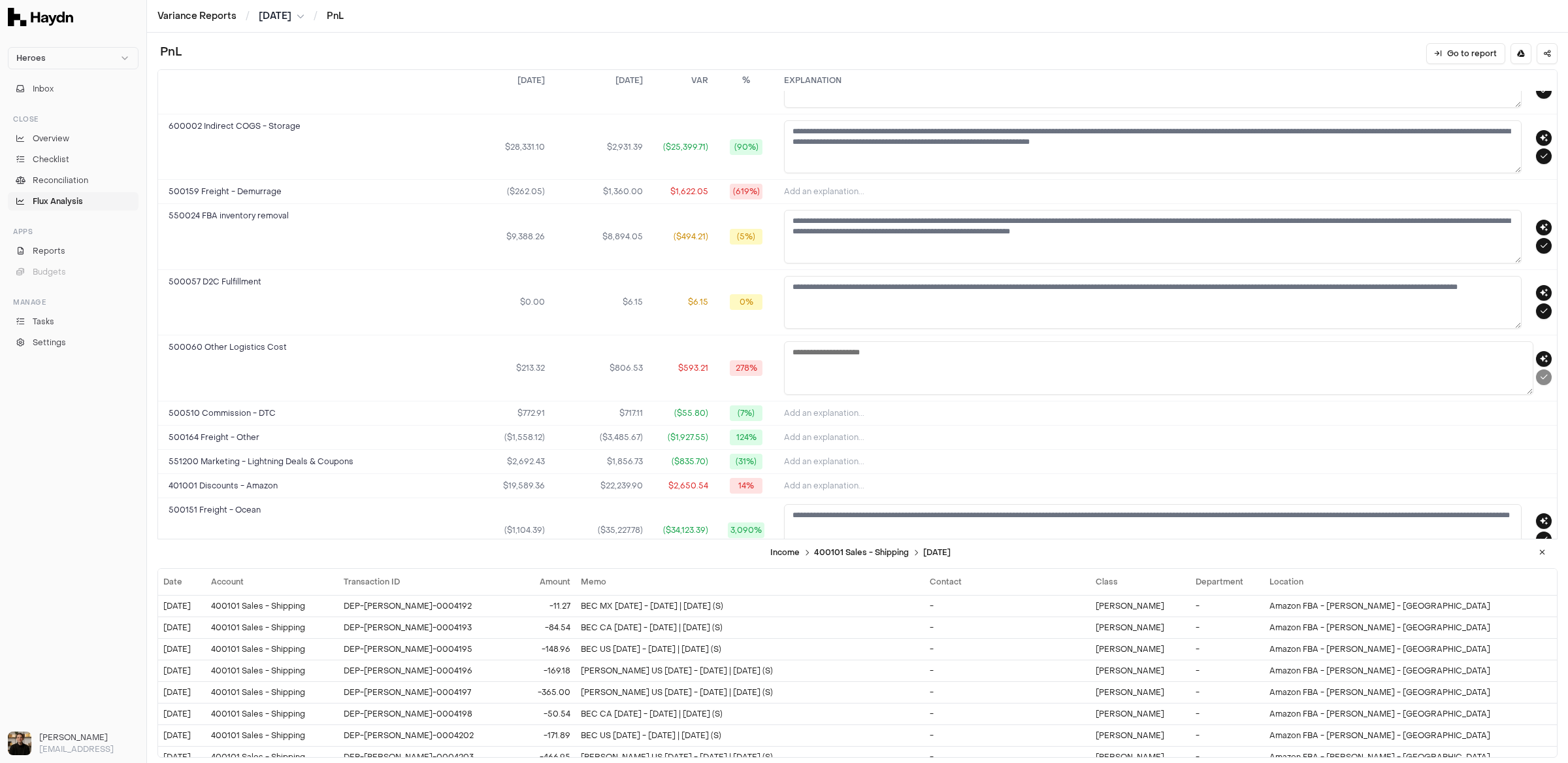
scroll to position [312, 0]
click at [1012, 424] on button "Add an explanation..." at bounding box center [1167, 432] width 767 height 18
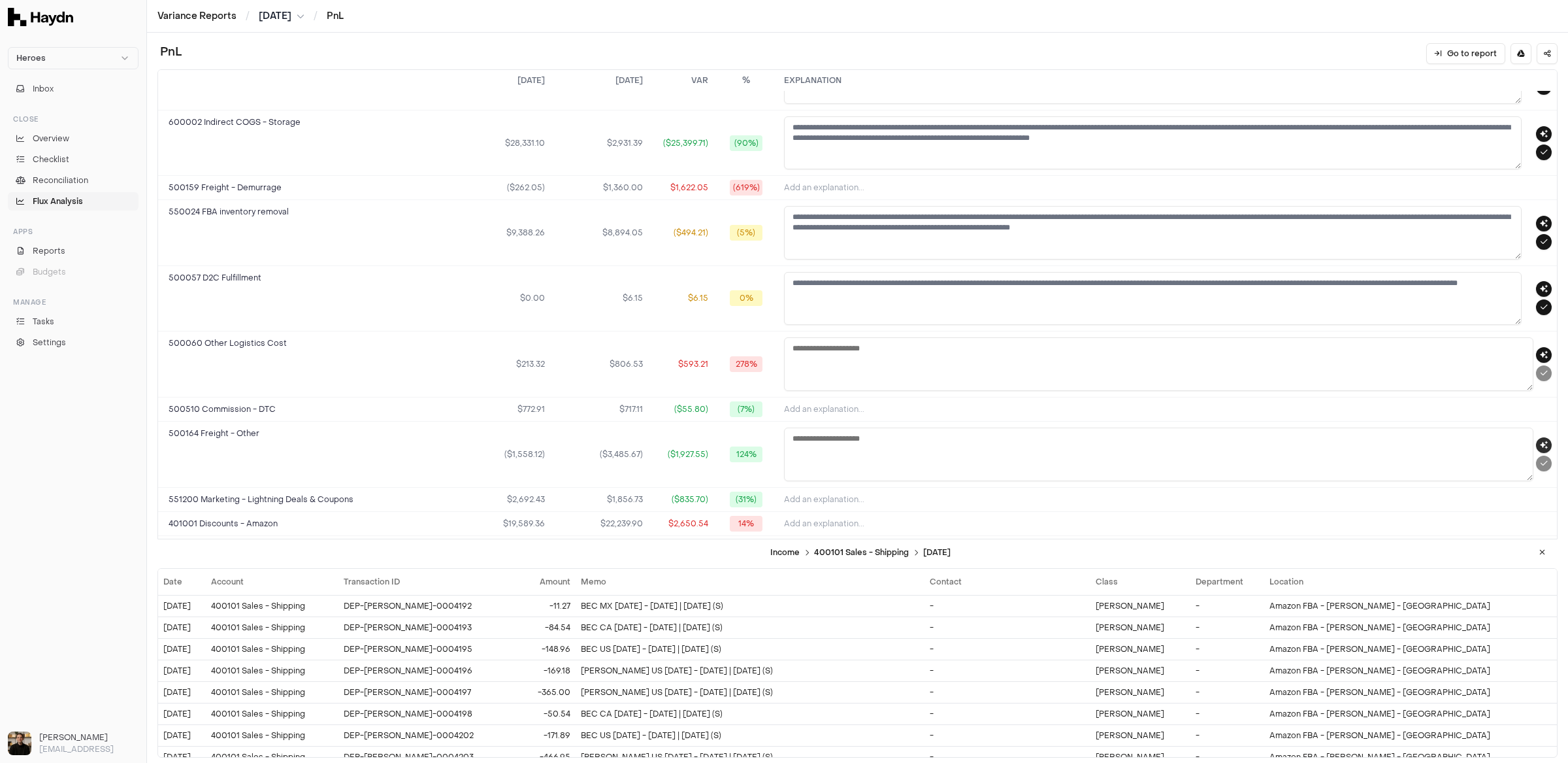
click at [1343, 437] on button "button" at bounding box center [1544, 445] width 16 height 16
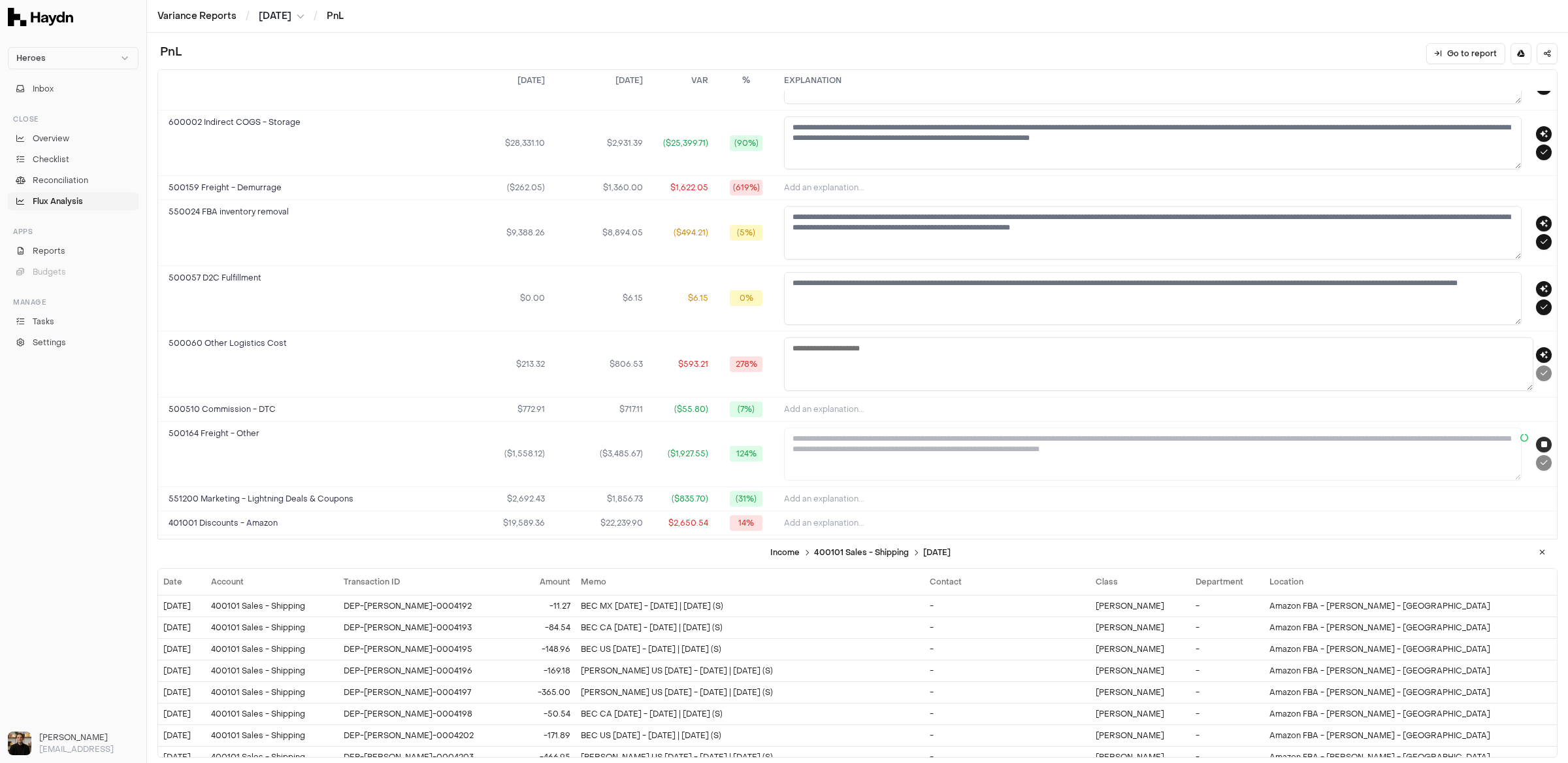
type textarea "**********"
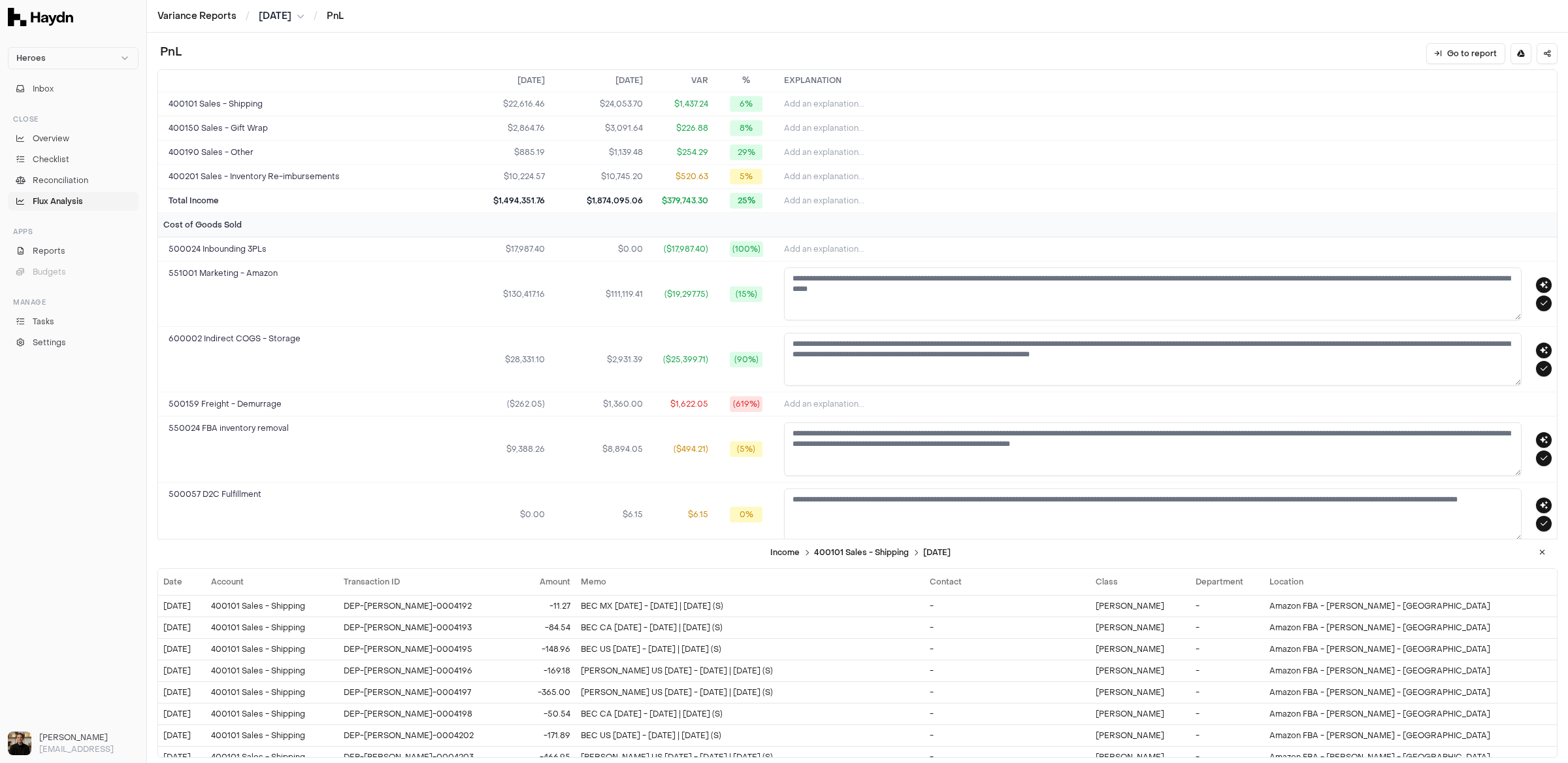
scroll to position [0, 0]
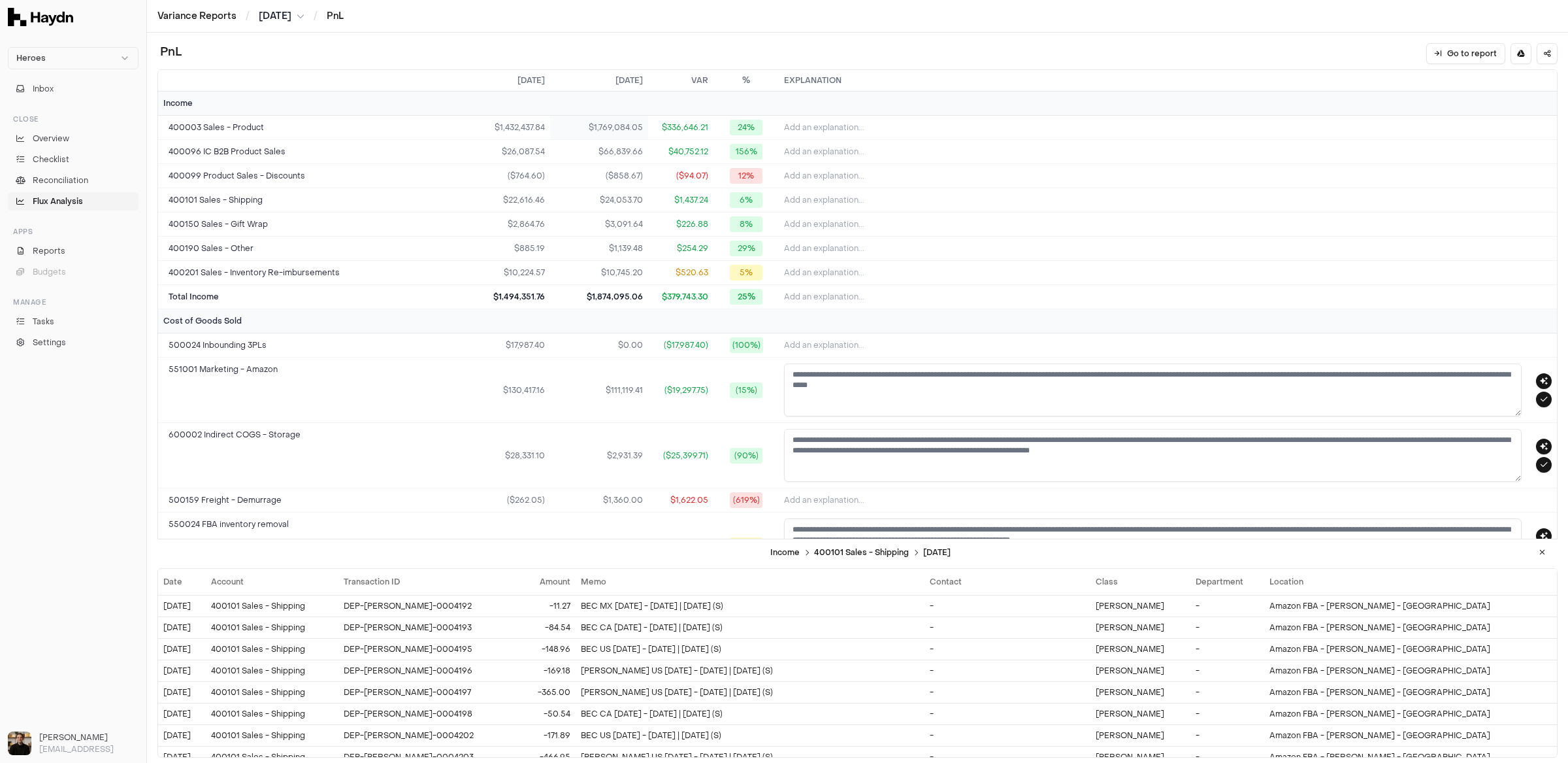
click at [617, 123] on td "$1,769,084.05" at bounding box center [599, 128] width 98 height 25
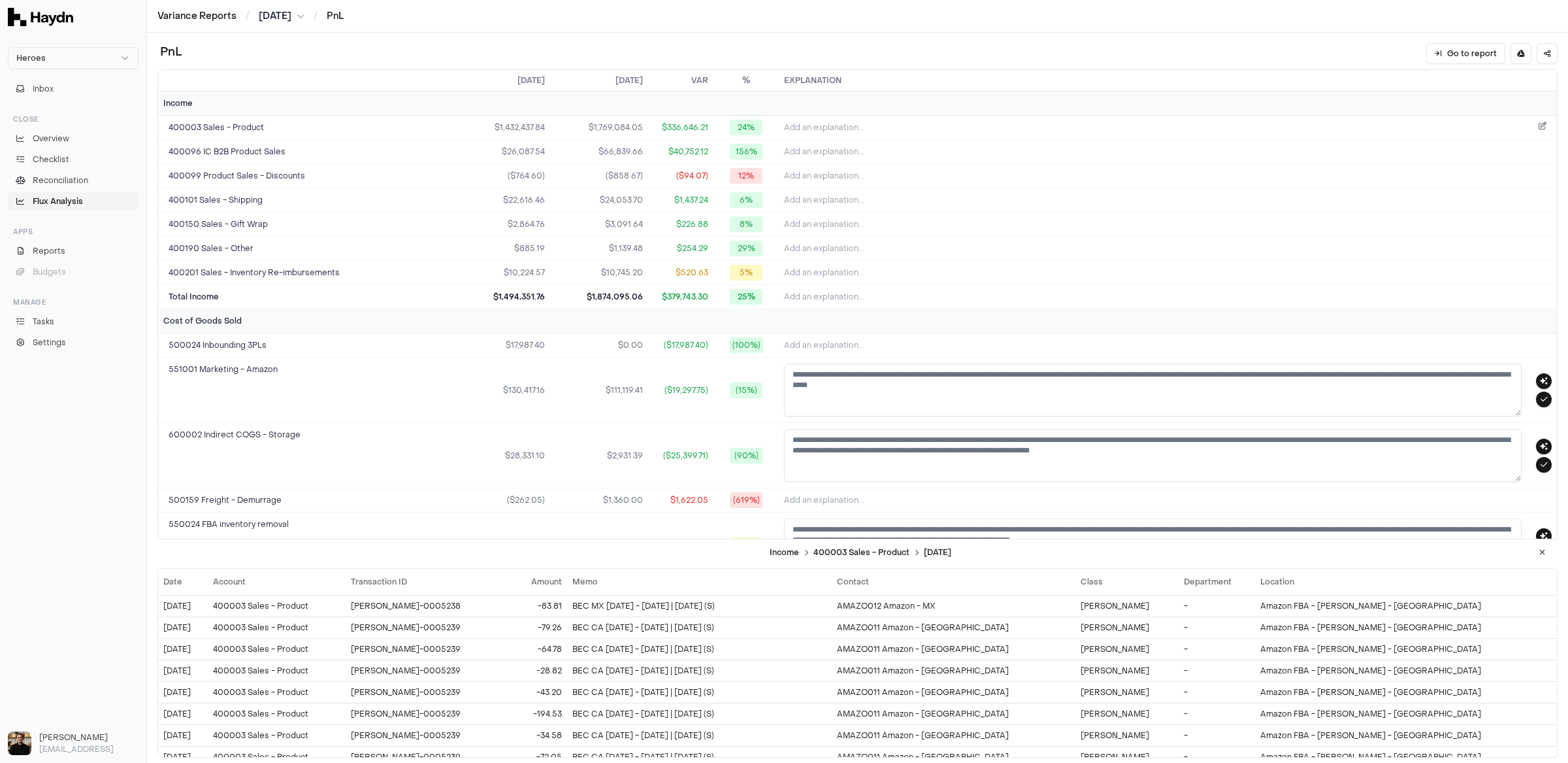
click at [1148, 123] on button "Add an explanation..." at bounding box center [1167, 127] width 767 height 18
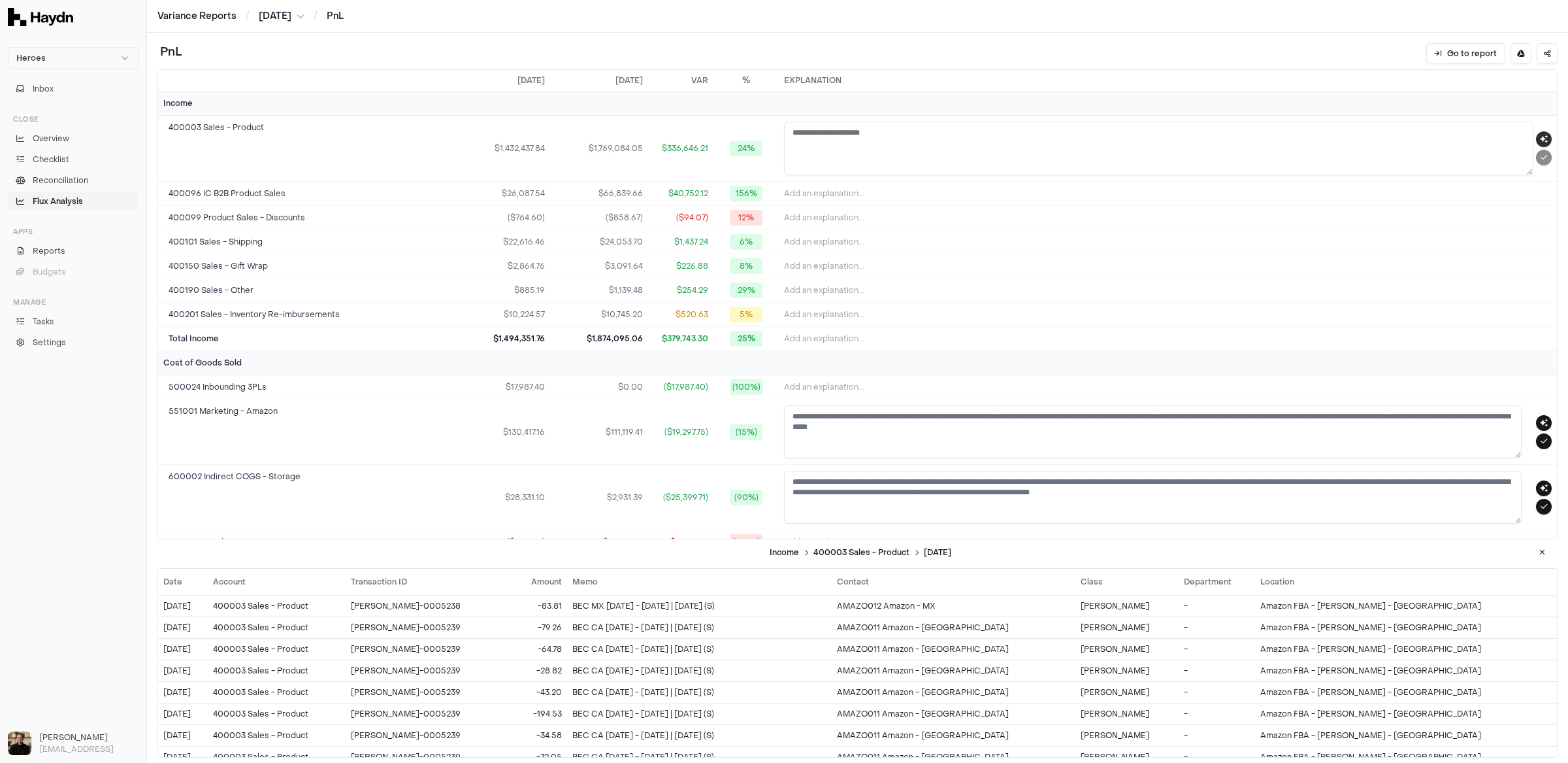
click at [1343, 135] on icon "button" at bounding box center [1543, 139] width 8 height 8
type textarea "**********"
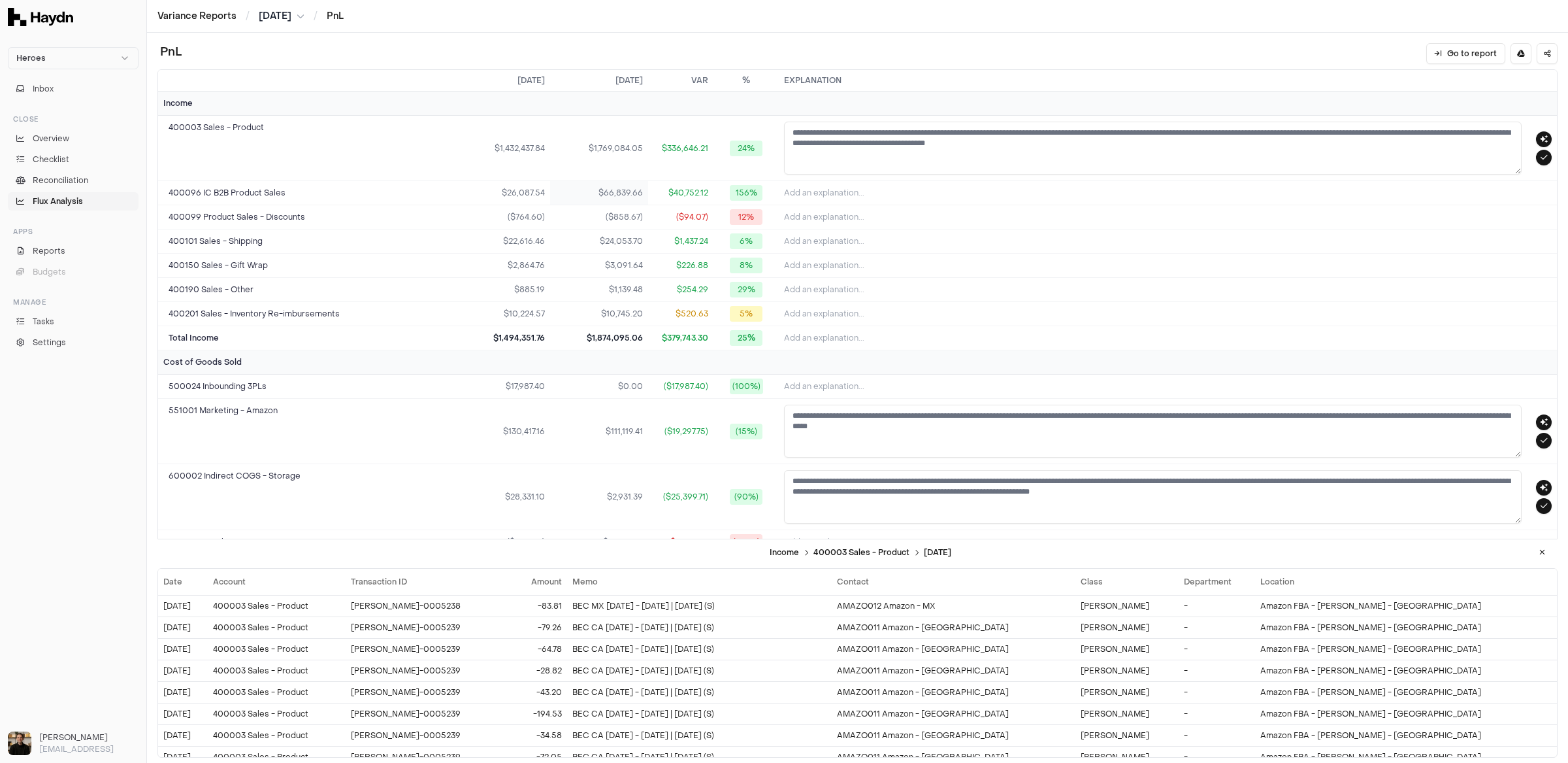
click at [625, 193] on td "$66,839.66" at bounding box center [599, 193] width 98 height 25
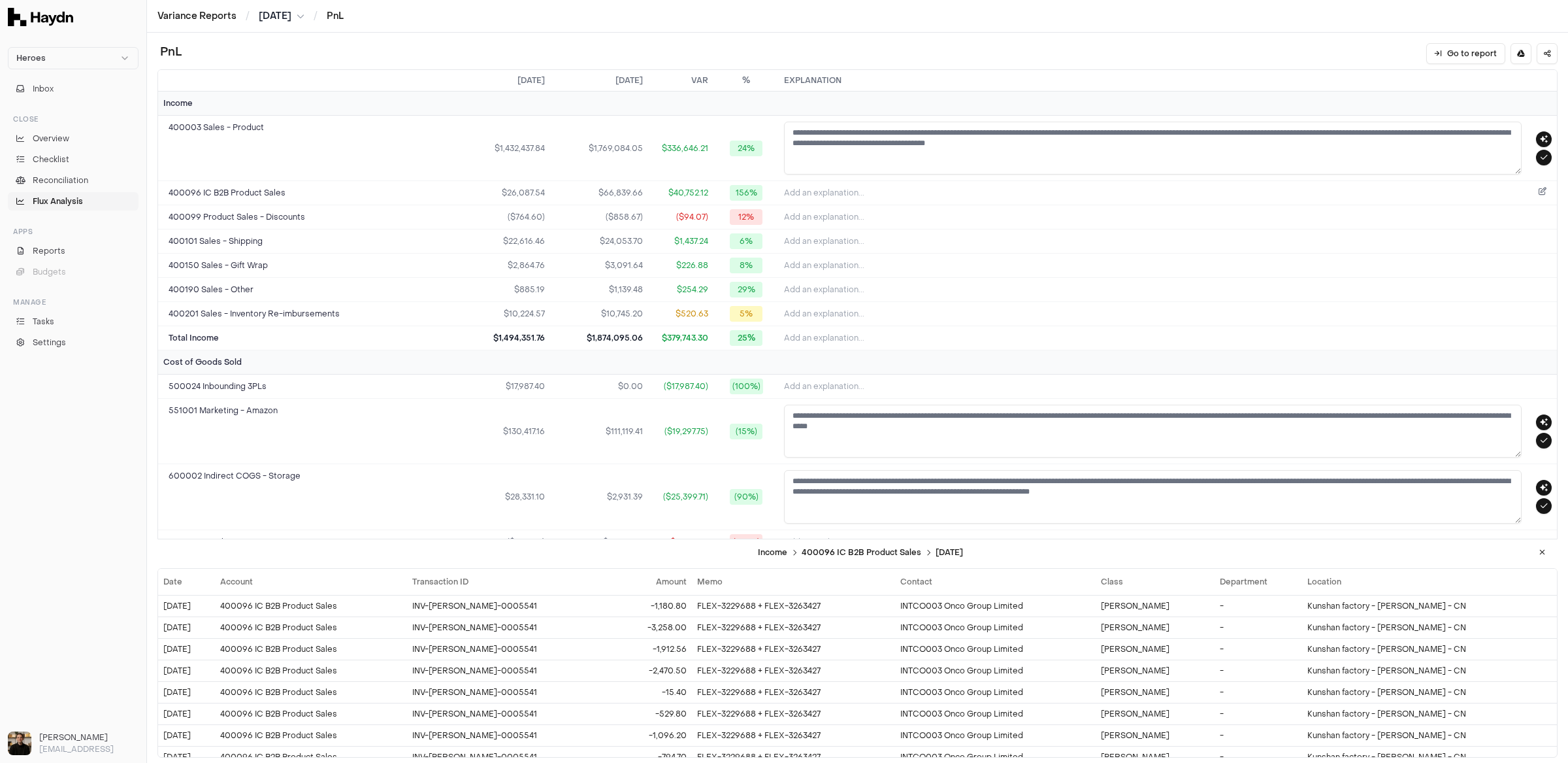
click at [1343, 193] on button "Add an explanation..." at bounding box center [1167, 193] width 767 height 18
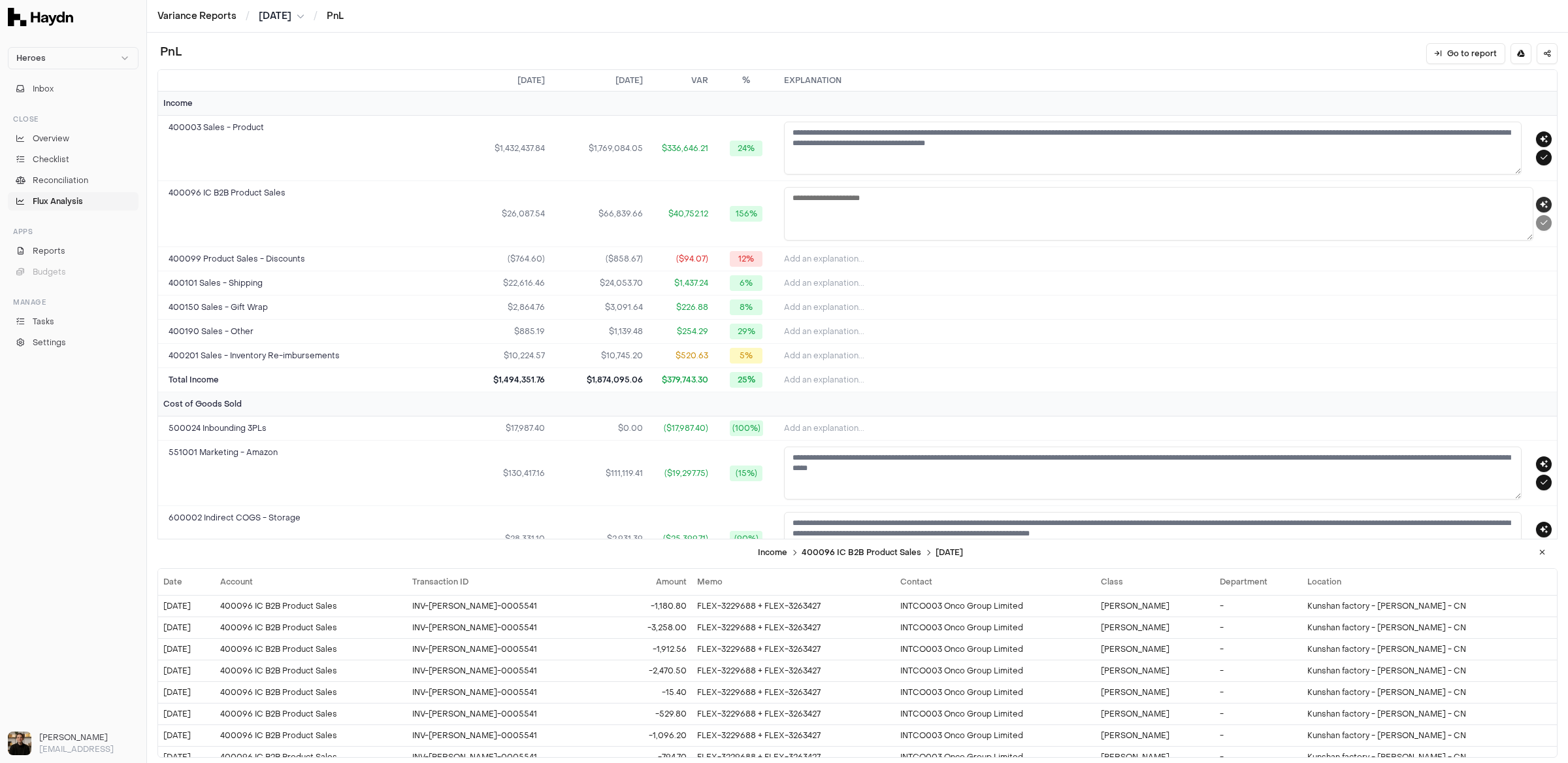
click at [1343, 201] on icon "button" at bounding box center [1543, 204] width 8 height 8
type textarea "**********"
